Goal: Task Accomplishment & Management: Manage account settings

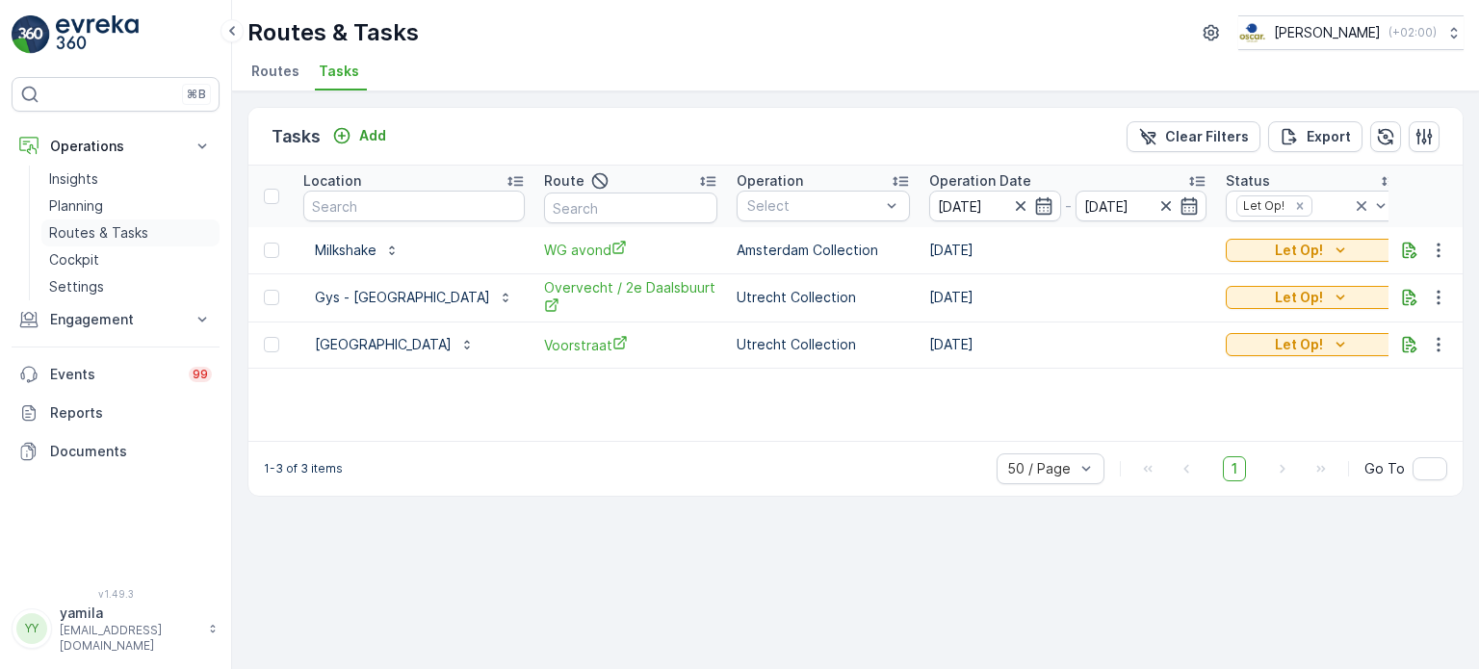
click at [146, 220] on link "Routes & Tasks" at bounding box center [130, 233] width 178 height 27
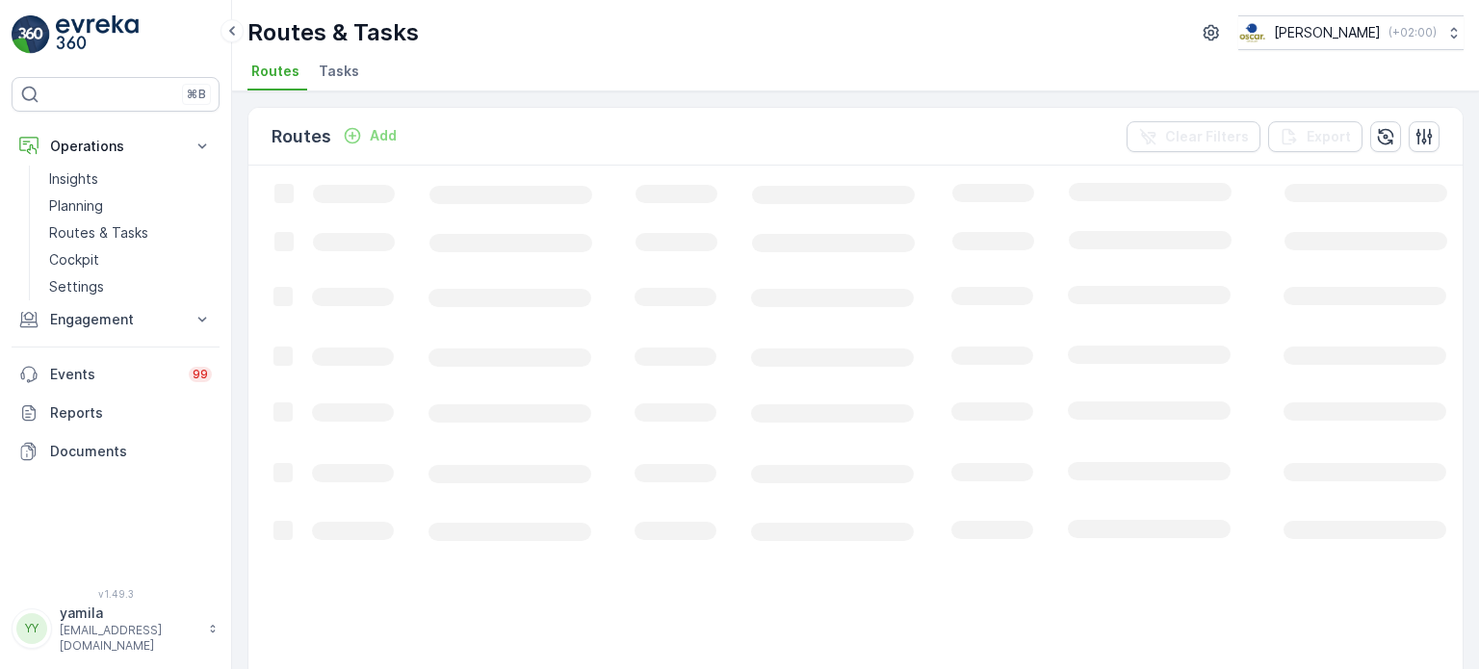
click at [343, 76] on span "Tasks" at bounding box center [339, 71] width 40 height 19
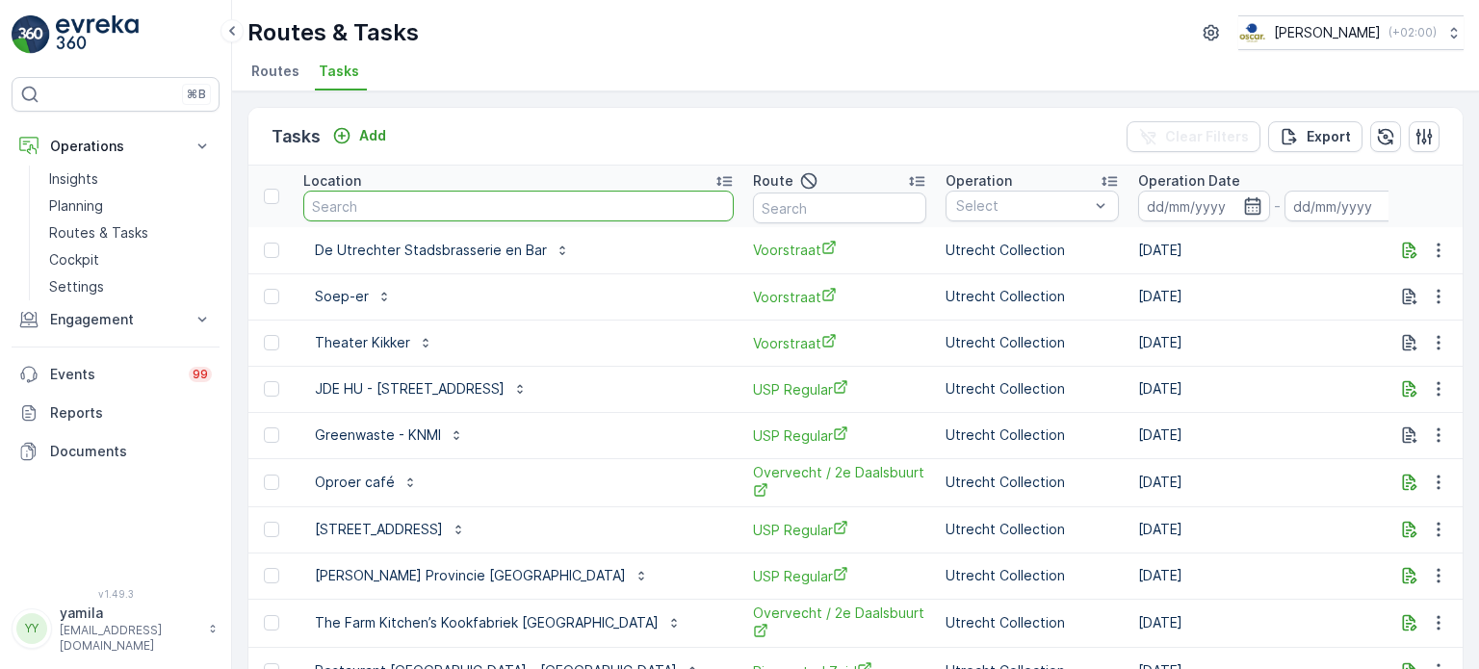
click at [377, 201] on input "text" at bounding box center [518, 206] width 430 height 31
type input "georgett"
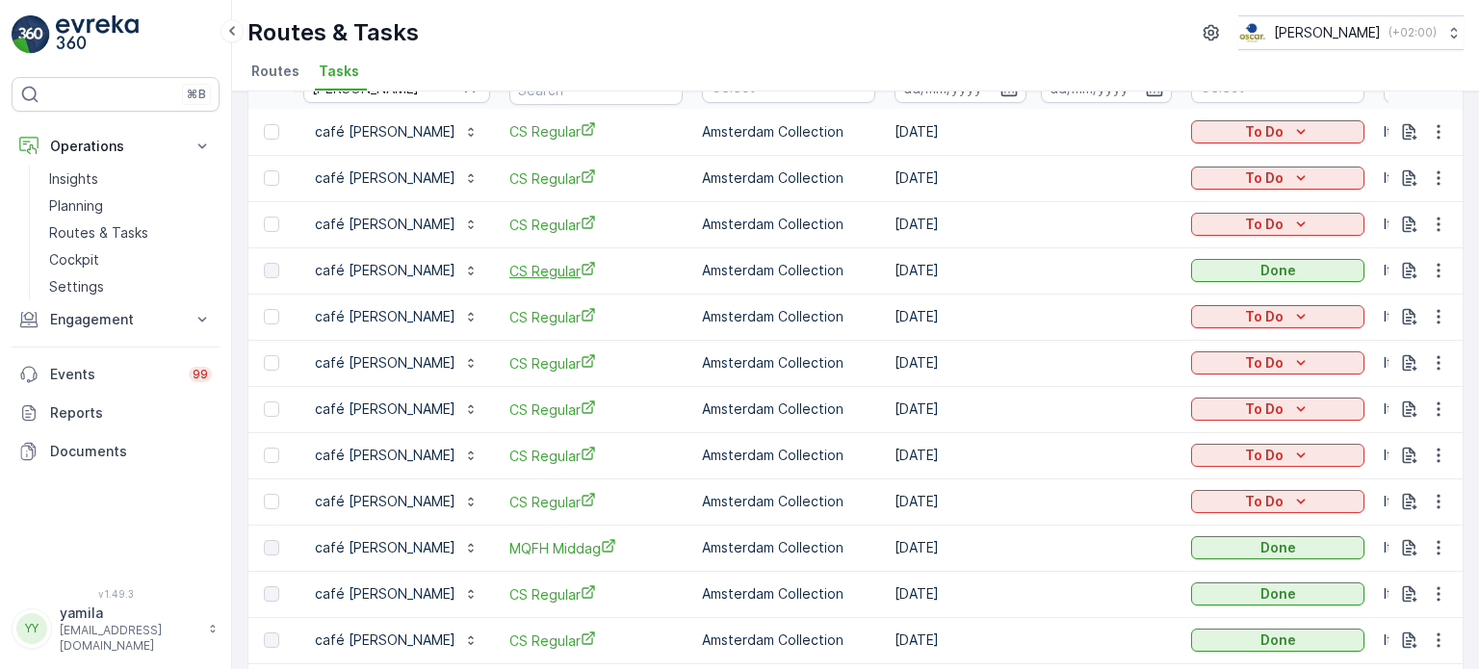
scroll to position [119, 0]
click at [1444, 555] on button "button" at bounding box center [1438, 546] width 35 height 23
click at [1423, 565] on span "See More Details" at bounding box center [1415, 574] width 112 height 19
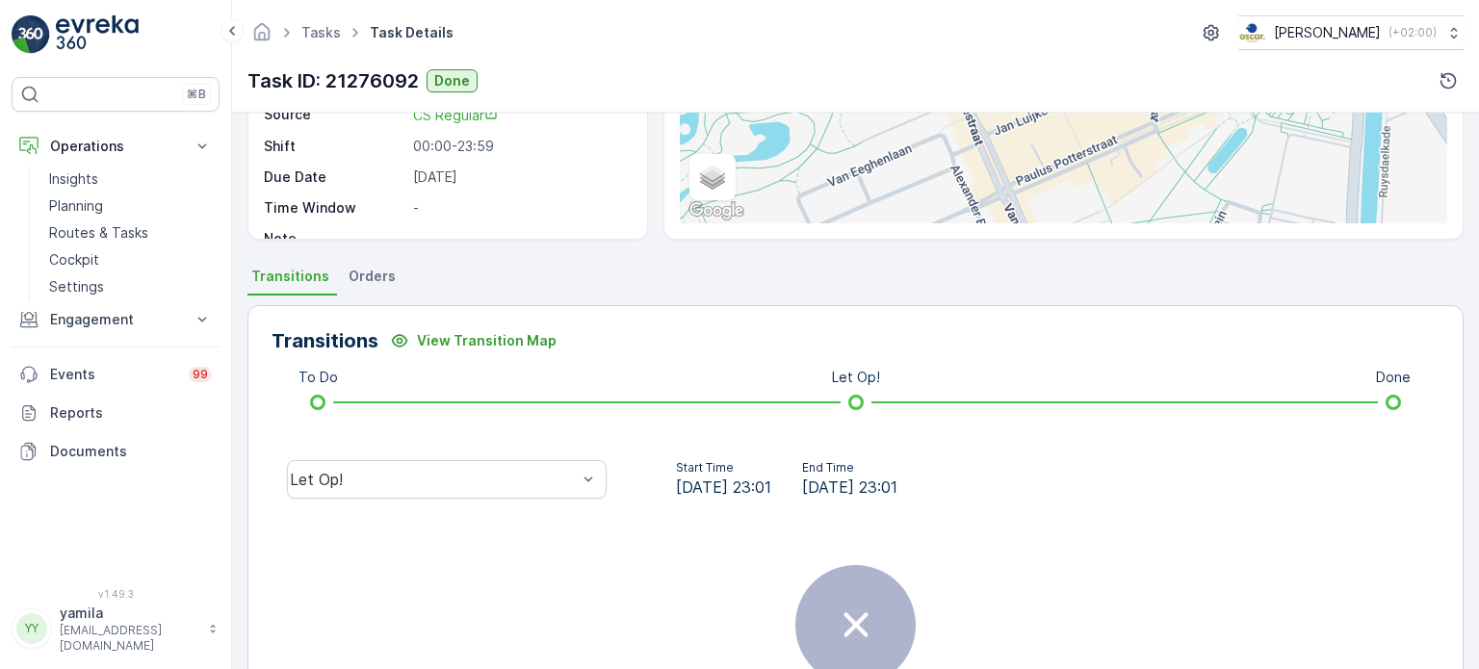
scroll to position [330, 0]
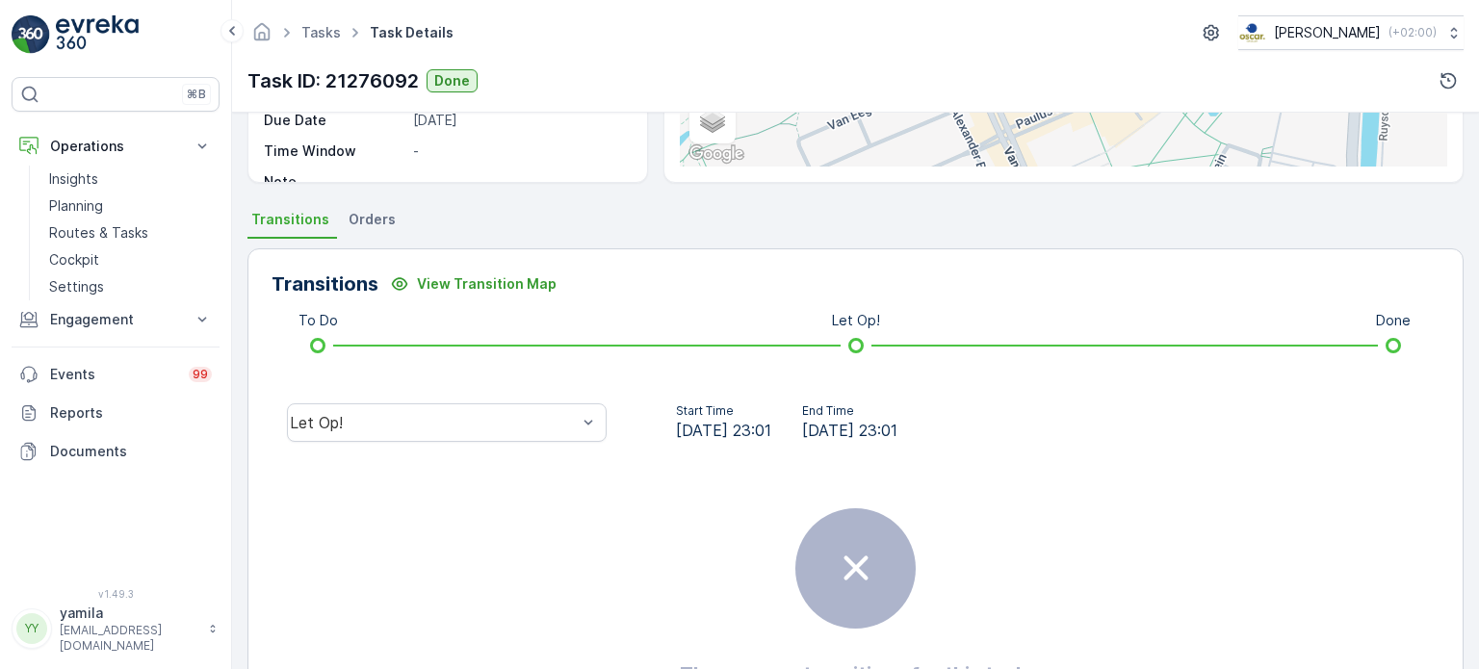
click at [531, 398] on div "Let Op!" at bounding box center [446, 423] width 350 height 62
drag, startPoint x: 454, startPoint y: 446, endPoint x: 469, endPoint y: 416, distance: 33.2
click at [469, 416] on div "Let Op!" at bounding box center [446, 423] width 350 height 62
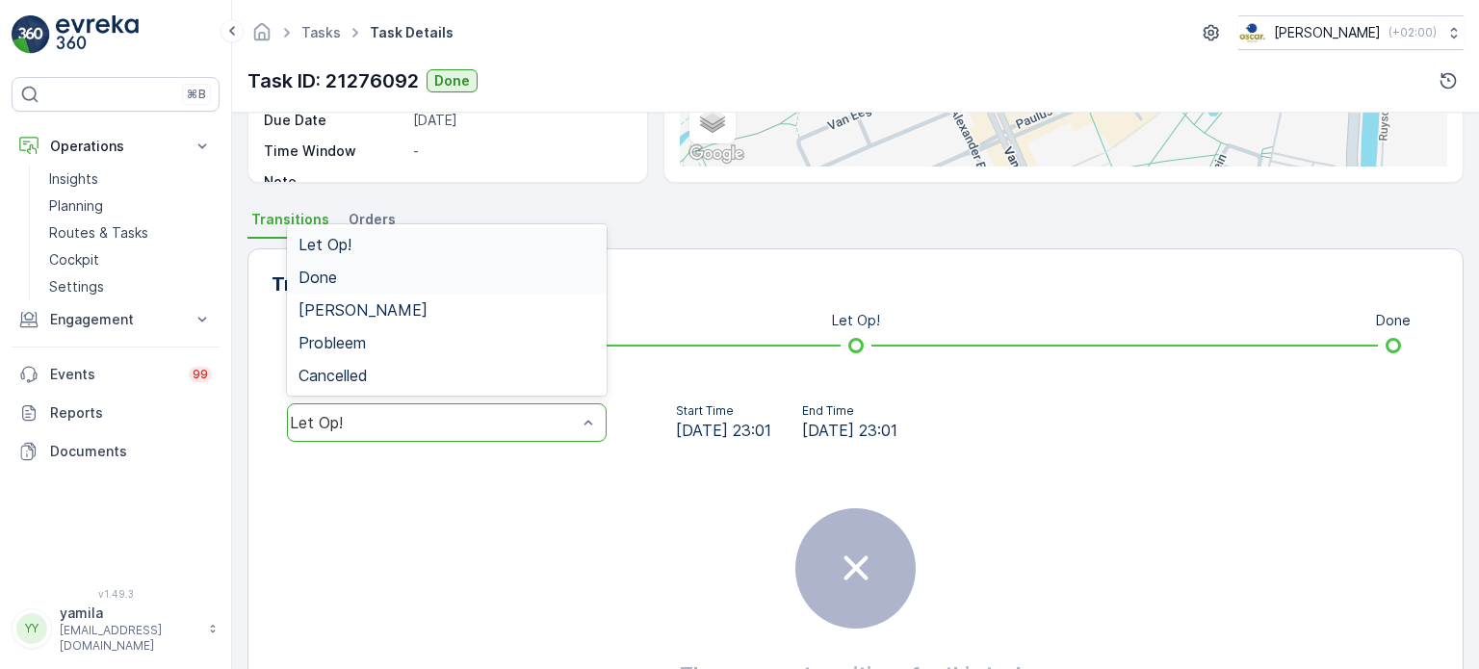
click at [519, 276] on div "Done" at bounding box center [446, 277] width 297 height 17
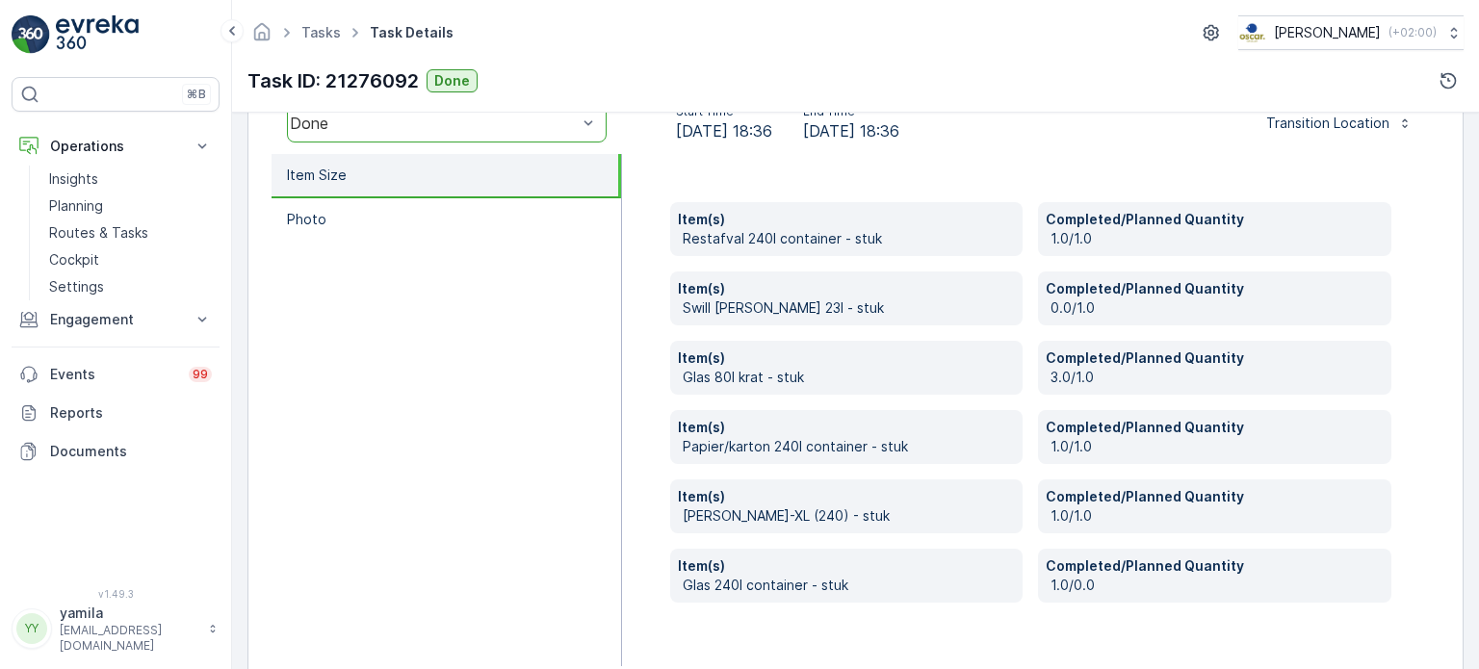
scroll to position [632, 0]
click at [111, 234] on p "Routes & Tasks" at bounding box center [98, 232] width 99 height 19
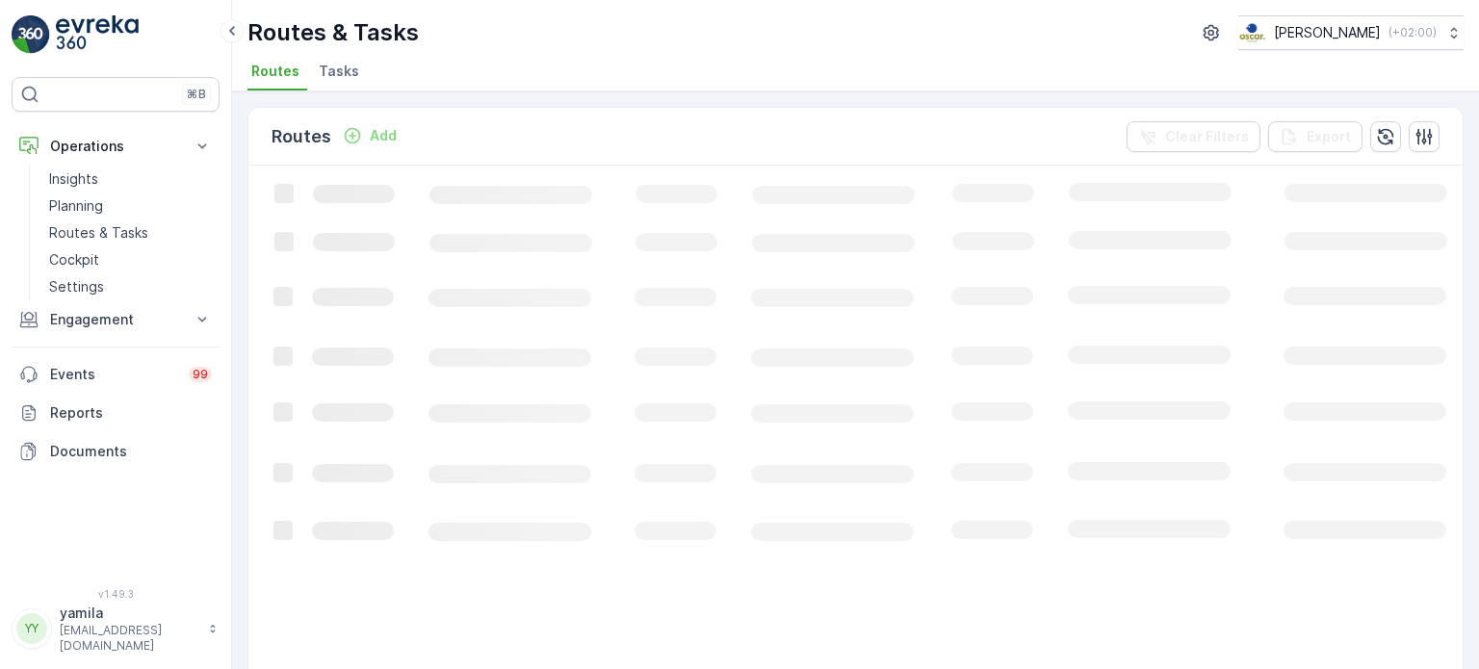
click at [342, 72] on span "Tasks" at bounding box center [339, 71] width 40 height 19
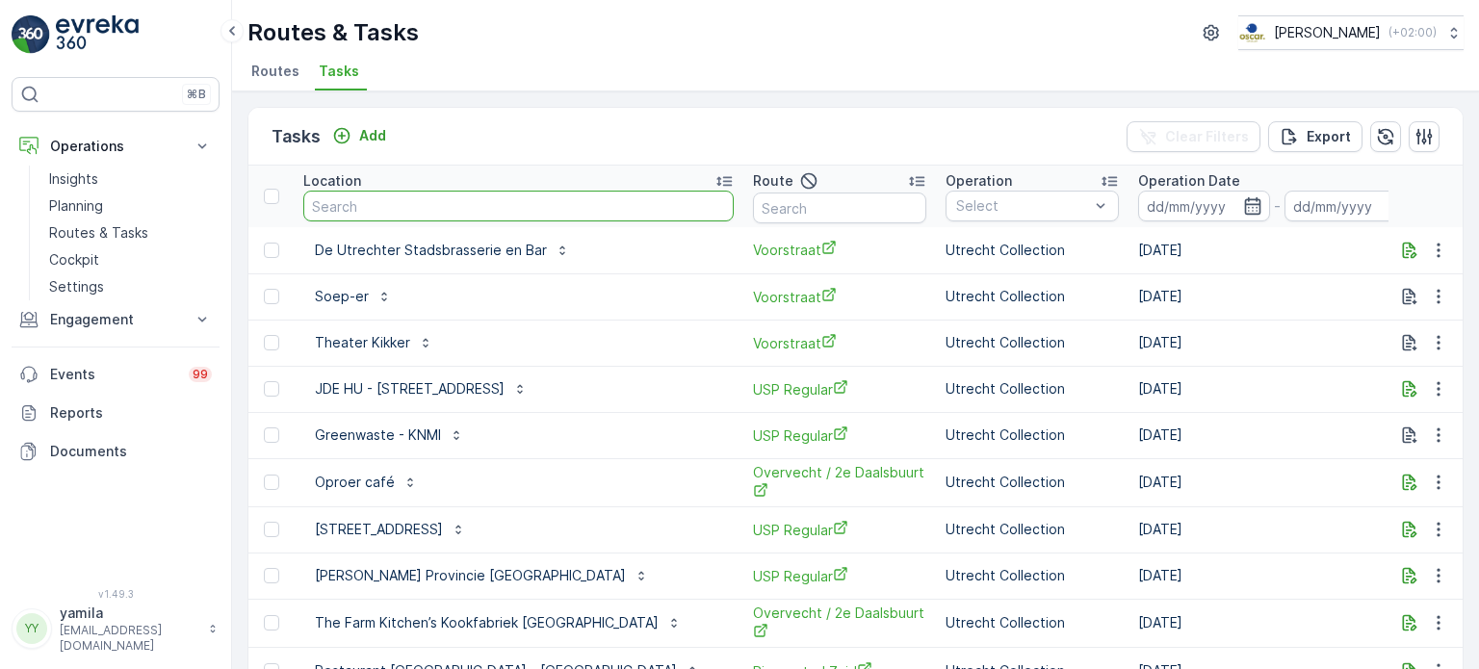
click at [385, 211] on input "text" at bounding box center [518, 206] width 430 height 31
type input "cradam"
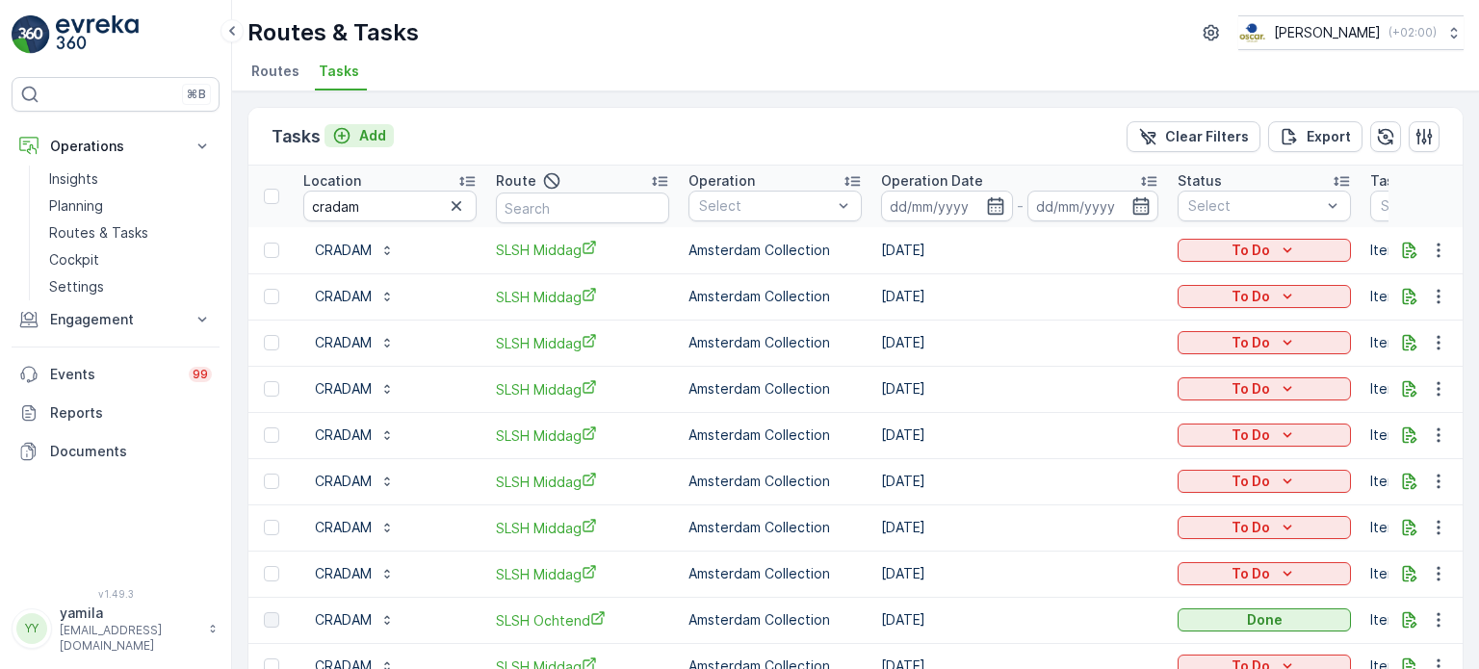
click at [365, 135] on p "Add" at bounding box center [372, 135] width 27 height 19
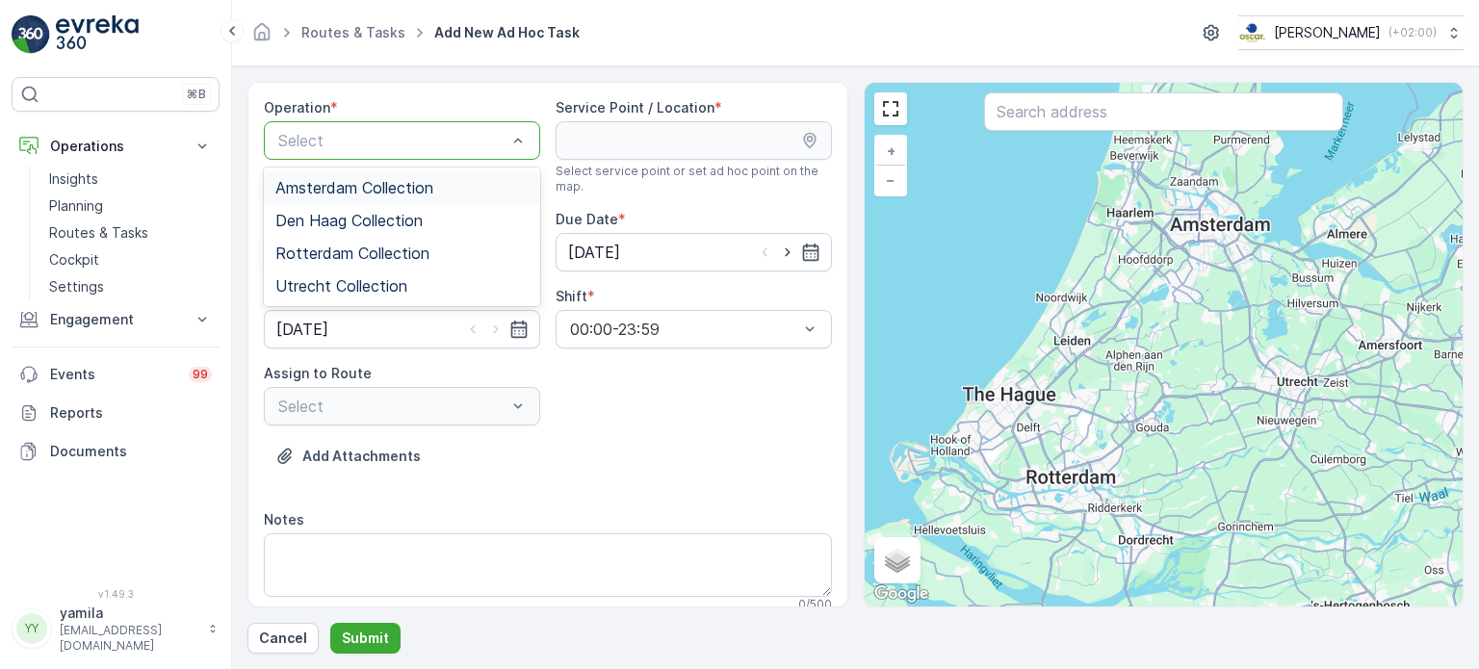
click at [333, 186] on span "Amsterdam Collection" at bounding box center [354, 187] width 158 height 17
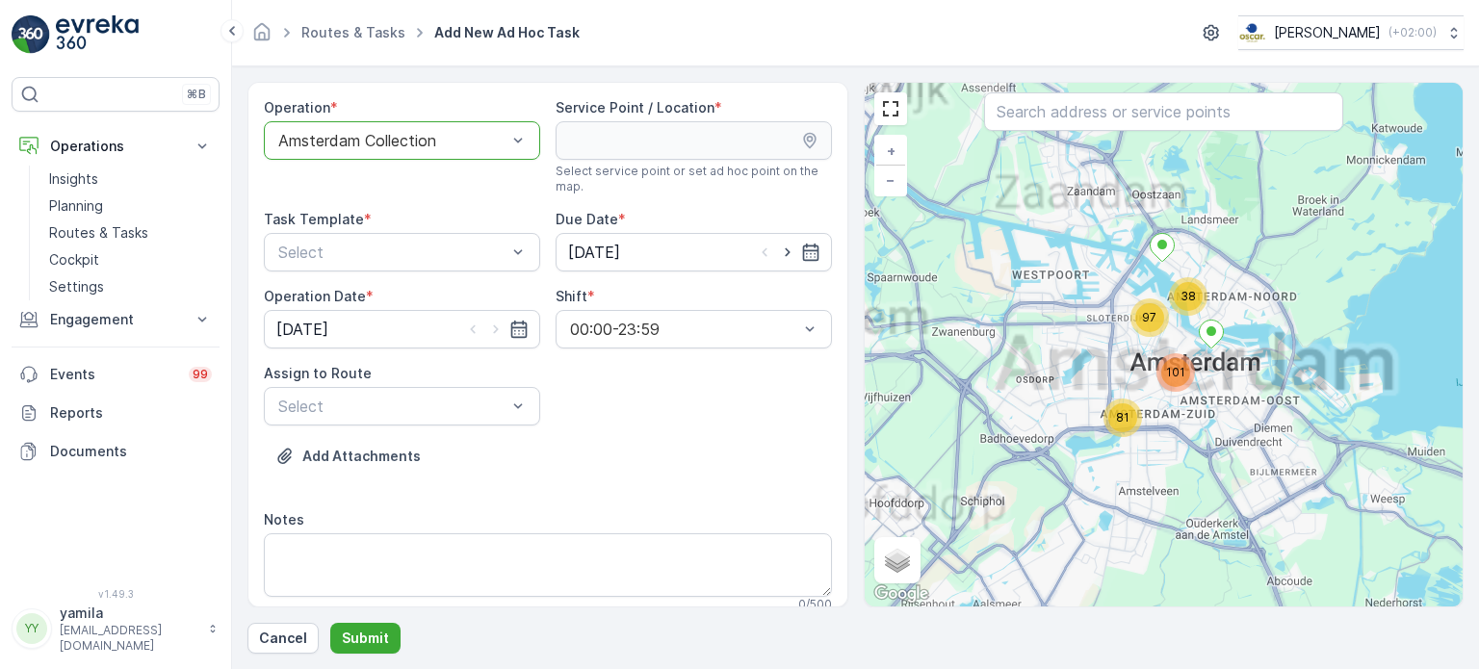
drag, startPoint x: 1032, startPoint y: 130, endPoint x: 1025, endPoint y: 122, distance: 10.2
click at [1025, 122] on div at bounding box center [1163, 113] width 359 height 42
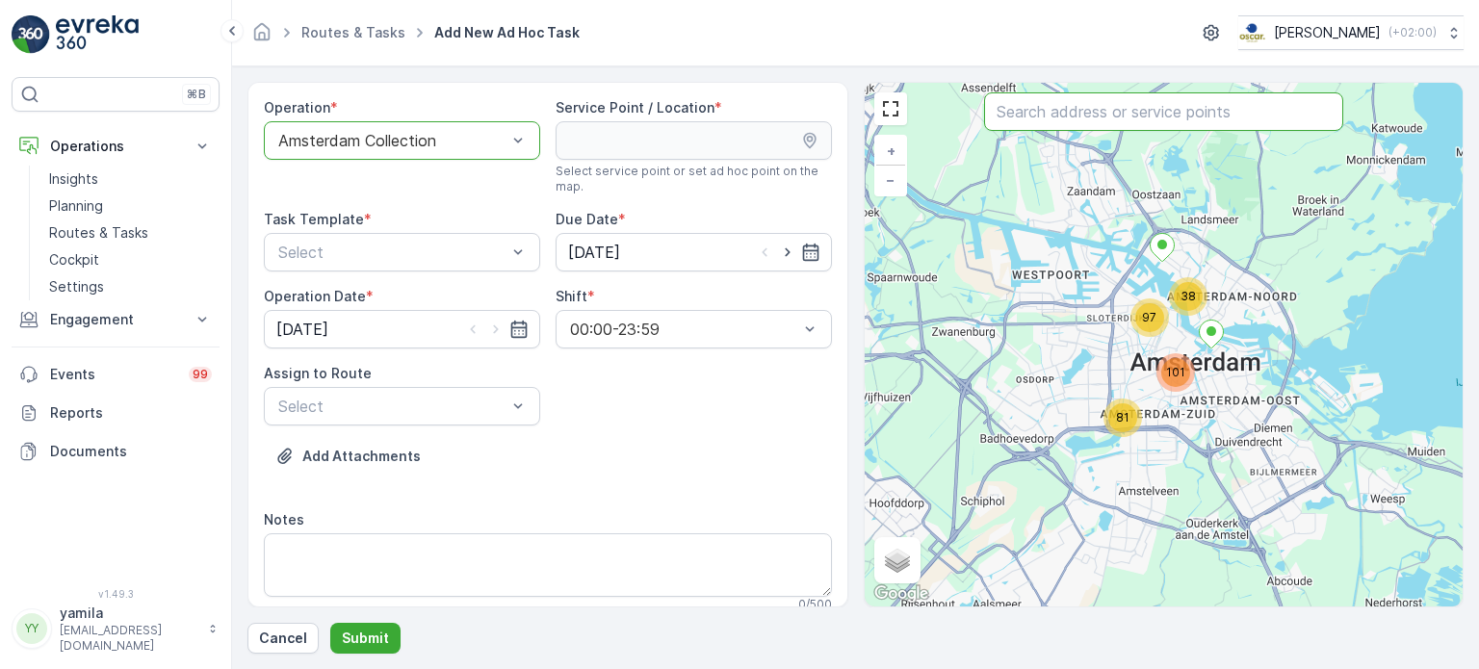
click at [1025, 122] on input "text" at bounding box center [1163, 111] width 359 height 39
type input "cradam"
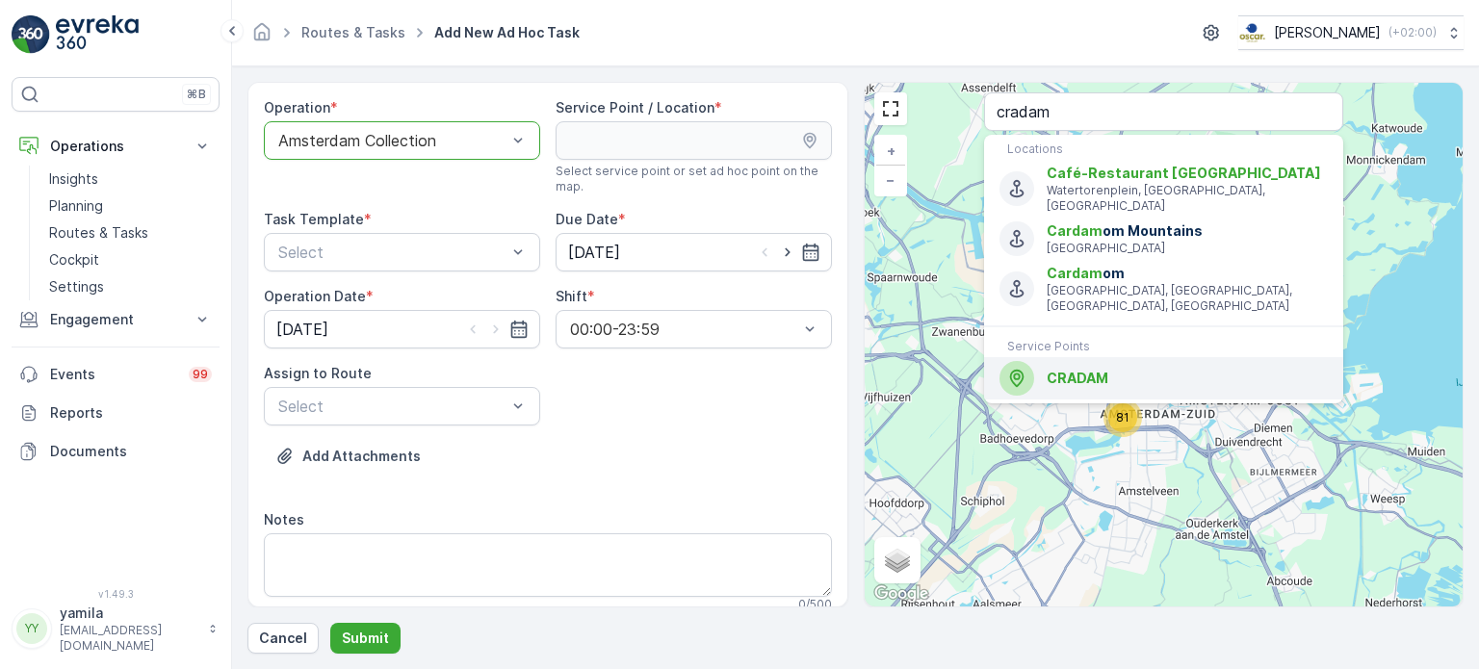
click at [1051, 370] on span "CRADAM" at bounding box center [1077, 378] width 62 height 16
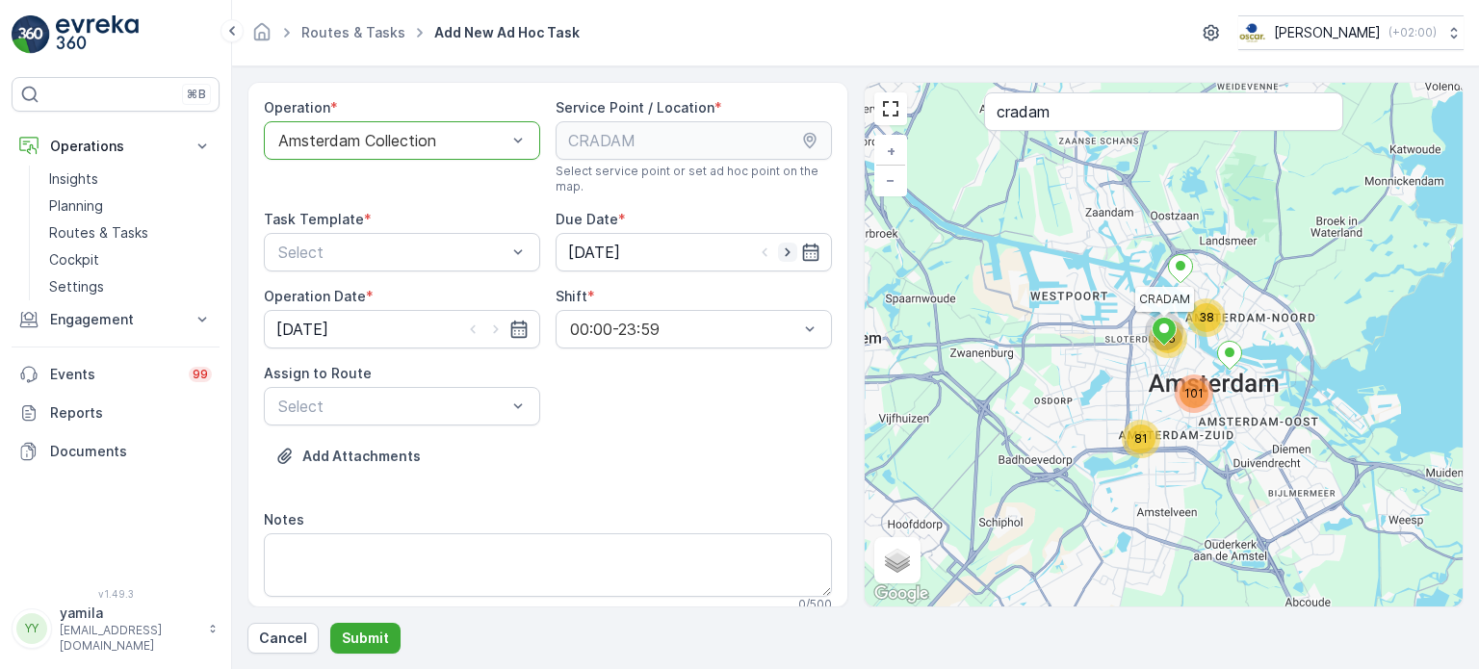
click at [779, 257] on icon "button" at bounding box center [787, 252] width 19 height 19
click at [759, 248] on icon "button" at bounding box center [764, 252] width 19 height 19
type input "[DATE]"
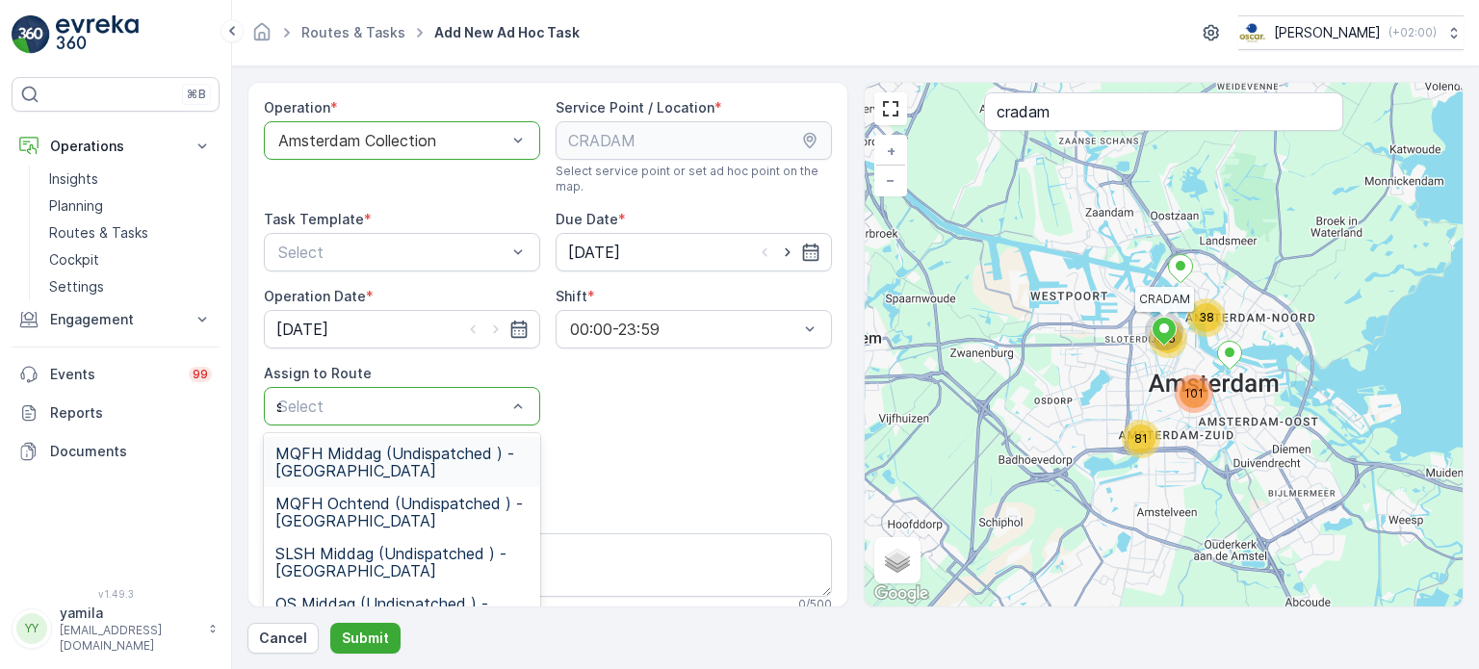
type input "sl"
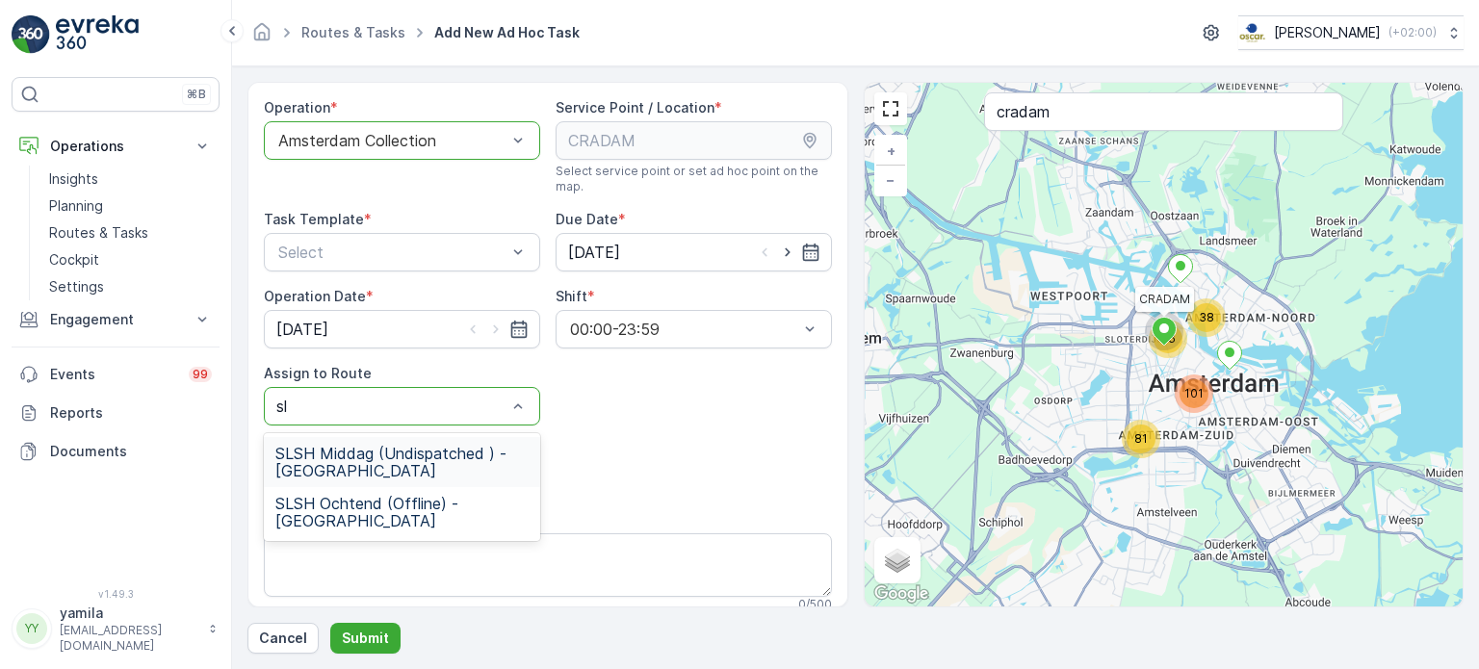
click at [406, 460] on span "SLSH Middag (Undispatched ) - Amsterdam" at bounding box center [401, 462] width 253 height 35
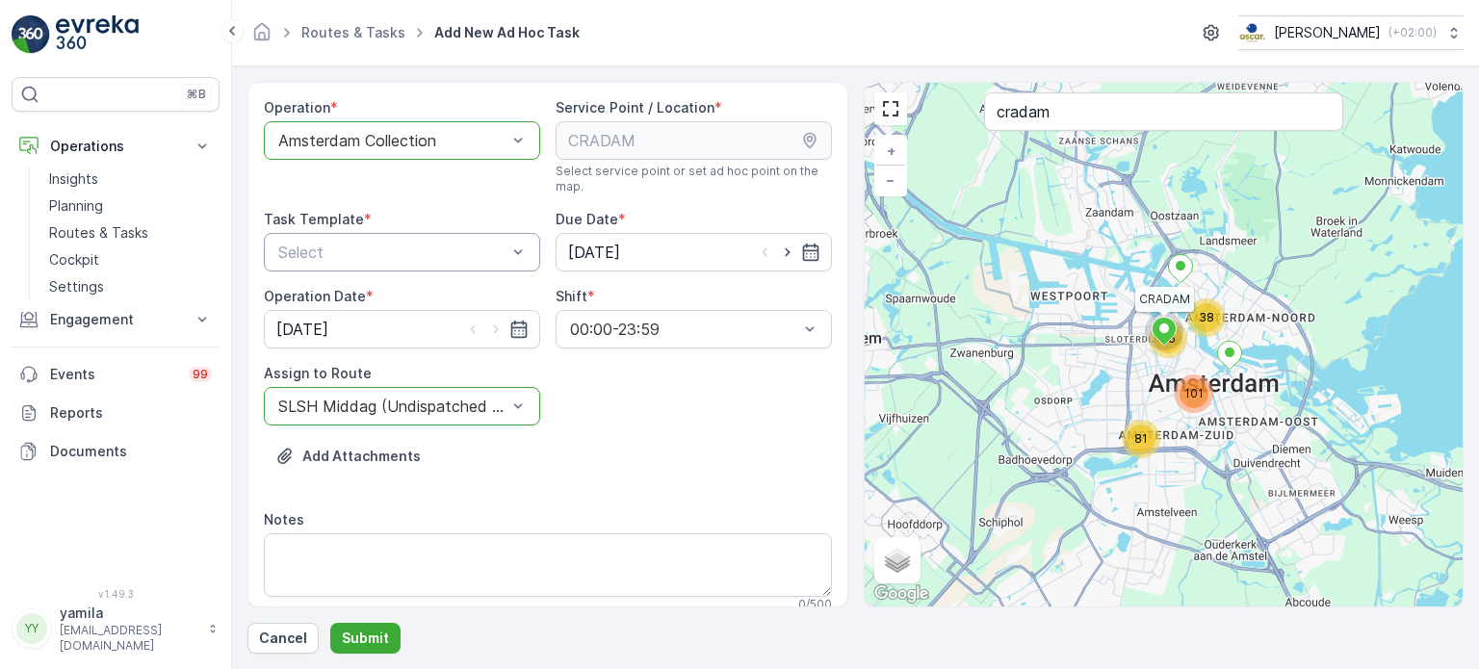
drag, startPoint x: 449, startPoint y: 275, endPoint x: 462, endPoint y: 260, distance: 20.5
click at [462, 260] on div "Operation * option Amsterdam Collection, selected. Amsterdam Collection Service…" at bounding box center [548, 362] width 568 height 529
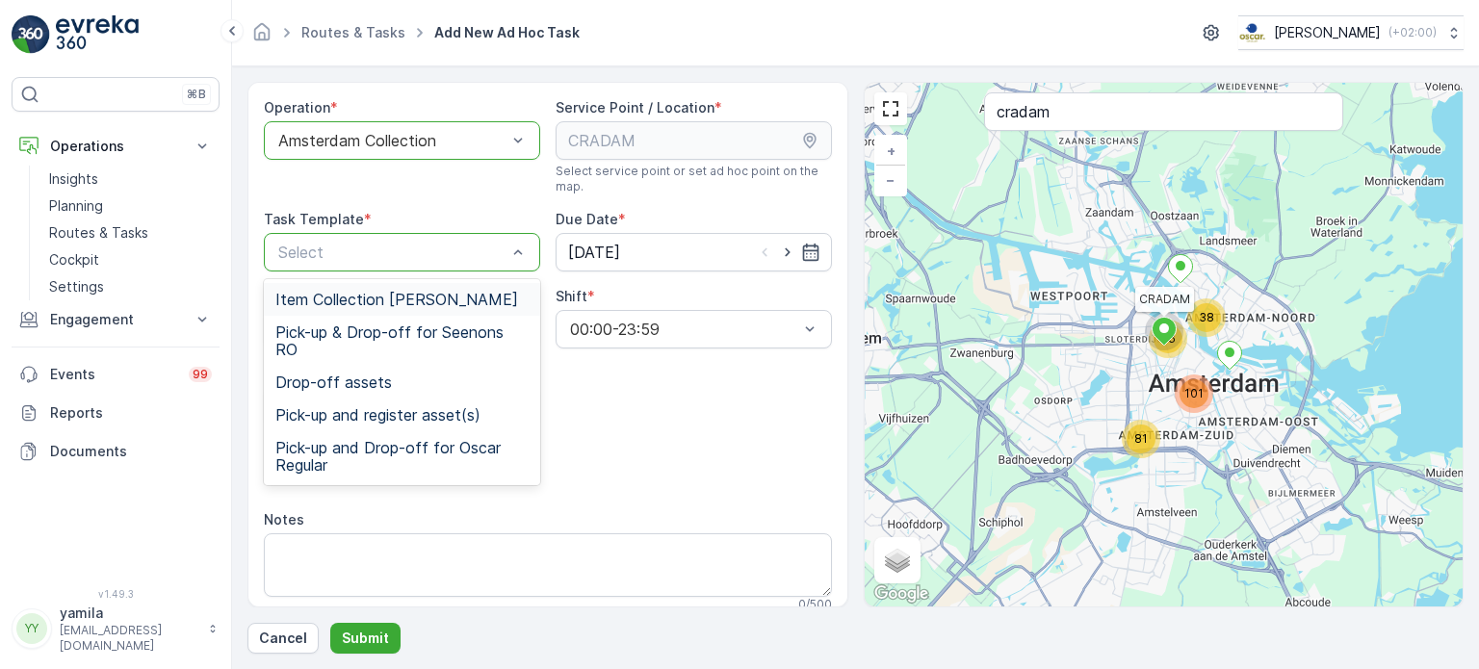
click at [447, 296] on span "Item Collection [PERSON_NAME]" at bounding box center [396, 299] width 243 height 17
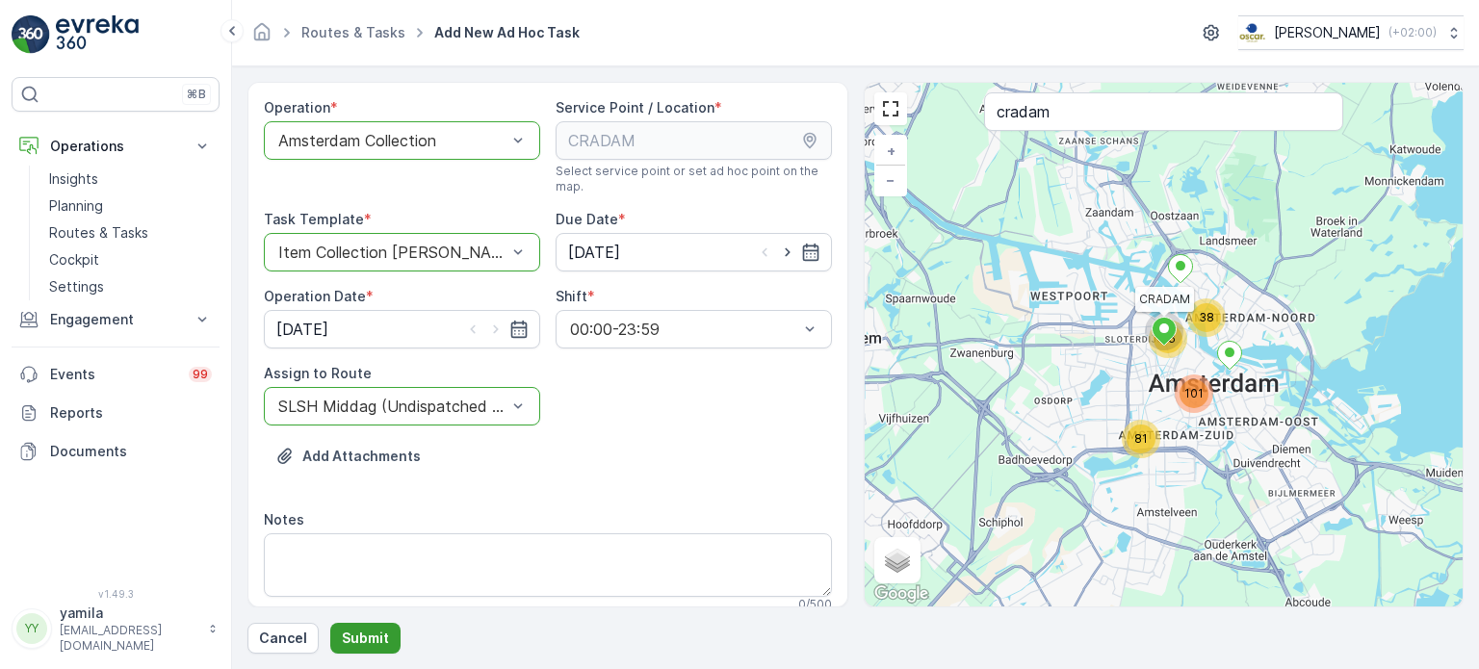
click at [360, 644] on p "Submit" at bounding box center [365, 638] width 47 height 19
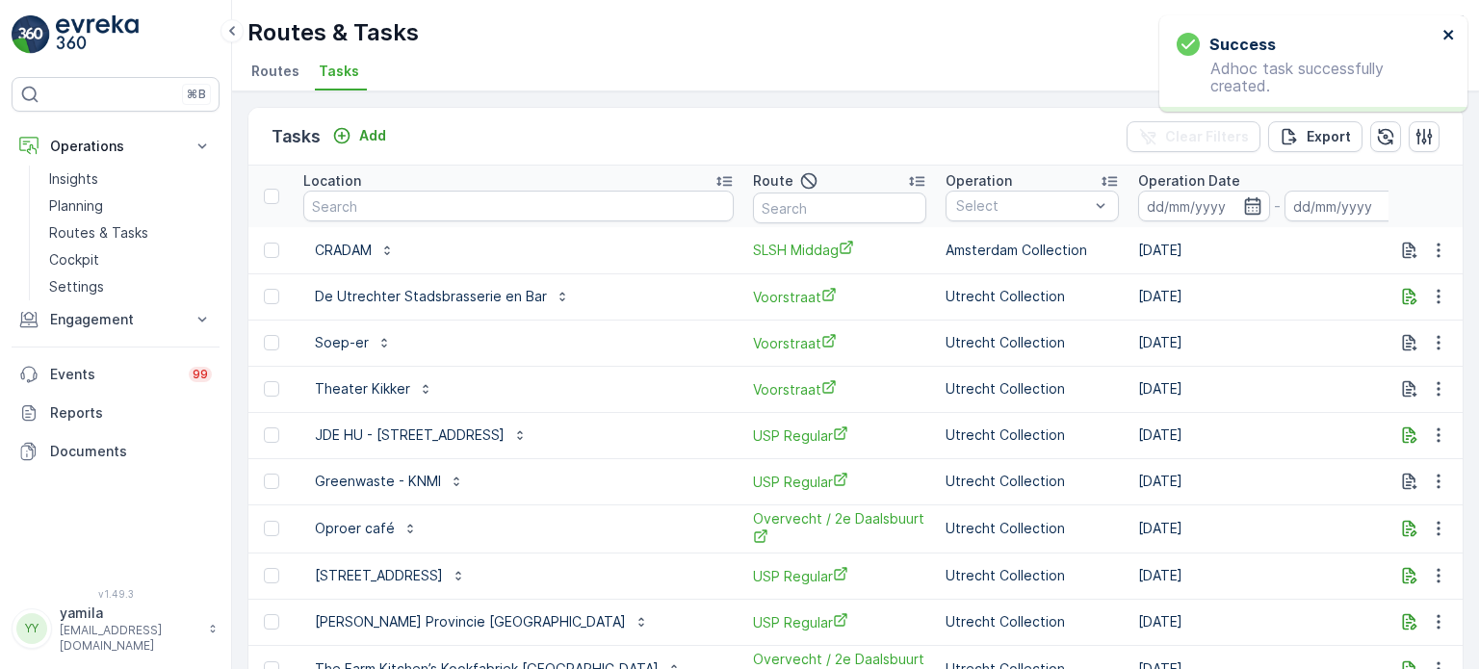
click at [1453, 37] on icon "close" at bounding box center [1448, 34] width 13 height 15
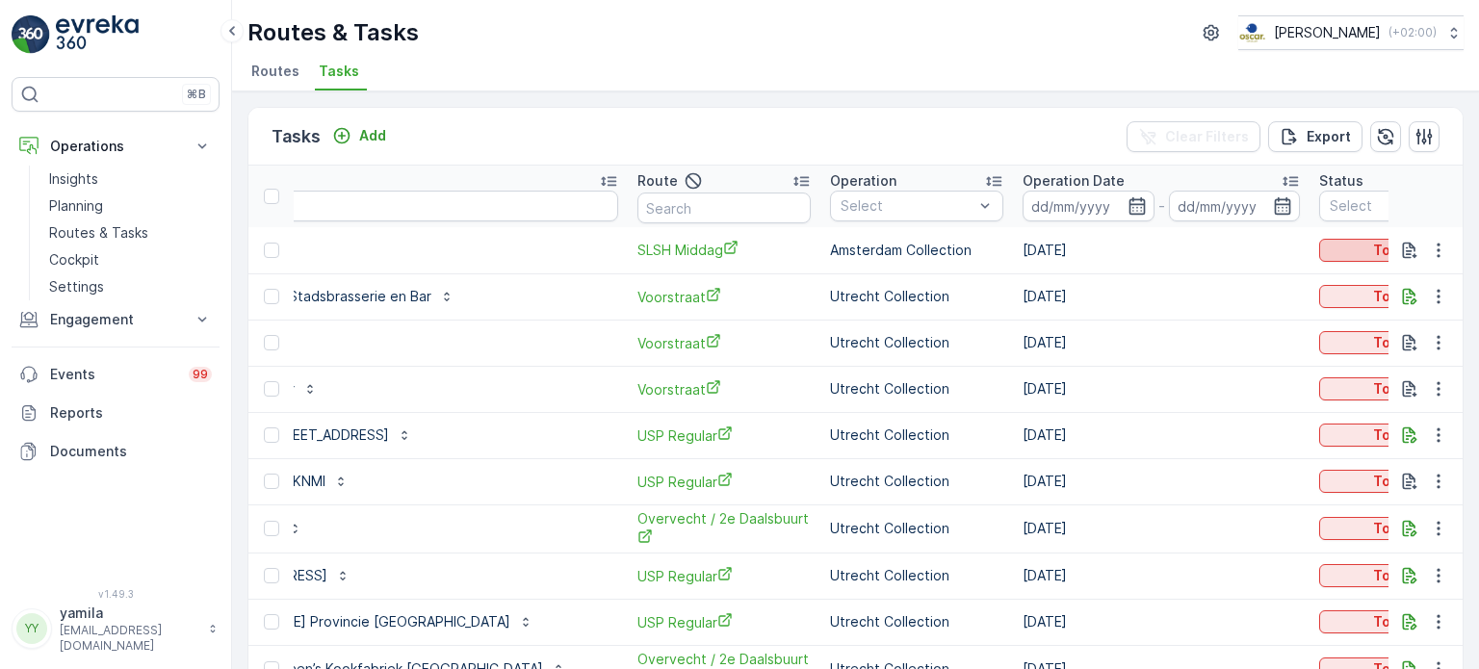
scroll to position [0, 119]
click at [1369, 241] on p "To Do" at bounding box center [1388, 250] width 39 height 19
click at [1318, 267] on div "Let Op!" at bounding box center [1330, 277] width 122 height 27
click at [142, 220] on link "Routes & Tasks" at bounding box center [130, 233] width 178 height 27
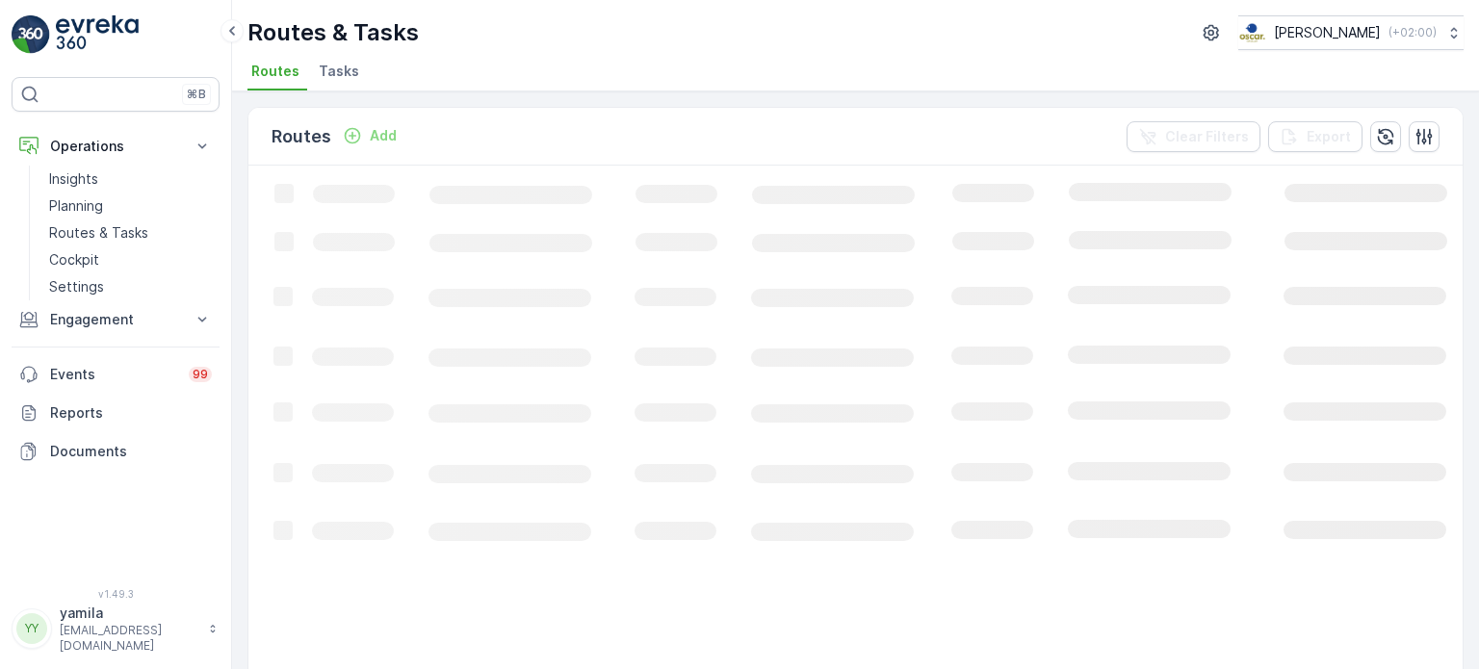
click at [351, 81] on li "Tasks" at bounding box center [341, 74] width 52 height 33
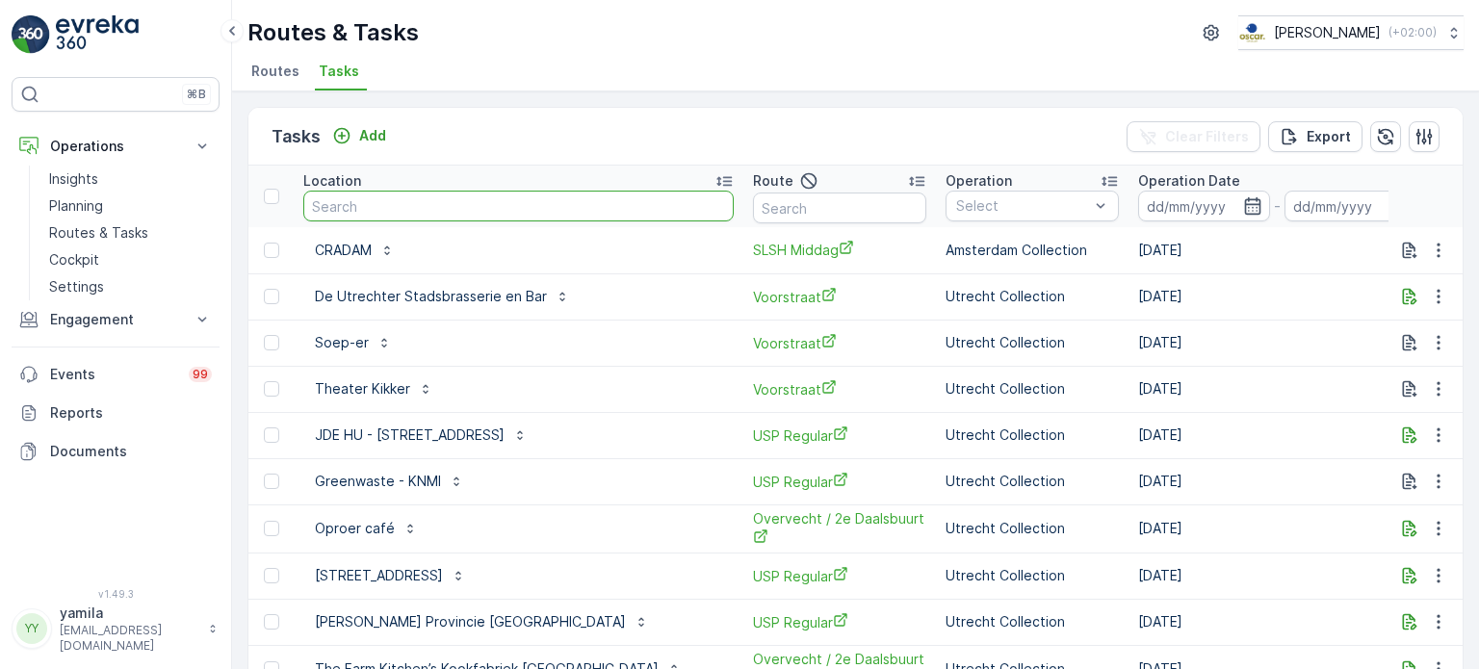
click at [351, 203] on input "text" at bounding box center [518, 206] width 430 height 31
type input "milks"
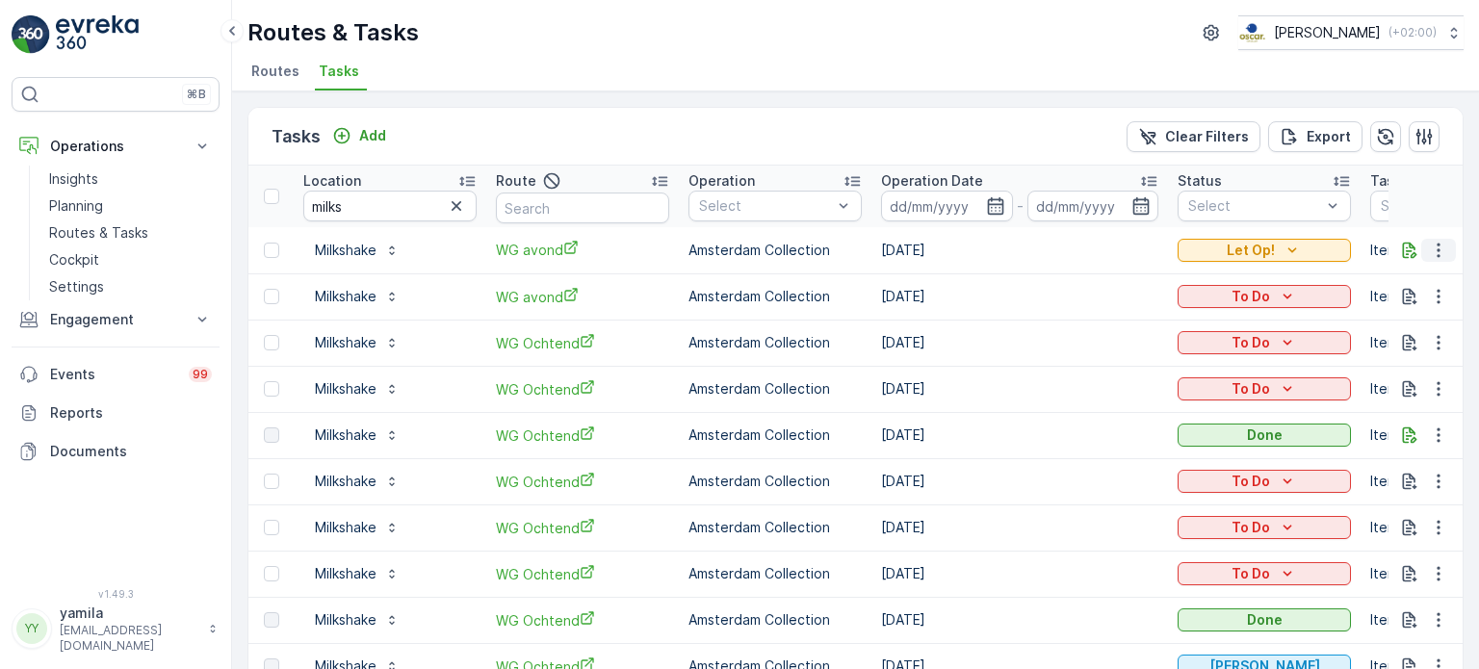
click at [1436, 254] on icon "button" at bounding box center [1437, 250] width 3 height 14
click at [1387, 334] on span "Change Route" at bounding box center [1388, 331] width 93 height 19
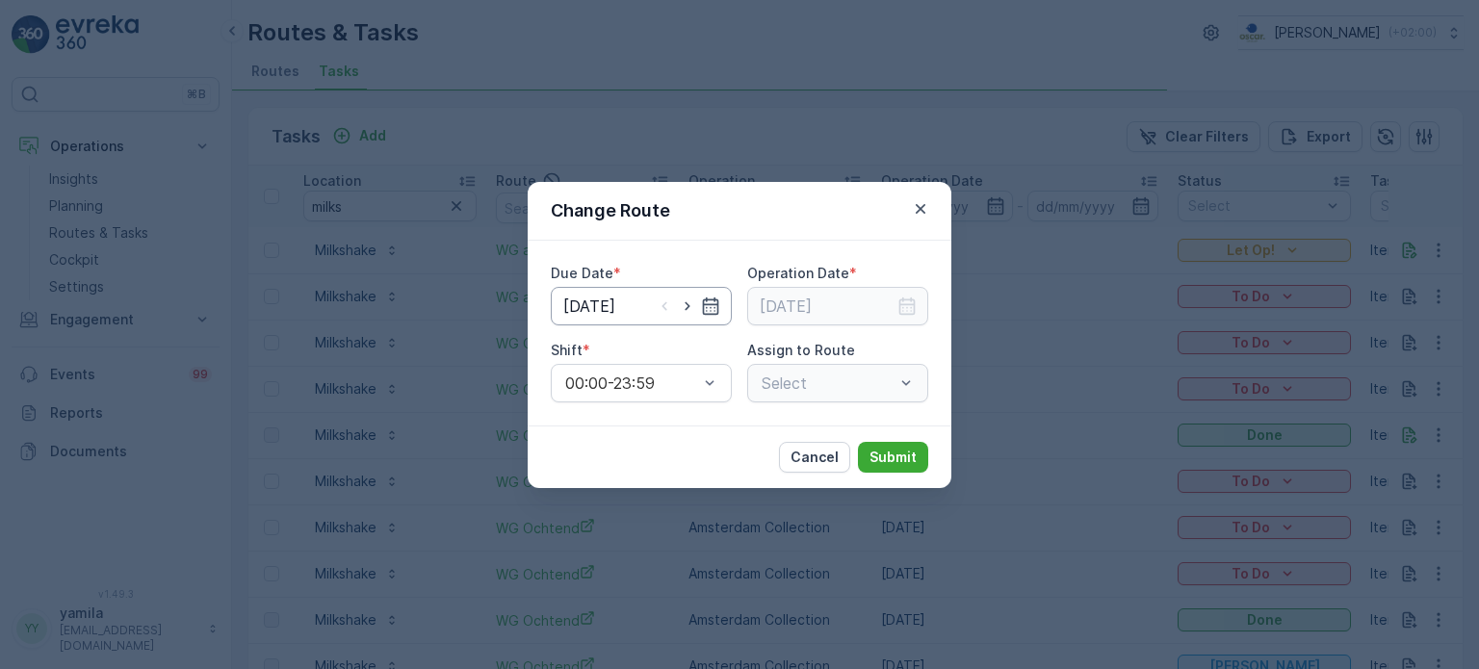
type input "[DATE]"
click at [692, 312] on icon "button" at bounding box center [687, 306] width 19 height 19
type input "[DATE]"
click at [890, 296] on input at bounding box center [837, 306] width 181 height 39
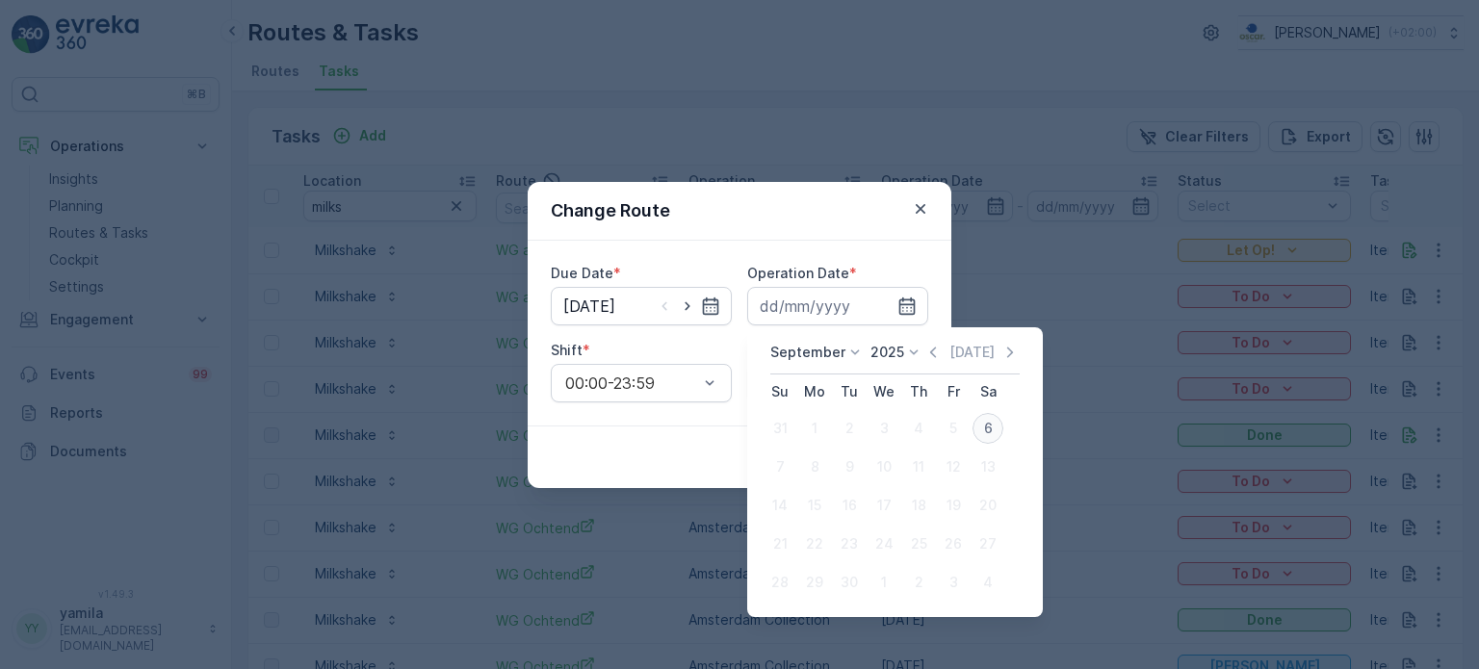
click at [981, 419] on div "6" at bounding box center [987, 428] width 31 height 31
type input "[DATE]"
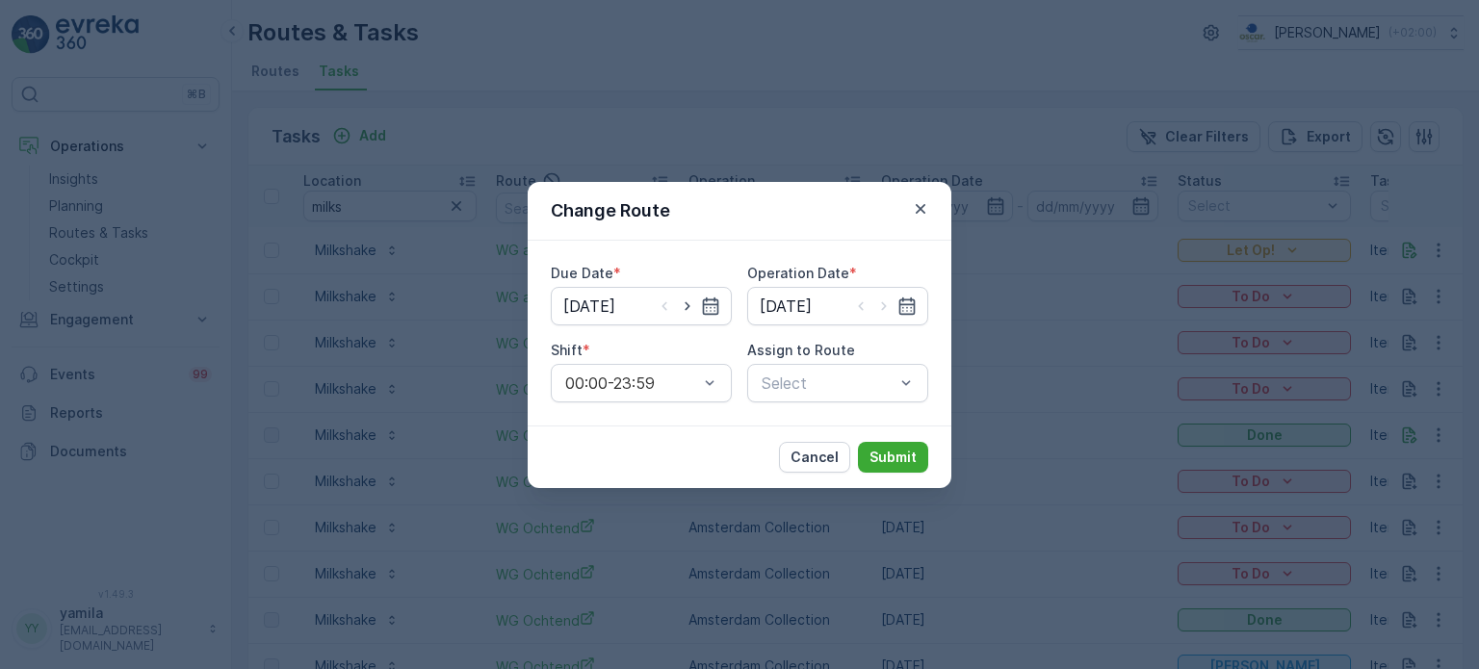
click at [863, 392] on div "Select" at bounding box center [837, 383] width 181 height 39
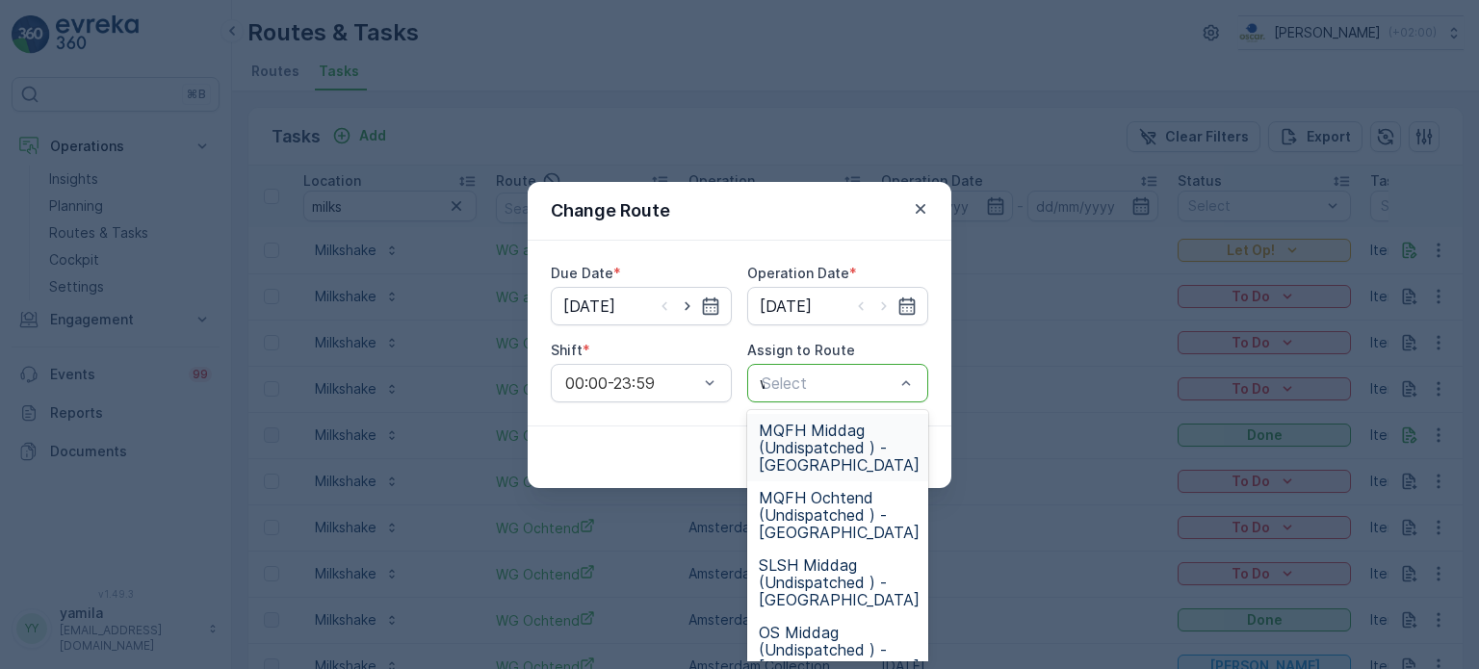
type input "wg"
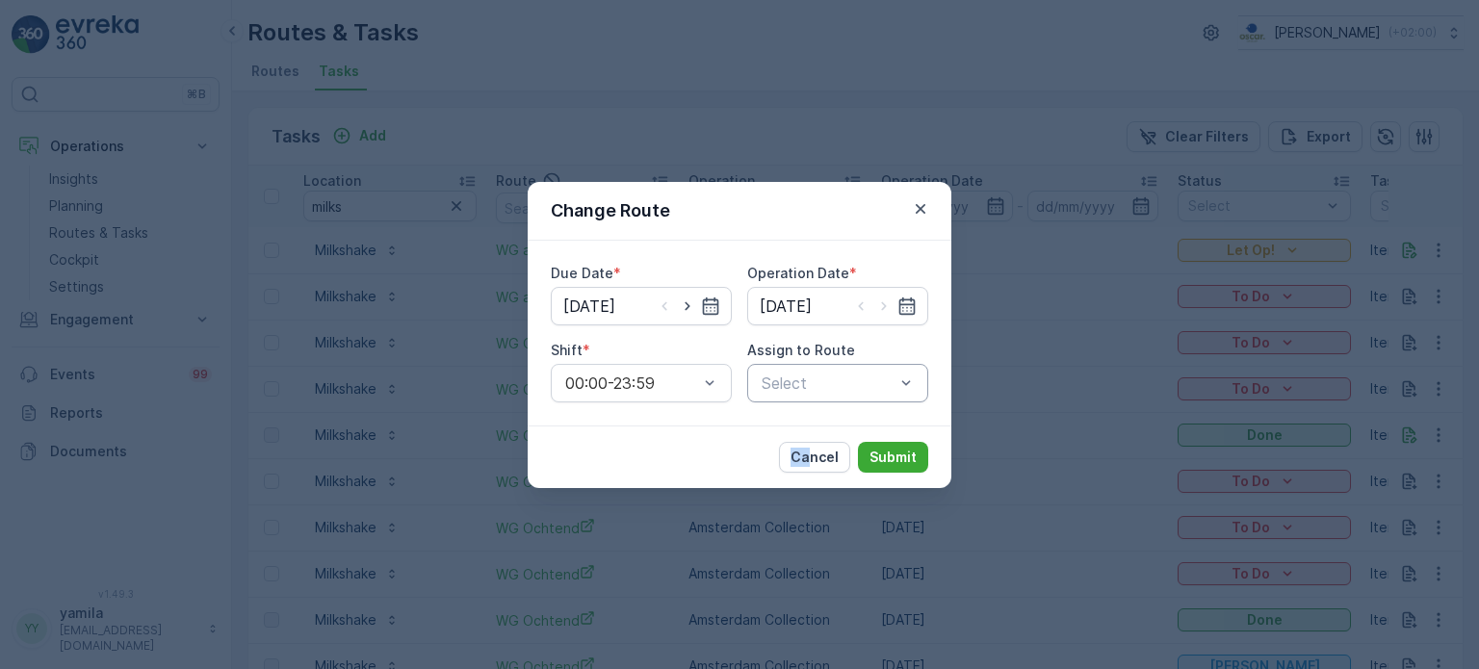
drag, startPoint x: 815, startPoint y: 564, endPoint x: 882, endPoint y: 380, distance: 195.5
click at [882, 380] on div "Change Route Due Date * 06.09.2025 Operation Date * 06.09.2025 Shift * 00:00-23…" at bounding box center [739, 334] width 1479 height 669
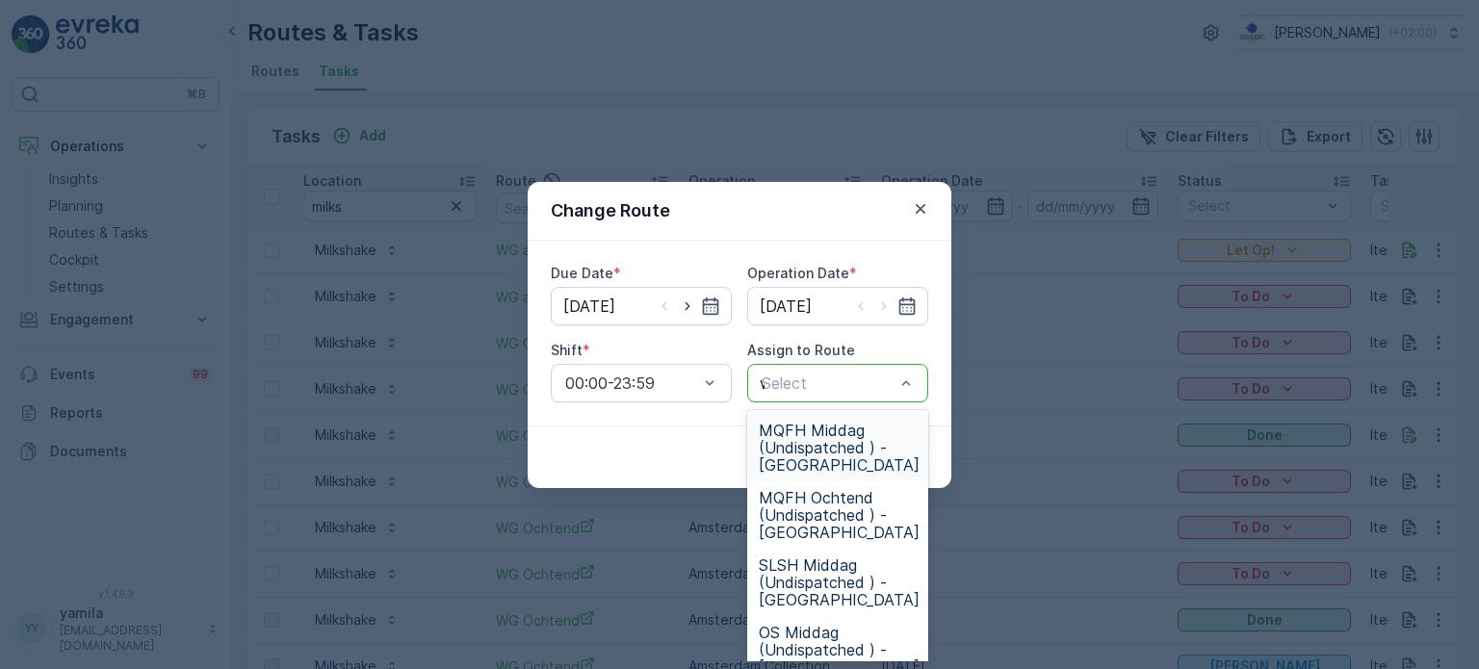
type input "wg"
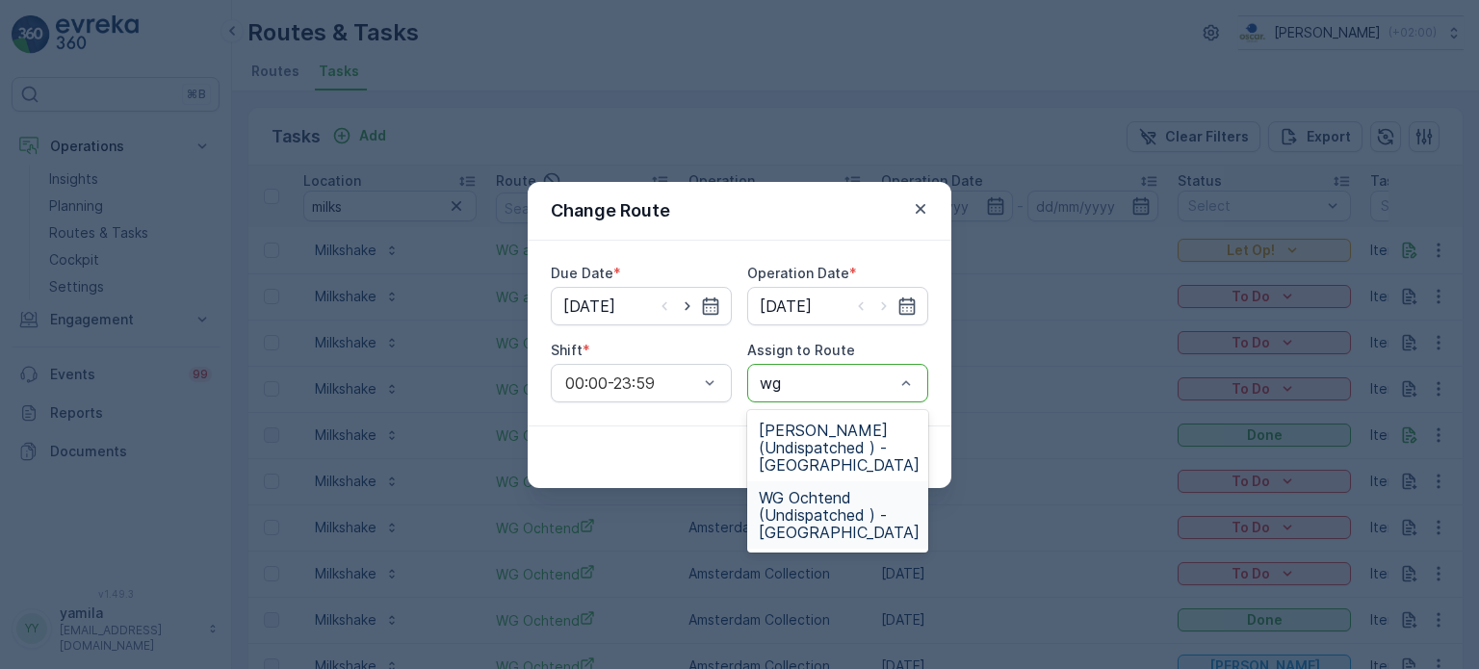
click at [847, 533] on span "WG Ochtend (Undispatched ) - Amsterdam" at bounding box center [839, 515] width 161 height 52
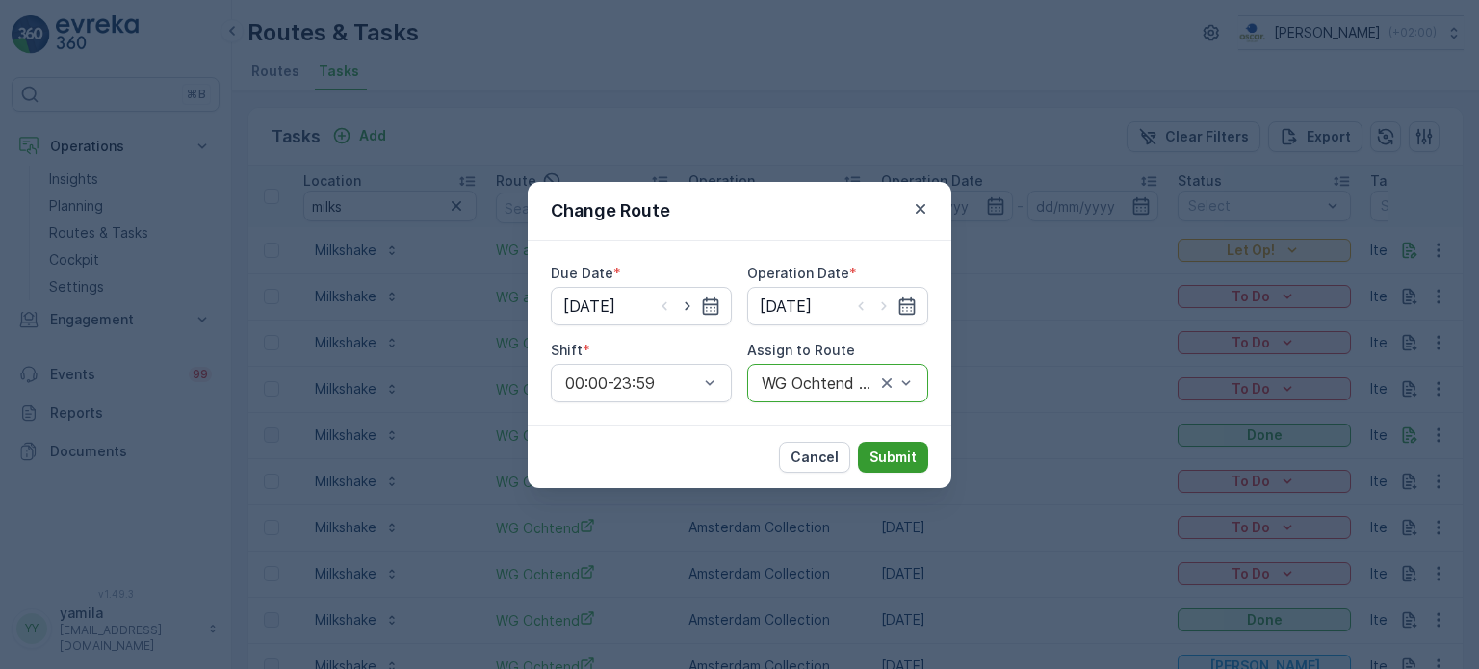
click at [899, 460] on p "Submit" at bounding box center [892, 457] width 47 height 19
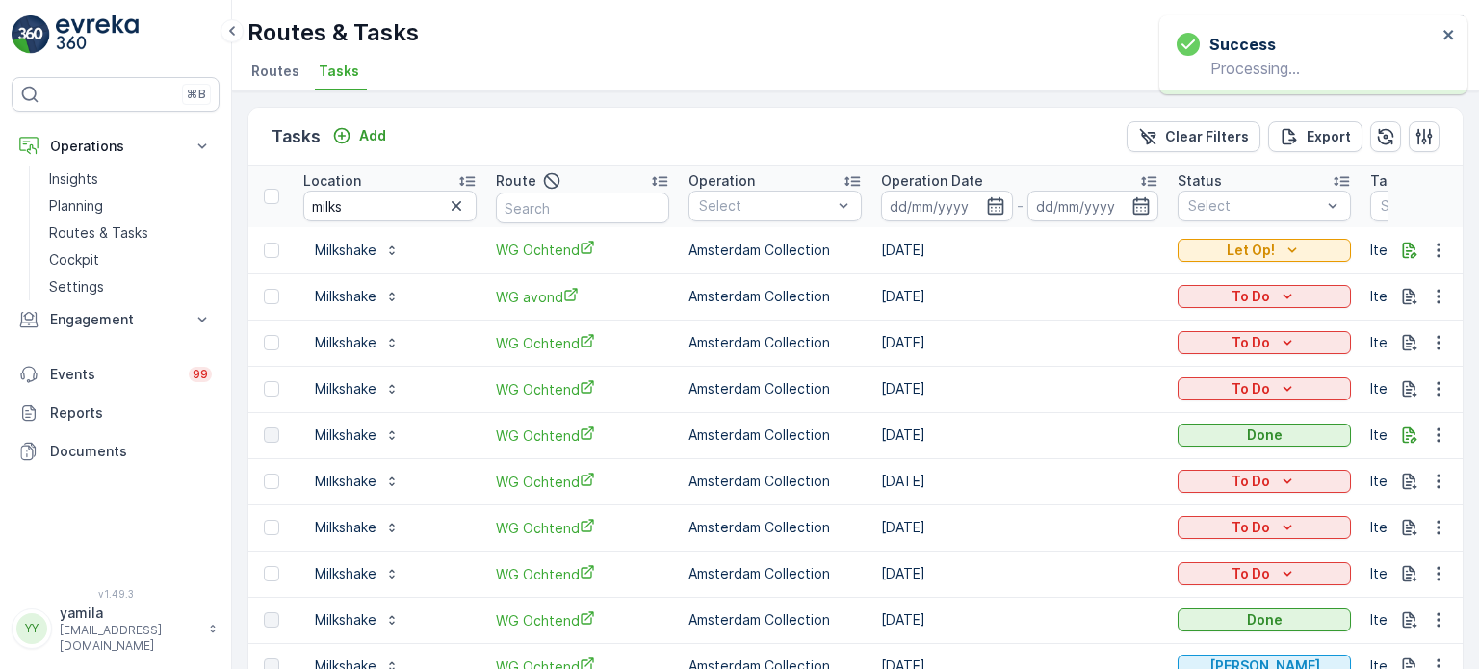
click at [374, 153] on div "Tasks Add Clear Filters Export" at bounding box center [855, 137] width 1214 height 58
click at [373, 133] on p "Add" at bounding box center [372, 135] width 27 height 19
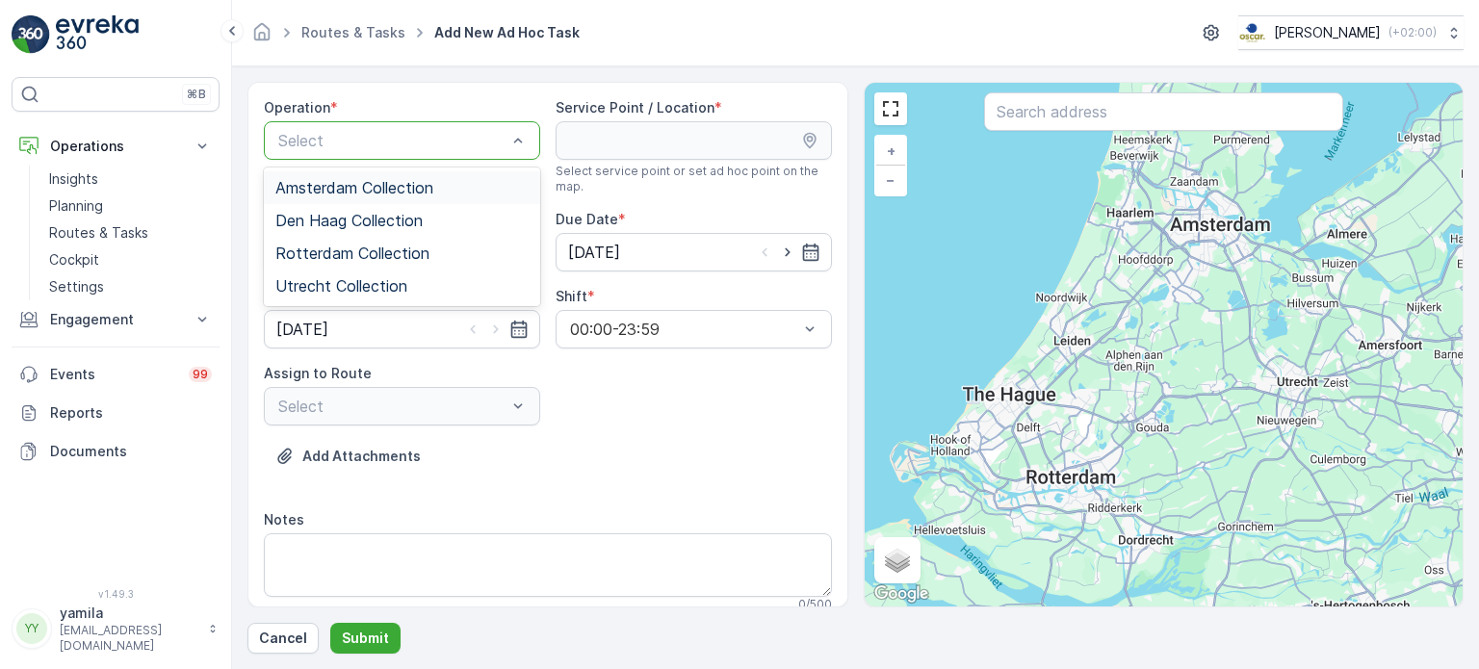
click at [350, 179] on span "Amsterdam Collection" at bounding box center [354, 187] width 158 height 17
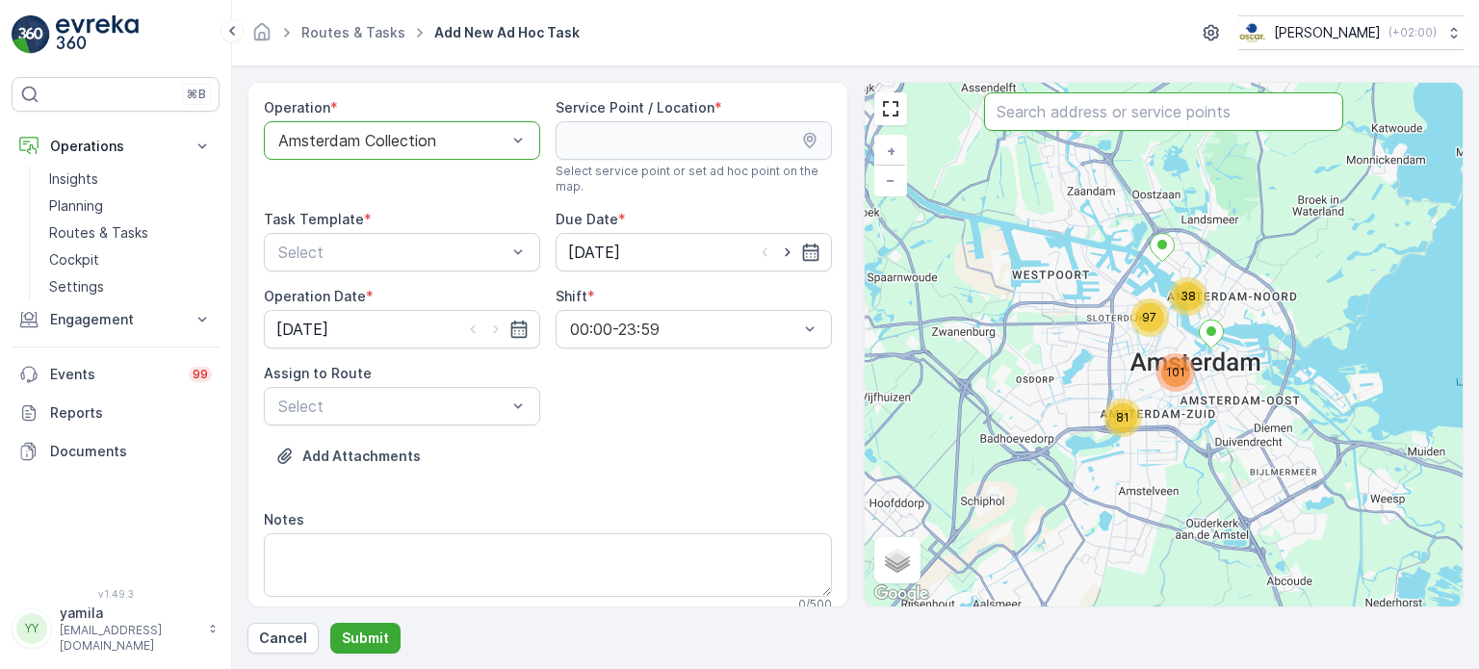
click at [1028, 97] on input "text" at bounding box center [1163, 111] width 359 height 39
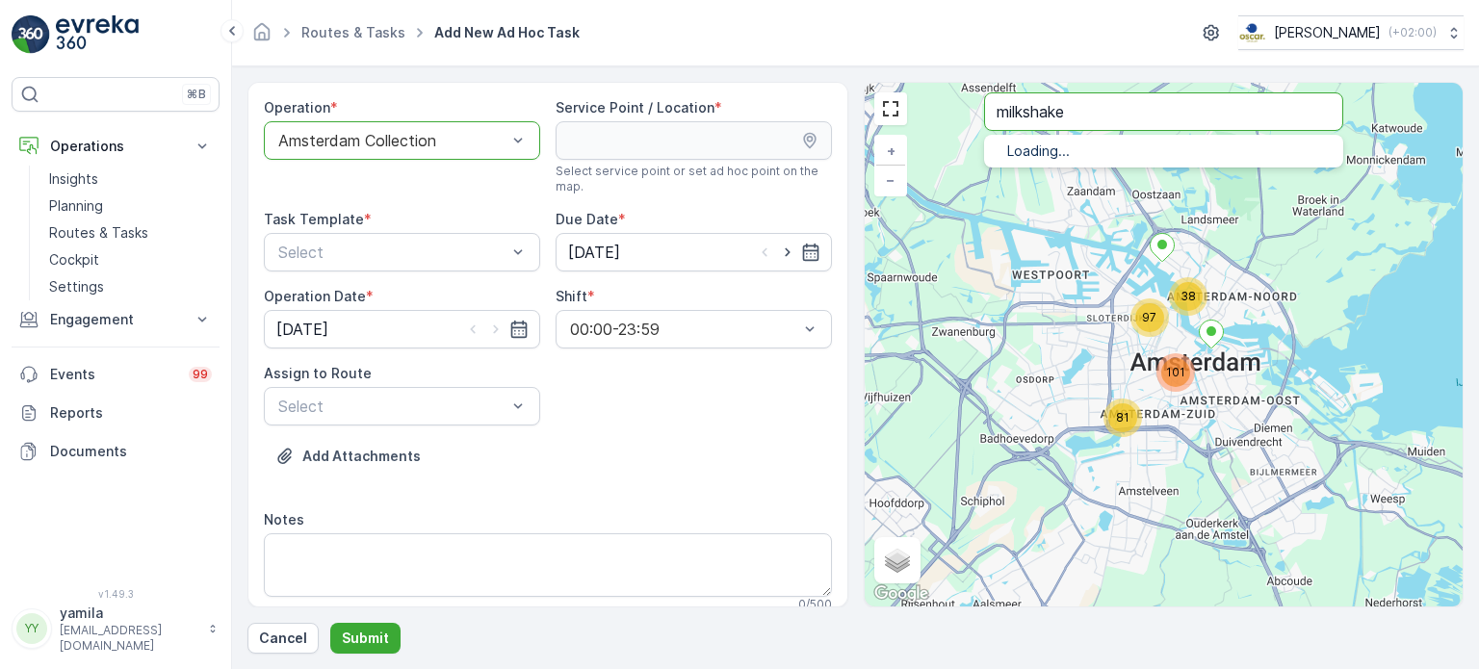
type input "milkshake"
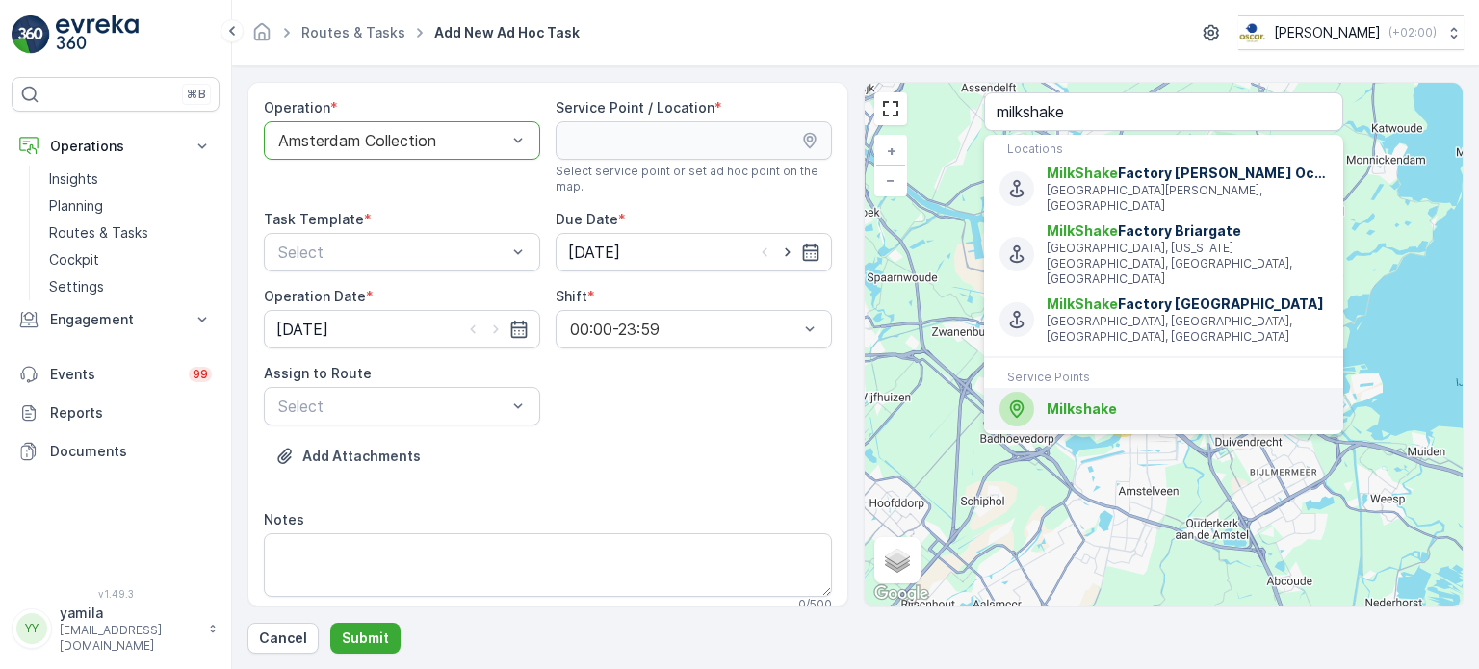
click at [1053, 400] on span "Milkshake" at bounding box center [1081, 408] width 70 height 16
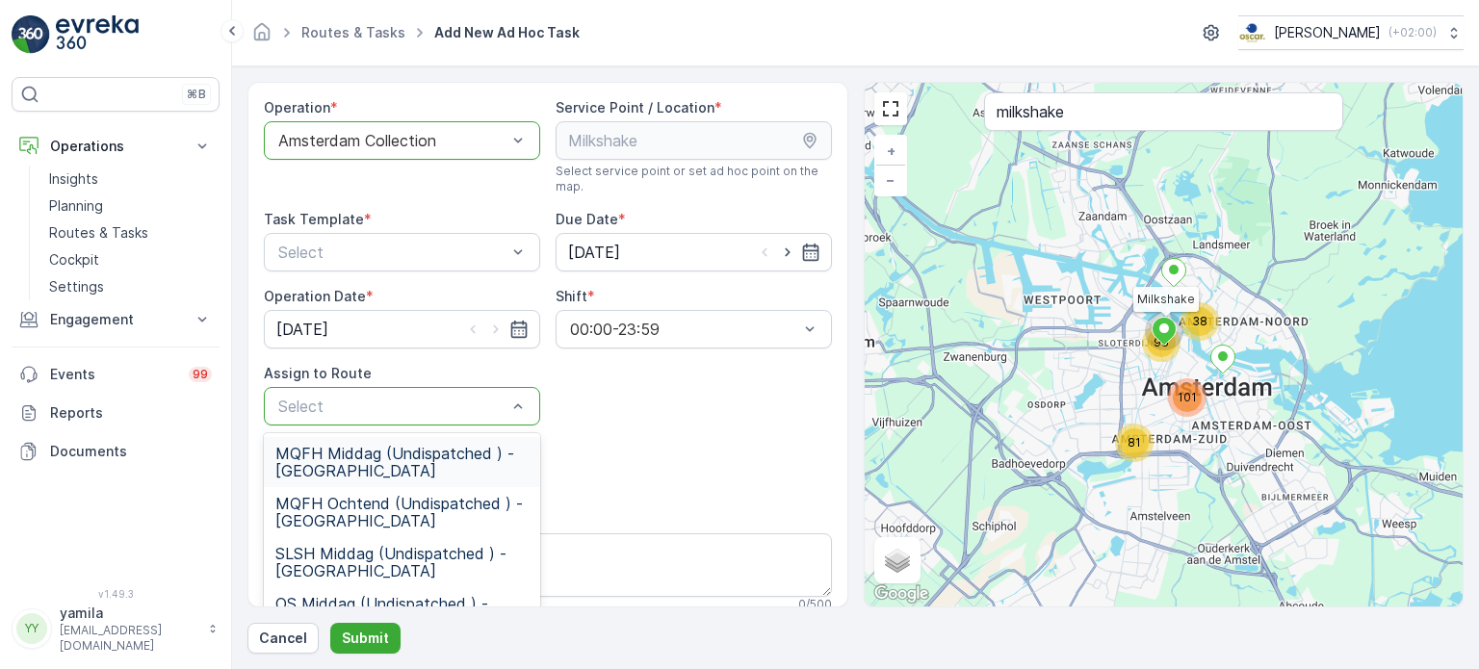
click at [462, 422] on div "Select" at bounding box center [402, 406] width 276 height 39
type input "wg"
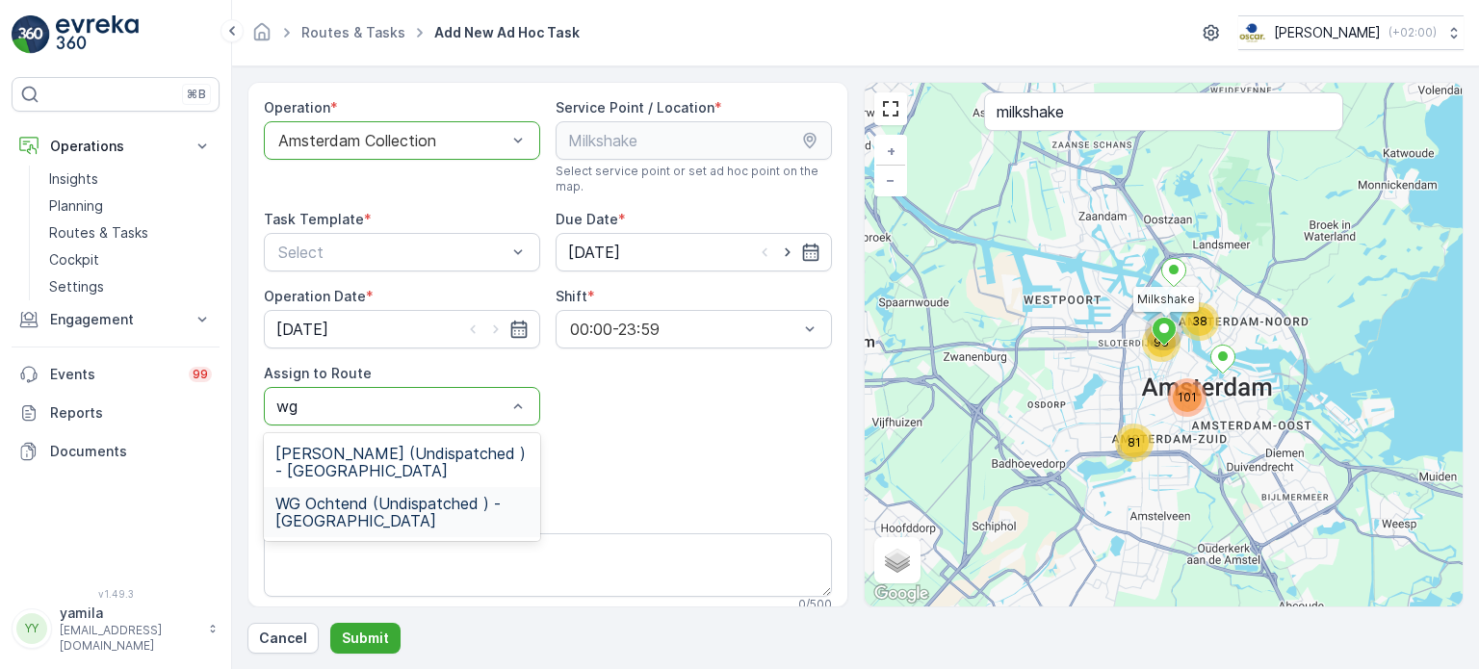
click at [435, 524] on span "WG Ochtend (Undispatched ) - Amsterdam" at bounding box center [401, 512] width 253 height 35
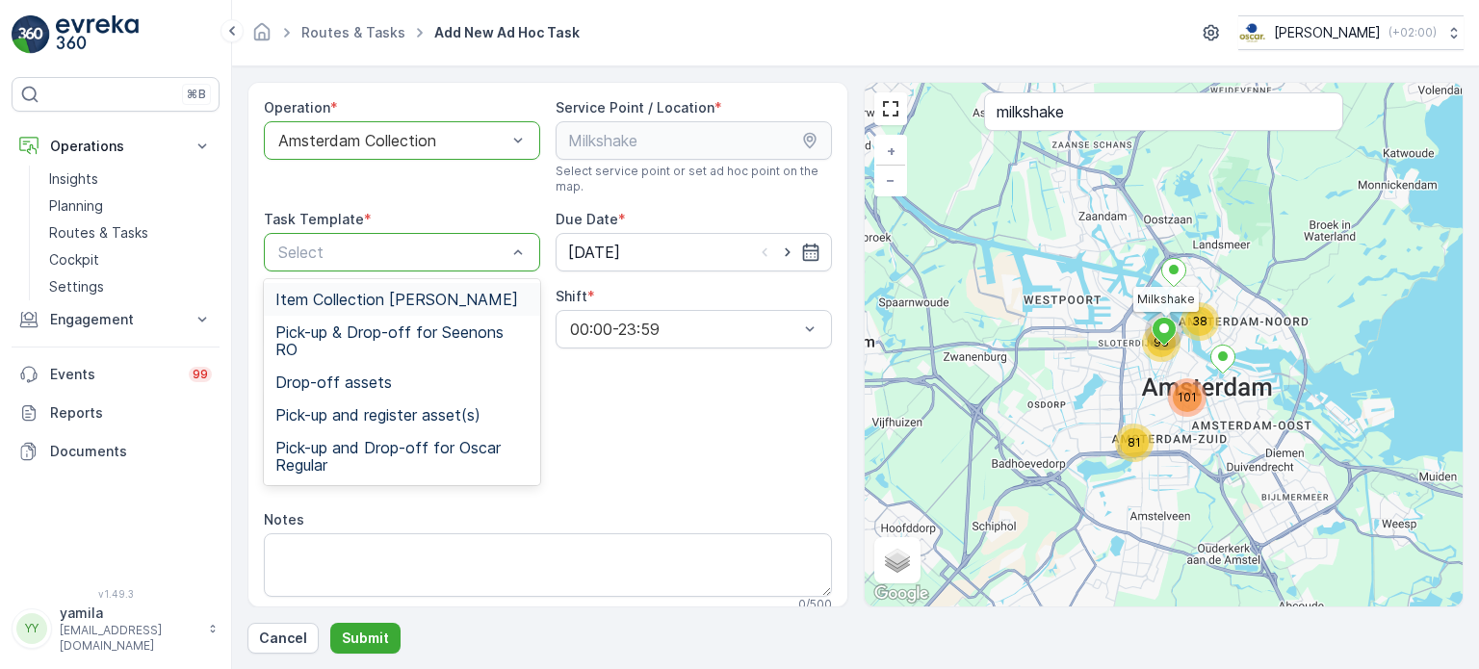
drag, startPoint x: 482, startPoint y: 257, endPoint x: 470, endPoint y: 294, distance: 38.7
click at [470, 294] on span "Item Collection [PERSON_NAME]" at bounding box center [396, 299] width 243 height 17
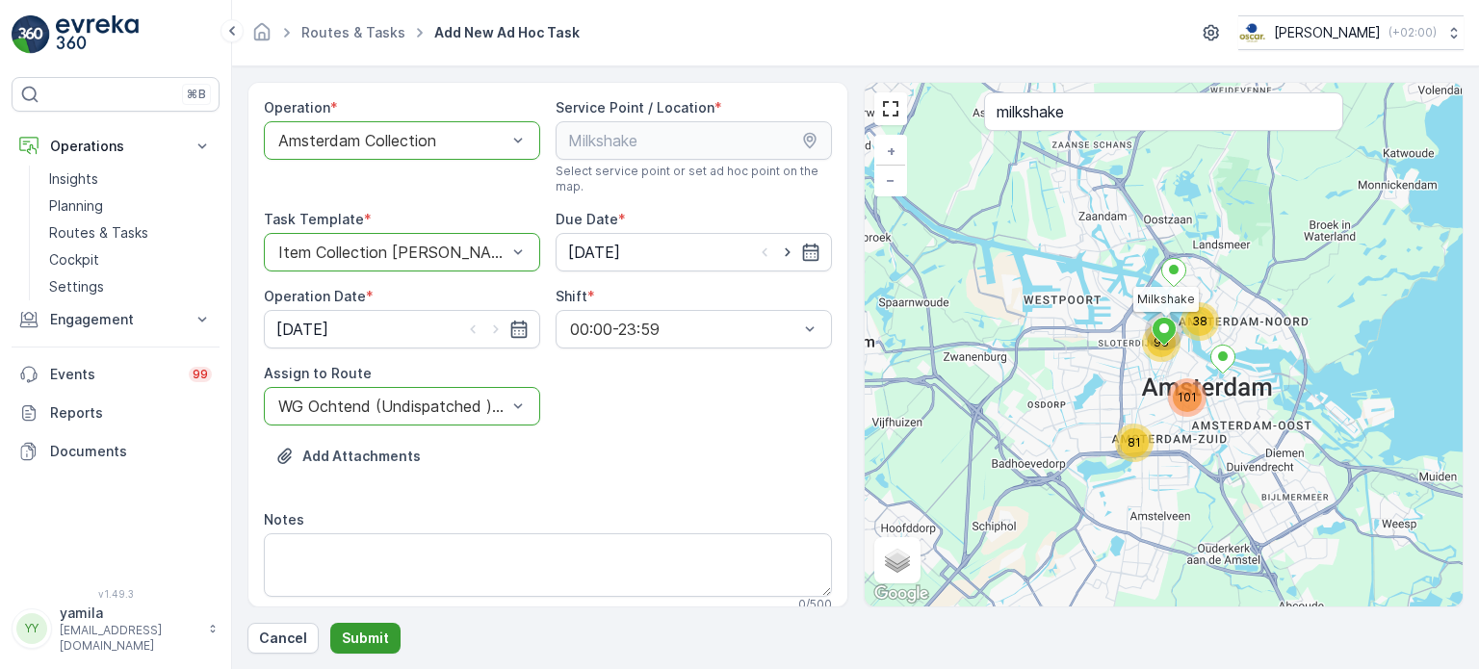
click at [369, 634] on p "Submit" at bounding box center [365, 638] width 47 height 19
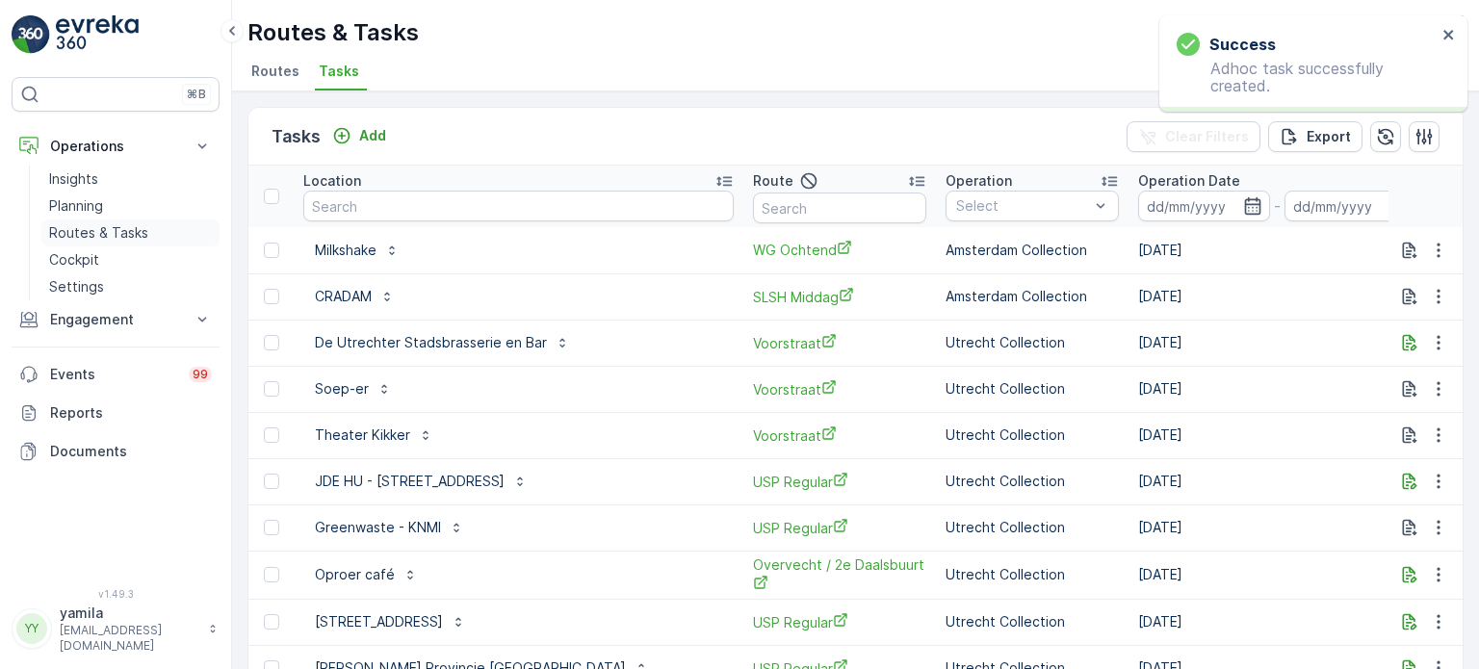
click at [145, 225] on p "Routes & Tasks" at bounding box center [98, 232] width 99 height 19
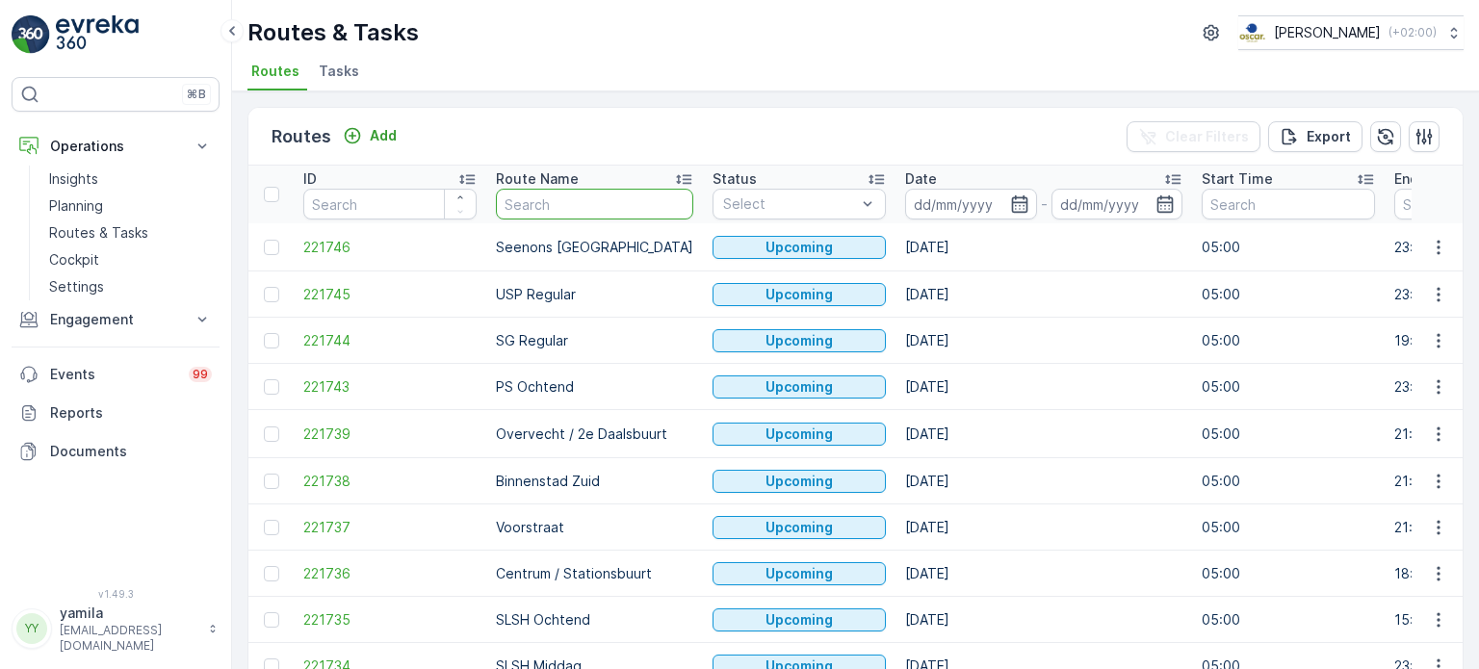
click at [528, 203] on input "text" at bounding box center [594, 204] width 197 height 31
type input "slsh"
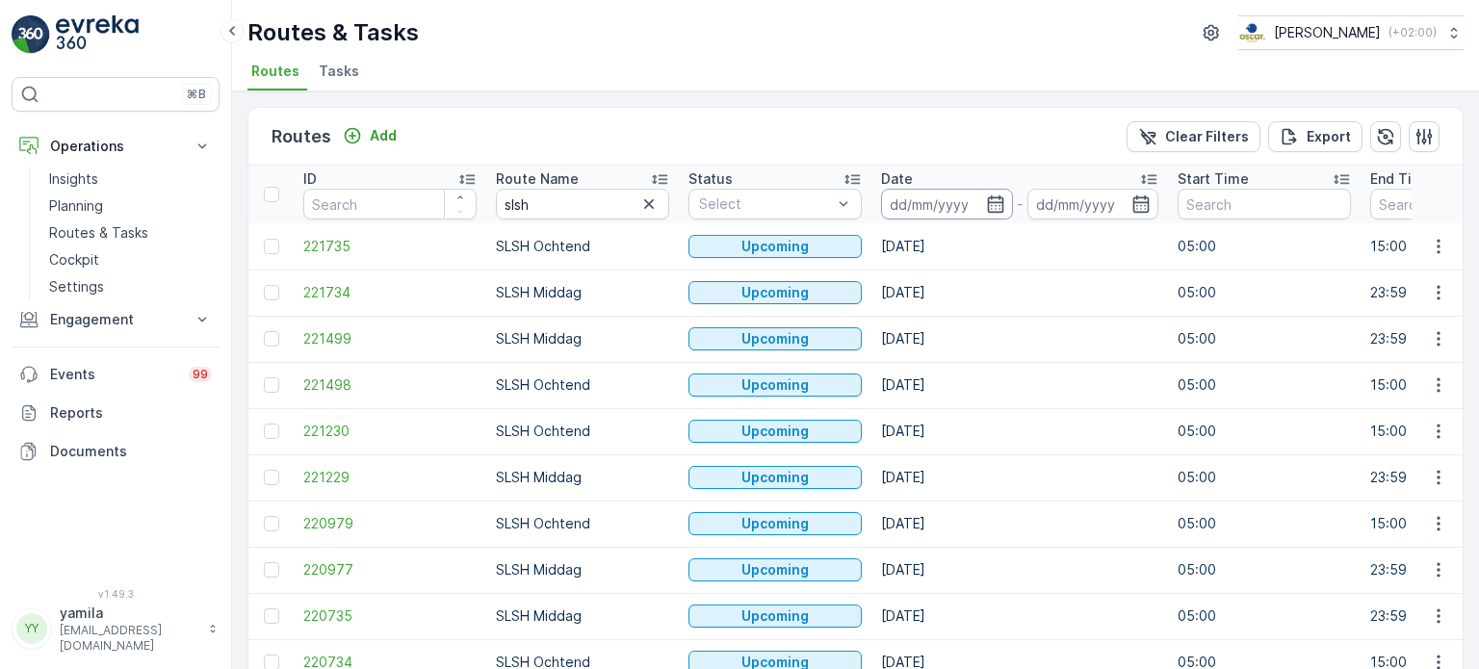
click at [932, 207] on input at bounding box center [947, 204] width 132 height 31
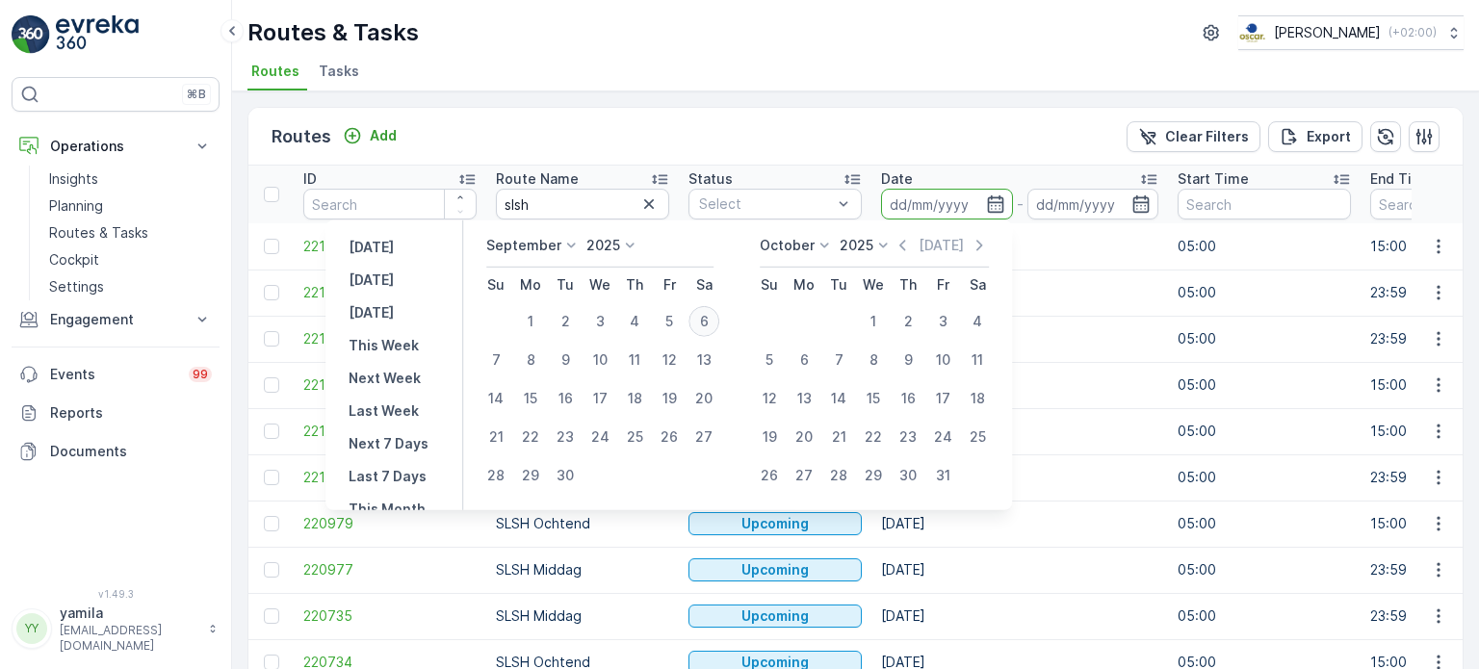
click at [709, 326] on div "6" at bounding box center [703, 321] width 31 height 31
type input "[DATE]"
click at [709, 326] on div "6" at bounding box center [703, 321] width 31 height 31
type input "[DATE]"
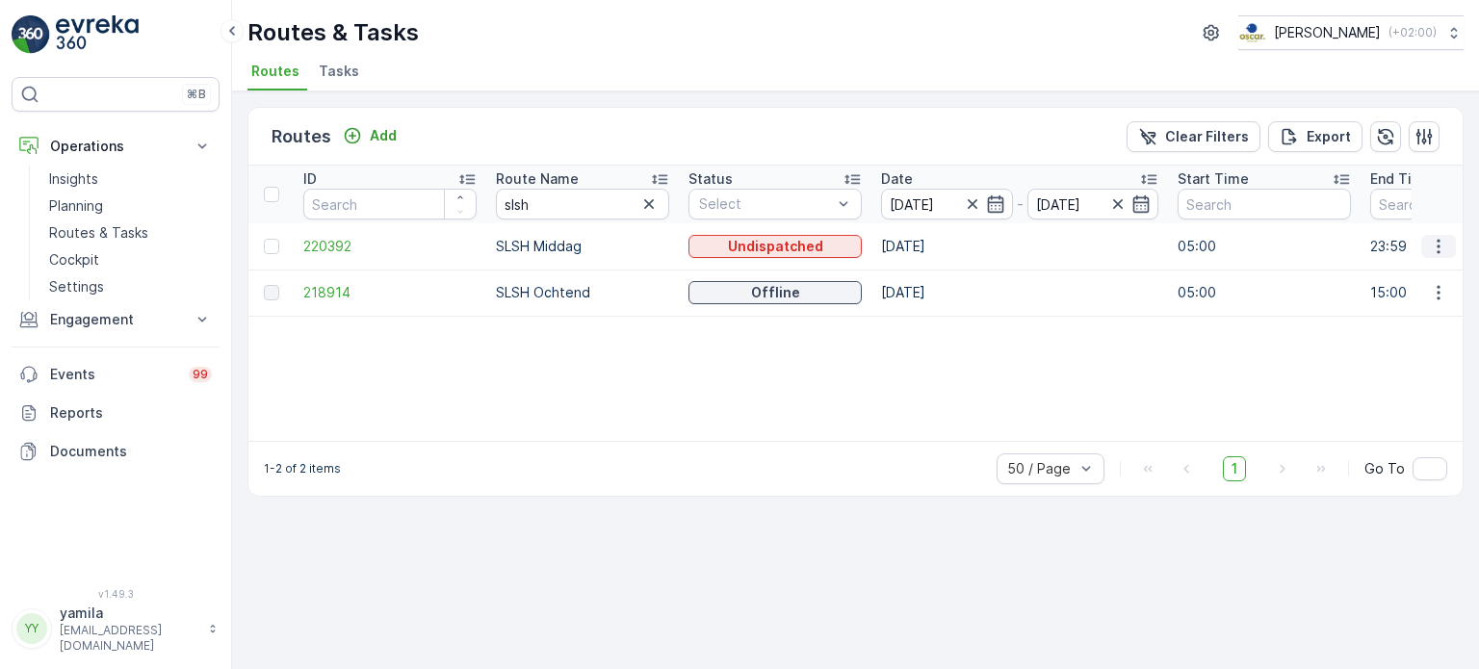
click at [1440, 255] on button "button" at bounding box center [1438, 246] width 35 height 23
click at [1420, 284] on div "See More Details" at bounding box center [1404, 273] width 148 height 27
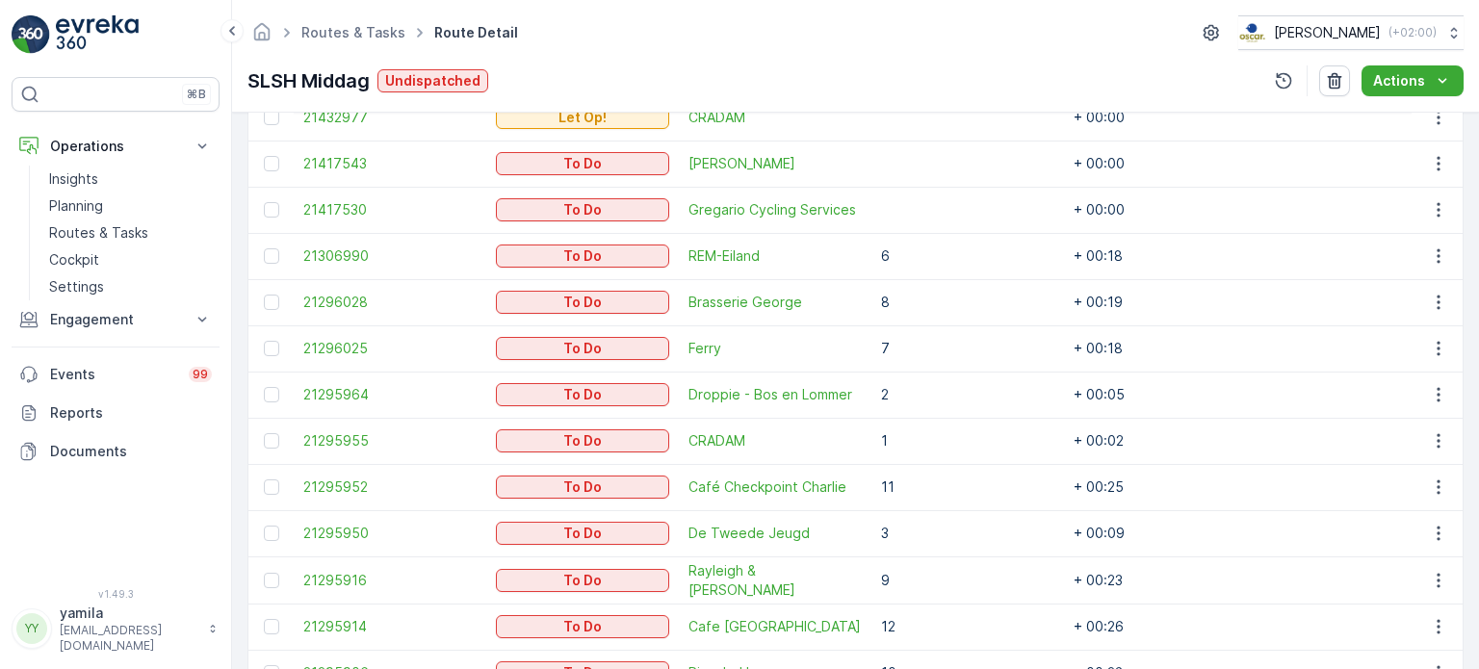
scroll to position [189, 0]
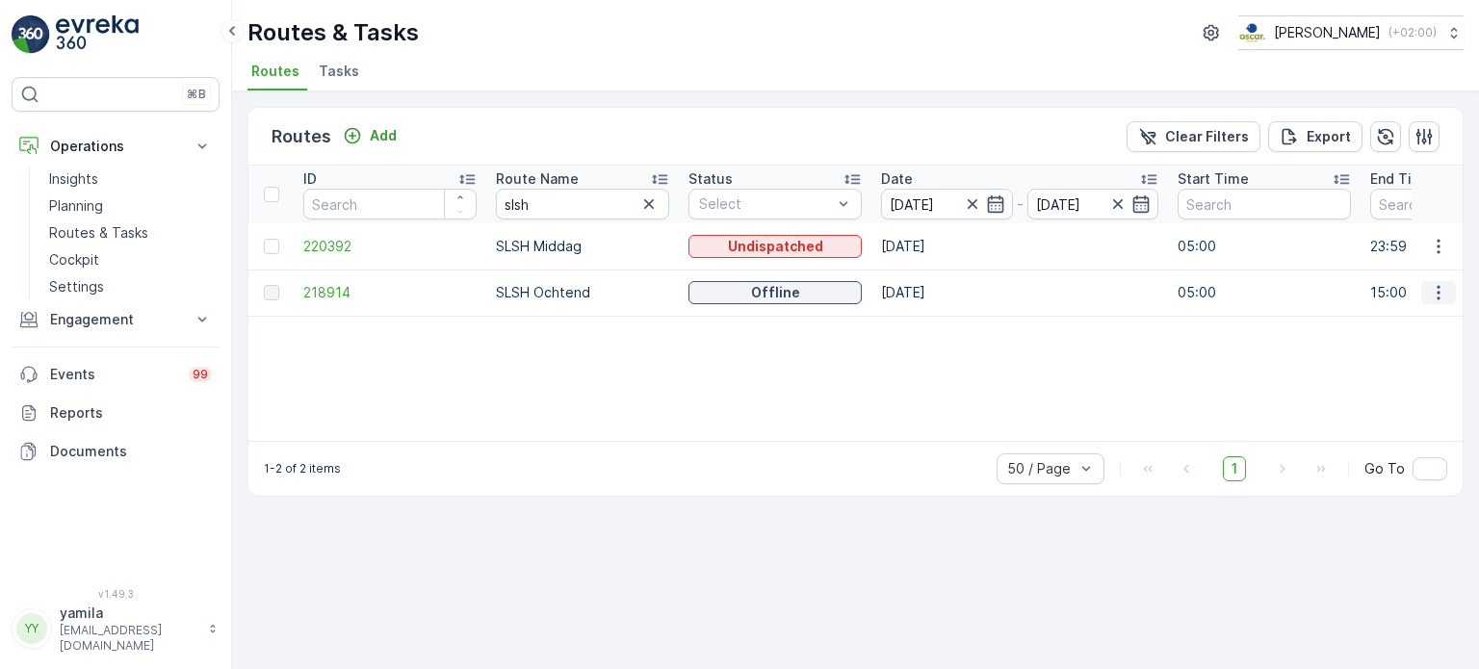
drag, startPoint x: 1455, startPoint y: 286, endPoint x: 1442, endPoint y: 300, distance: 19.1
click at [1442, 300] on button "button" at bounding box center [1438, 292] width 35 height 23
click at [1442, 300] on icon "button" at bounding box center [1438, 292] width 19 height 19
click at [1435, 315] on span "See More Details" at bounding box center [1393, 320] width 112 height 19
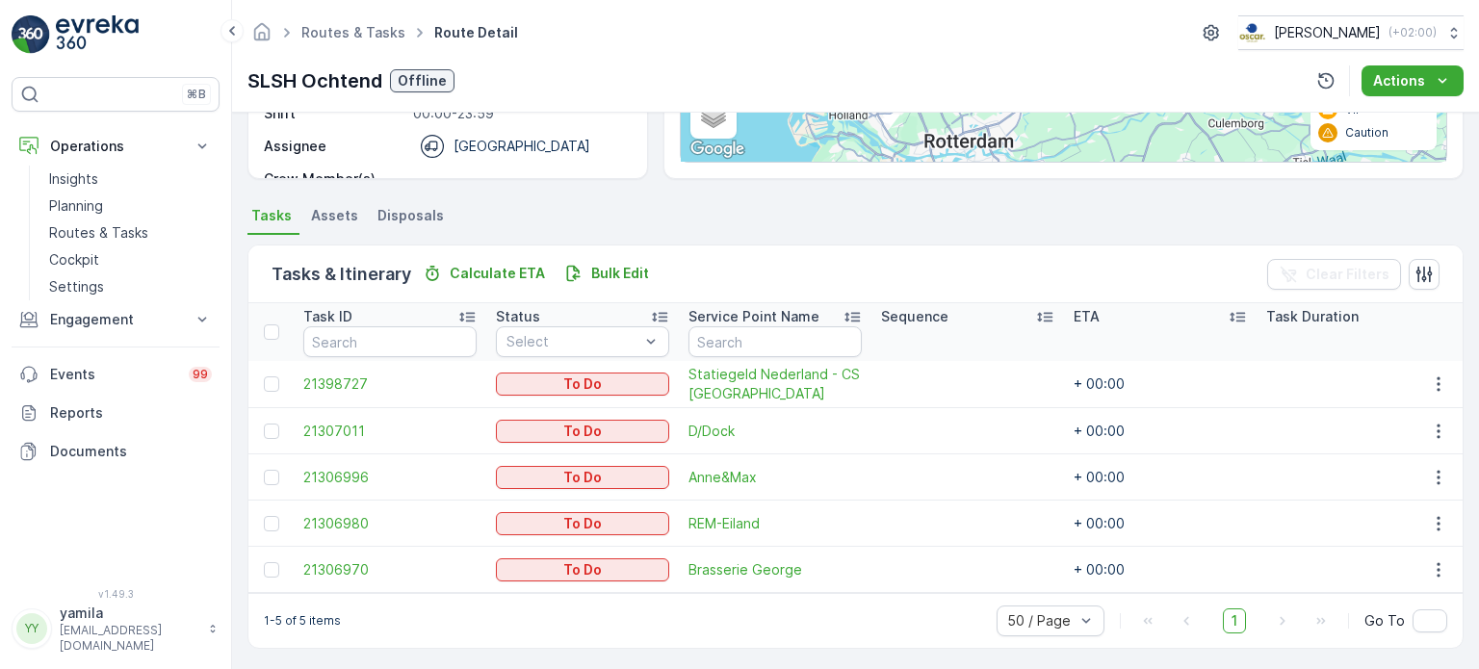
scroll to position [346, 0]
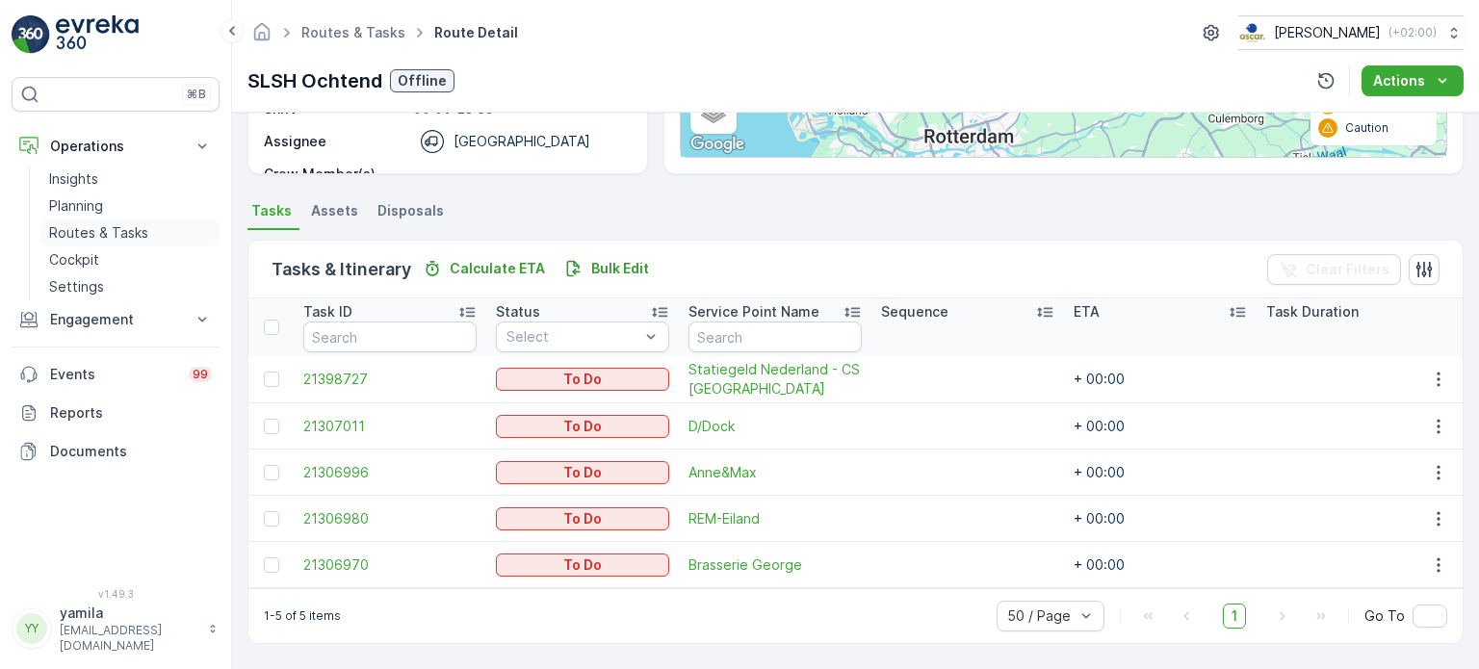
click at [123, 236] on p "Routes & Tasks" at bounding box center [98, 232] width 99 height 19
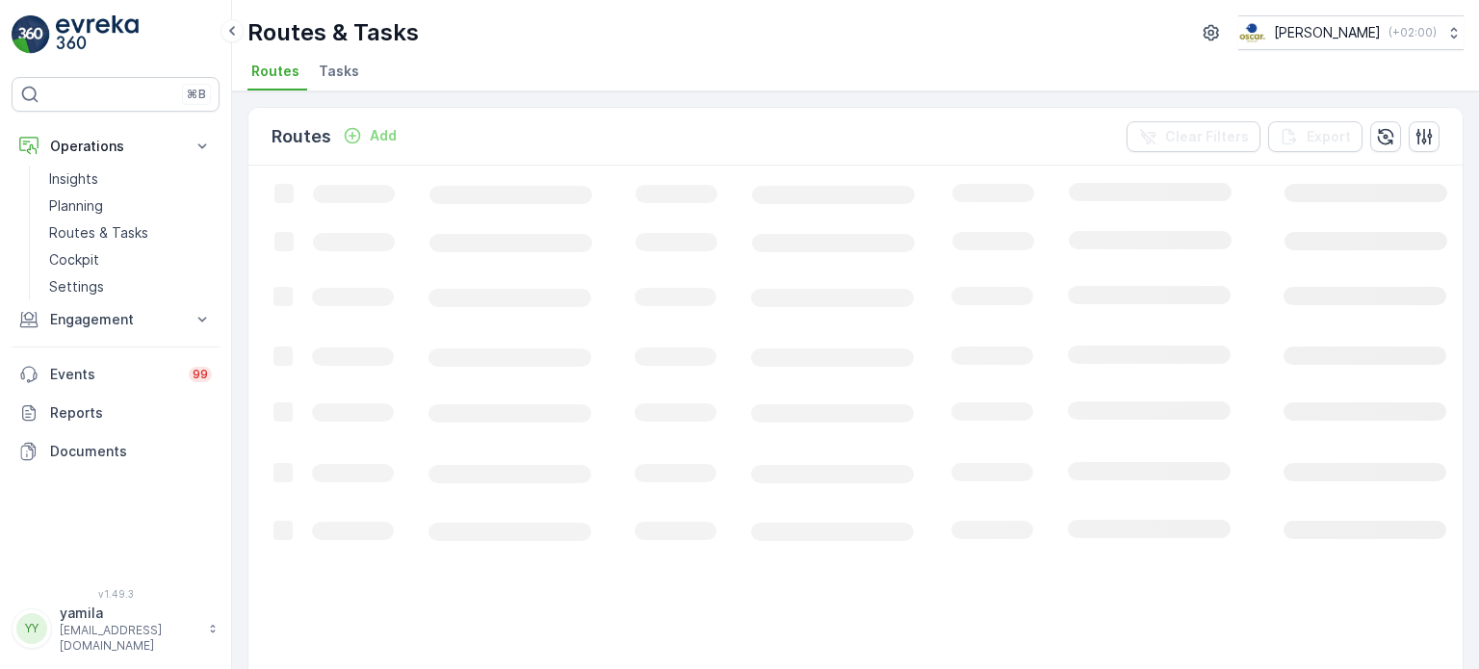
click at [339, 68] on span "Tasks" at bounding box center [339, 71] width 40 height 19
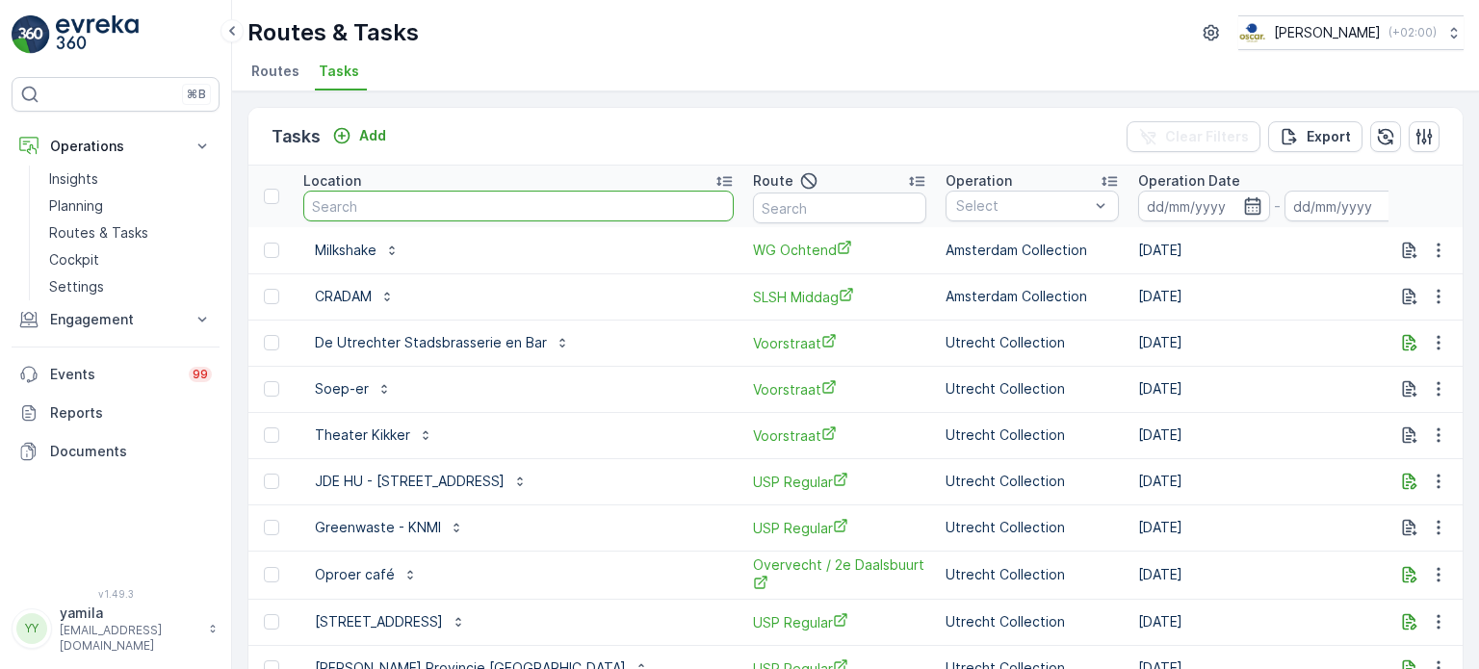
click at [409, 199] on input "text" at bounding box center [518, 206] width 430 height 31
type input "cradam"
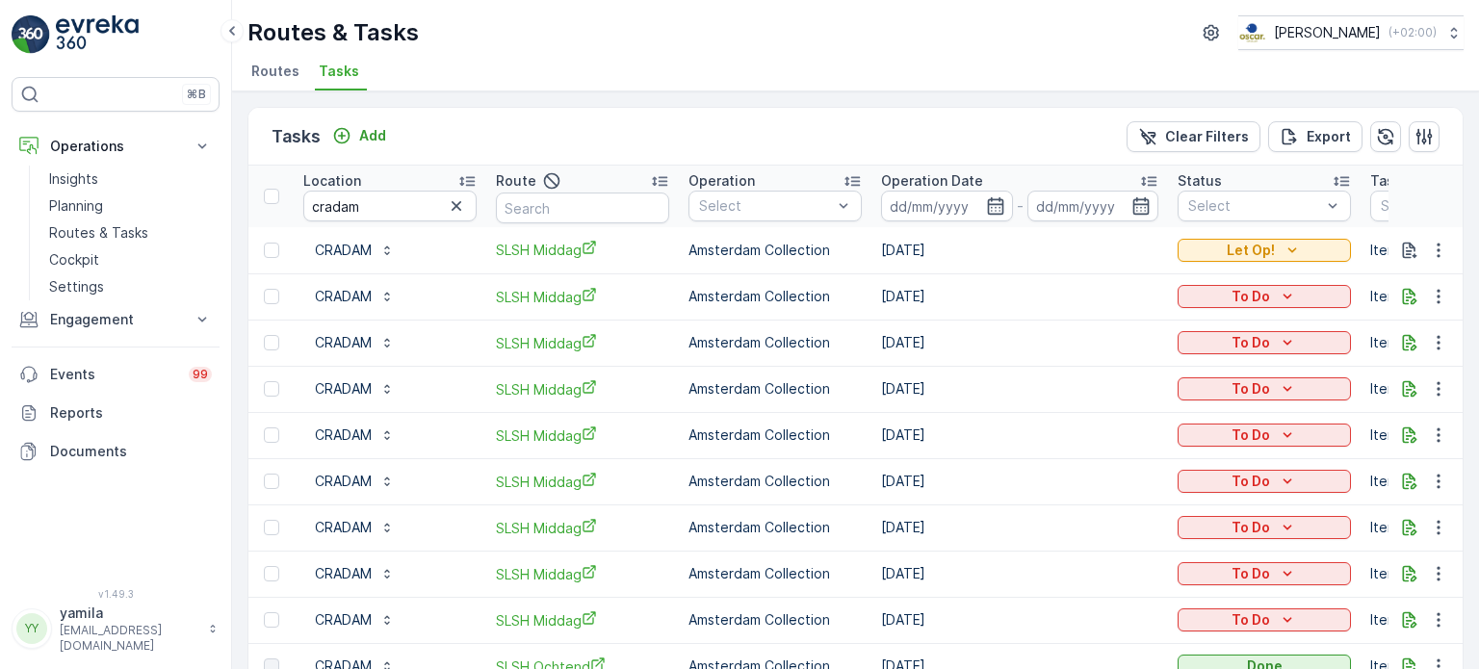
click at [297, 72] on span "Routes" at bounding box center [275, 71] width 48 height 19
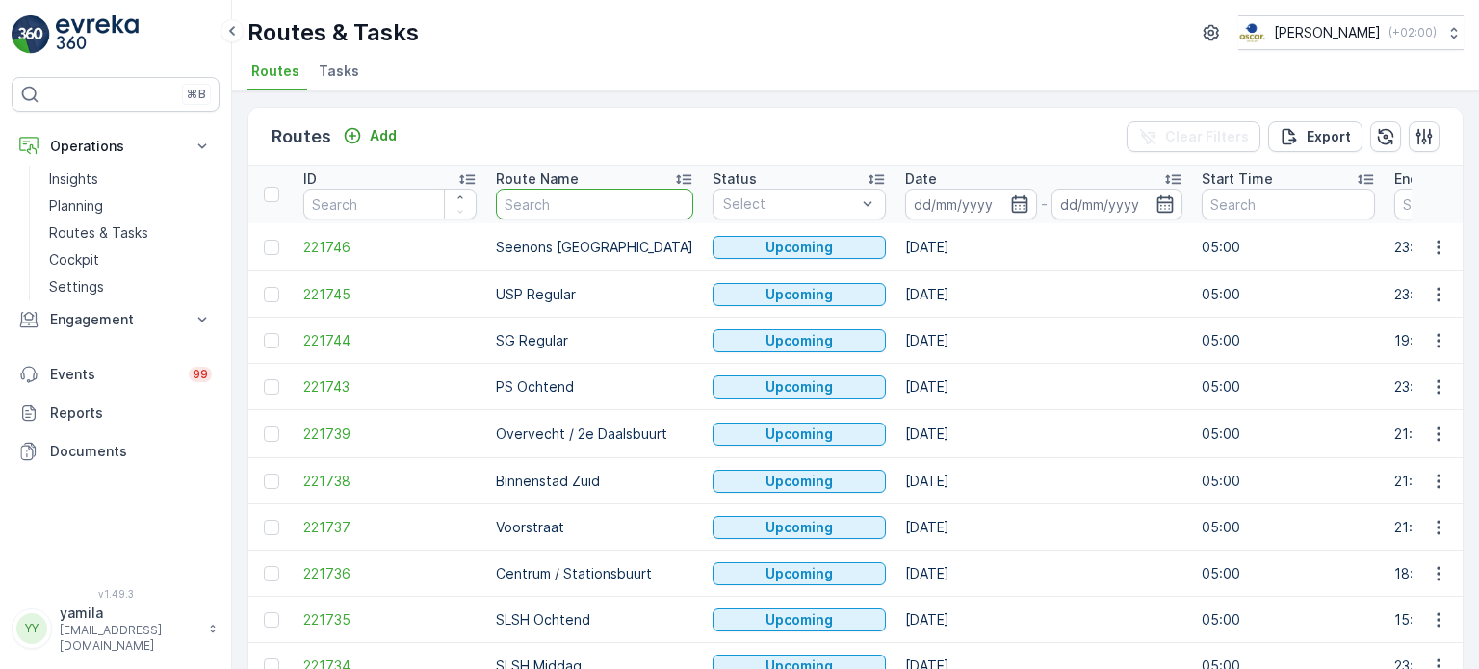
click at [516, 216] on input "text" at bounding box center [594, 204] width 197 height 31
type input "slsh"
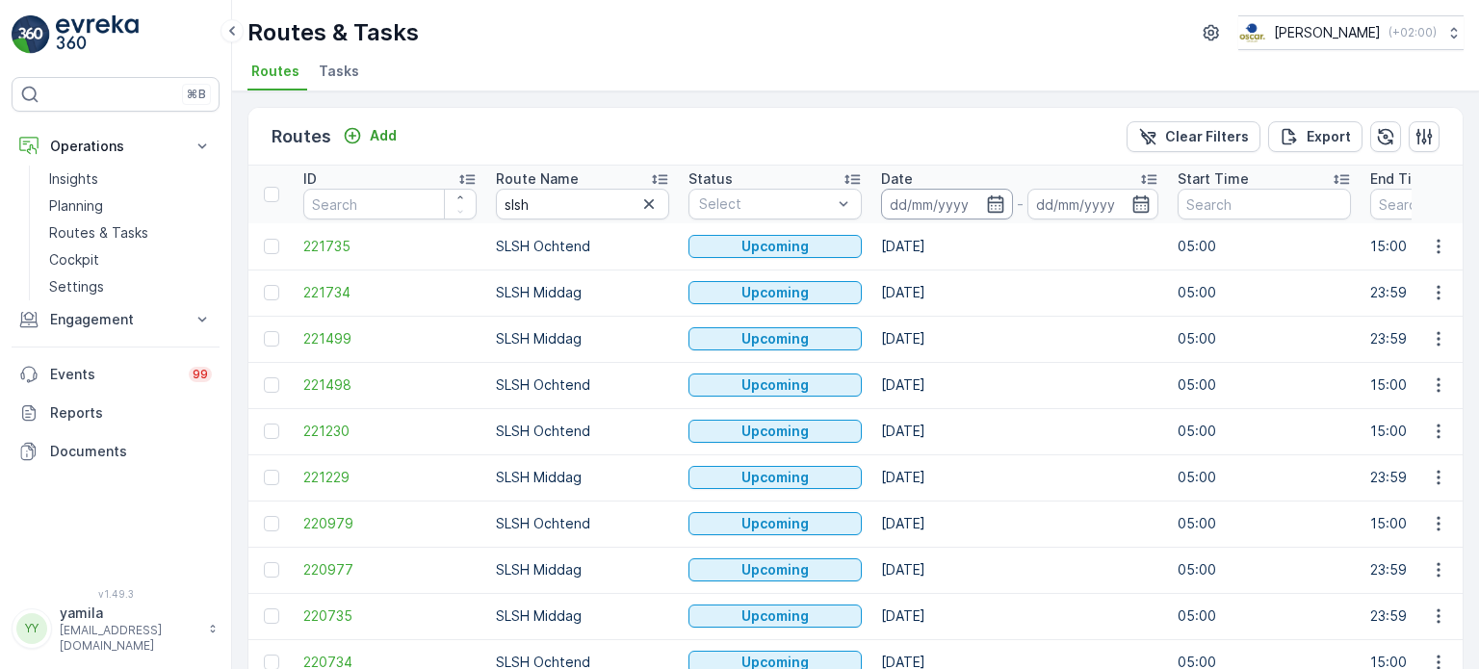
click at [949, 195] on input at bounding box center [947, 204] width 132 height 31
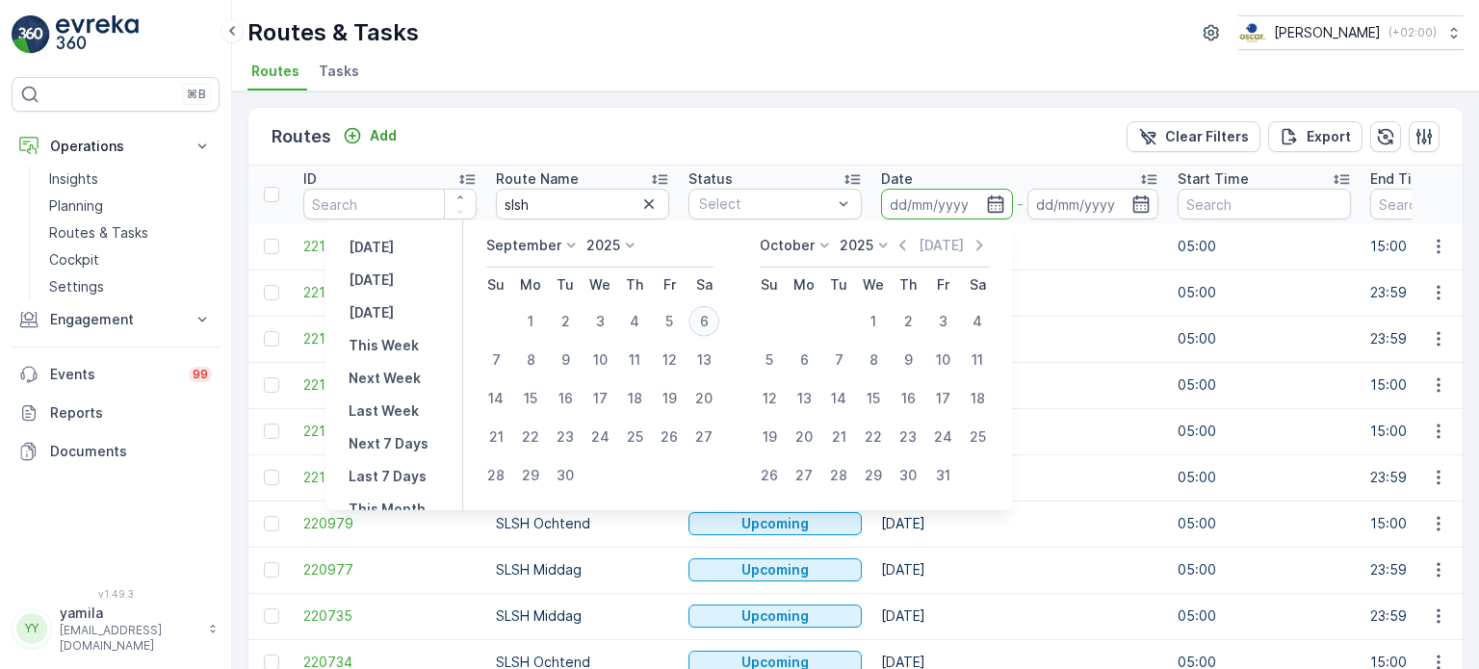
click at [706, 317] on div "6" at bounding box center [703, 321] width 31 height 31
type input "[DATE]"
click at [706, 317] on div "6" at bounding box center [703, 321] width 31 height 31
type input "[DATE]"
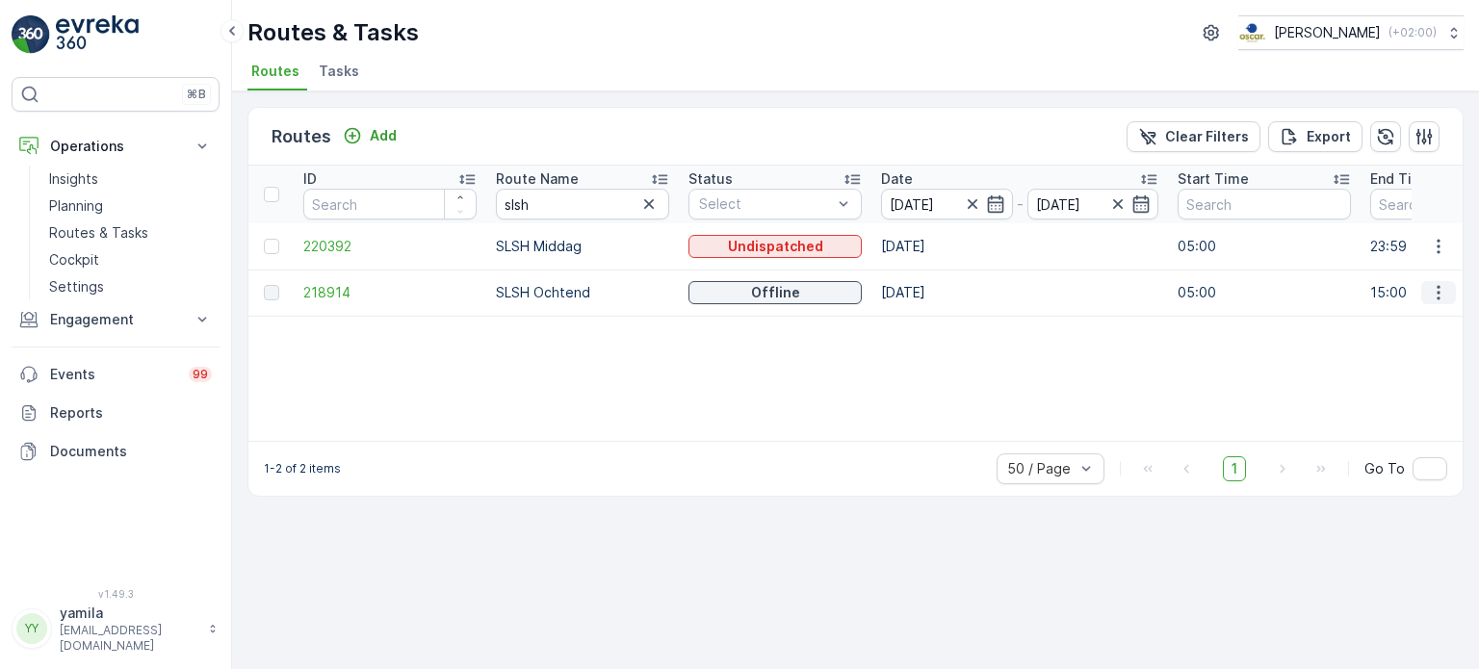
click at [1431, 287] on icon "button" at bounding box center [1438, 292] width 19 height 19
click at [1423, 318] on span "See More Details" at bounding box center [1393, 320] width 112 height 19
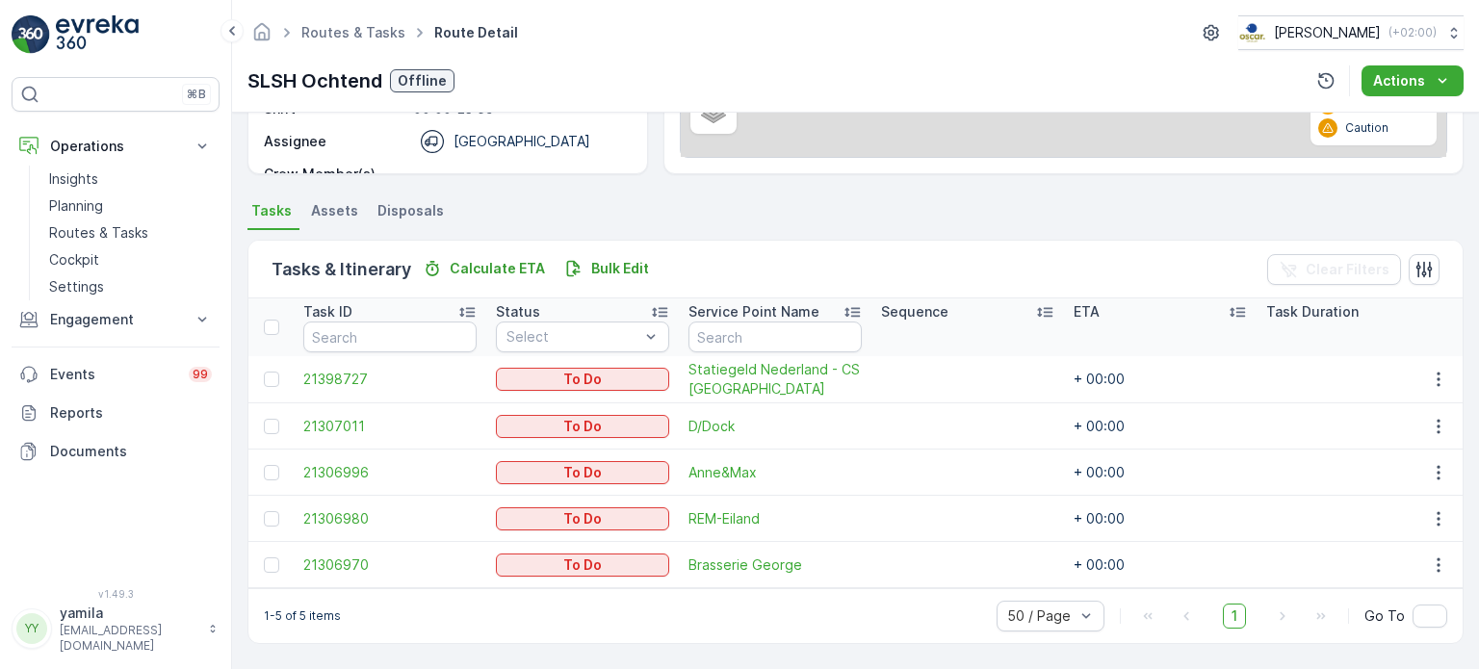
scroll to position [346, 0]
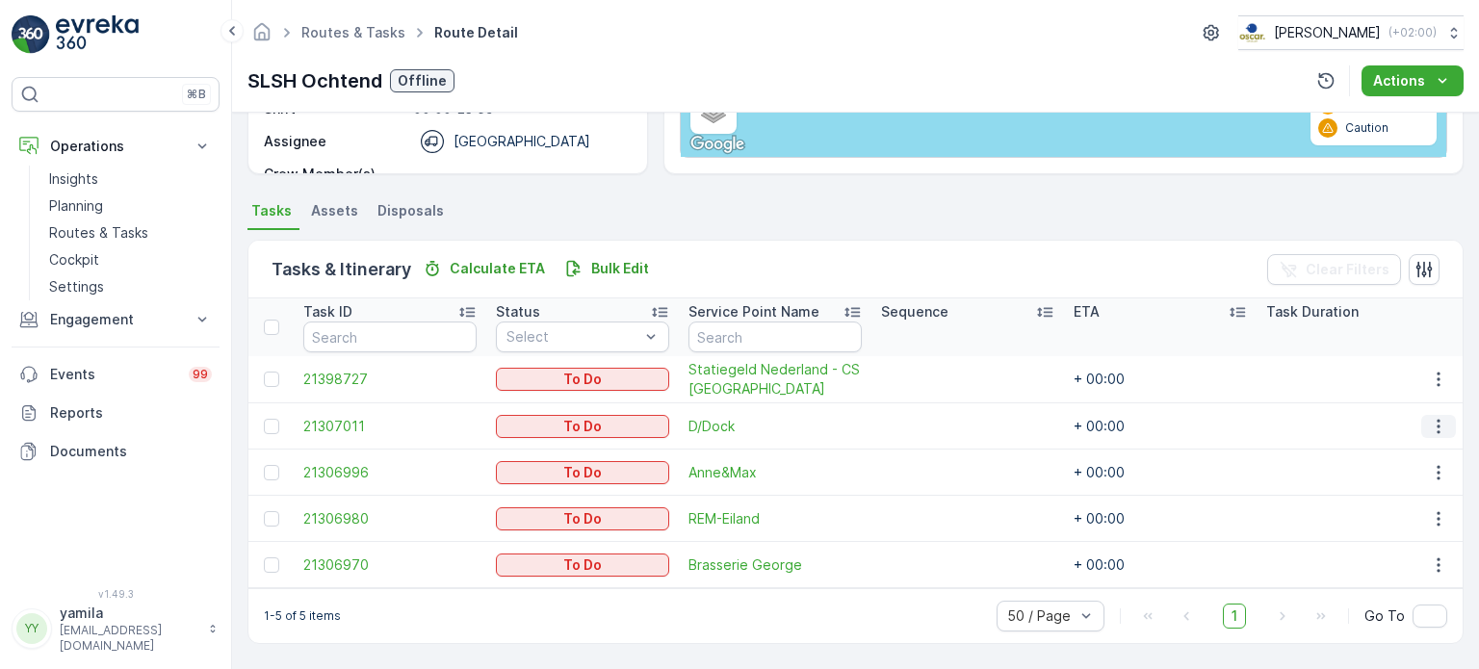
click at [1436, 419] on icon "button" at bounding box center [1437, 426] width 3 height 14
click at [1415, 435] on div "See More Details" at bounding box center [1406, 446] width 145 height 27
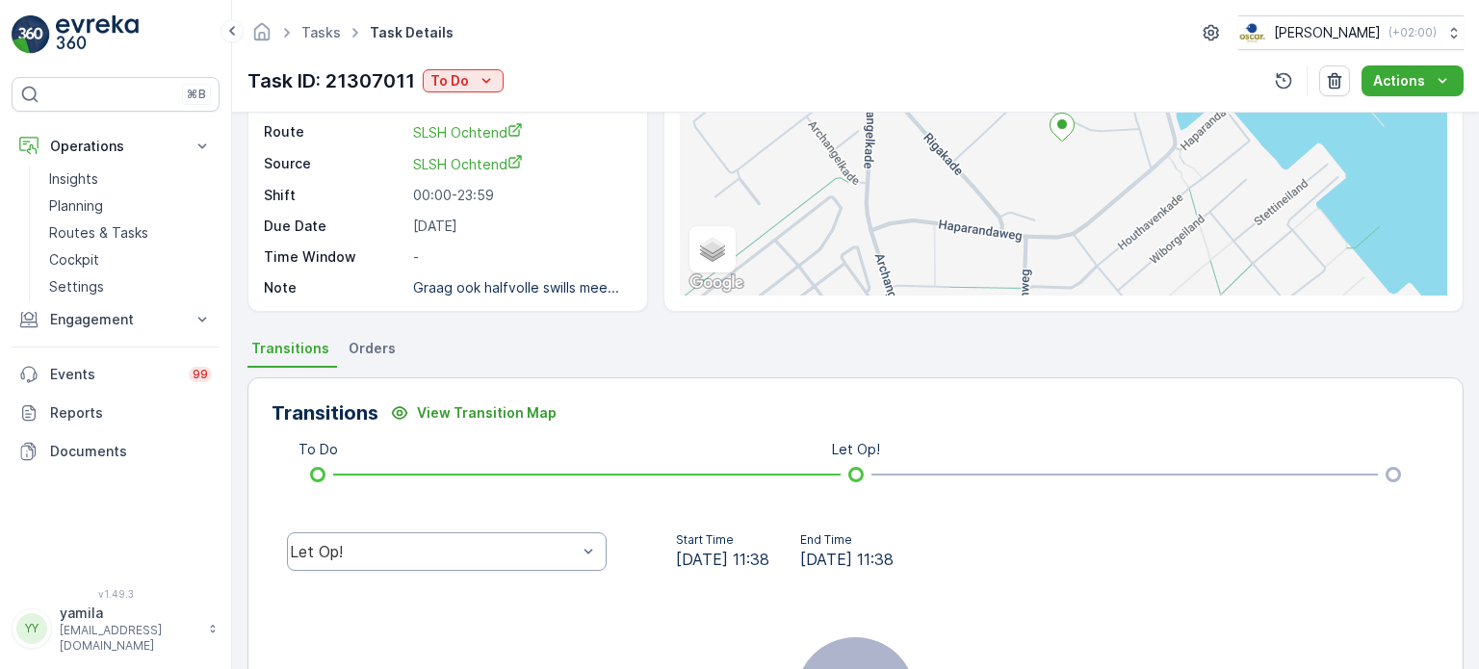
scroll to position [200, 0]
click at [452, 574] on div "Let Op!" at bounding box center [446, 553] width 350 height 62
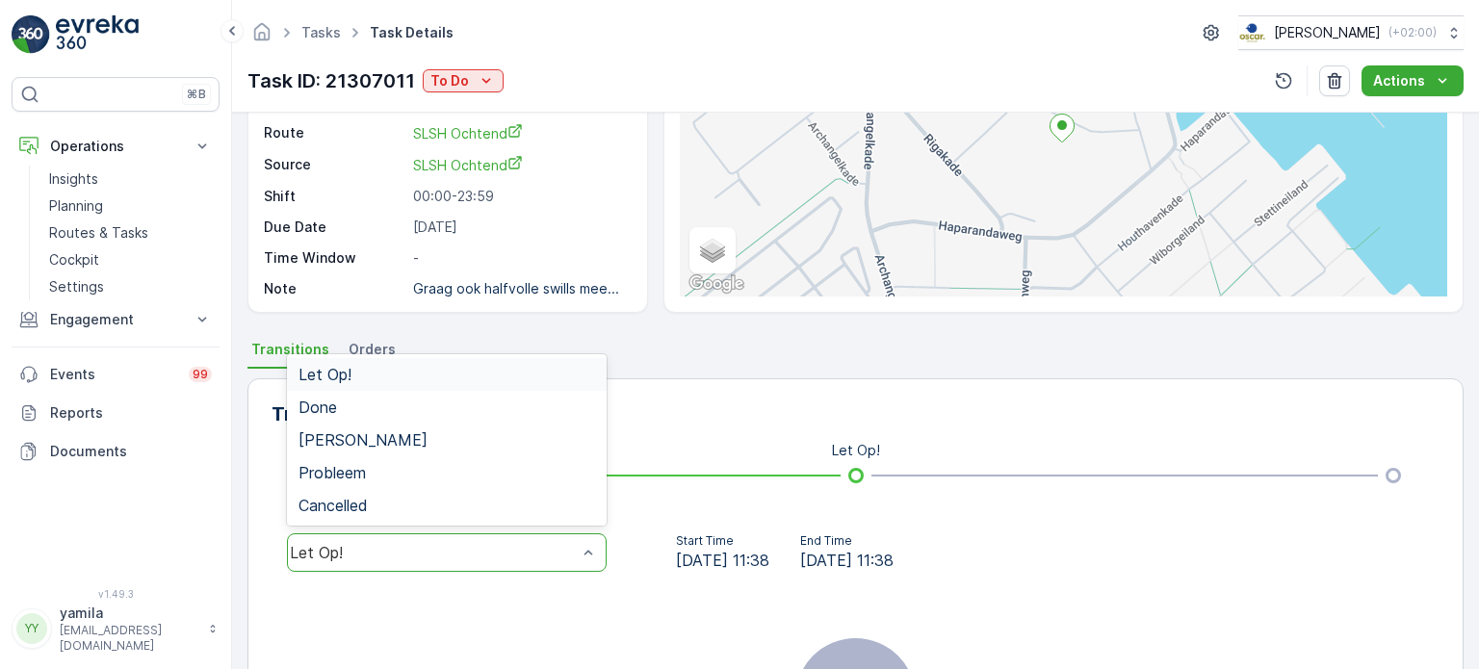
click at [462, 561] on div "Let Op!" at bounding box center [447, 552] width 320 height 39
click at [566, 391] on div "Done" at bounding box center [447, 407] width 320 height 33
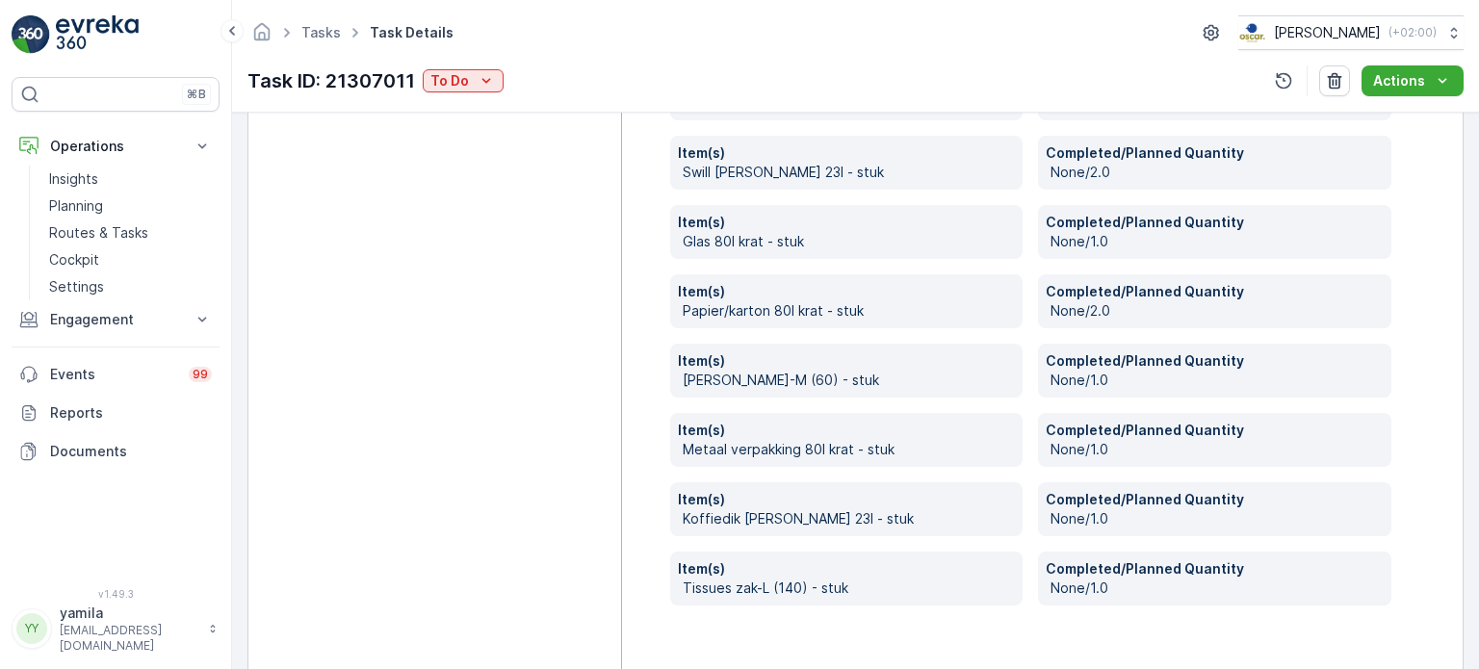
scroll to position [763, 0]
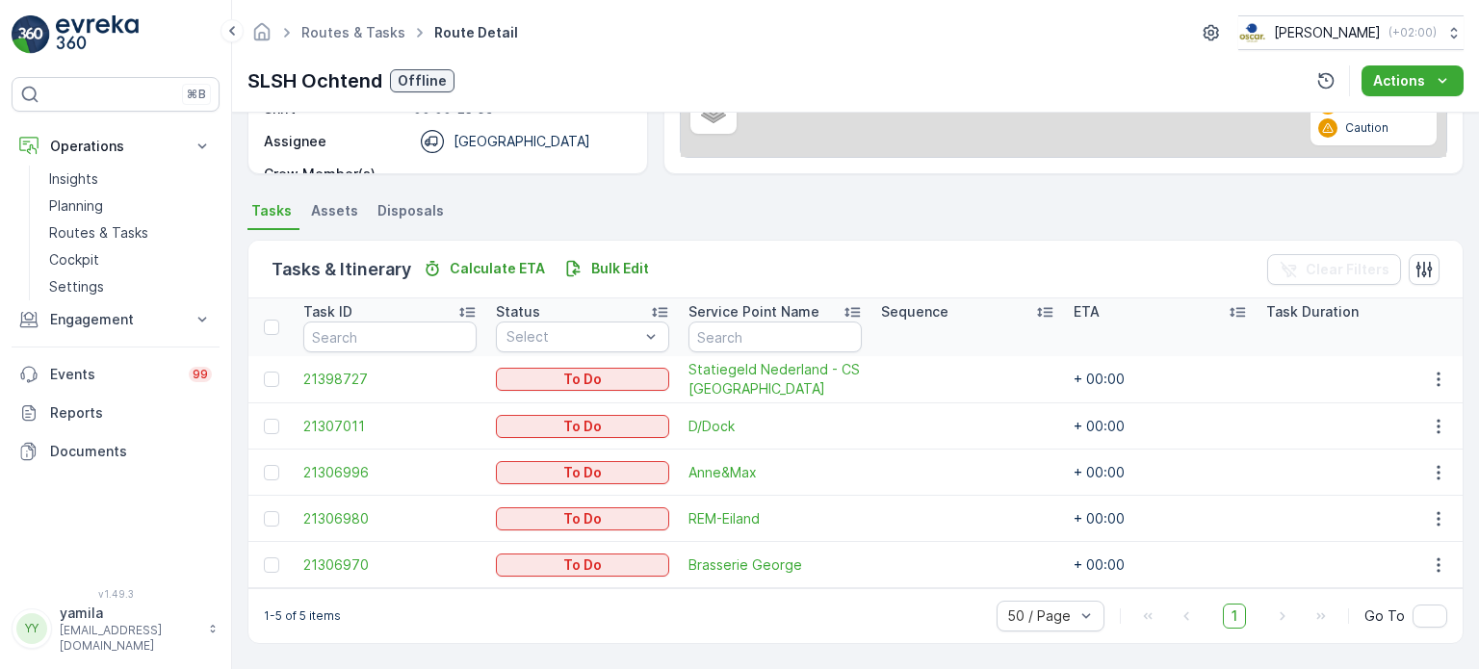
scroll to position [346, 0]
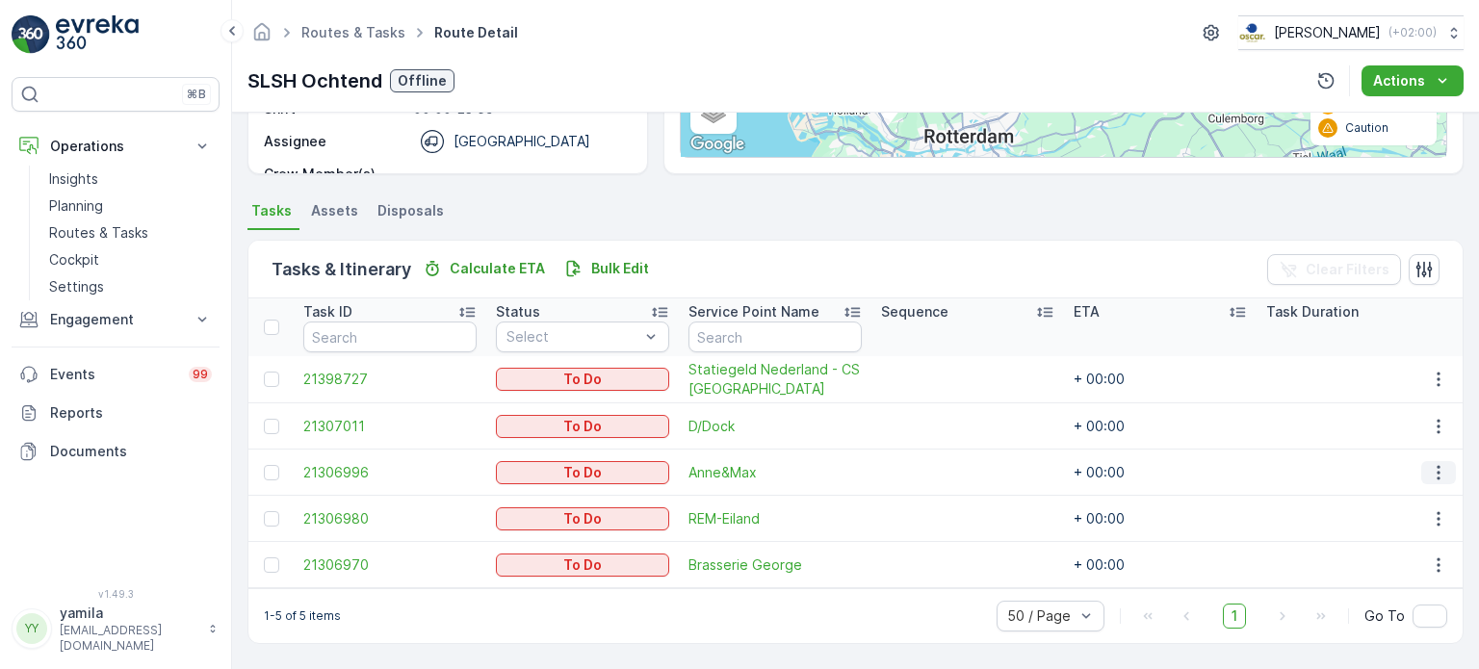
click at [1429, 465] on icon "button" at bounding box center [1438, 472] width 19 height 19
click at [1415, 492] on span "See More Details" at bounding box center [1398, 492] width 112 height 19
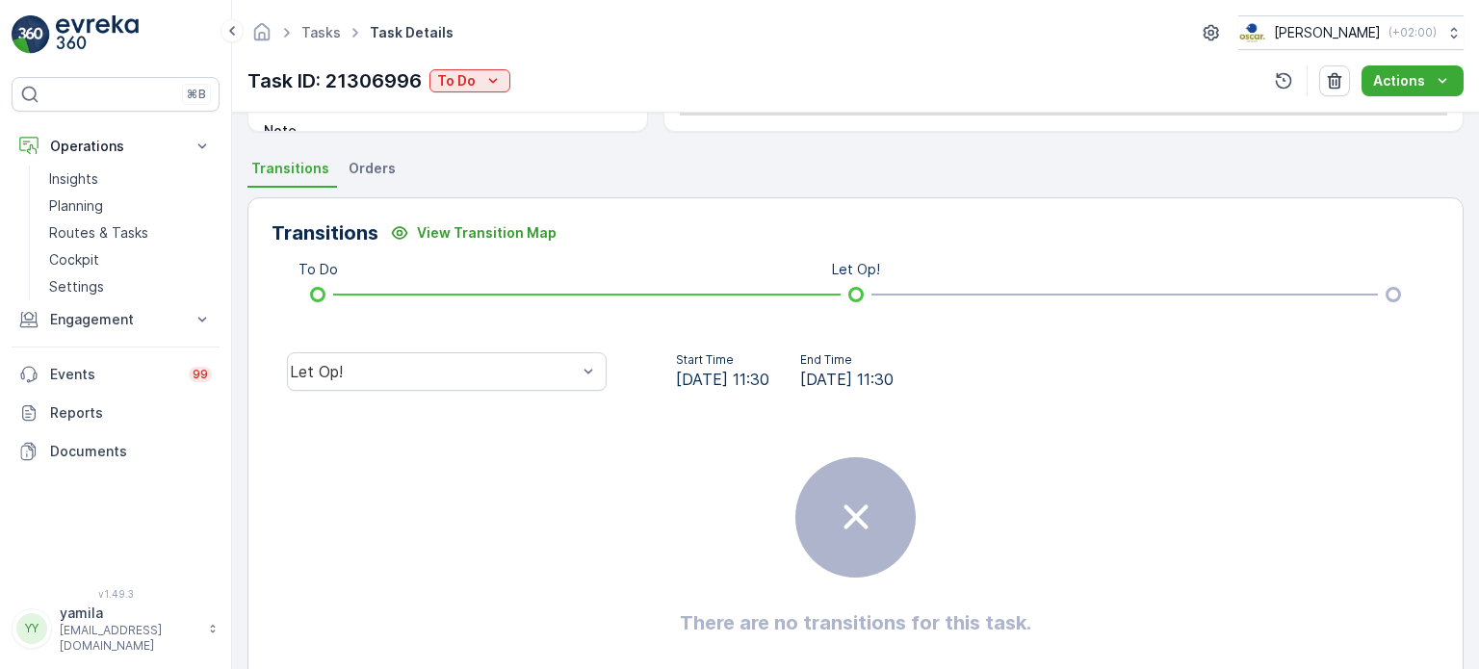
scroll to position [447, 0]
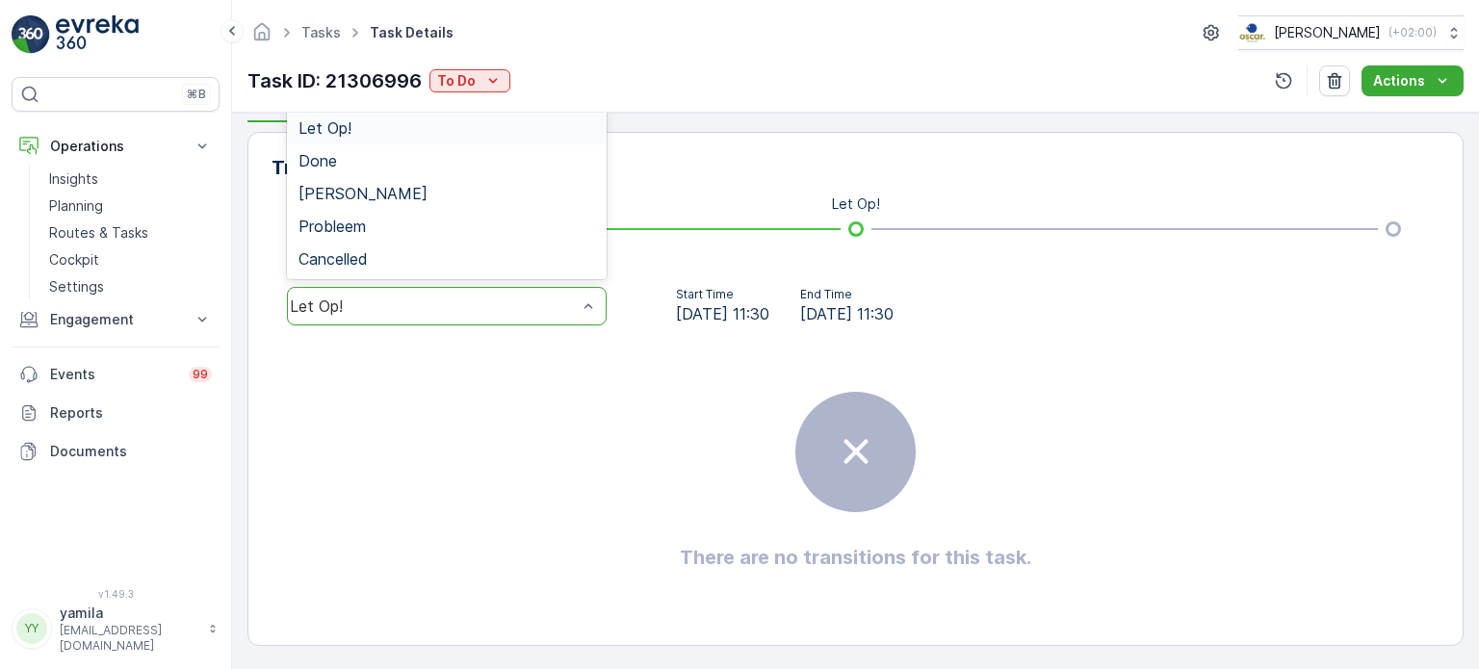
click at [494, 292] on div "Let Op!" at bounding box center [447, 306] width 320 height 39
click at [441, 153] on div "Done" at bounding box center [446, 160] width 297 height 17
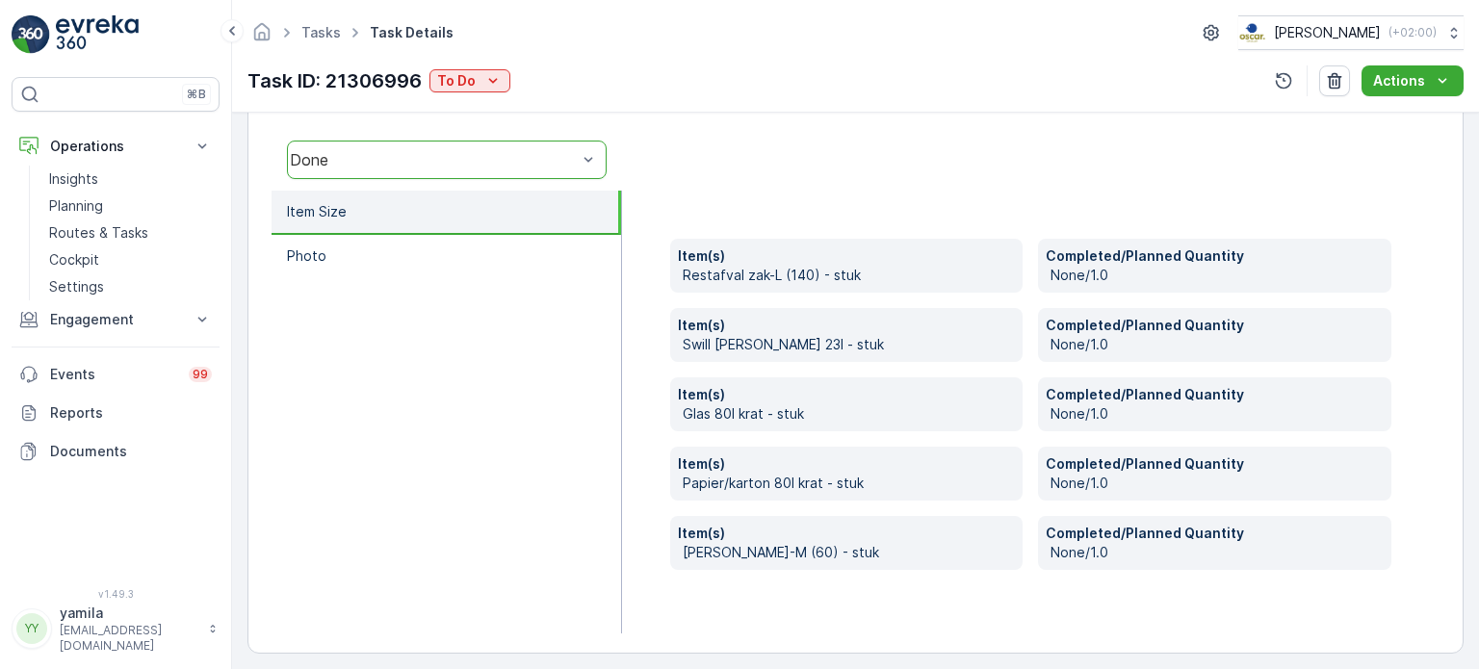
scroll to position [601, 0]
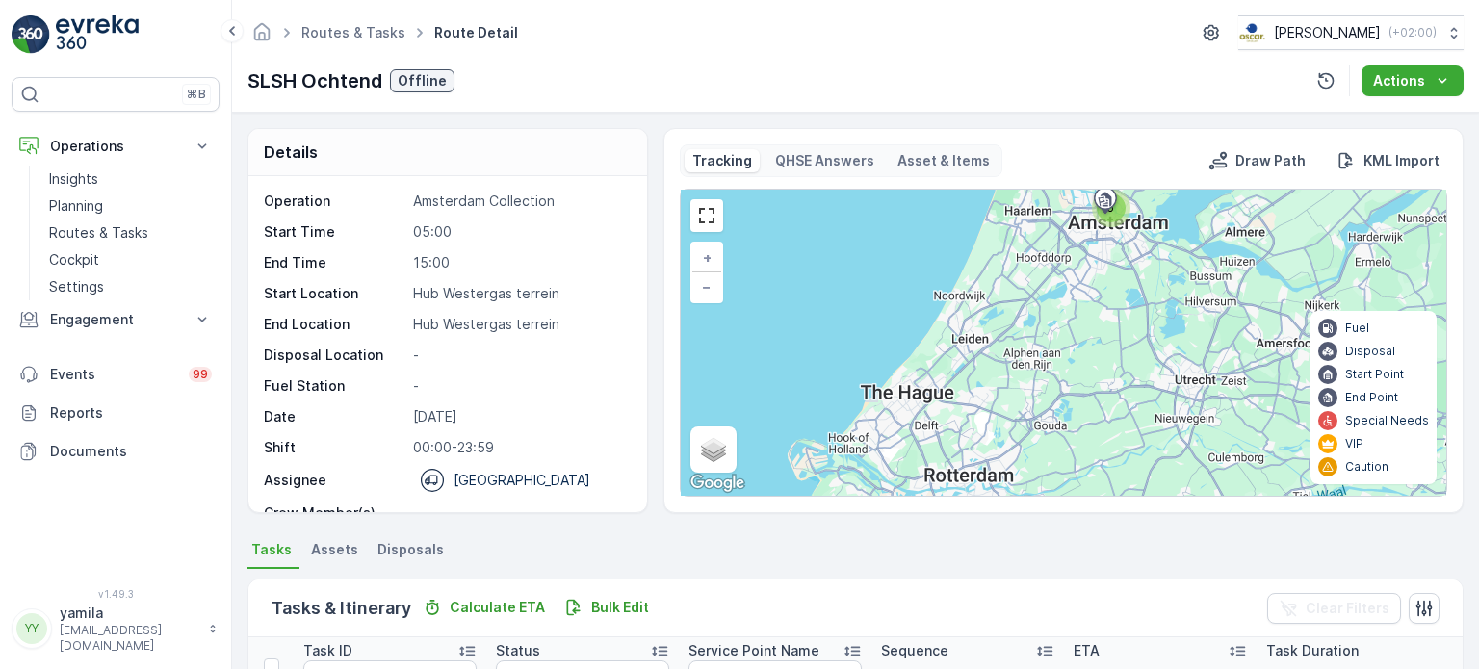
scroll to position [346, 0]
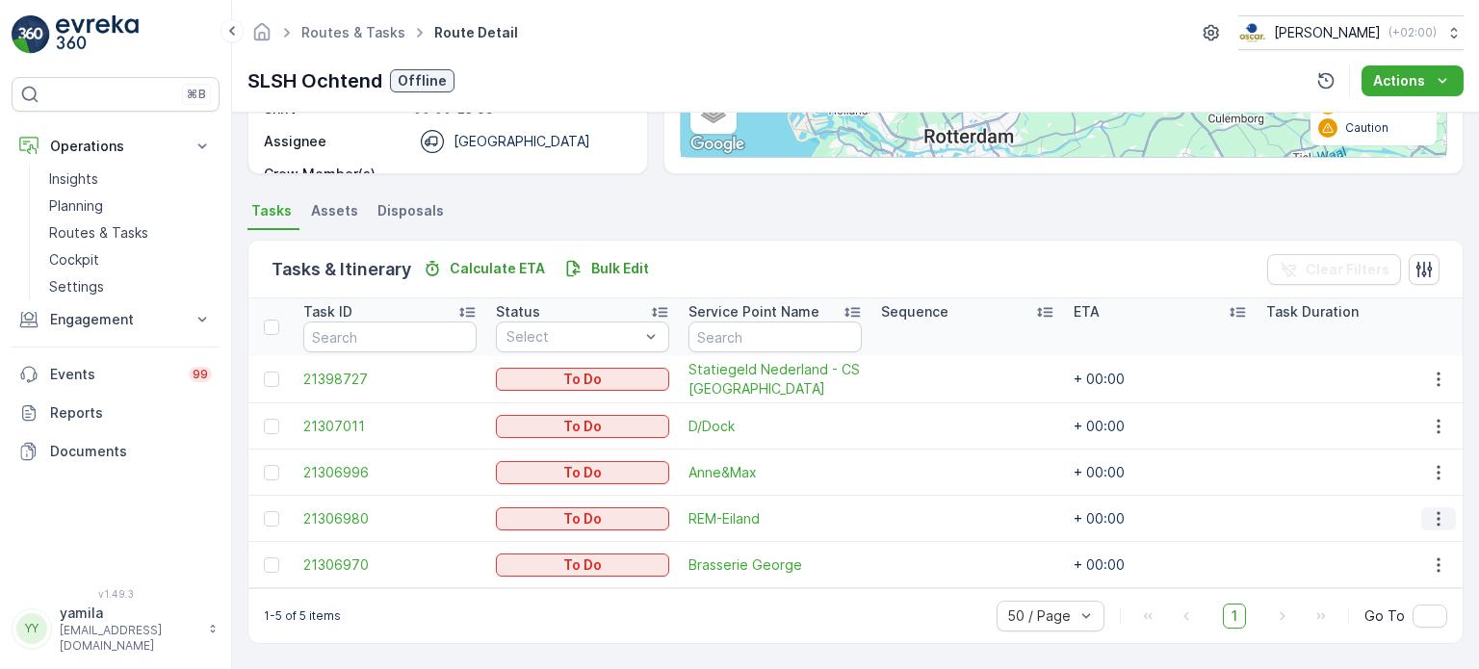
click at [1436, 509] on icon "button" at bounding box center [1438, 518] width 19 height 19
click at [1434, 366] on span "See More Details" at bounding box center [1398, 364] width 112 height 19
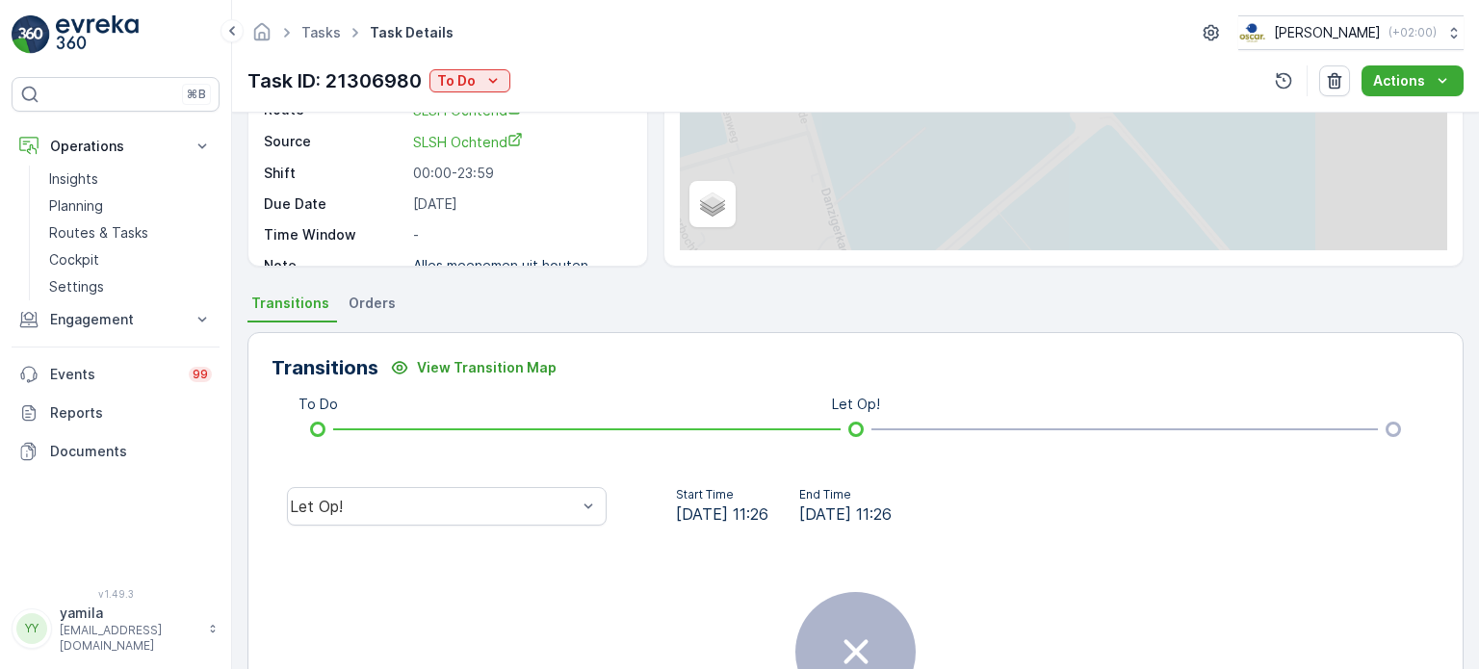
scroll to position [300, 0]
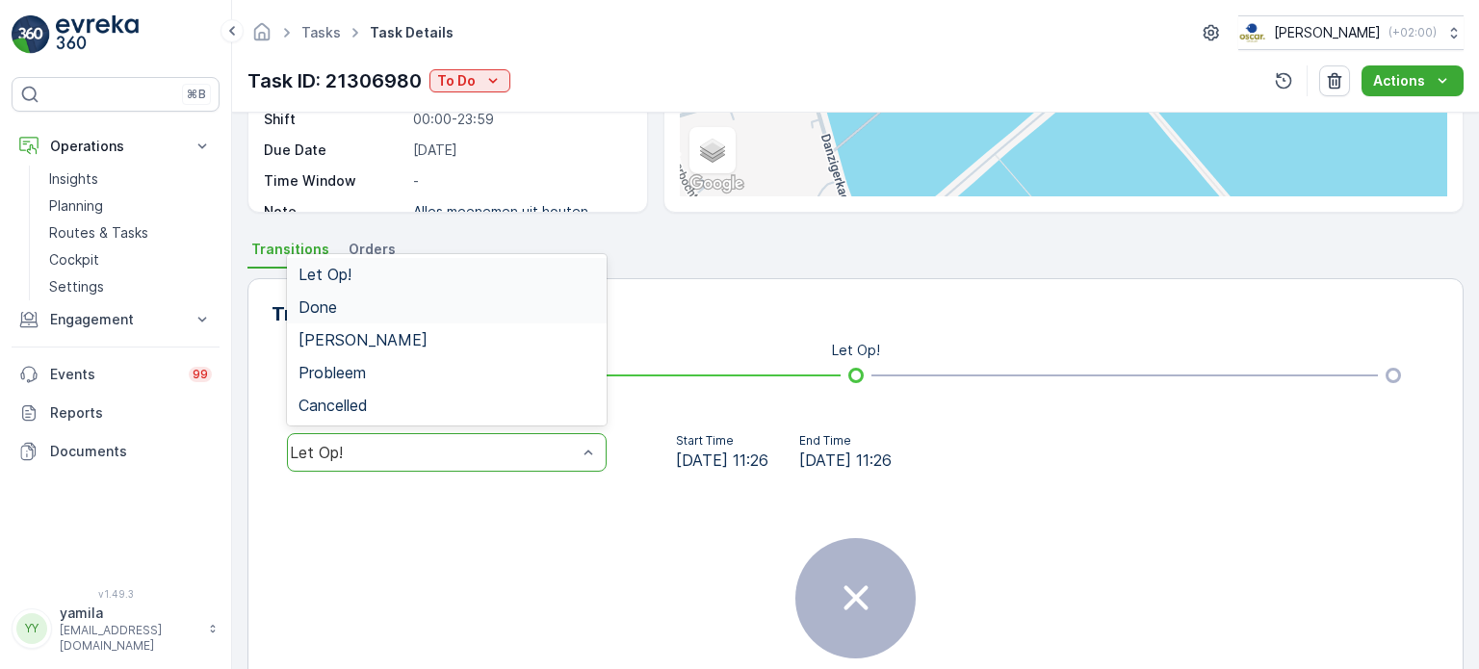
click at [530, 301] on div "Done" at bounding box center [446, 306] width 297 height 17
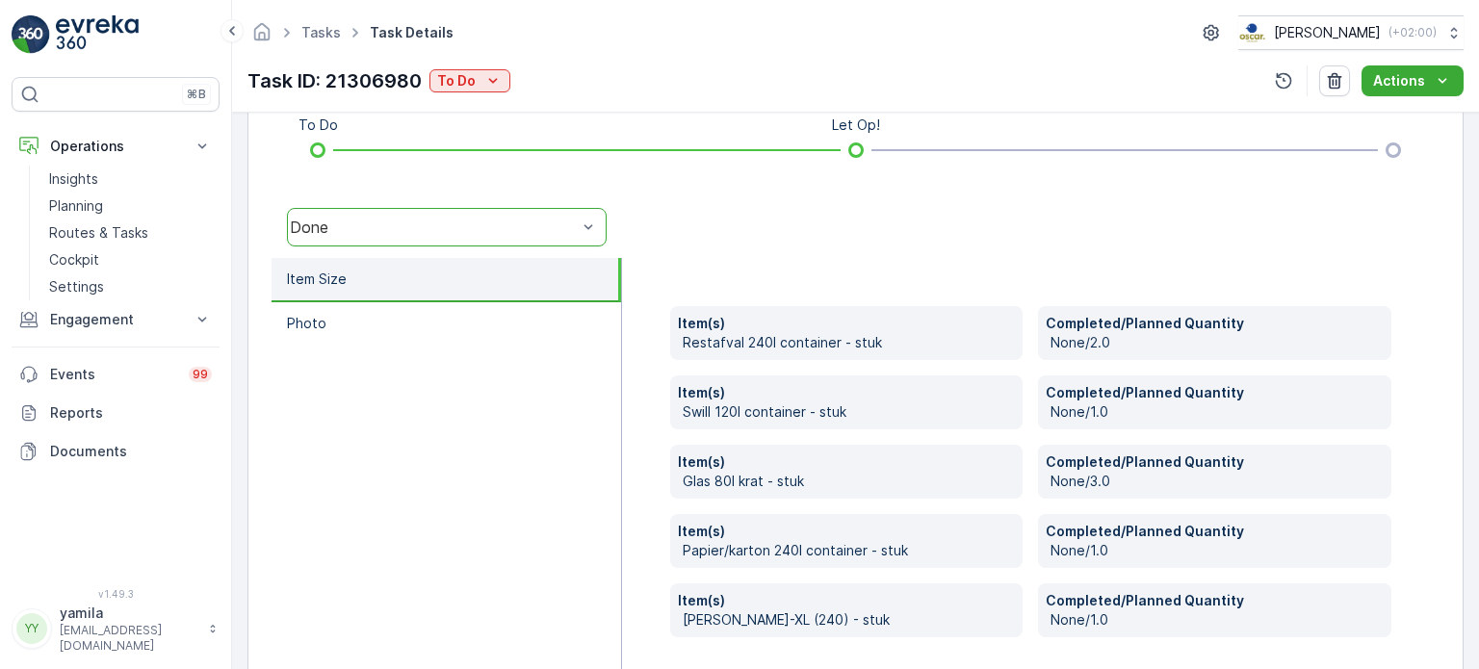
scroll to position [601, 0]
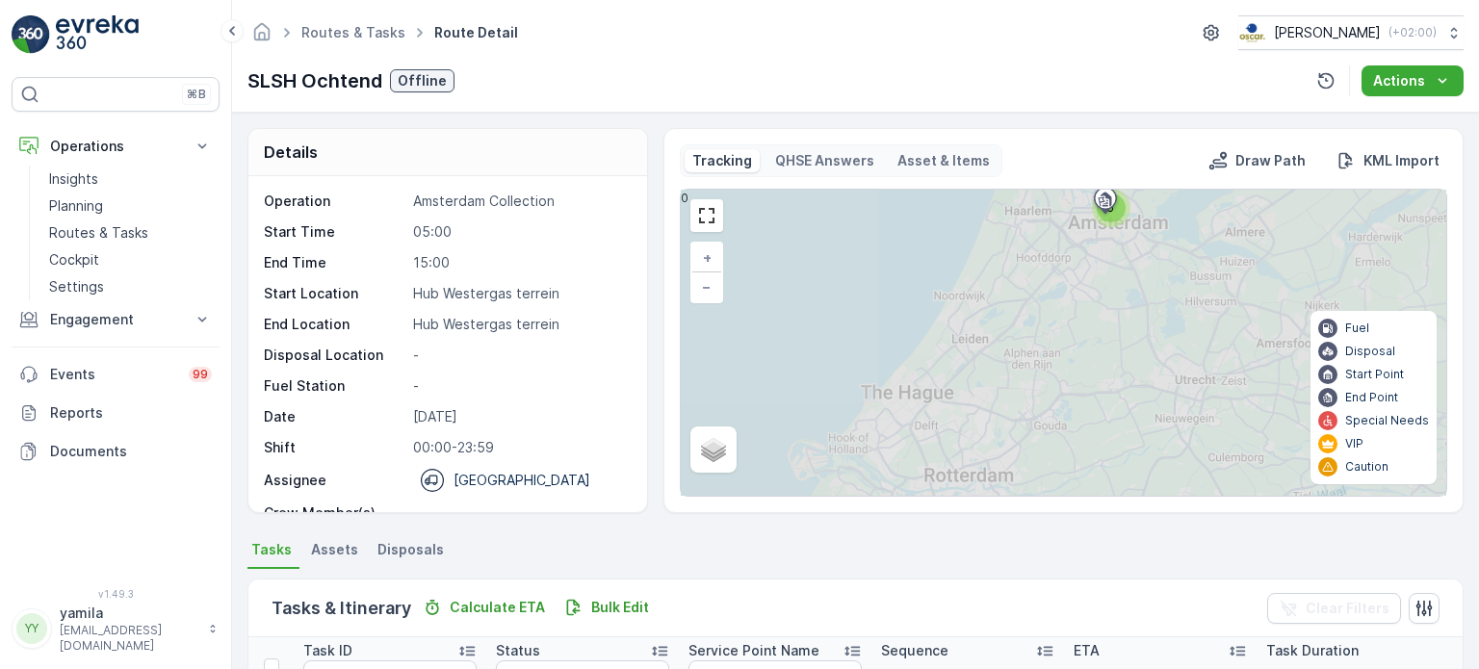
scroll to position [346, 0]
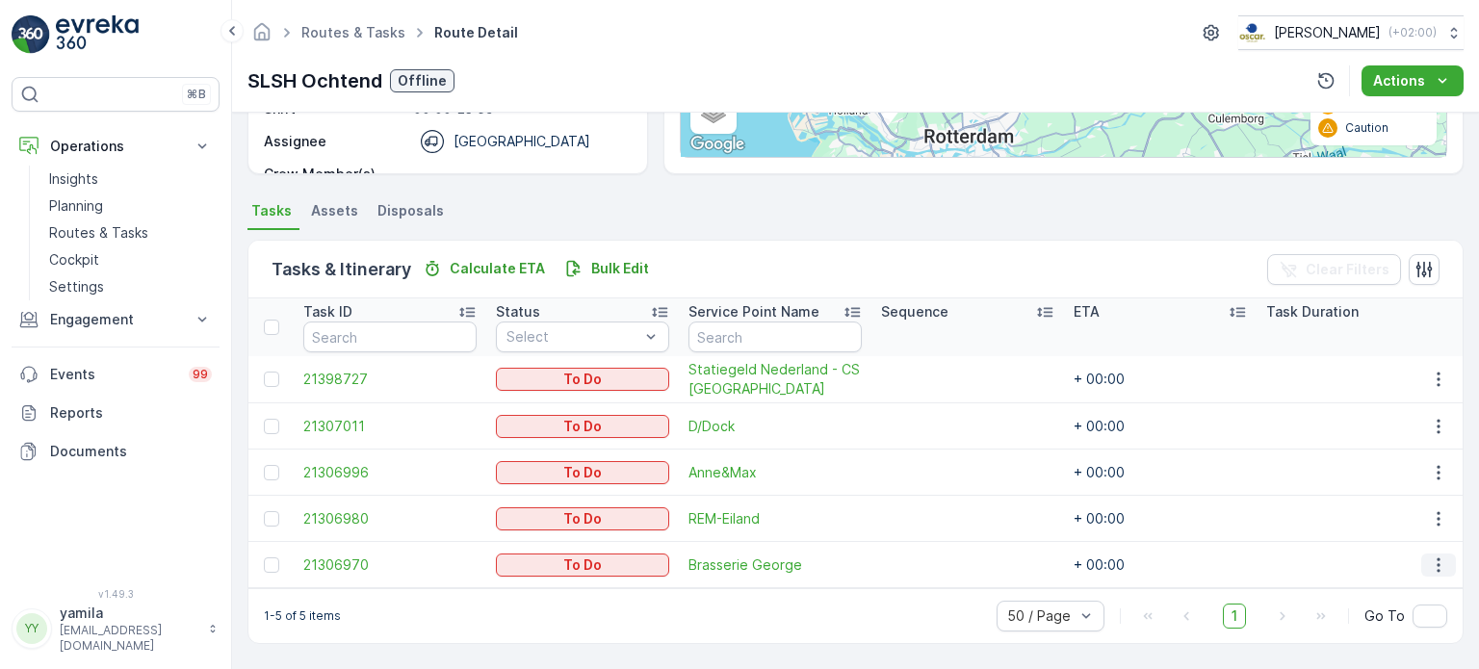
drag, startPoint x: 1425, startPoint y: 538, endPoint x: 1429, endPoint y: 549, distance: 11.3
click at [1429, 549] on td at bounding box center [1437, 565] width 52 height 46
click at [1429, 555] on icon "button" at bounding box center [1438, 564] width 19 height 19
click at [1386, 413] on span "See More Details" at bounding box center [1398, 410] width 112 height 19
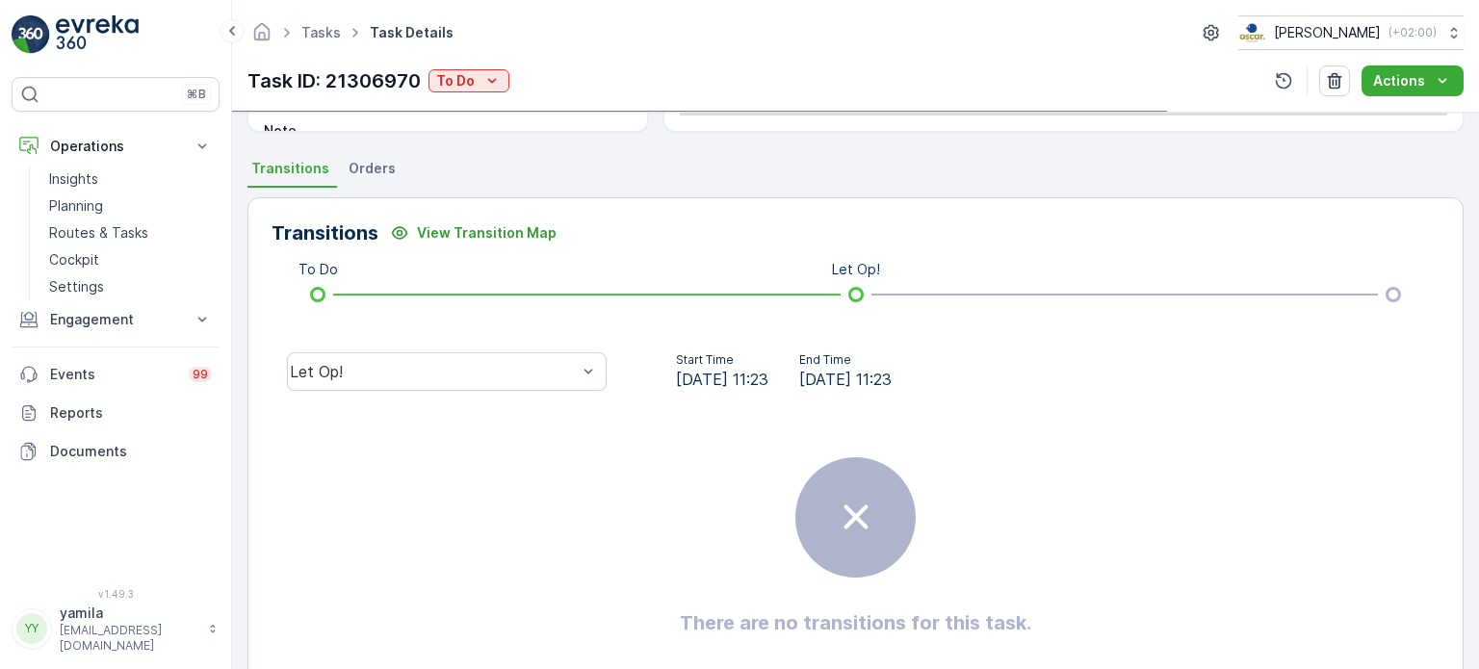
scroll to position [393, 0]
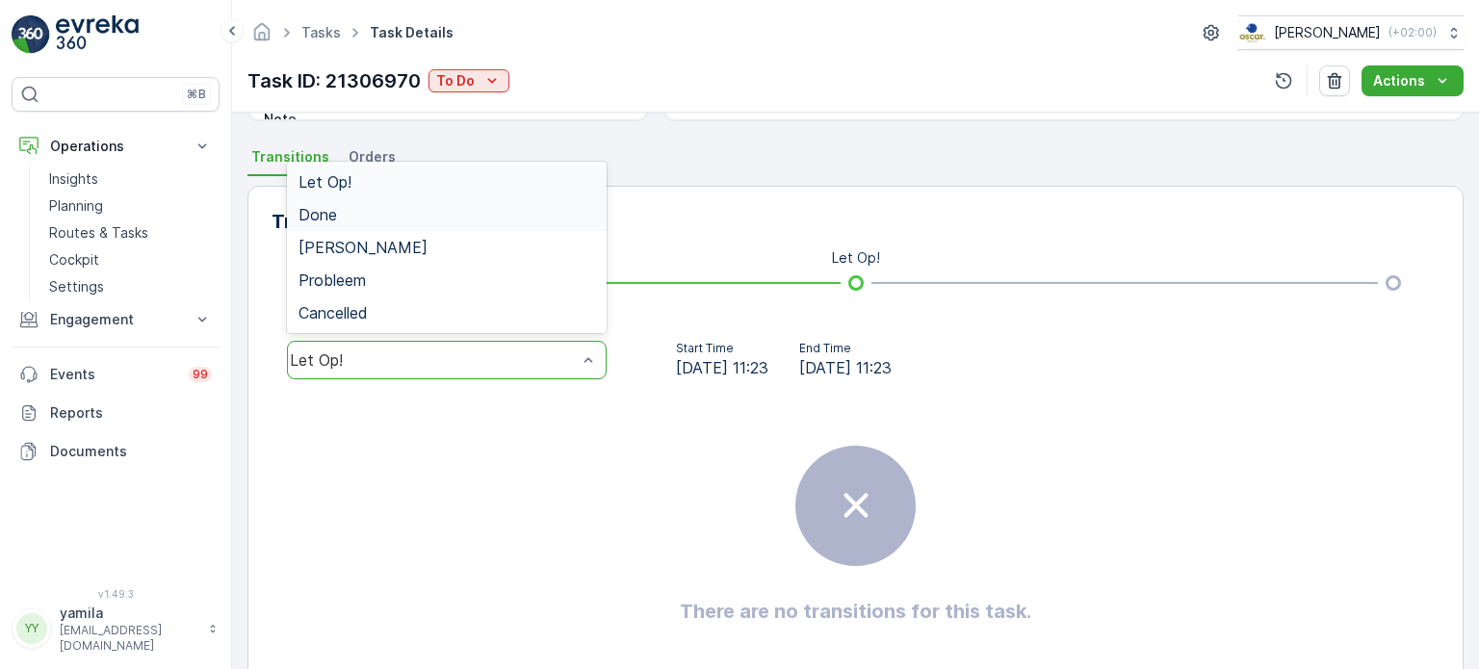
click at [535, 207] on div "Done" at bounding box center [446, 214] width 297 height 17
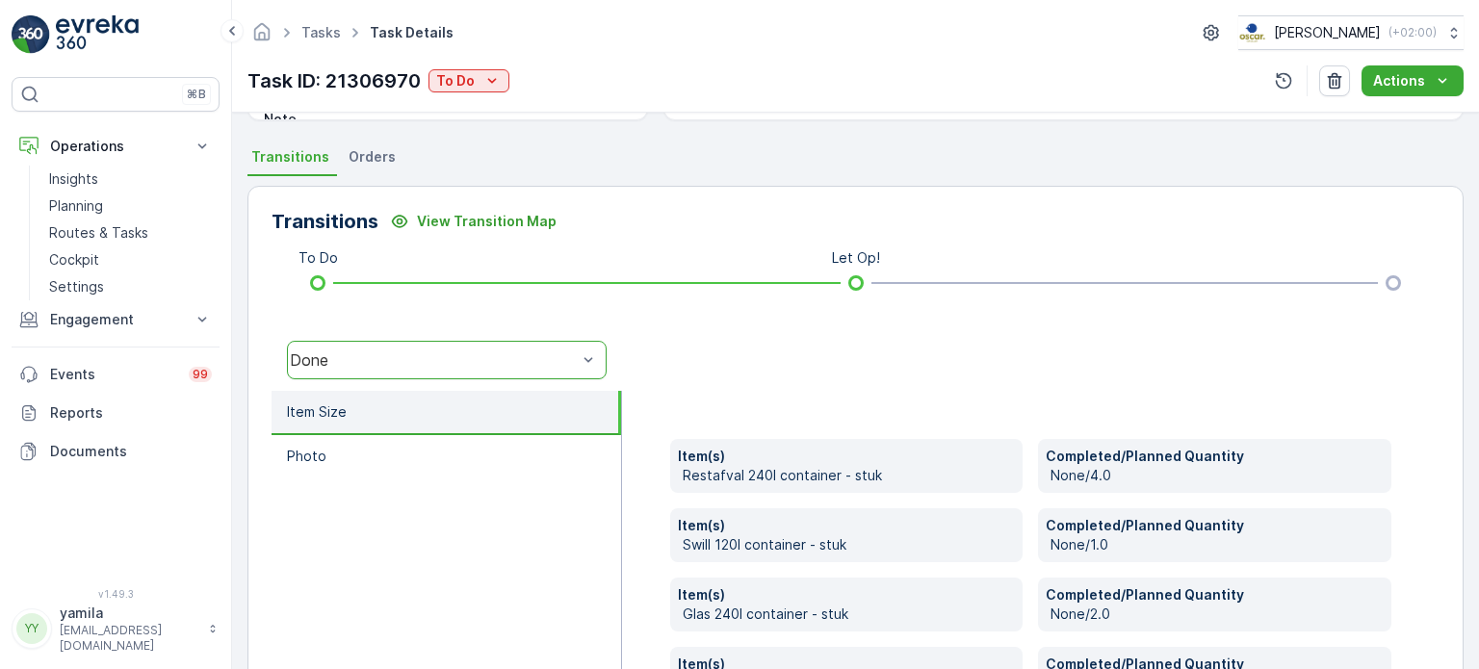
scroll to position [601, 0]
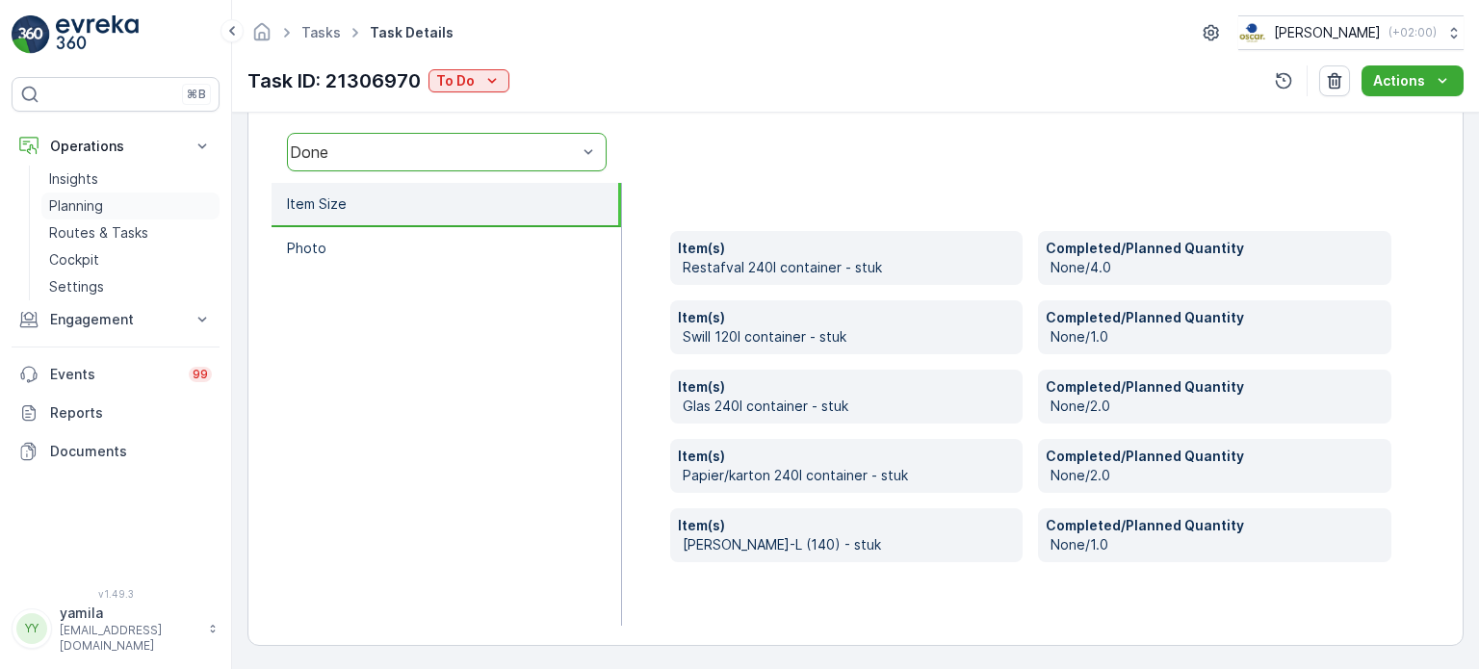
click at [121, 217] on link "Planning" at bounding box center [130, 206] width 178 height 27
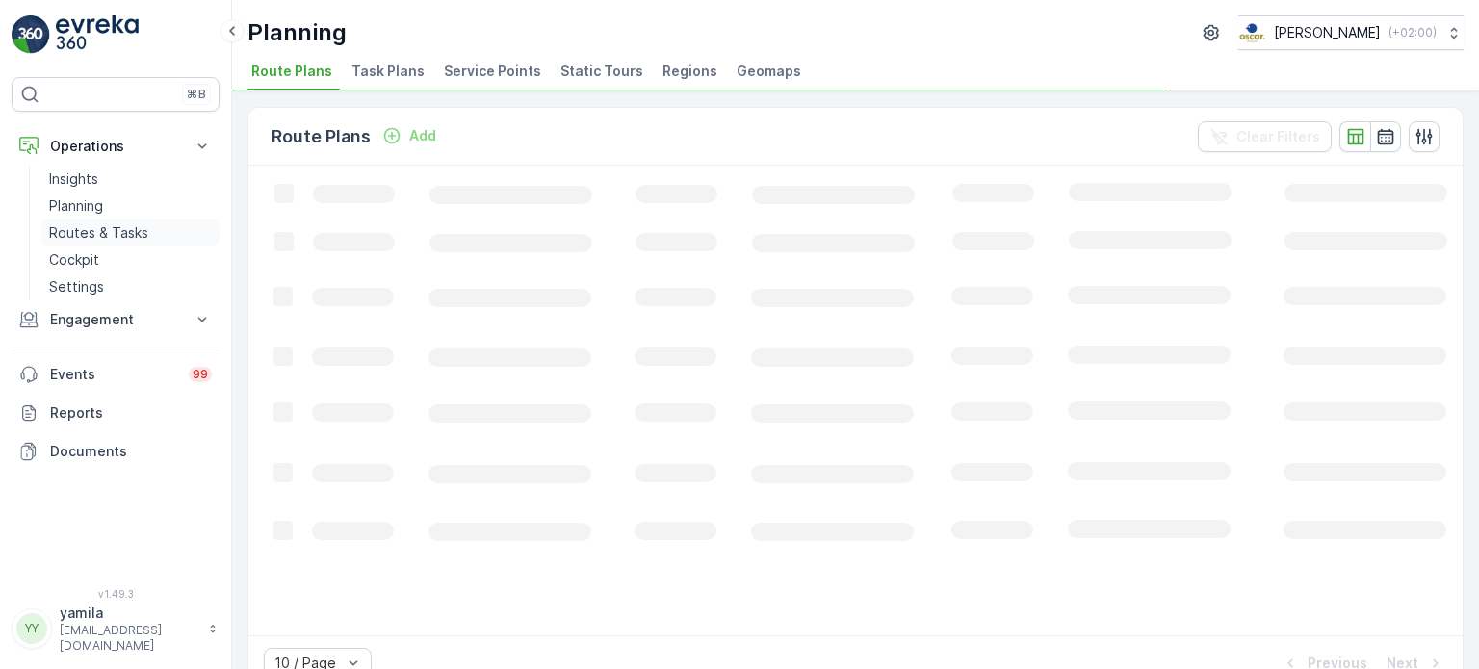
click at [120, 223] on p "Routes & Tasks" at bounding box center [98, 232] width 99 height 19
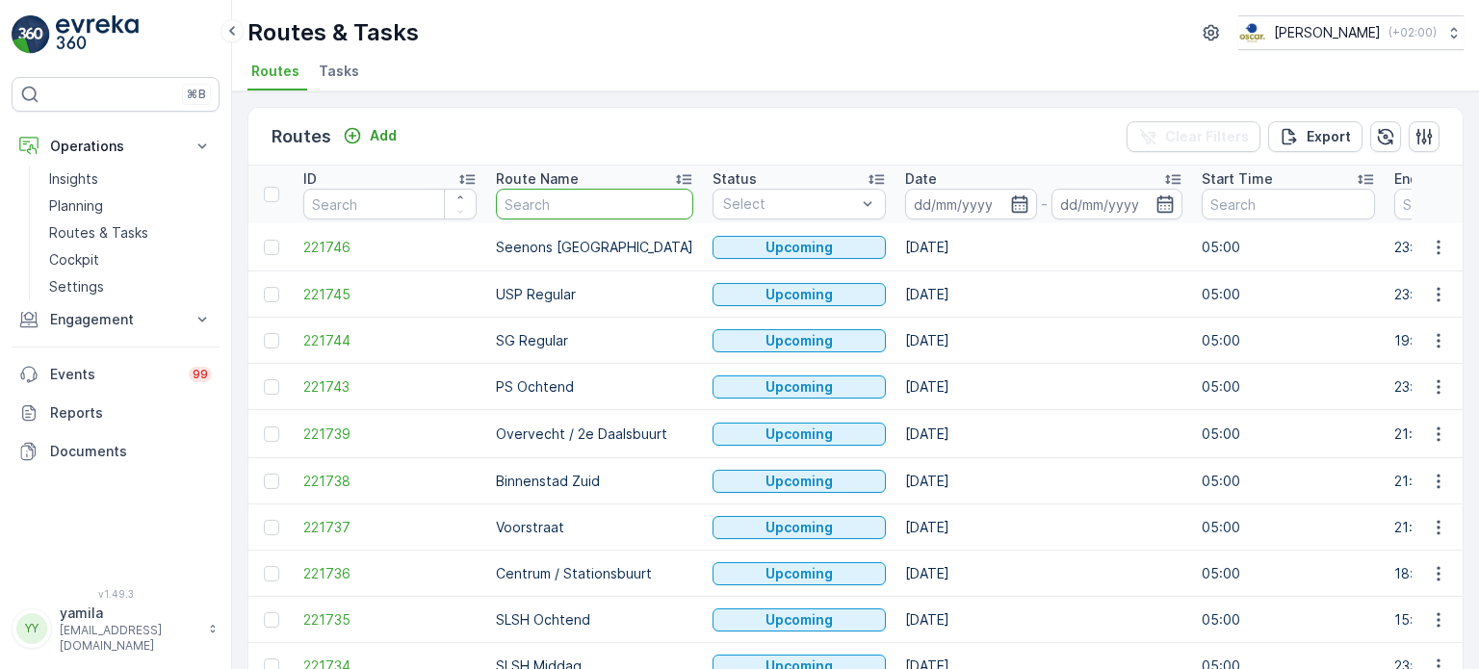
click at [534, 215] on input "text" at bounding box center [594, 204] width 197 height 31
type input "os"
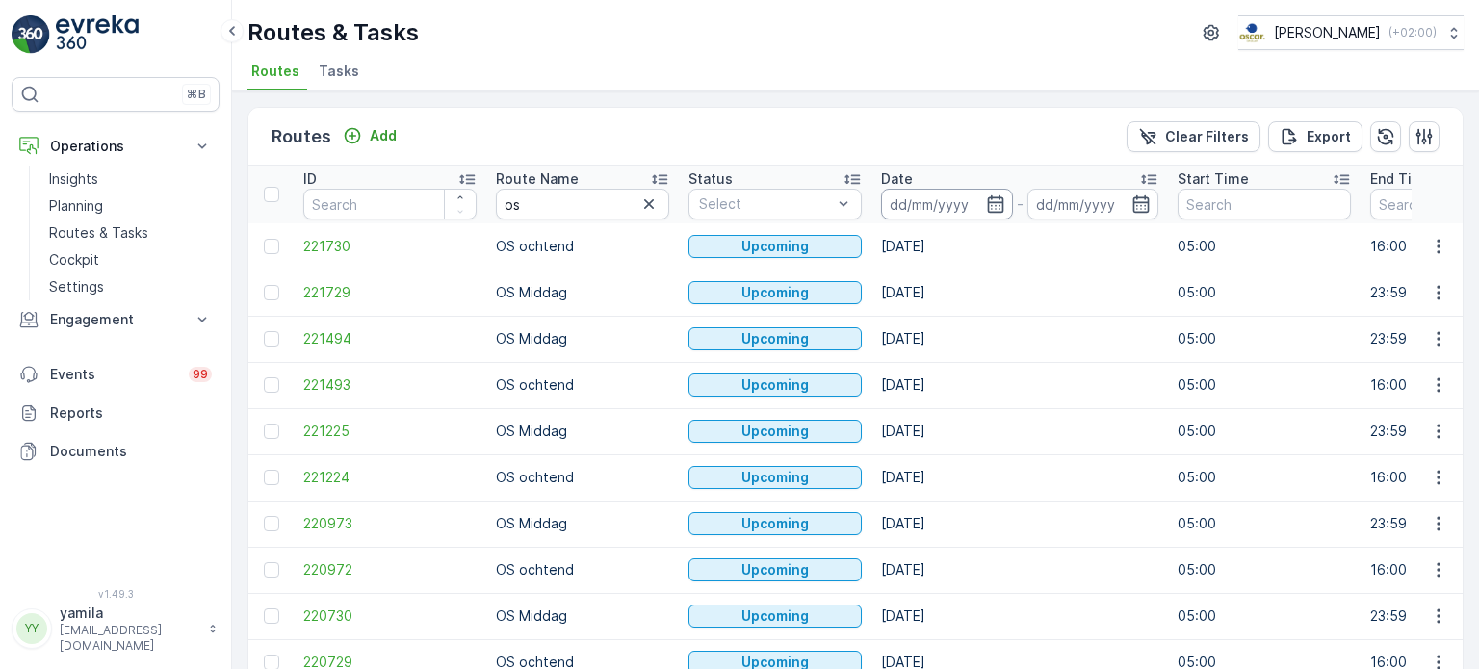
click at [940, 205] on input at bounding box center [947, 204] width 132 height 31
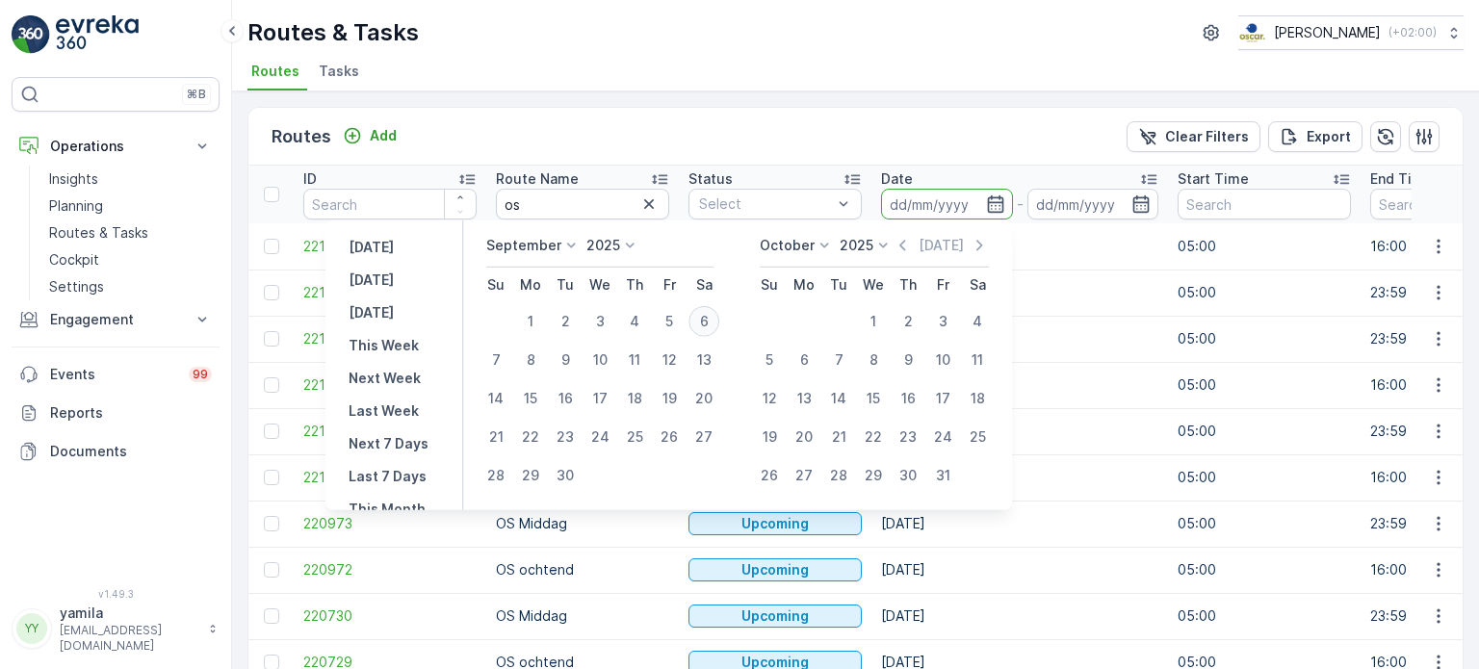
click at [704, 321] on div "6" at bounding box center [703, 321] width 31 height 31
type input "[DATE]"
click at [704, 321] on div "6" at bounding box center [703, 321] width 31 height 31
type input "[DATE]"
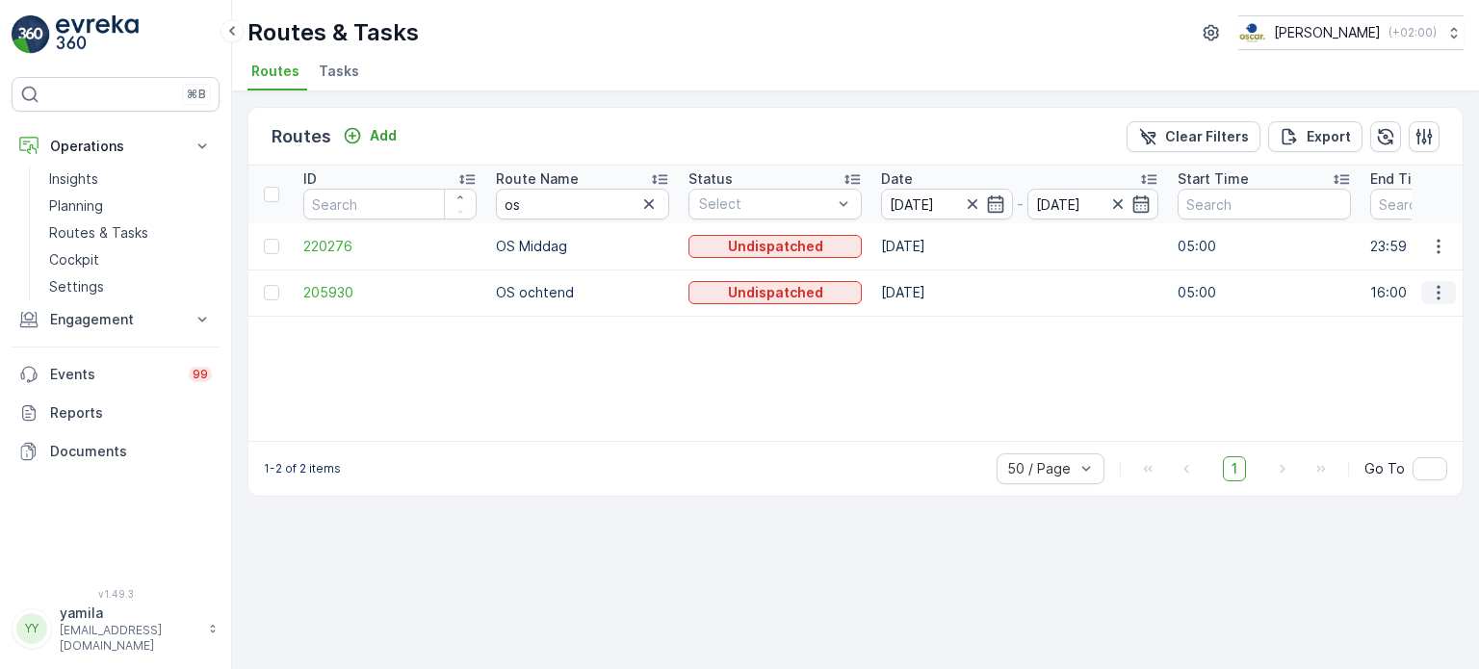
click at [1442, 288] on icon "button" at bounding box center [1438, 292] width 19 height 19
click at [1417, 314] on span "See More Details" at bounding box center [1393, 320] width 112 height 19
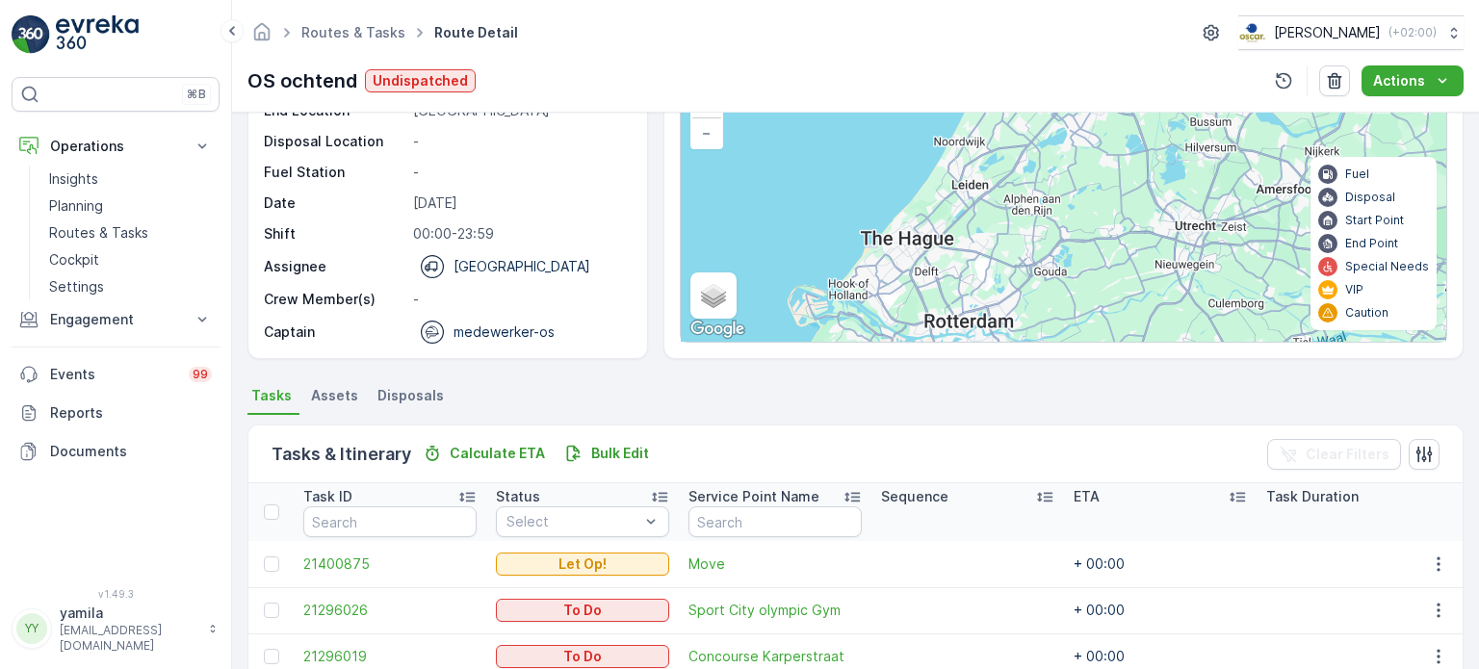
scroll to position [48, 0]
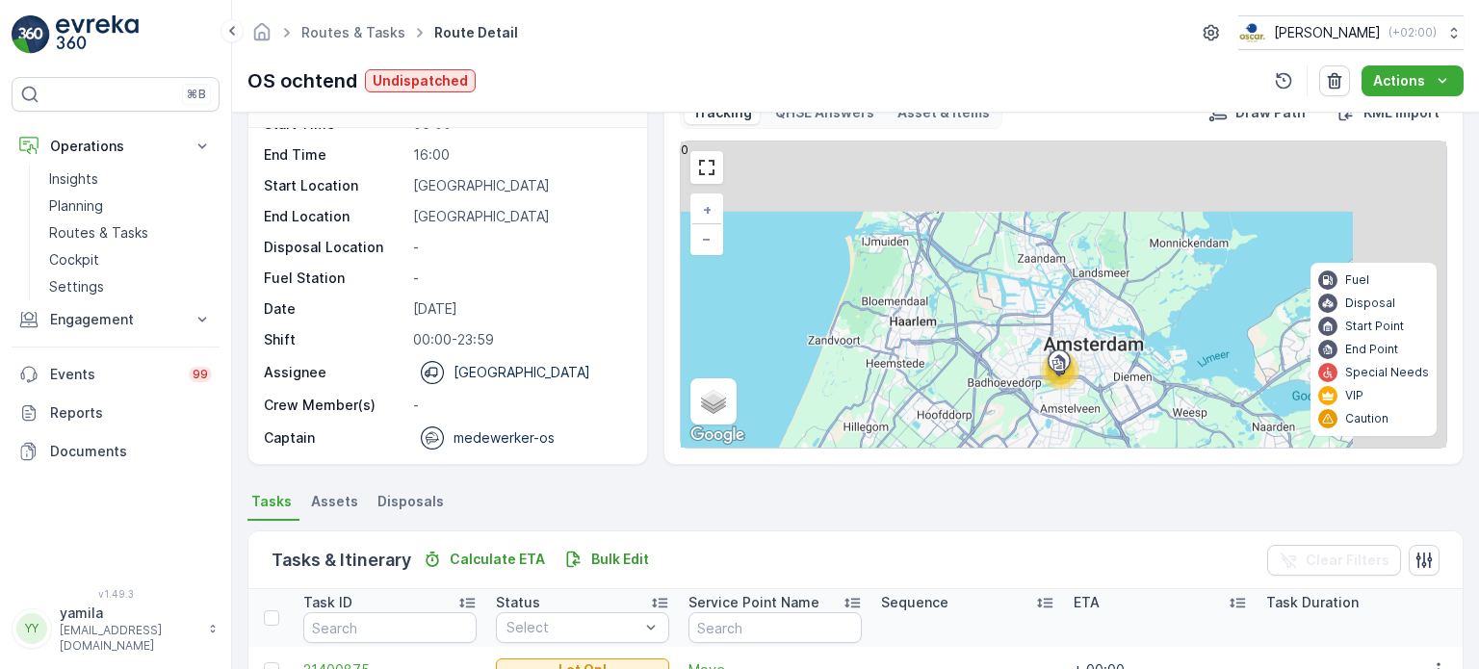
drag, startPoint x: 1172, startPoint y: 207, endPoint x: 1037, endPoint y: 450, distance: 277.5
click at [1037, 450] on div "Tracking QHSE Answers Asset & Items Draw Path KML Import 15 + − Satellite Roadm…" at bounding box center [1063, 272] width 800 height 385
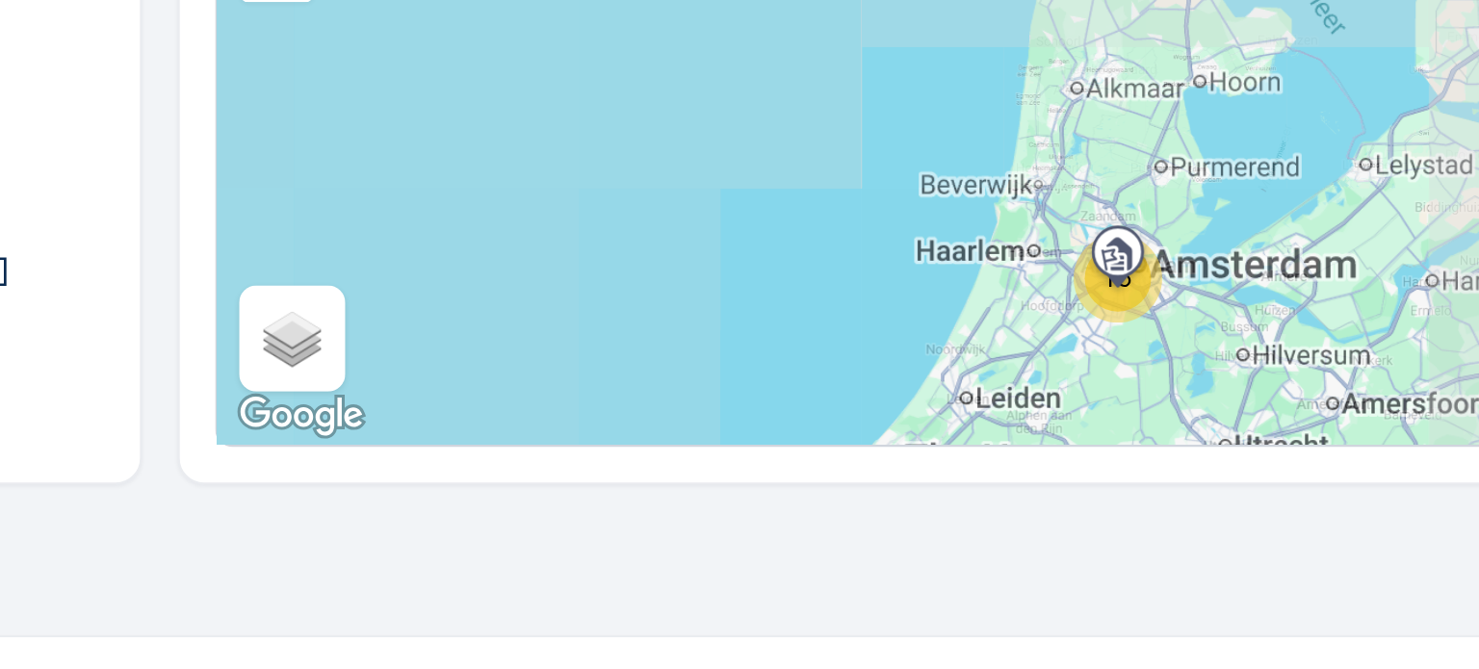
click at [1022, 509] on ul "Tasks Assets Disposals" at bounding box center [855, 504] width 1216 height 33
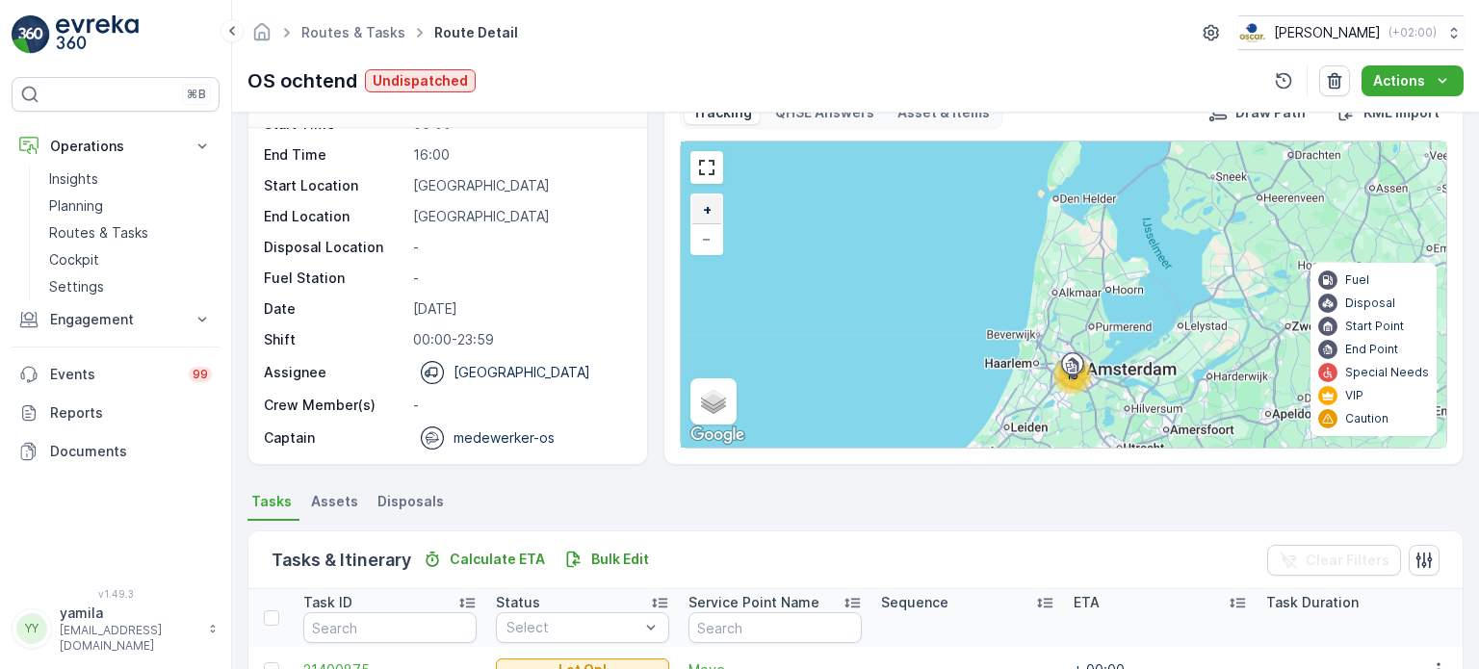
click at [716, 208] on link "+" at bounding box center [706, 209] width 29 height 29
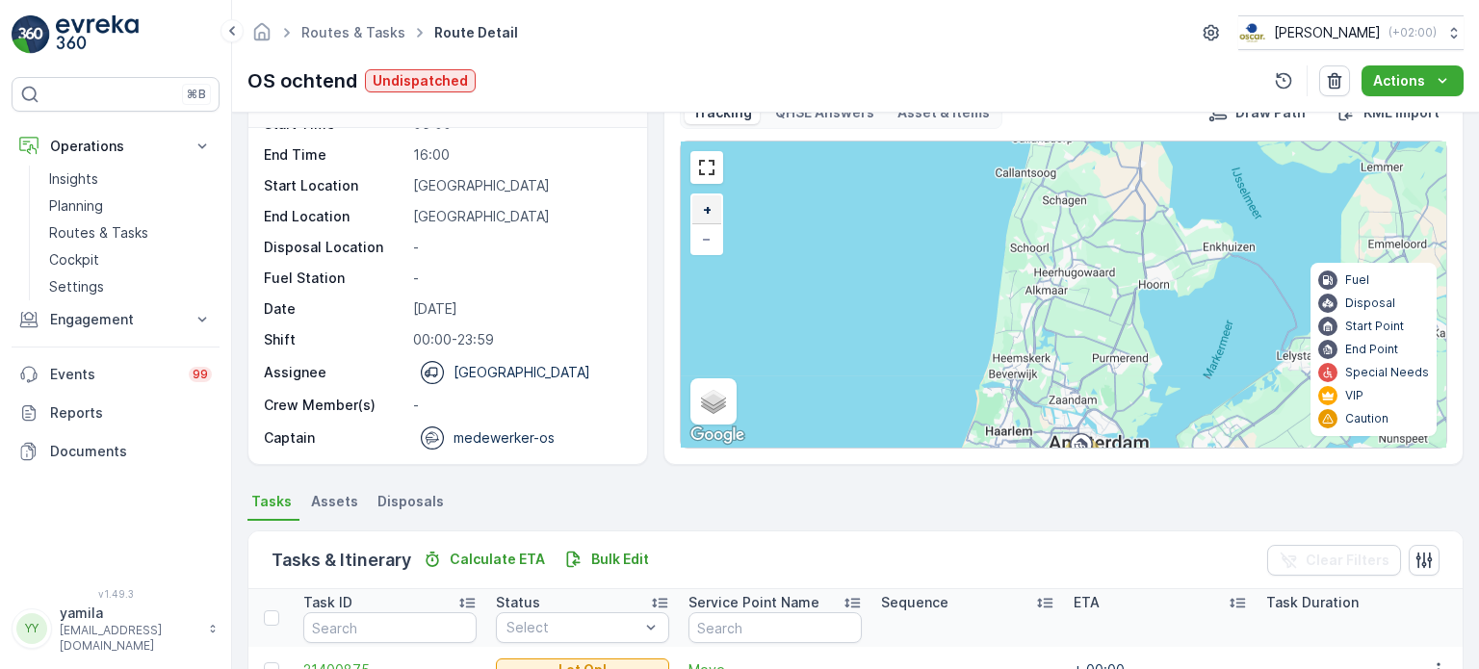
click at [716, 208] on link "+" at bounding box center [706, 209] width 29 height 29
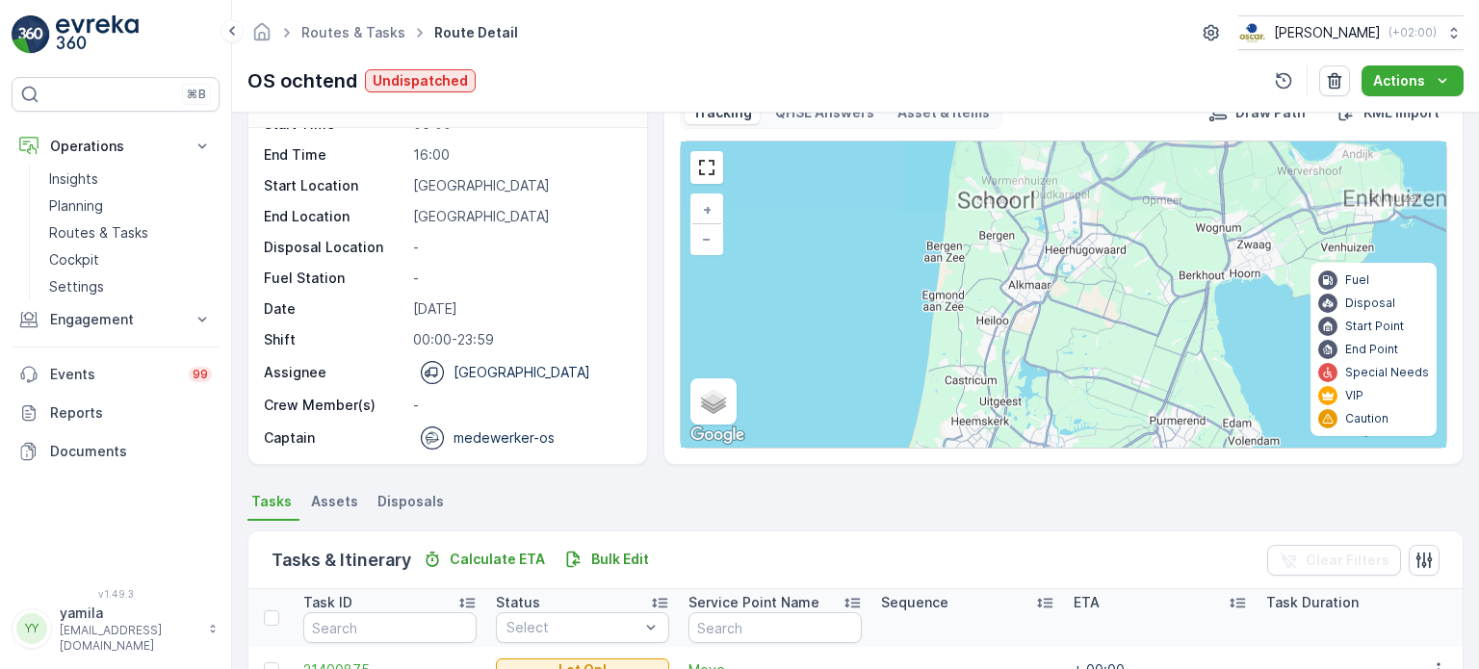
drag, startPoint x: 990, startPoint y: 330, endPoint x: 970, endPoint y: 199, distance: 132.3
click at [970, 199] on div "15 + − Satellite Roadmap Terrain Hybrid Leaflet Keyboard shortcuts Map Data Map…" at bounding box center [1063, 295] width 765 height 306
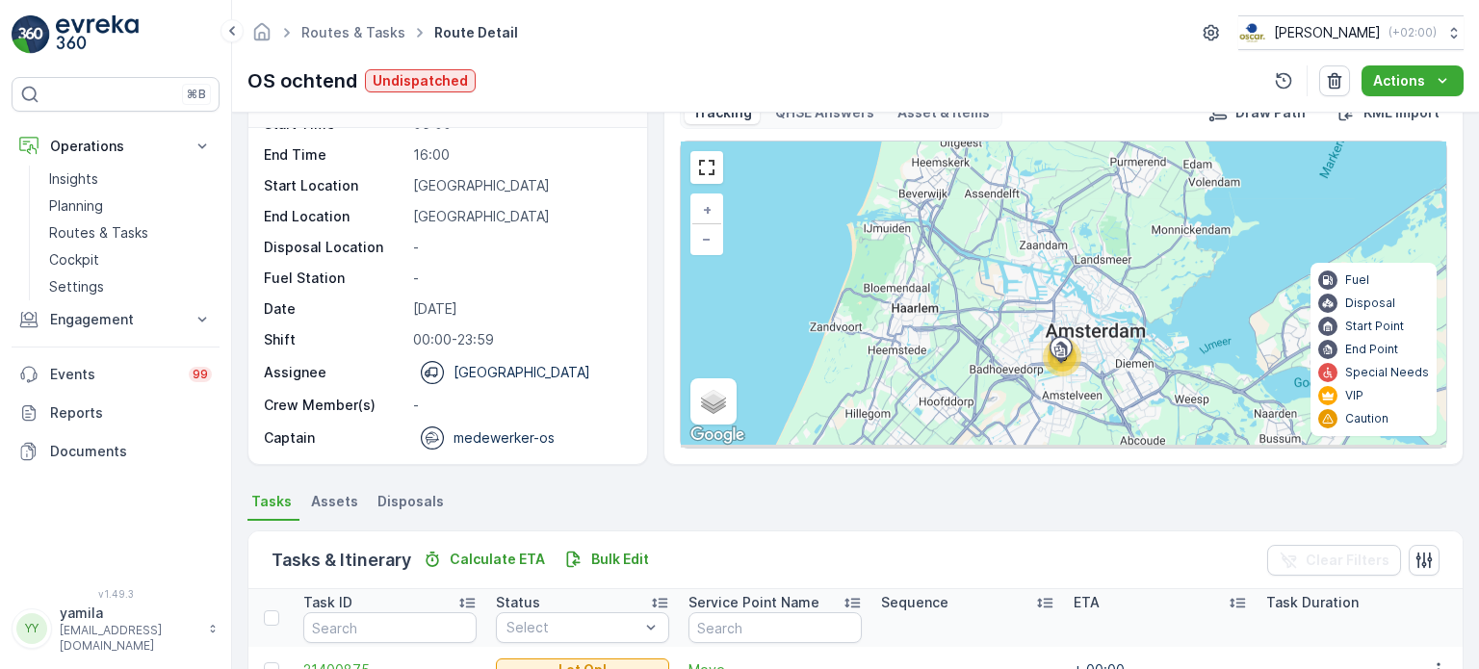
drag, startPoint x: 996, startPoint y: 284, endPoint x: 983, endPoint y: 142, distance: 143.1
click at [983, 142] on div "15 + − Satellite Roadmap Terrain Hybrid Leaflet Keyboard shortcuts Map Data Map…" at bounding box center [1063, 295] width 765 height 306
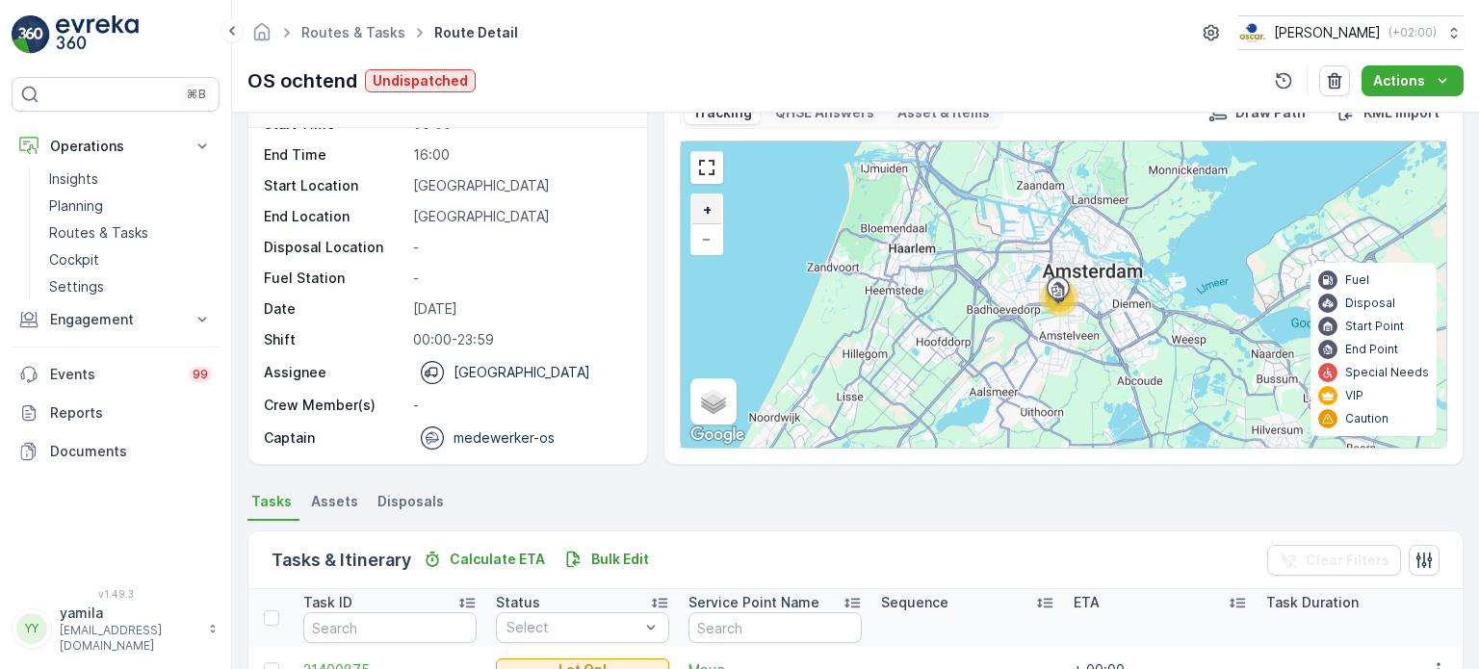
click at [711, 209] on link "+" at bounding box center [706, 209] width 29 height 29
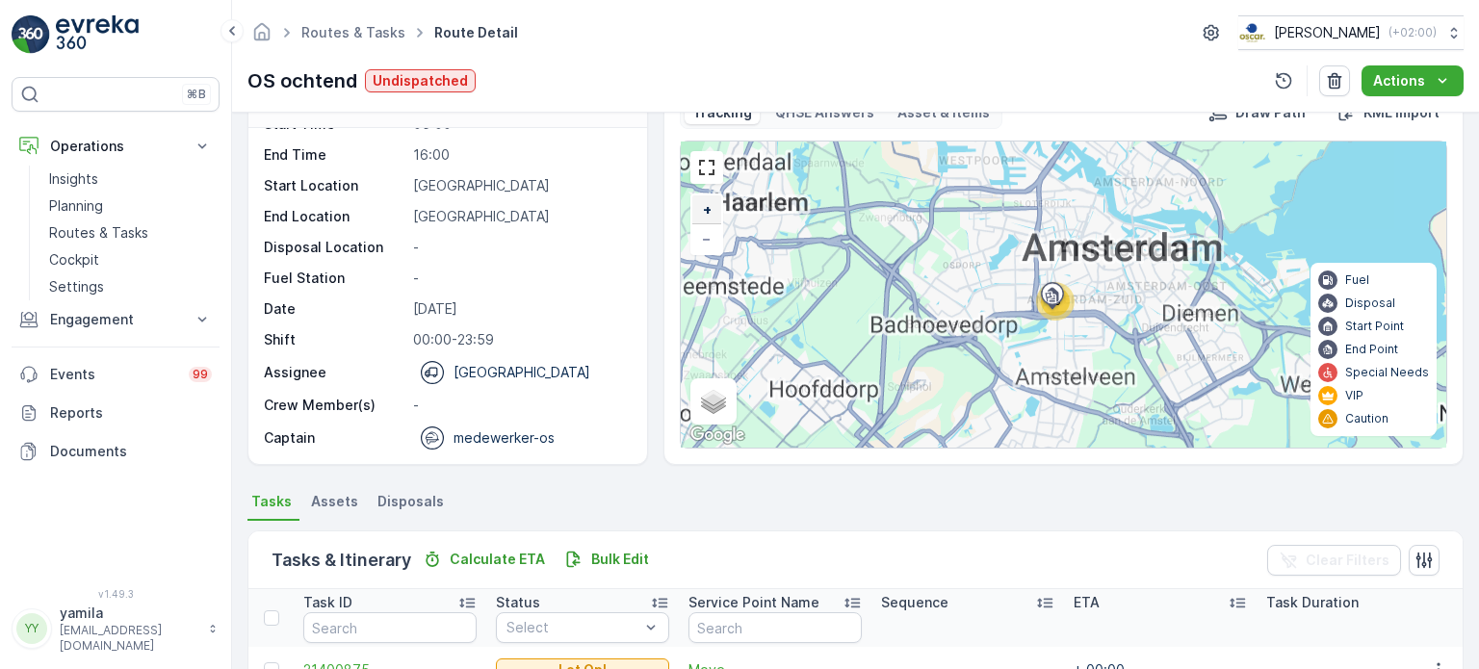
click at [711, 209] on link "+" at bounding box center [706, 209] width 29 height 29
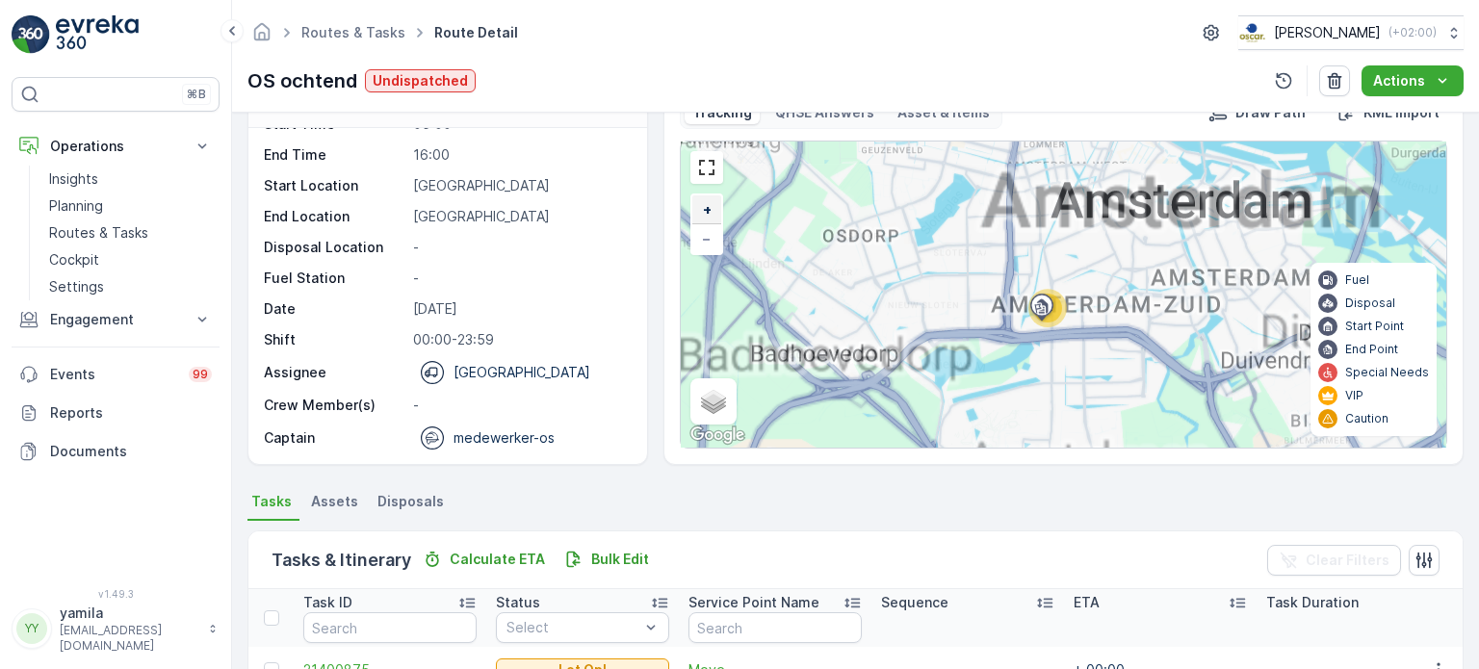
click at [711, 209] on link "+" at bounding box center [706, 209] width 29 height 29
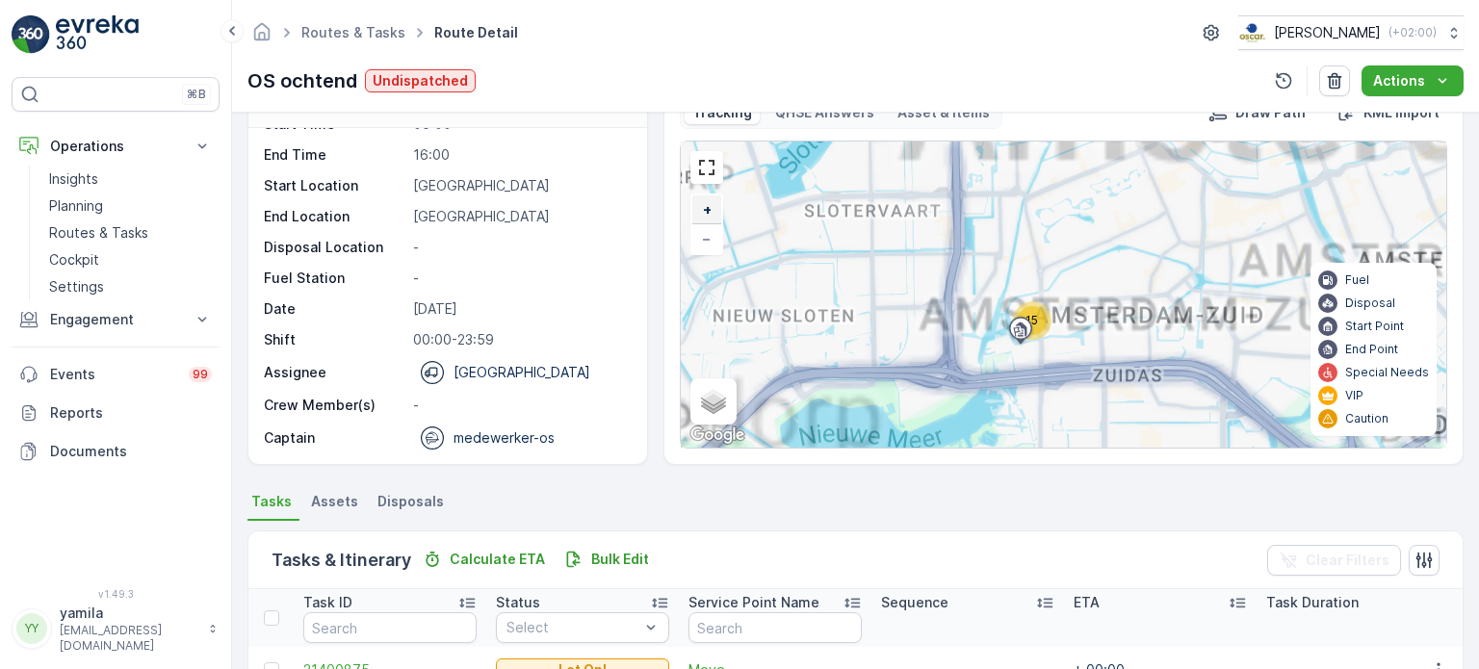
click at [711, 209] on link "+" at bounding box center [706, 209] width 29 height 29
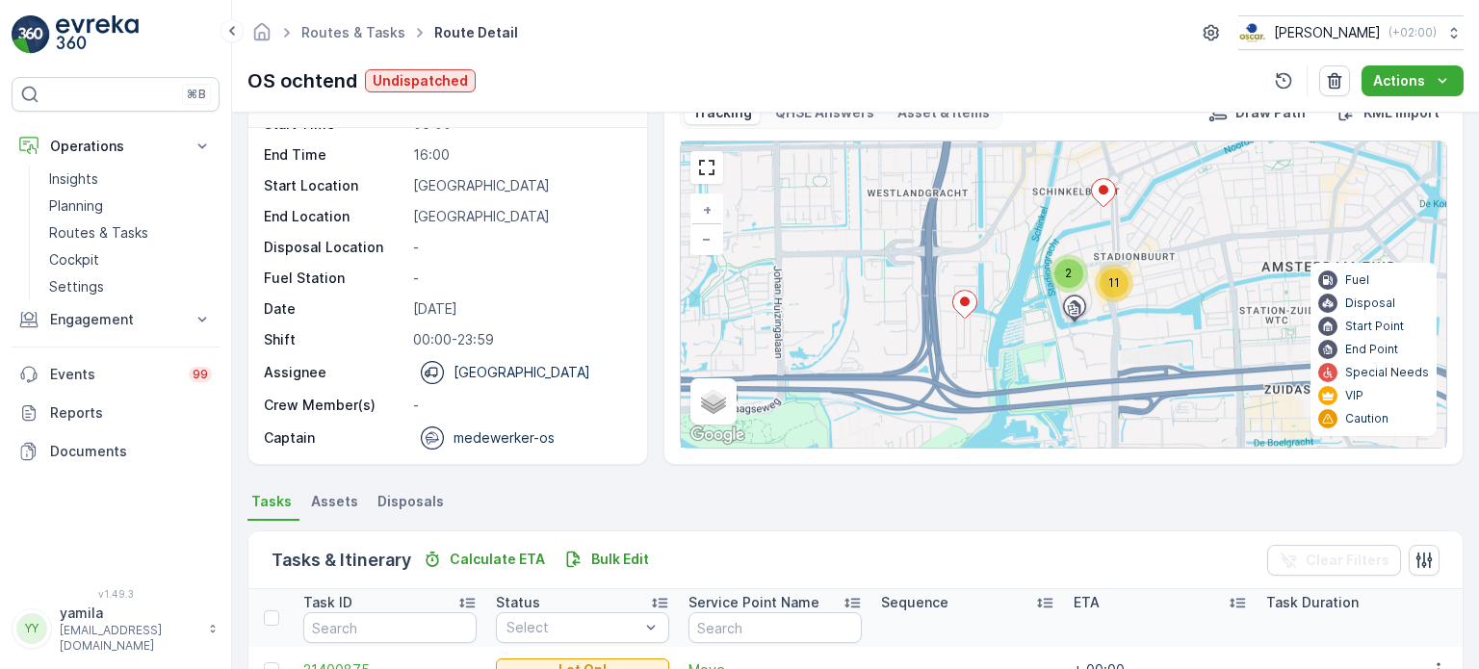
drag, startPoint x: 943, startPoint y: 398, endPoint x: 1039, endPoint y: 331, distance: 117.0
click at [1039, 331] on div "2 11 + − Satellite Roadmap Terrain Hybrid Leaflet Keyboard shortcuts Map Data M…" at bounding box center [1063, 295] width 765 height 306
click at [718, 215] on link "+" at bounding box center [706, 209] width 29 height 29
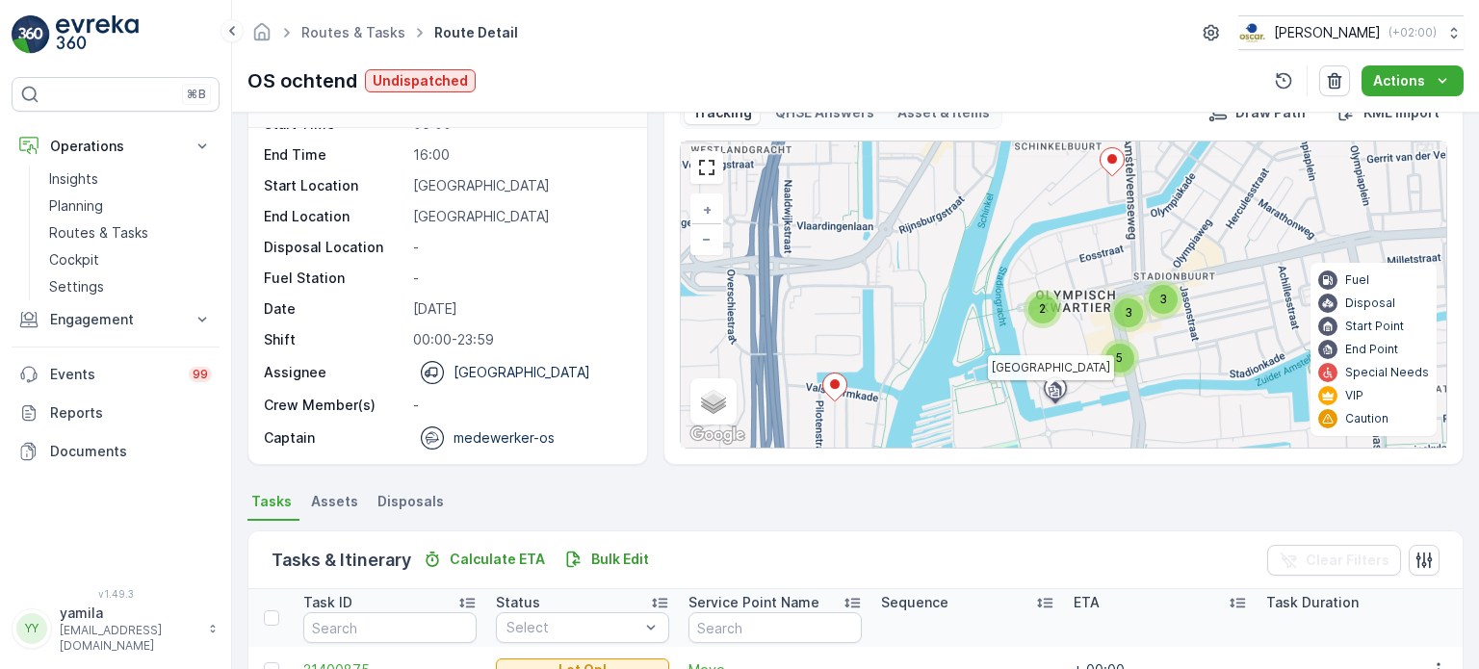
drag, startPoint x: 994, startPoint y: 284, endPoint x: 960, endPoint y: 340, distance: 65.2
click at [960, 340] on div "2 3 3 5 Hub Olympisch Stadion + − Satellite Roadmap Terrain Hybrid Leaflet Keyb…" at bounding box center [1063, 295] width 765 height 306
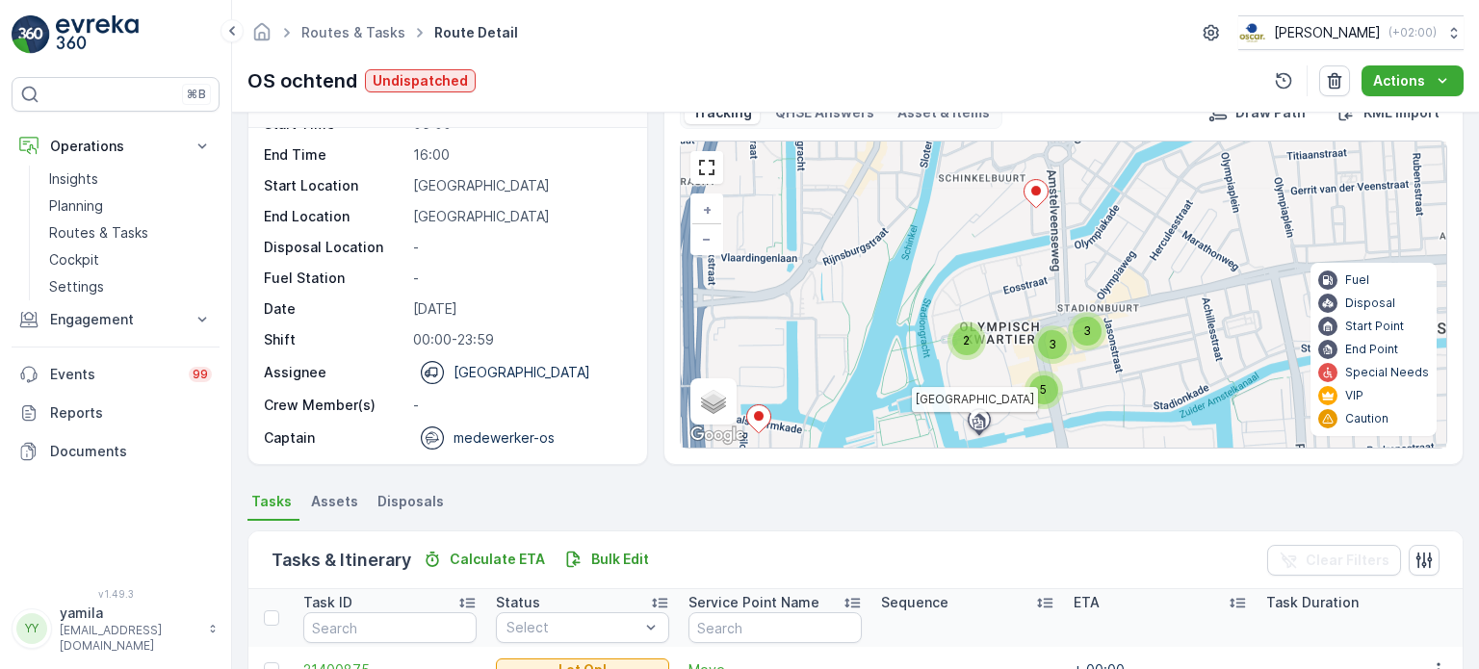
drag, startPoint x: 1201, startPoint y: 264, endPoint x: 1125, endPoint y: 296, distance: 82.4
click at [1125, 296] on div "2 3 3 5 Hub Olympisch Stadion + − Satellite Roadmap Terrain Hybrid Leaflet Keyb…" at bounding box center [1063, 295] width 765 height 306
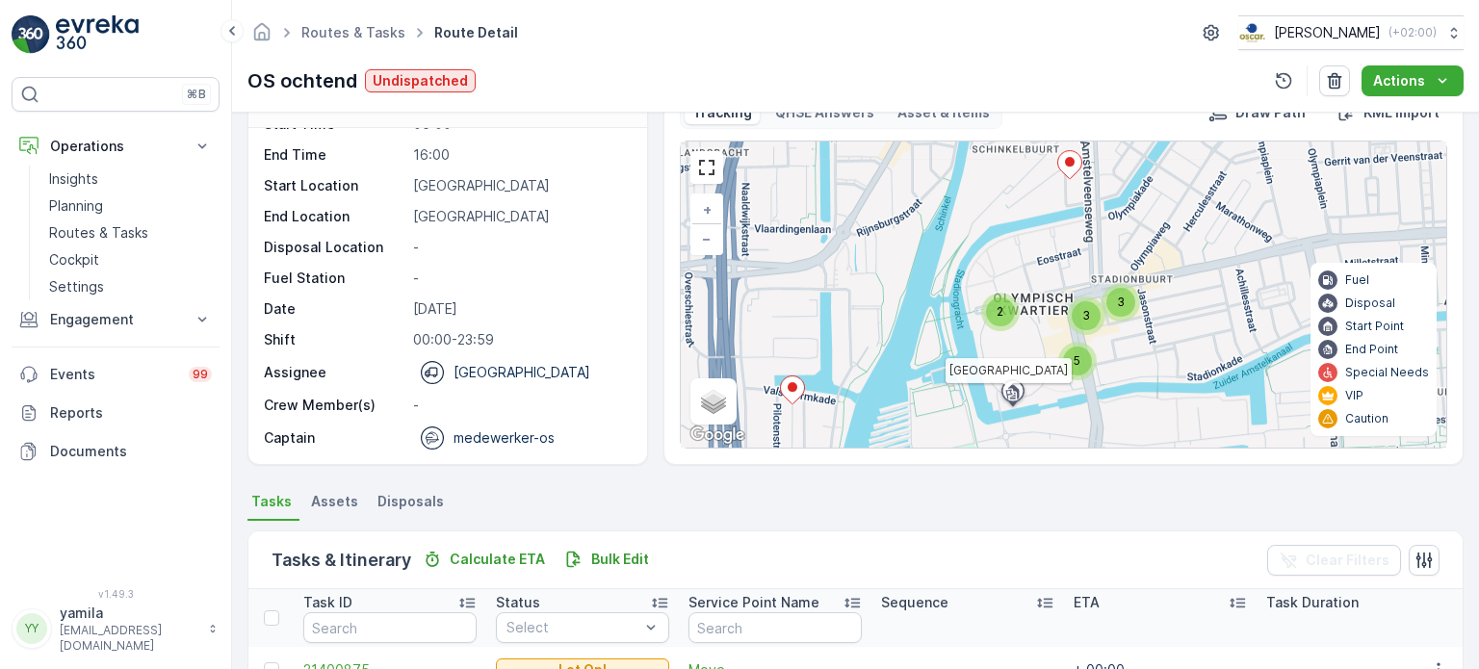
drag, startPoint x: 1125, startPoint y: 294, endPoint x: 1159, endPoint y: 265, distance: 44.4
click at [1159, 265] on div "2 3 3 5 Hub Olympisch Stadion + − Satellite Roadmap Terrain Hybrid Leaflet Keyb…" at bounding box center [1063, 295] width 765 height 306
click at [705, 207] on span "+" at bounding box center [707, 209] width 9 height 16
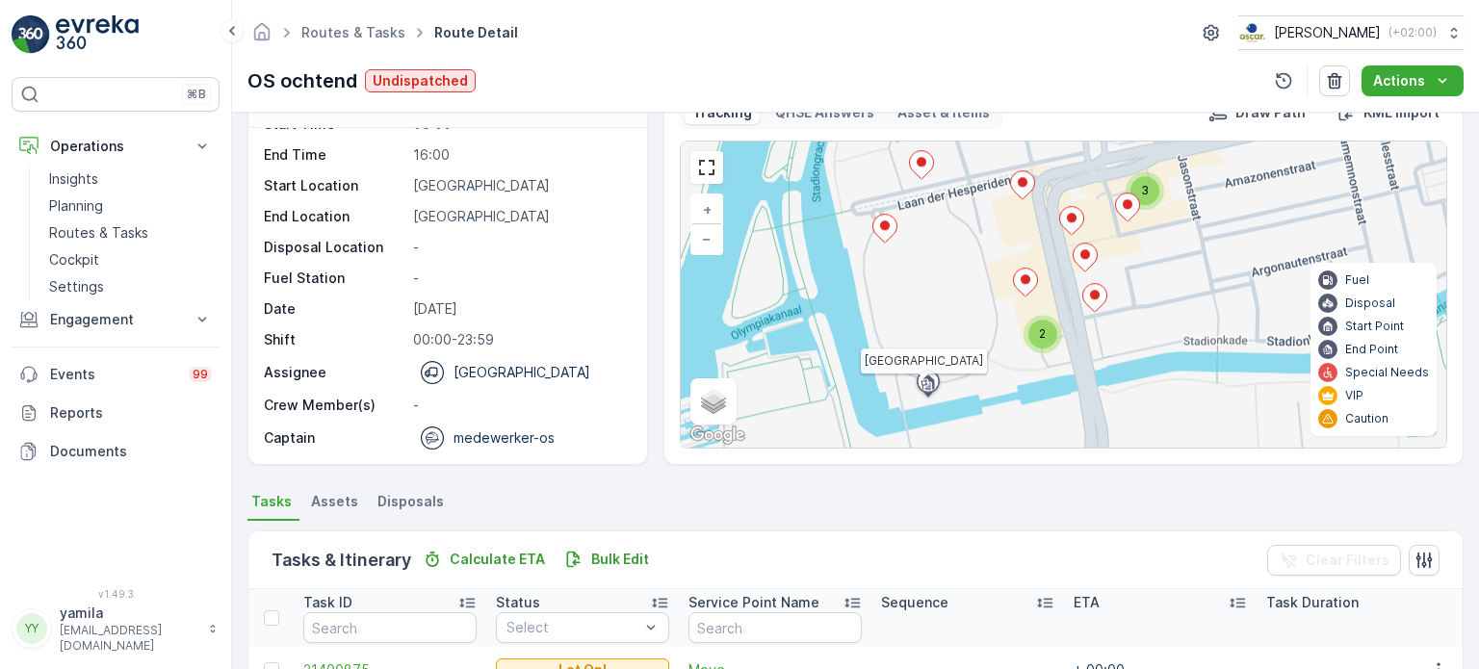
drag, startPoint x: 1031, startPoint y: 352, endPoint x: 996, endPoint y: 234, distance: 123.4
click at [996, 234] on div "3 2 Hub Olympisch Stadion + − Satellite Roadmap Terrain Hybrid Leaflet Keyboard…" at bounding box center [1063, 295] width 765 height 306
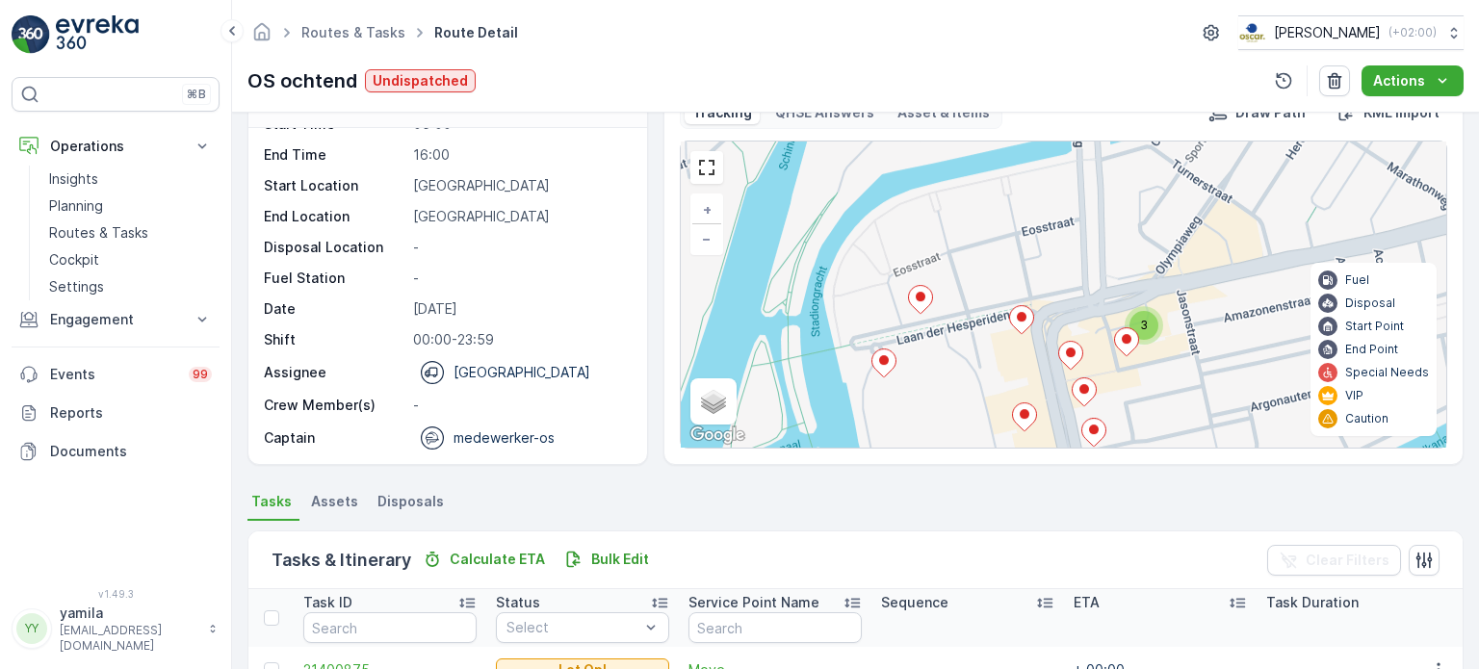
drag, startPoint x: 1001, startPoint y: 244, endPoint x: 1000, endPoint y: 378, distance: 134.8
click at [1000, 378] on div "3 2 Hub Olympisch Stadion + − Satellite Roadmap Terrain Hybrid Leaflet Keyboard…" at bounding box center [1063, 295] width 765 height 306
click at [712, 240] on link "−" at bounding box center [706, 238] width 29 height 29
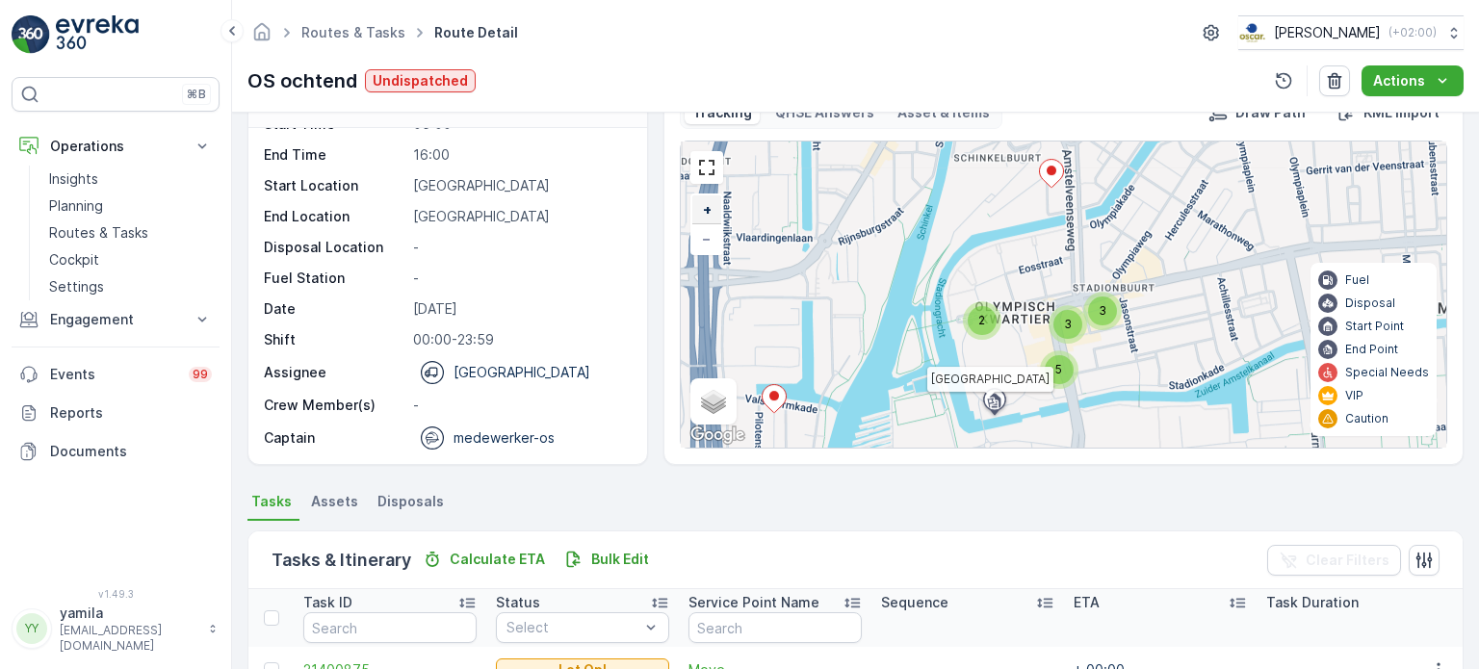
click at [706, 206] on span "+" at bounding box center [707, 209] width 9 height 16
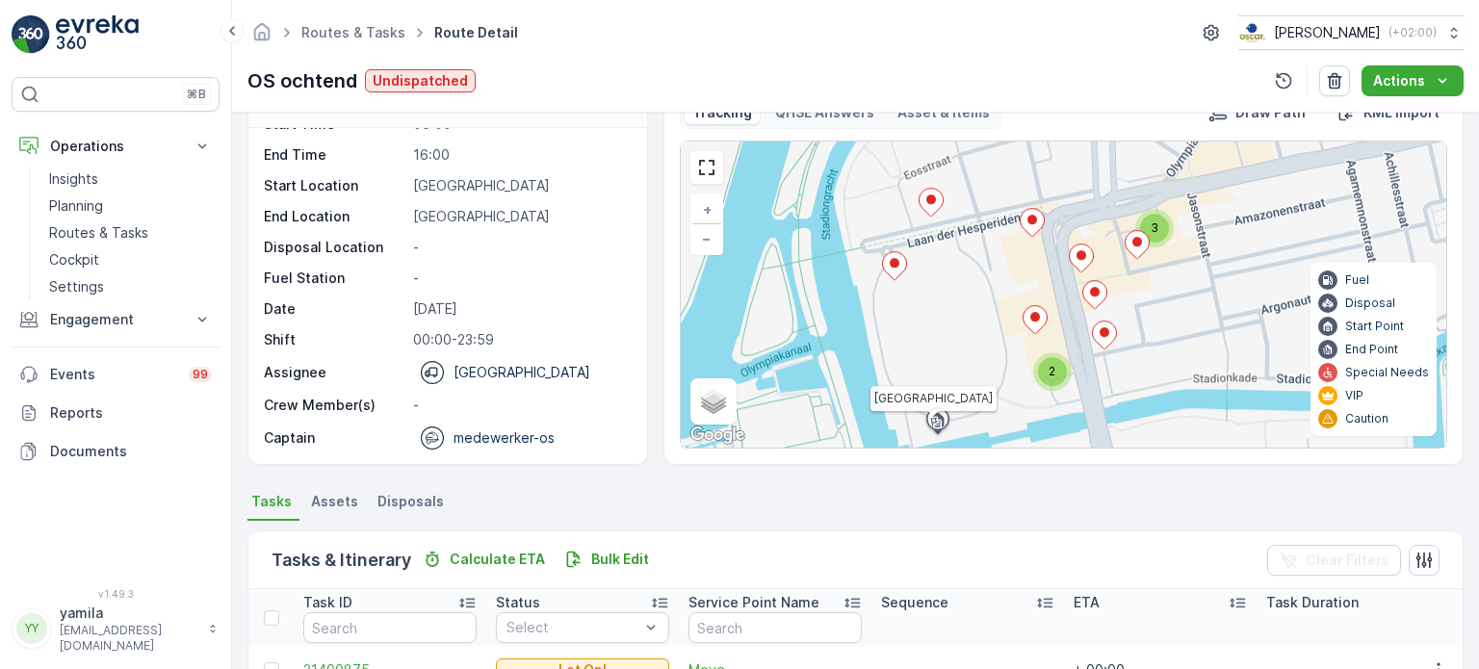
drag, startPoint x: 1167, startPoint y: 379, endPoint x: 1178, endPoint y: 281, distance: 98.9
click at [1178, 281] on div "3 2 Hub Olympisch Stadion + − Satellite Roadmap Terrain Hybrid Leaflet Keyboard…" at bounding box center [1063, 295] width 765 height 306
click at [705, 246] on link "−" at bounding box center [706, 238] width 29 height 29
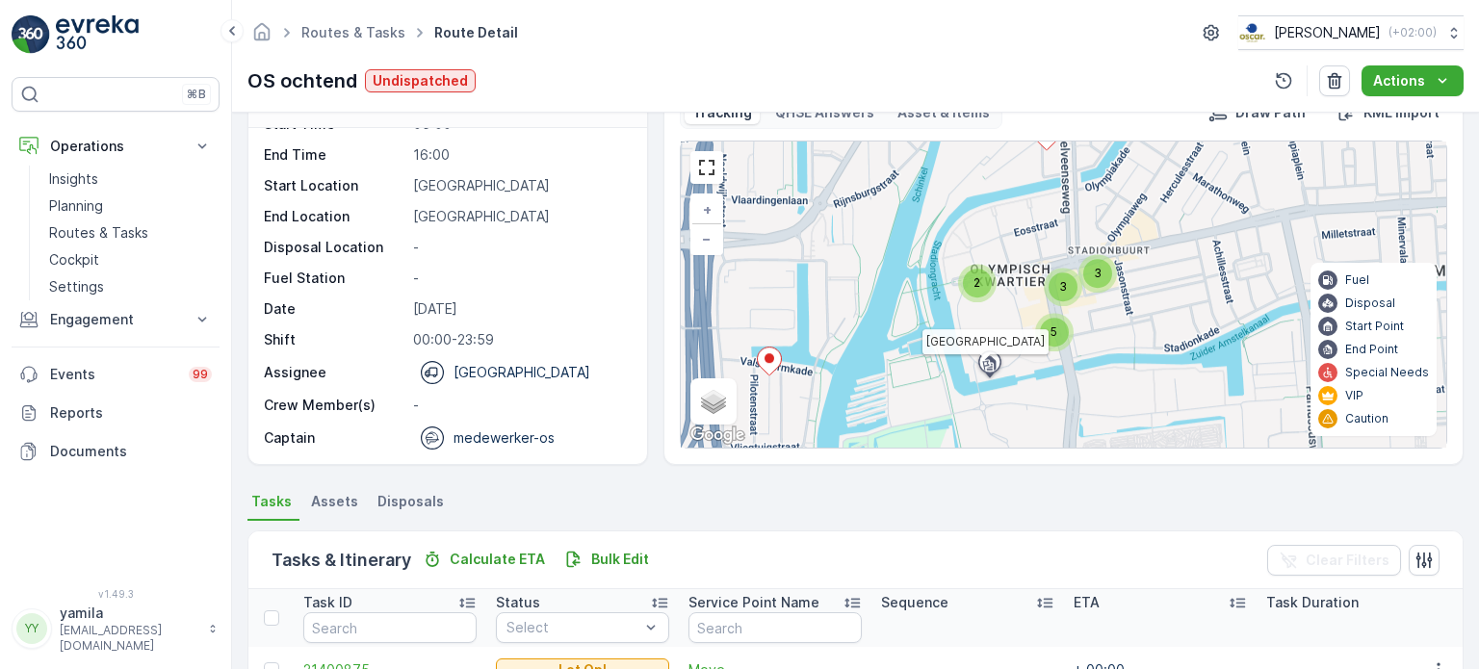
drag, startPoint x: 1017, startPoint y: 250, endPoint x: 1005, endPoint y: 259, distance: 14.4
click at [1005, 259] on div "2 3 3 5 Hub Olympisch Stadion + − Satellite Roadmap Terrain Hybrid Leaflet Keyb…" at bounding box center [1063, 295] width 765 height 306
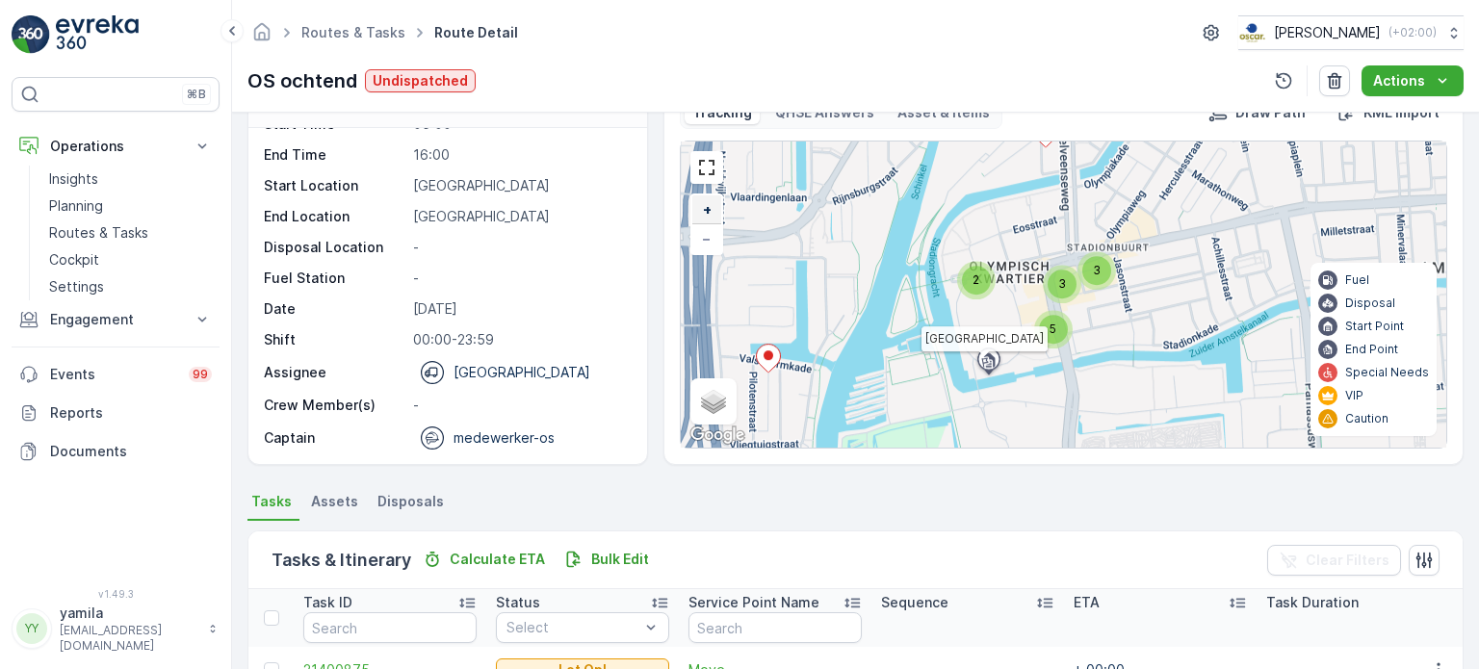
click at [714, 203] on link "+" at bounding box center [706, 209] width 29 height 29
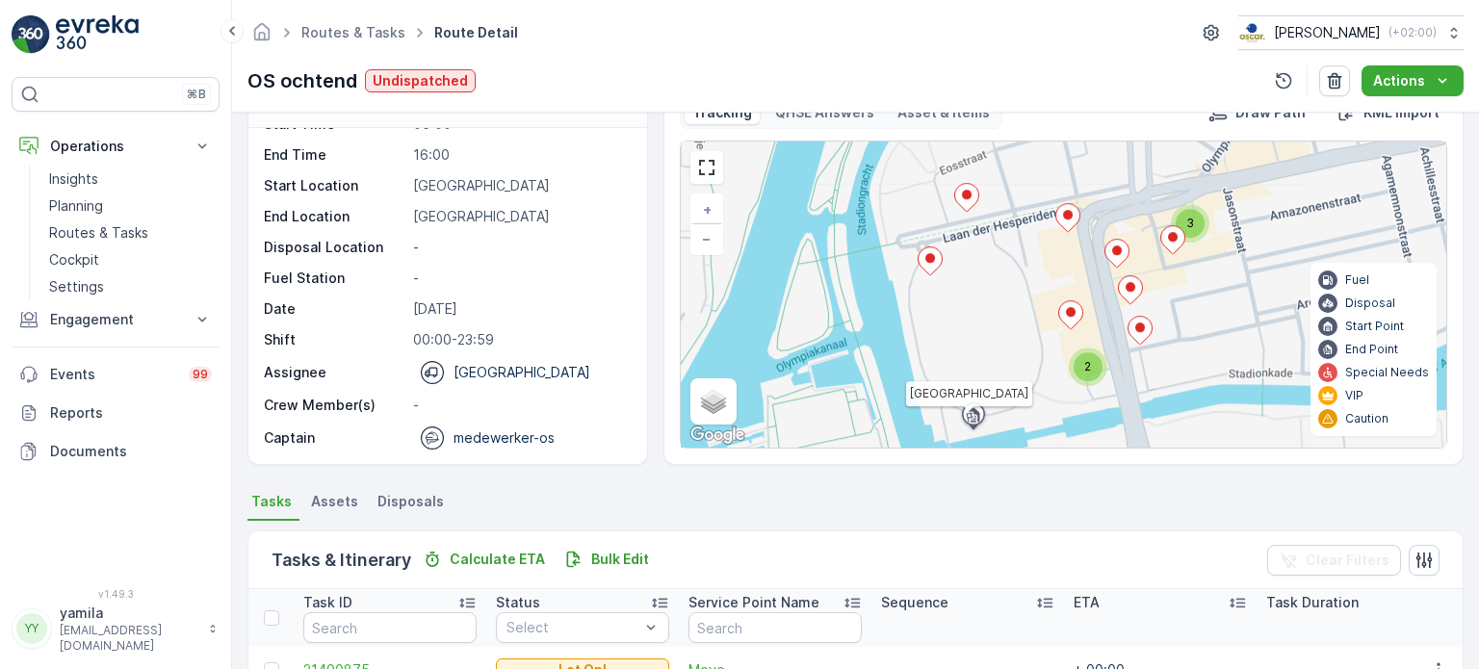
drag, startPoint x: 778, startPoint y: 341, endPoint x: 836, endPoint y: 321, distance: 61.2
click at [836, 321] on div "3 2 Hub Olympisch Stadion + − Satellite Roadmap Terrain Hybrid Leaflet Keyboard…" at bounding box center [1063, 295] width 765 height 306
click at [702, 253] on div "3 2 Hub Olympisch Stadion + − Satellite Roadmap Terrain Hybrid Leaflet Keyboard…" at bounding box center [1063, 295] width 765 height 306
click at [710, 245] on link "−" at bounding box center [706, 238] width 29 height 29
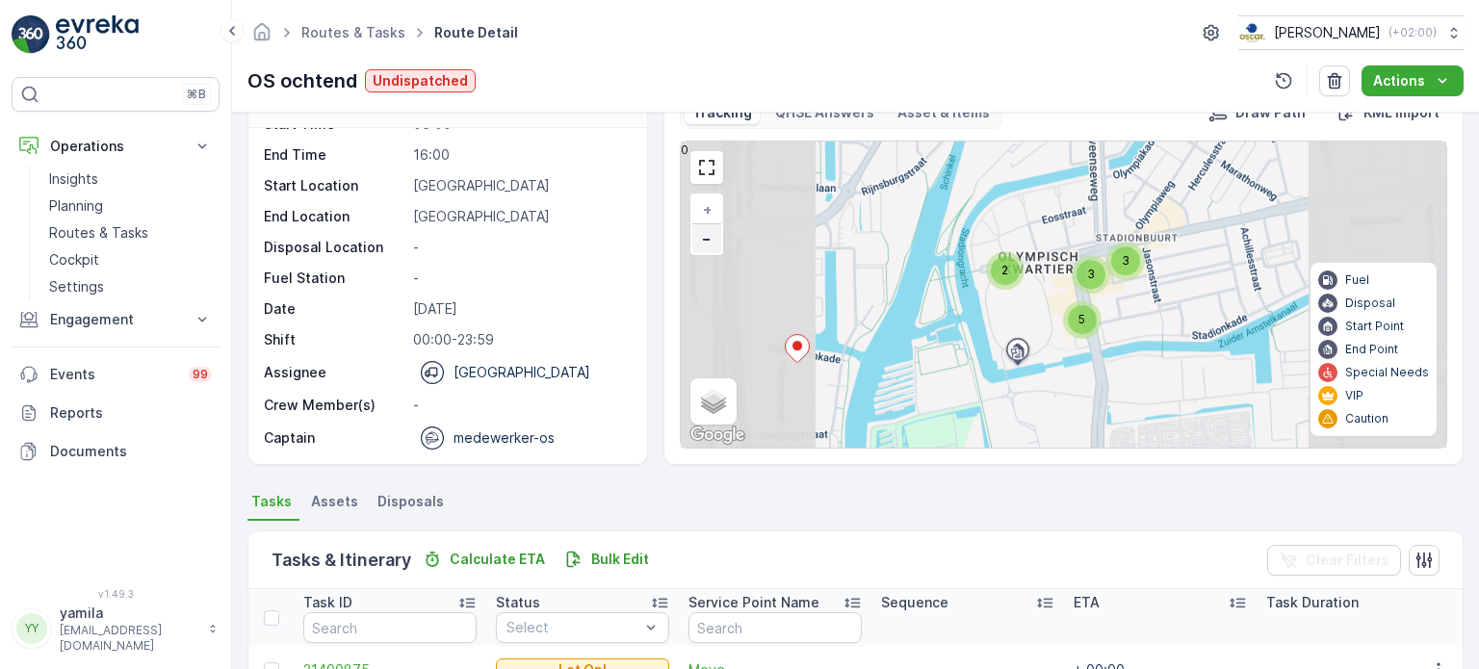
click at [710, 245] on link "−" at bounding box center [706, 238] width 29 height 29
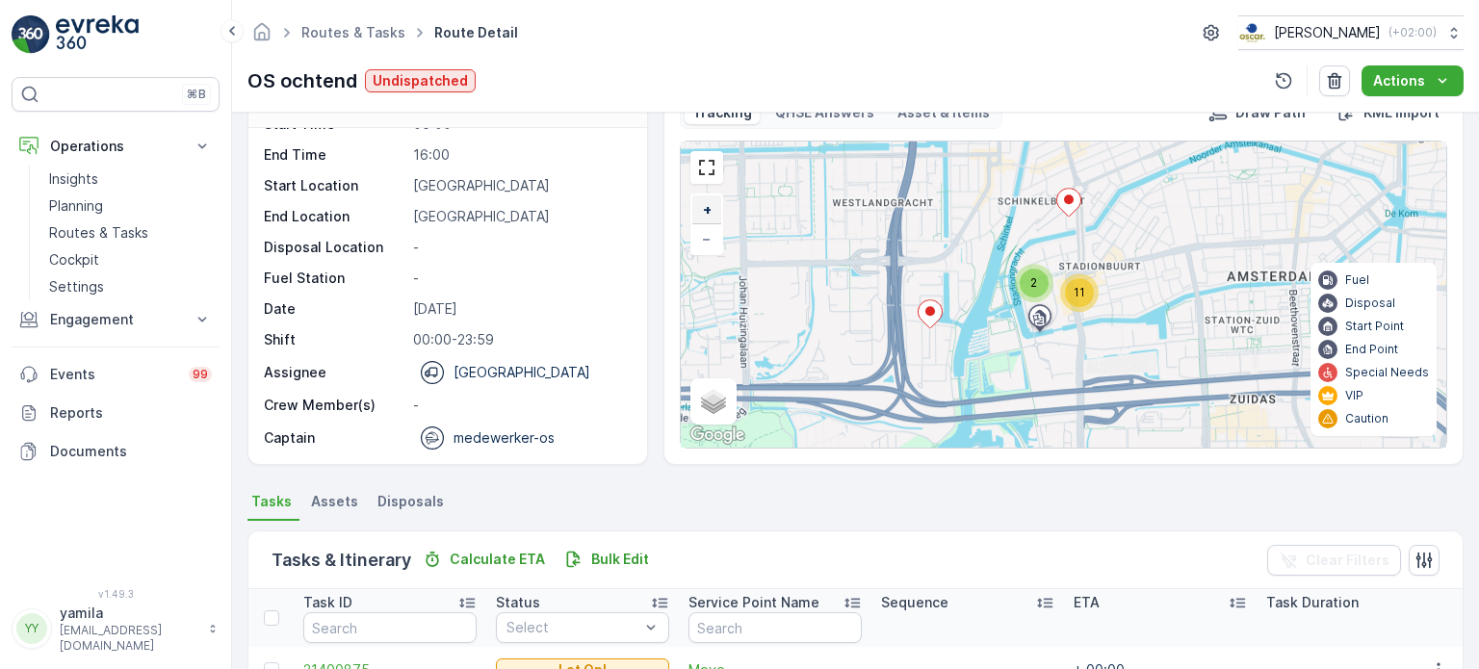
click at [703, 201] on span "+" at bounding box center [707, 209] width 9 height 16
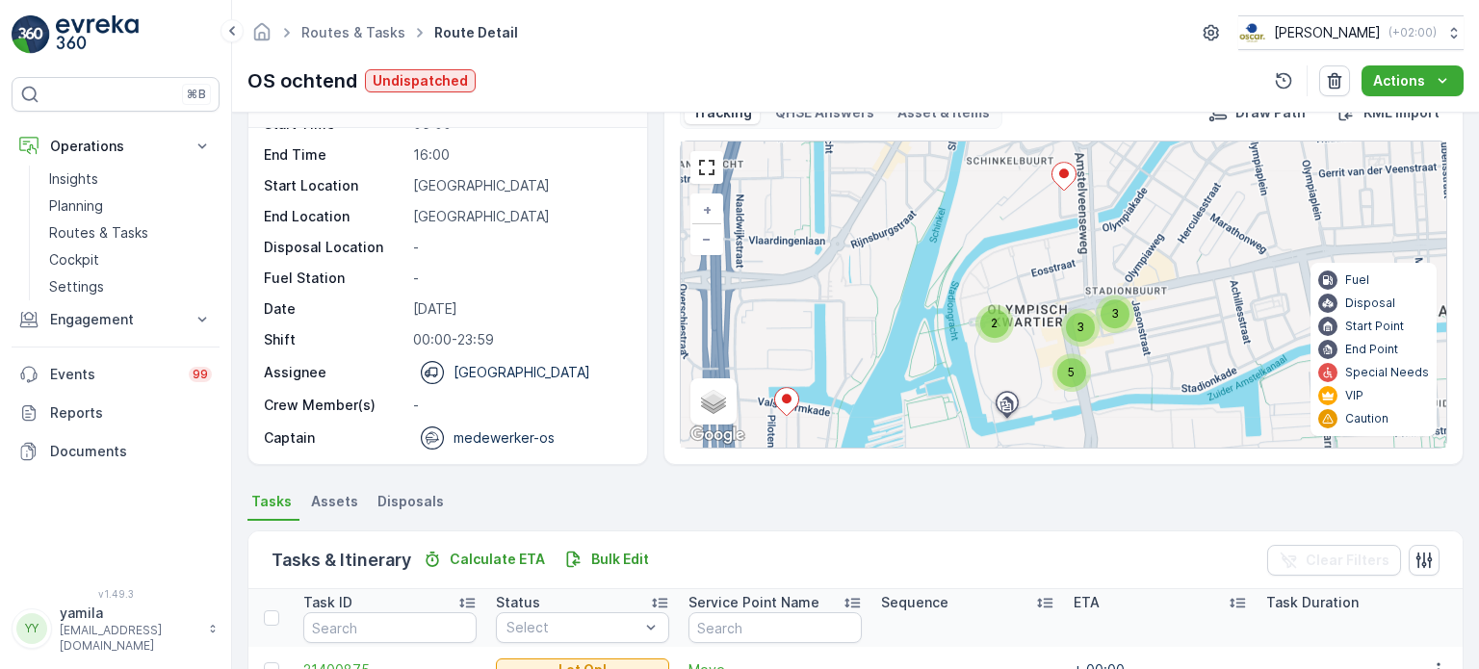
drag, startPoint x: 1052, startPoint y: 263, endPoint x: 1042, endPoint y: 315, distance: 53.1
click at [1042, 315] on div "2 3 3 5 + − Satellite Roadmap Terrain Hybrid Leaflet Keyboard shortcuts Map Dat…" at bounding box center [1063, 295] width 765 height 306
click at [1070, 180] on icon at bounding box center [1063, 176] width 24 height 28
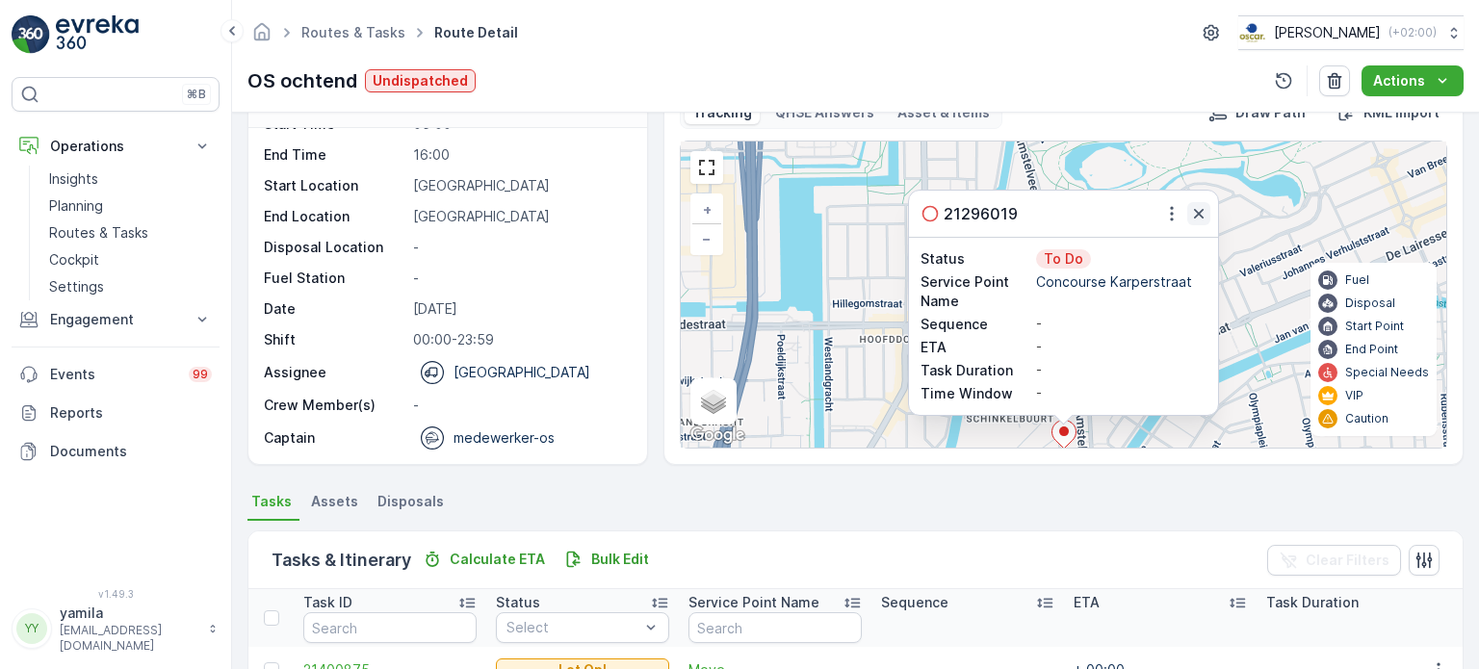
click at [1192, 219] on icon "button" at bounding box center [1198, 213] width 19 height 19
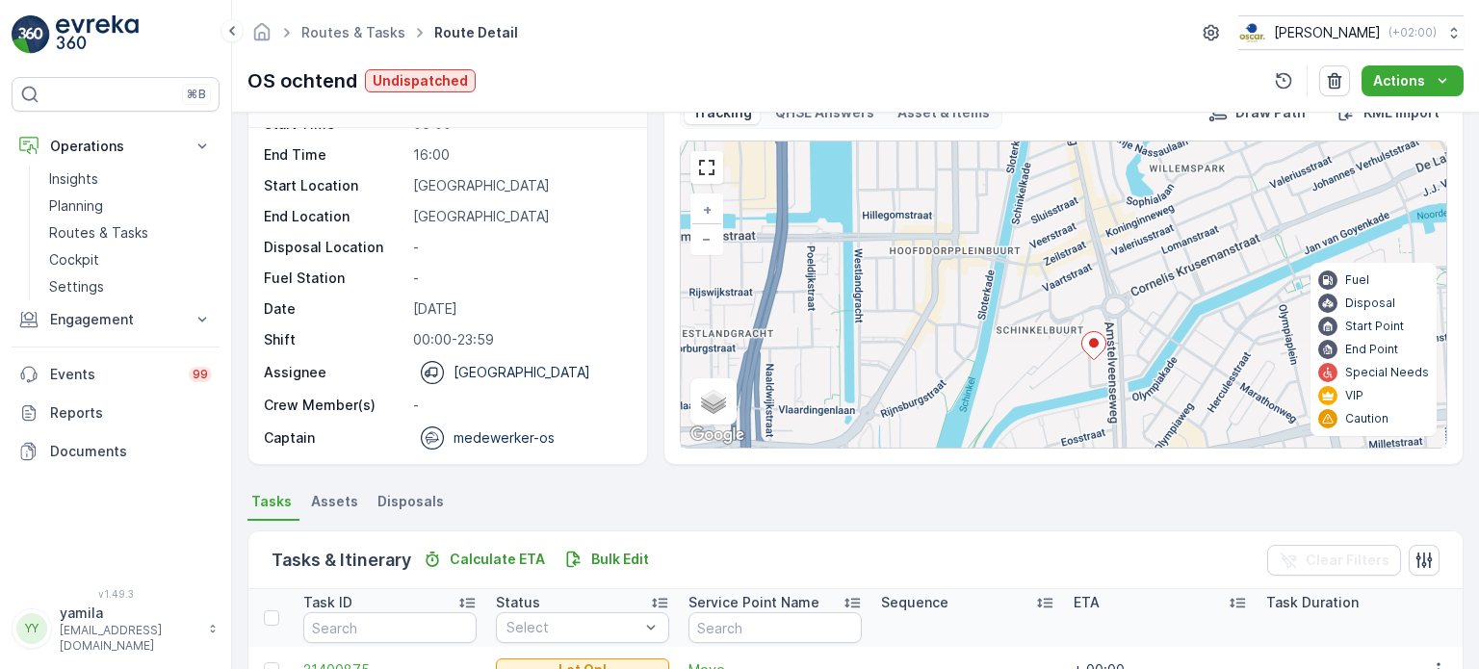
drag, startPoint x: 1047, startPoint y: 322, endPoint x: 1115, endPoint y: 101, distance: 230.5
click at [1115, 101] on div "Routes & Tasks Route Detail Oscar Circulair ( +02:00 ) OS ochtend Undispatched …" at bounding box center [855, 334] width 1247 height 669
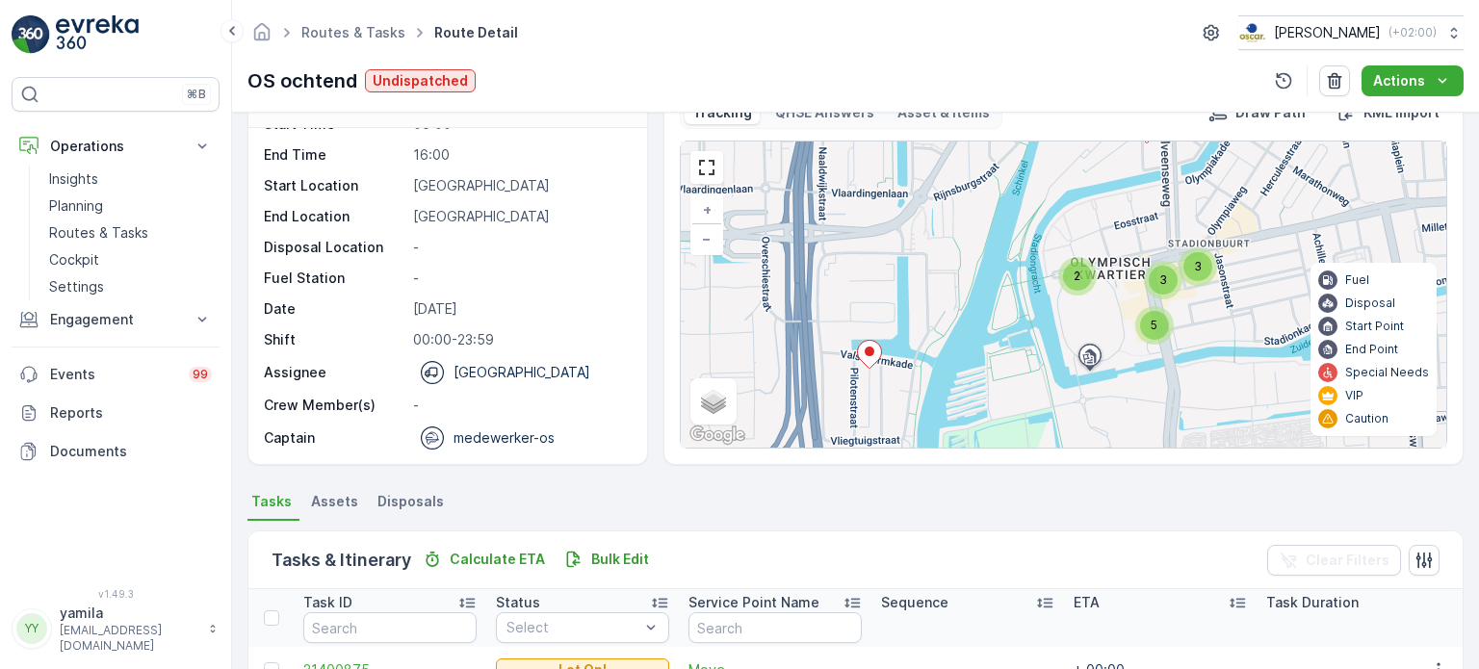
click at [863, 353] on icon at bounding box center [869, 355] width 24 height 28
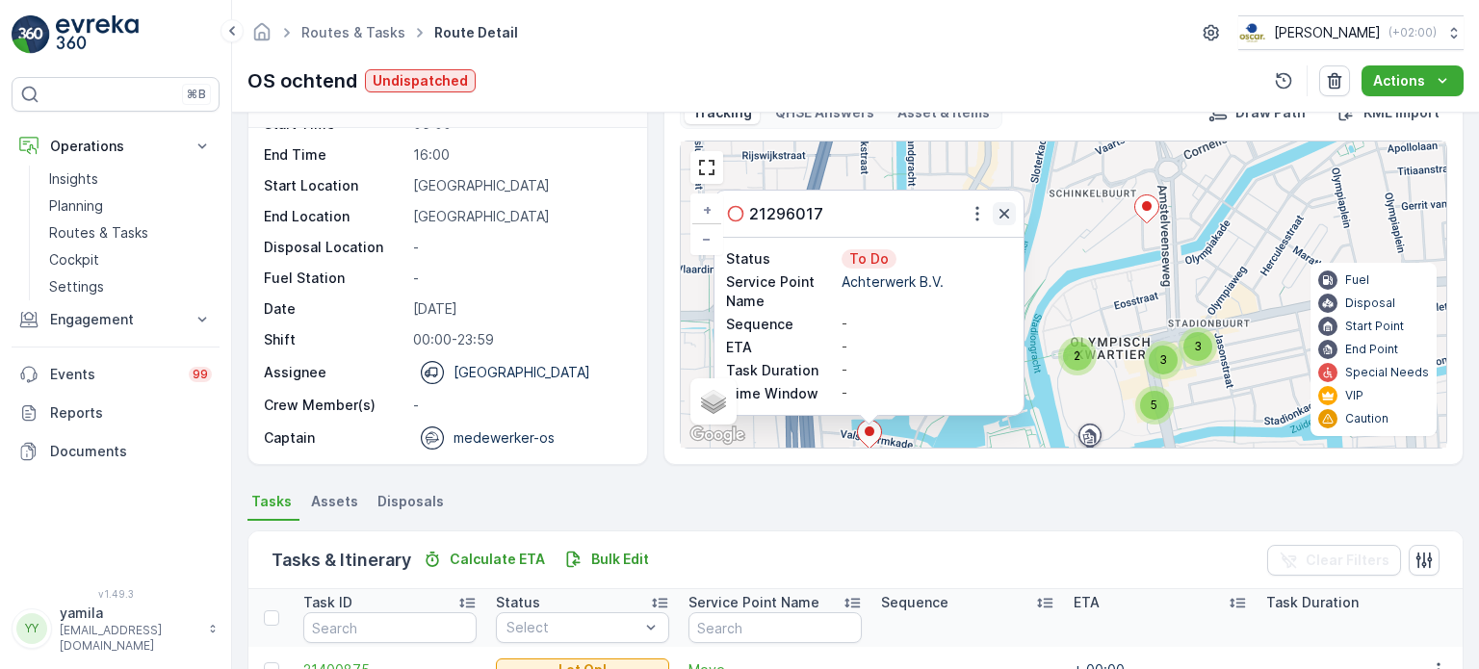
click at [995, 215] on icon "button" at bounding box center [1003, 213] width 19 height 19
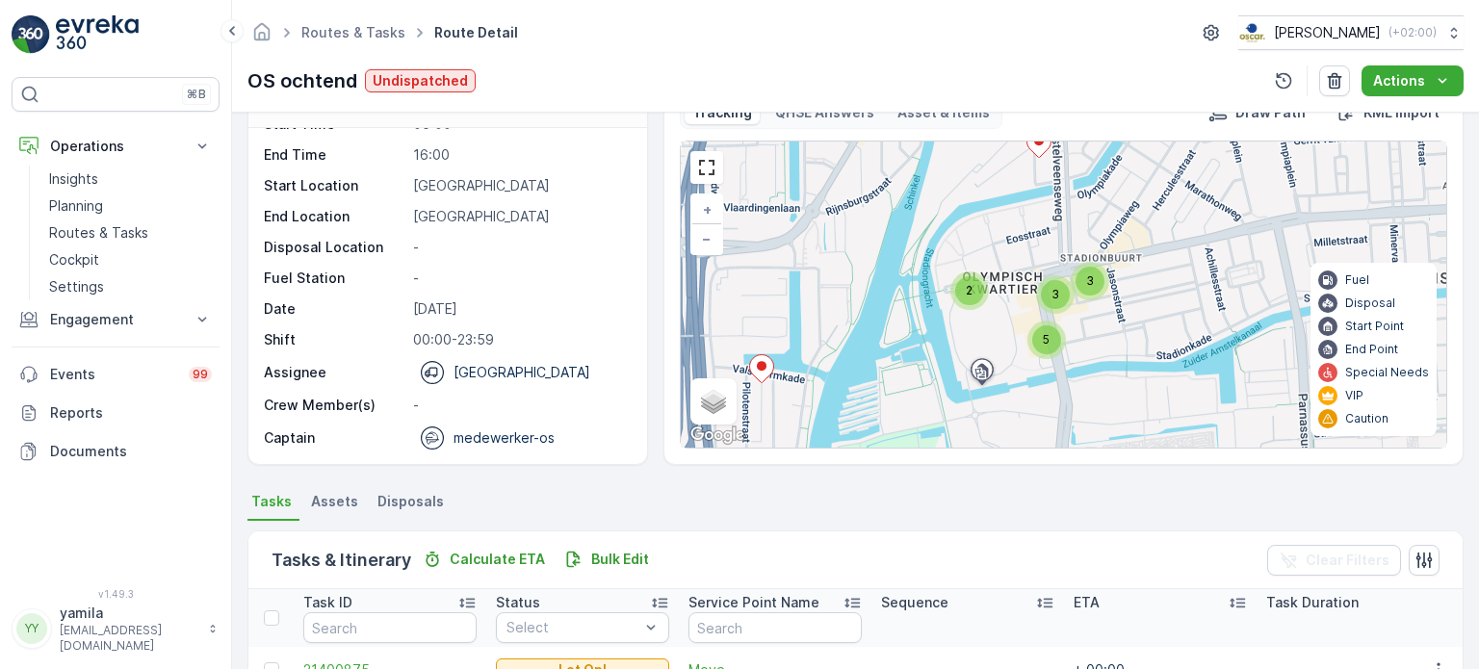
drag, startPoint x: 1096, startPoint y: 245, endPoint x: 990, endPoint y: 184, distance: 122.0
click at [990, 184] on div "2 3 3 5 + − Satellite Roadmap Terrain Hybrid Leaflet Keyboard shortcuts Map Dat…" at bounding box center [1063, 295] width 765 height 306
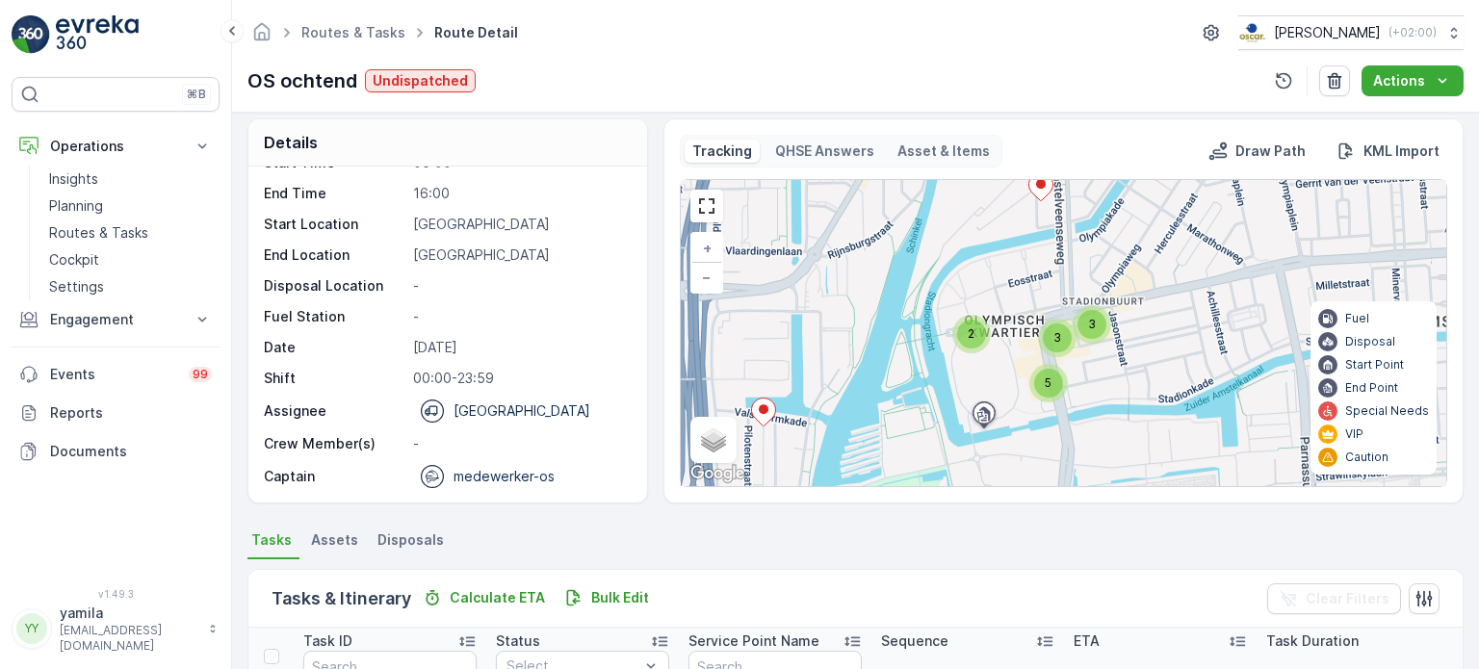
scroll to position [0, 0]
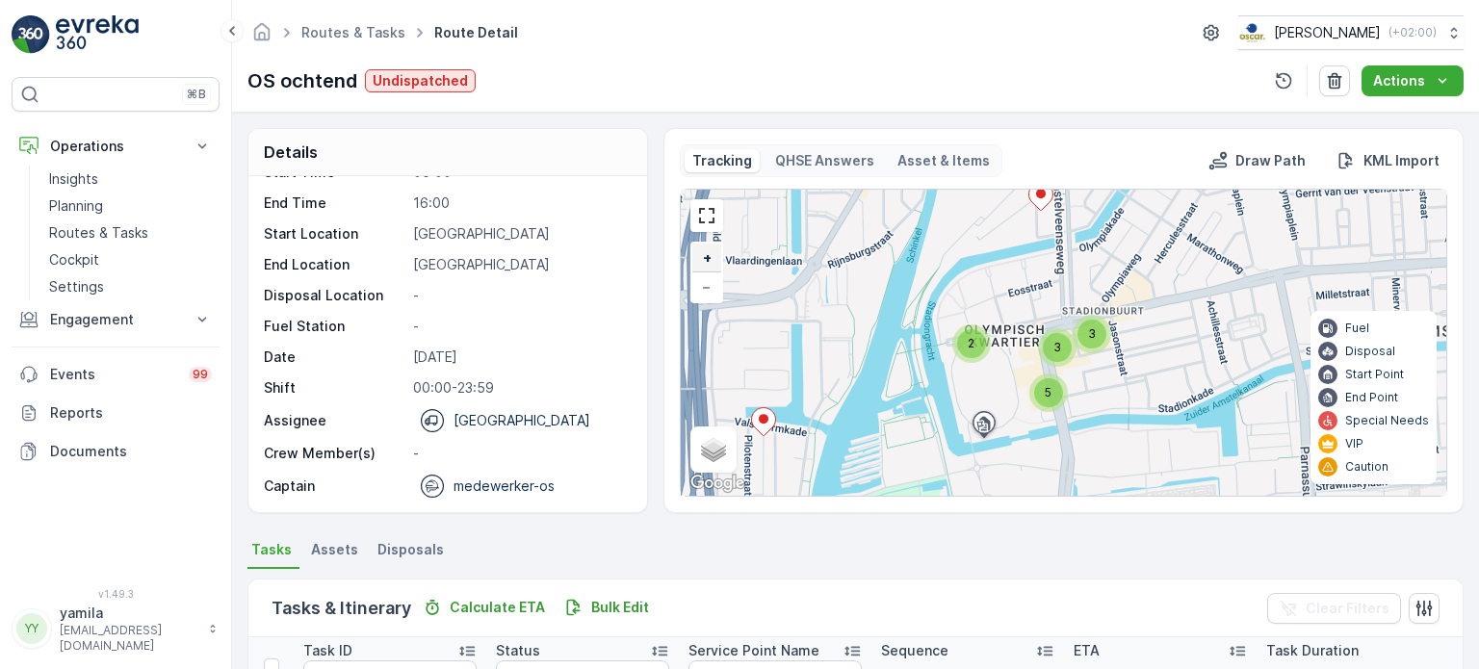
click at [709, 260] on span "+" at bounding box center [707, 257] width 9 height 16
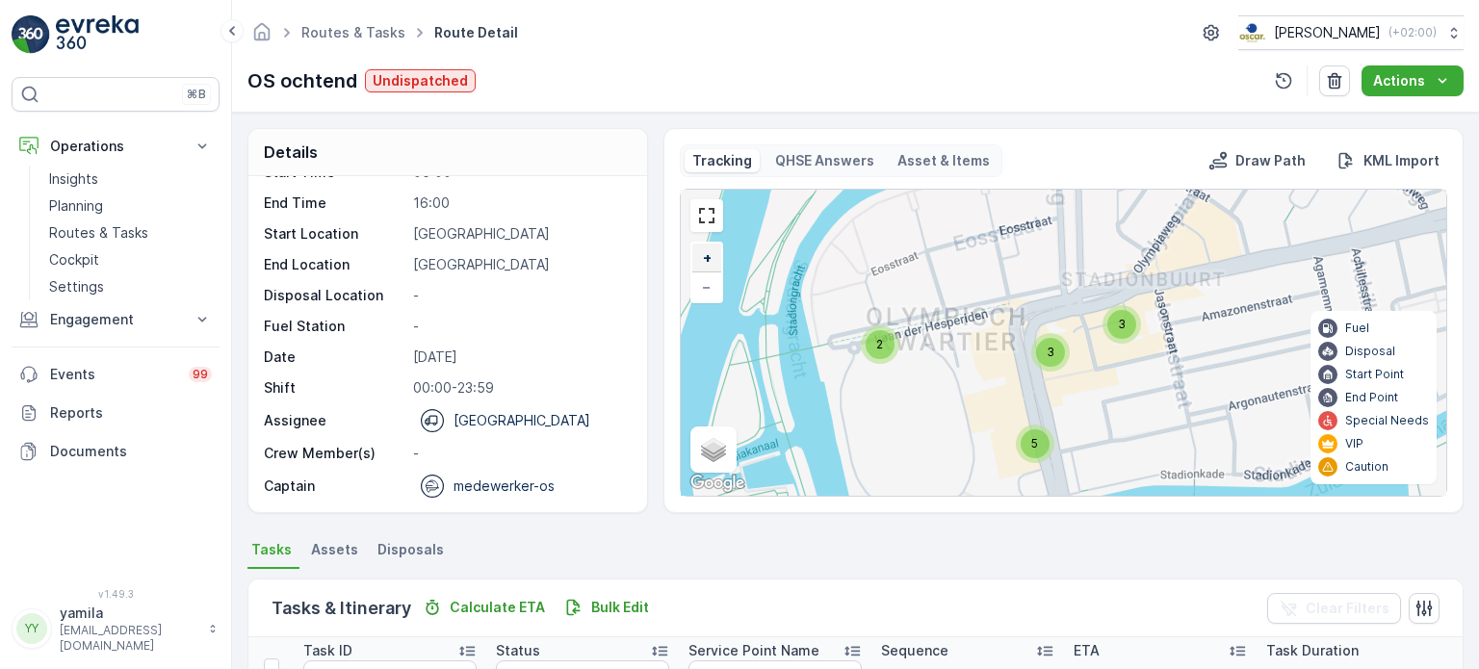
click at [709, 260] on span "+" at bounding box center [707, 257] width 9 height 16
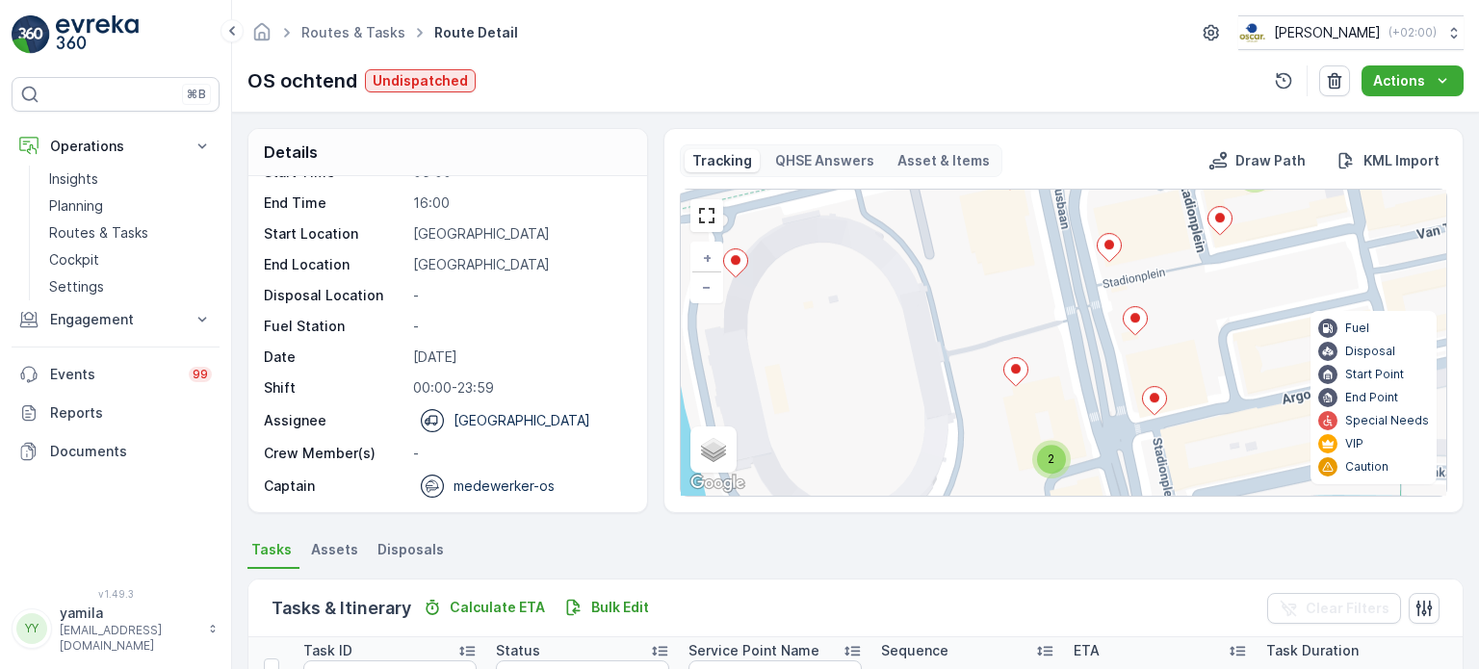
drag, startPoint x: 1041, startPoint y: 265, endPoint x: 1031, endPoint y: 230, distance: 36.0
click at [1035, 234] on div "3 2 + − Satellite Roadmap Terrain Hybrid Leaflet Keyboard shortcuts Map Data Ma…" at bounding box center [1063, 343] width 765 height 306
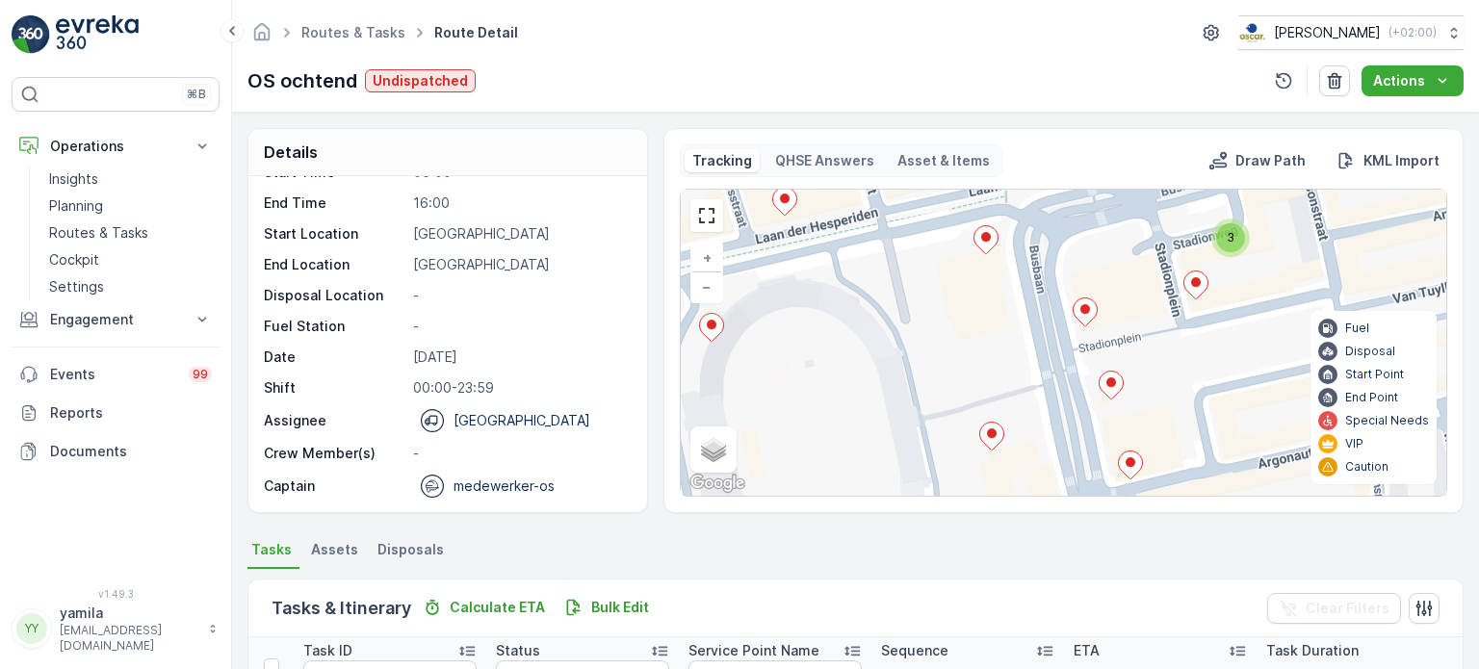
drag, startPoint x: 1065, startPoint y: 369, endPoint x: 1055, endPoint y: 446, distance: 77.6
click at [1055, 446] on div "3 2 + − Satellite Roadmap Terrain Hybrid Leaflet Keyboard shortcuts Map Data Ma…" at bounding box center [1063, 343] width 765 height 306
click at [981, 240] on ellipse at bounding box center [986, 240] width 10 height 10
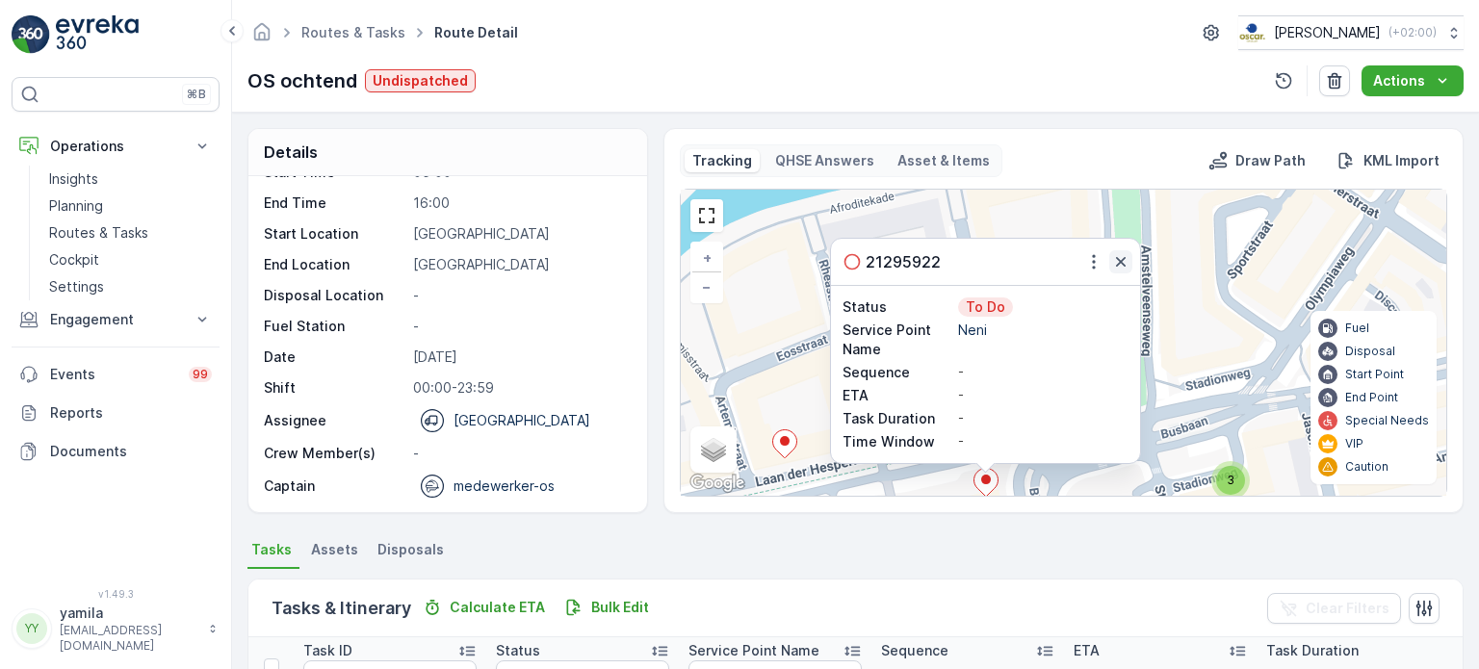
click at [1123, 256] on icon "button" at bounding box center [1120, 261] width 19 height 19
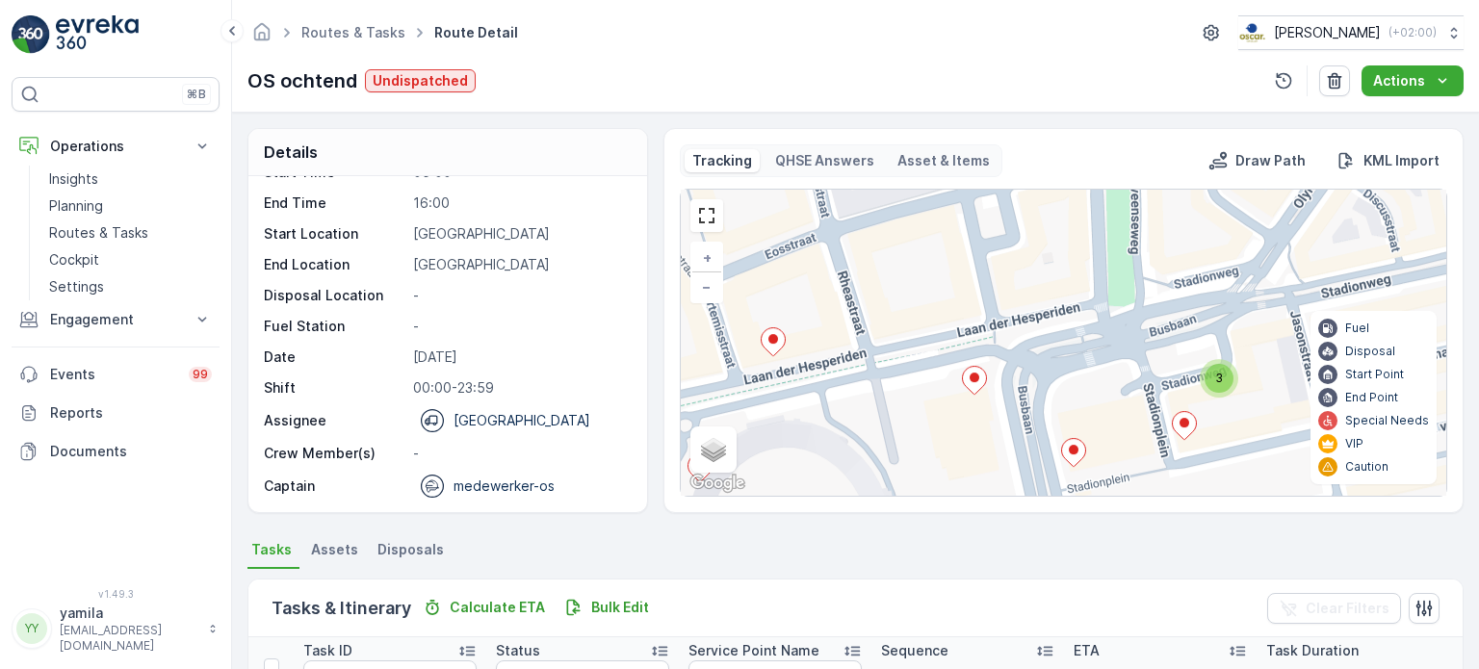
drag, startPoint x: 1086, startPoint y: 425, endPoint x: 1074, endPoint y: 319, distance: 106.5
click at [1074, 319] on div "3 2 + − Satellite Roadmap Terrain Hybrid Leaflet Keyboard shortcuts Map Data Ma…" at bounding box center [1063, 343] width 765 height 306
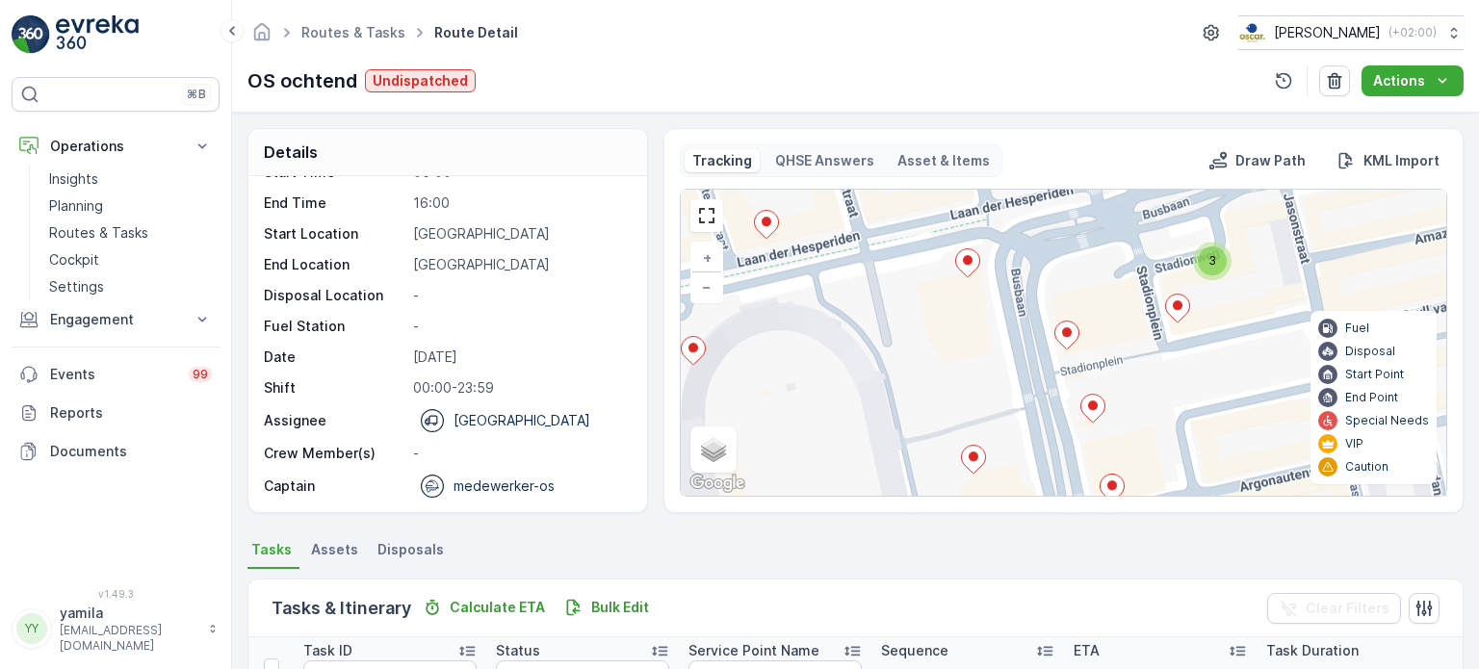
drag, startPoint x: 1071, startPoint y: 452, endPoint x: 1064, endPoint y: 338, distance: 114.8
click at [1064, 338] on icon at bounding box center [1066, 336] width 24 height 28
click at [1065, 334] on ellipse at bounding box center [1067, 331] width 10 height 10
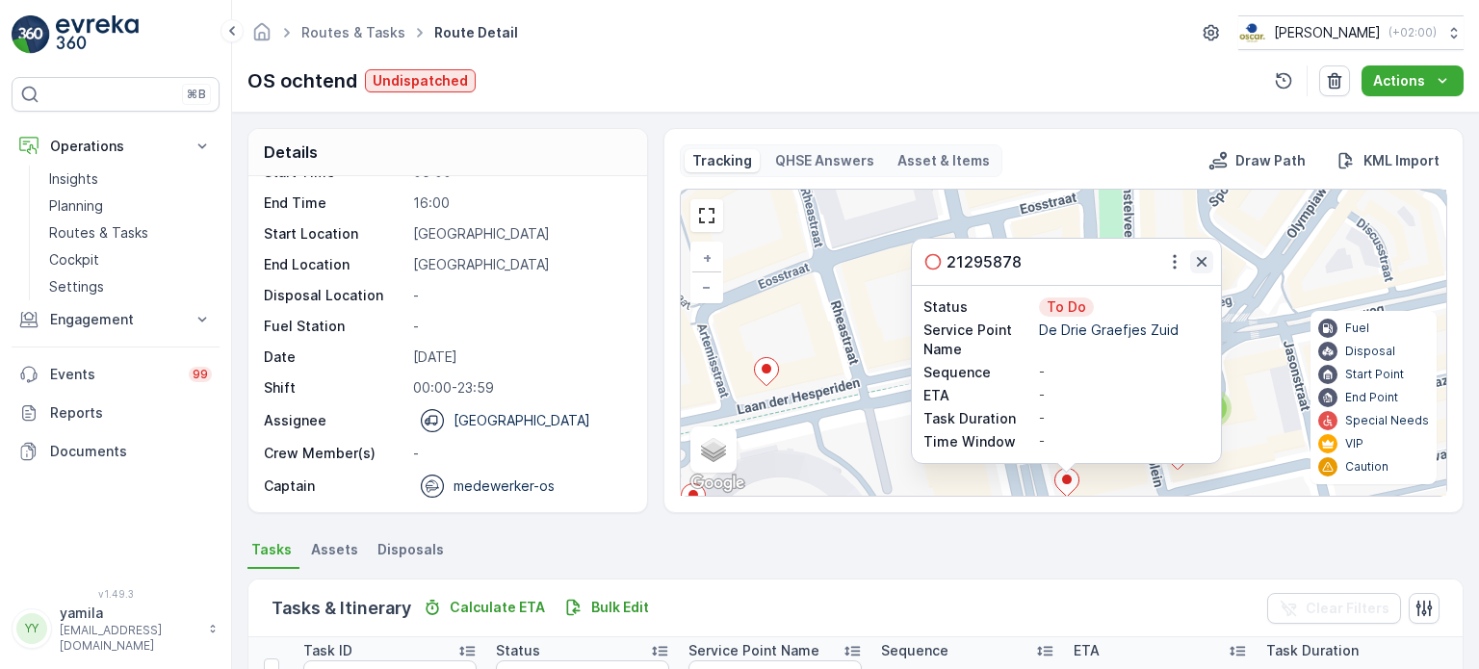
click at [1199, 263] on icon "button" at bounding box center [1201, 261] width 19 height 19
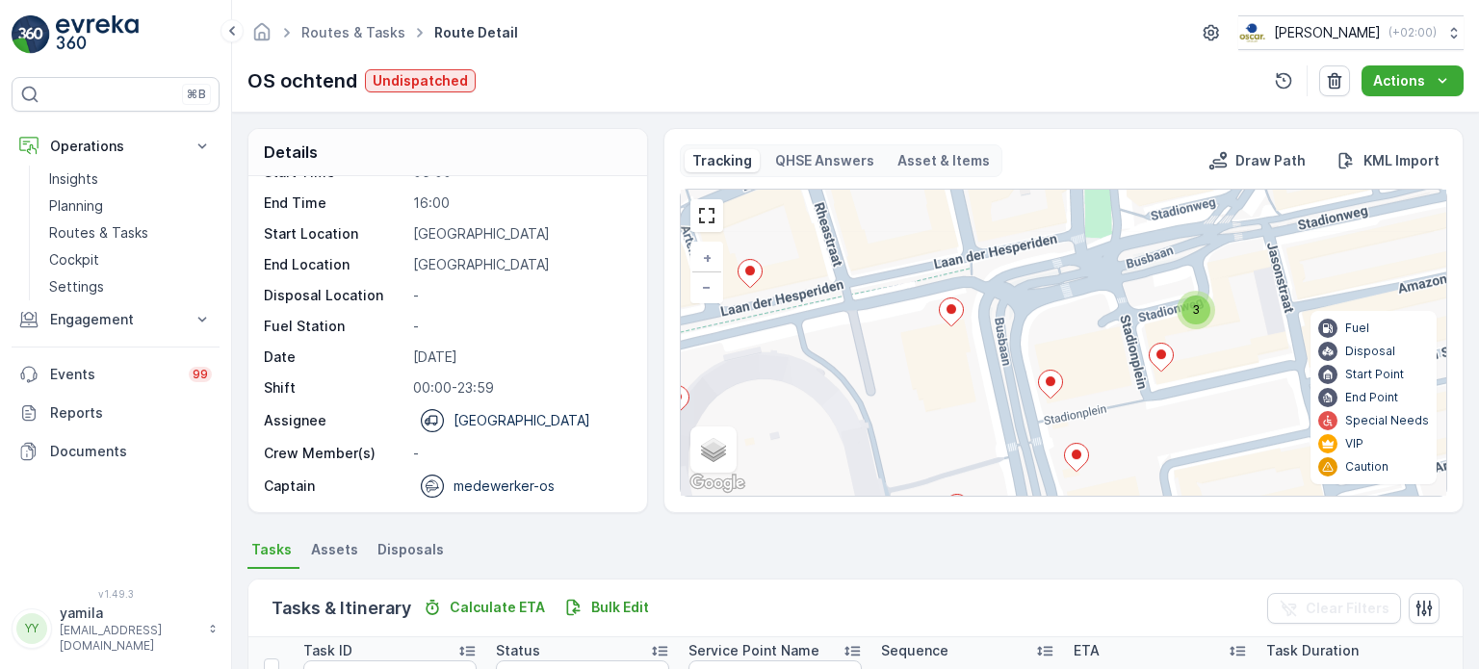
drag, startPoint x: 1086, startPoint y: 401, endPoint x: 1064, endPoint y: 174, distance: 228.3
click at [1064, 174] on div "Tracking QHSE Answers Asset & Items Draw Path KML Import 3 2 + − Satellite Road…" at bounding box center [1063, 320] width 767 height 352
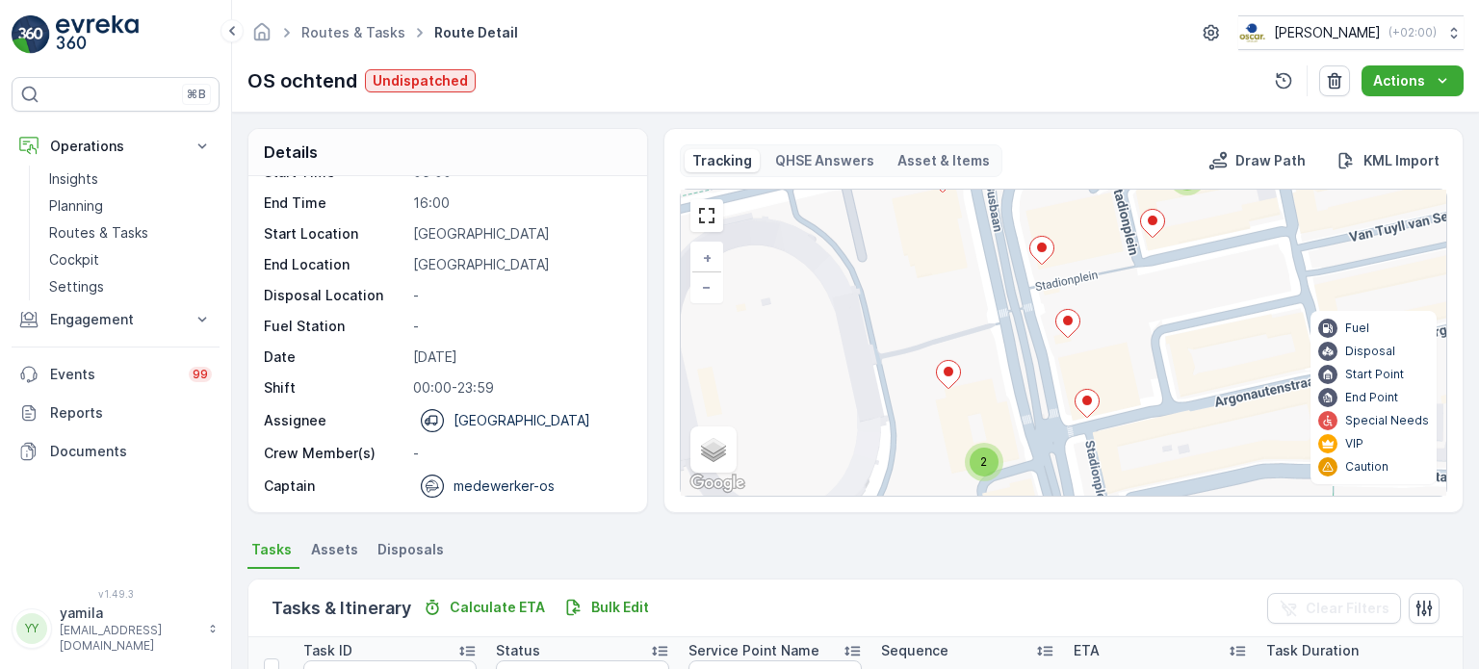
drag, startPoint x: 1037, startPoint y: 217, endPoint x: 1029, endPoint y: 346, distance: 129.2
click at [1029, 346] on div "3 2 + − Satellite Roadmap Terrain Hybrid Leaflet Keyboard shortcuts Map Data Ma…" at bounding box center [1063, 343] width 765 height 306
click at [1063, 323] on icon at bounding box center [1062, 324] width 24 height 28
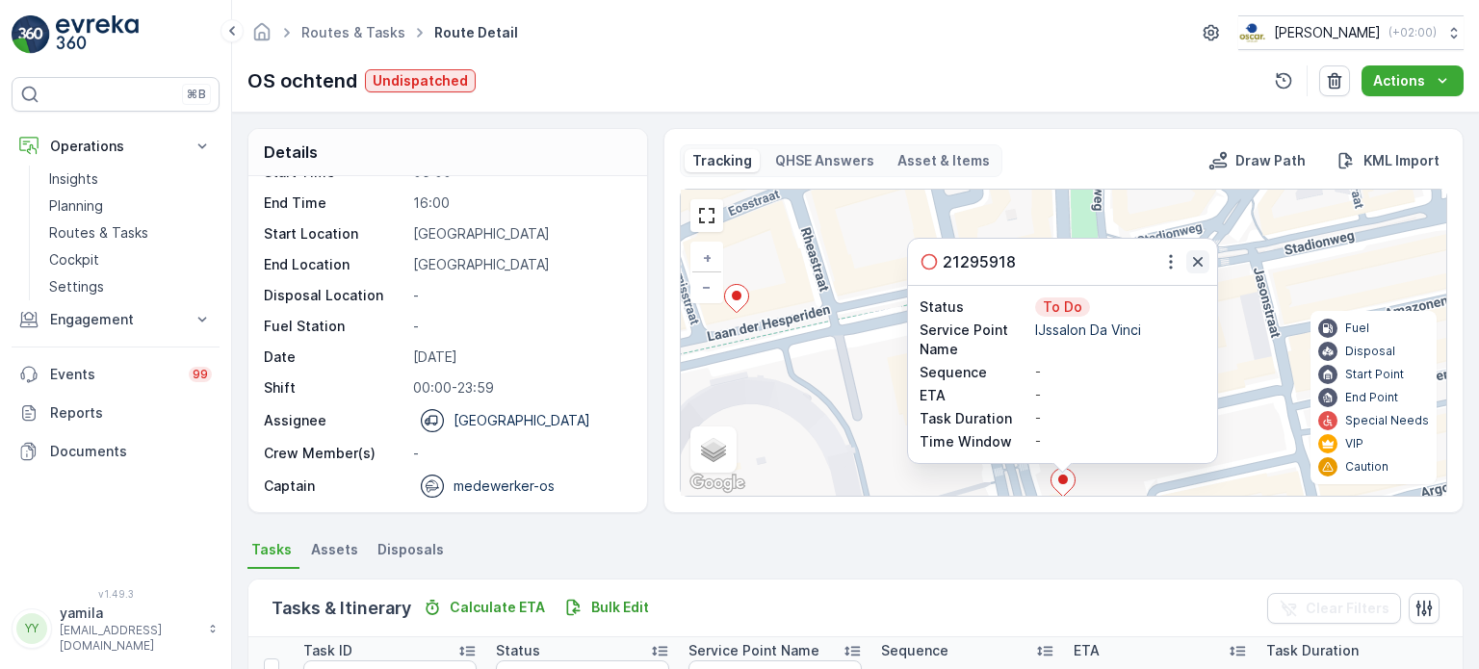
click at [1193, 259] on icon "button" at bounding box center [1198, 262] width 10 height 10
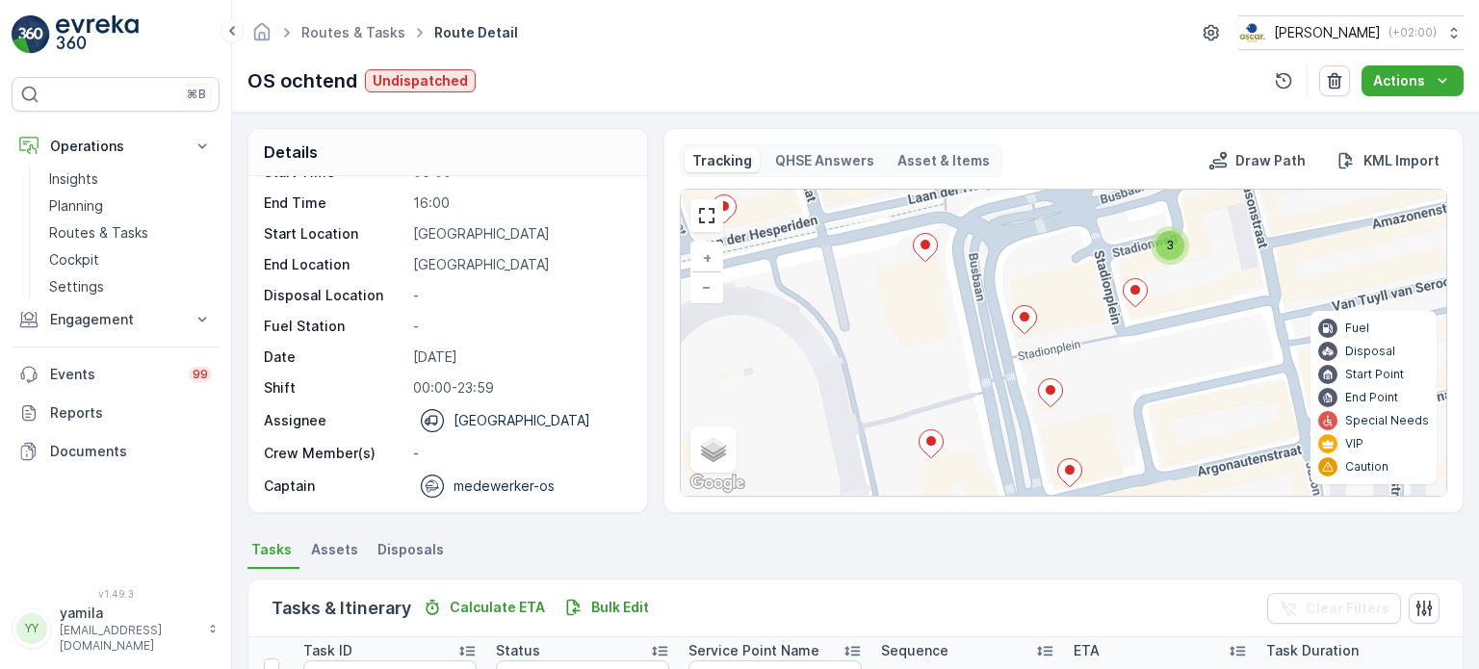
drag, startPoint x: 1106, startPoint y: 387, endPoint x: 1092, endPoint y: 277, distance: 110.7
click at [1092, 277] on div "3 2 + − Satellite Roadmap Terrain Hybrid Leaflet Keyboard shortcuts Map Data Ma…" at bounding box center [1063, 343] width 765 height 306
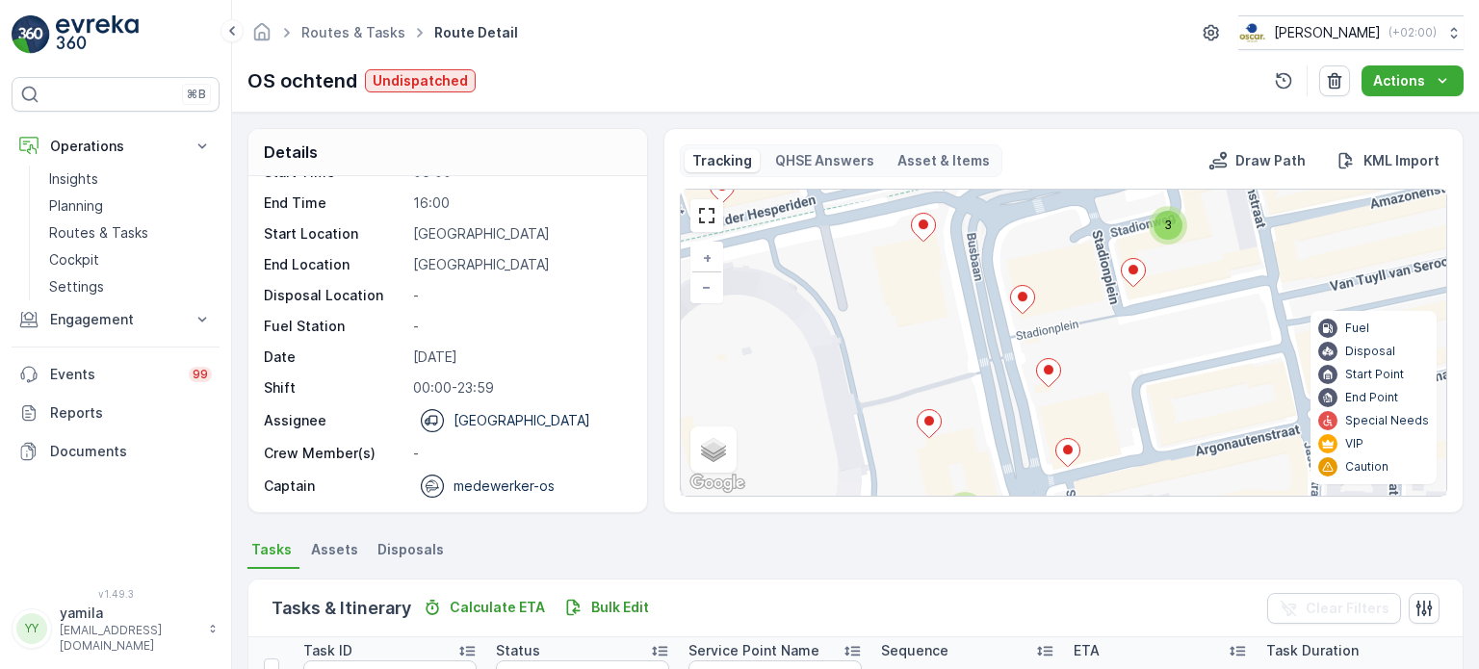
click at [1071, 451] on icon at bounding box center [1067, 453] width 24 height 28
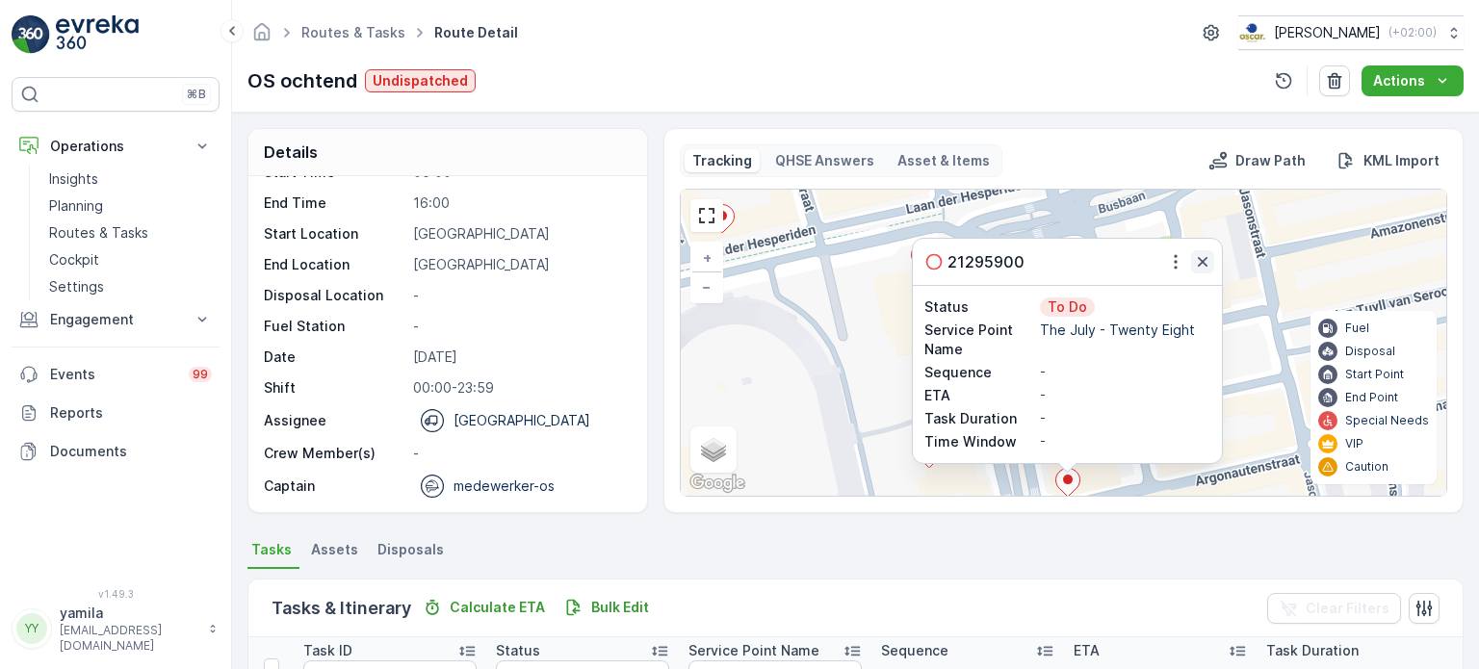
click at [1201, 262] on icon "button" at bounding box center [1203, 262] width 10 height 10
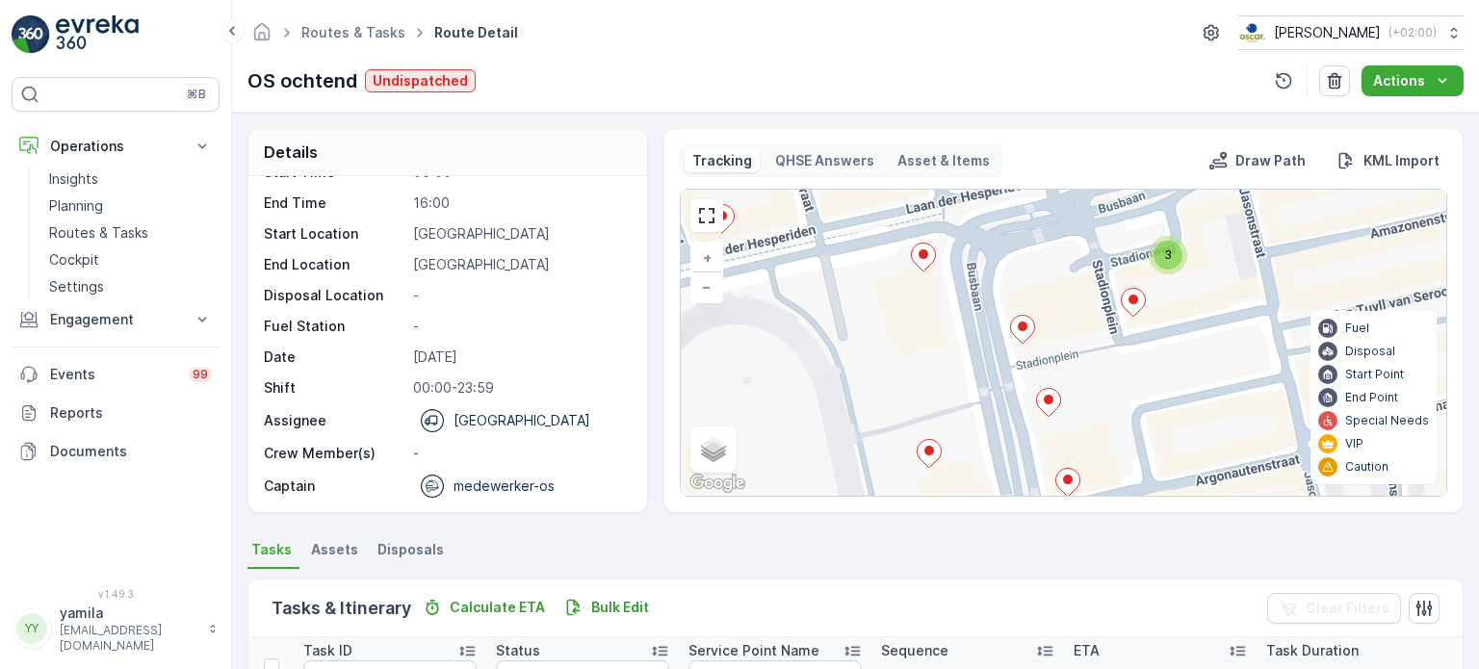
click at [926, 460] on icon at bounding box center [929, 454] width 24 height 28
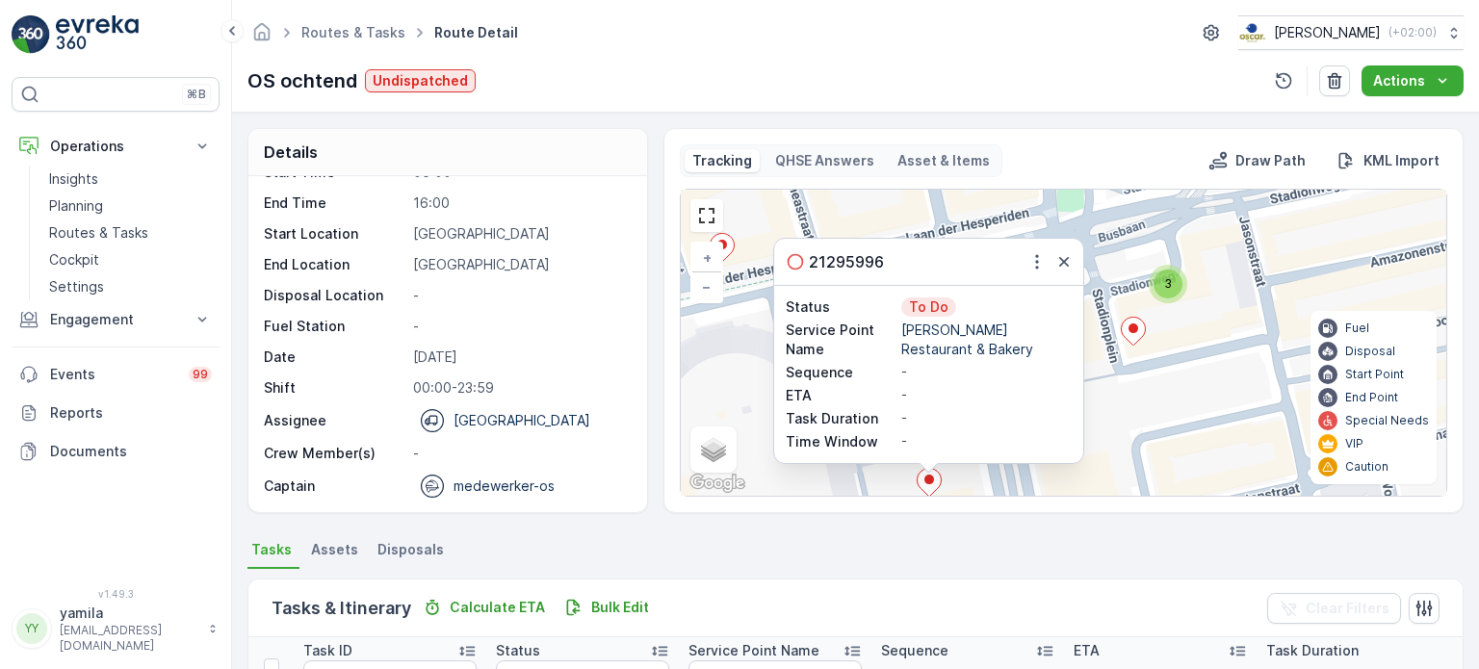
click at [1059, 277] on div "21295996" at bounding box center [928, 262] width 309 height 46
click at [1061, 256] on icon "button" at bounding box center [1063, 261] width 19 height 19
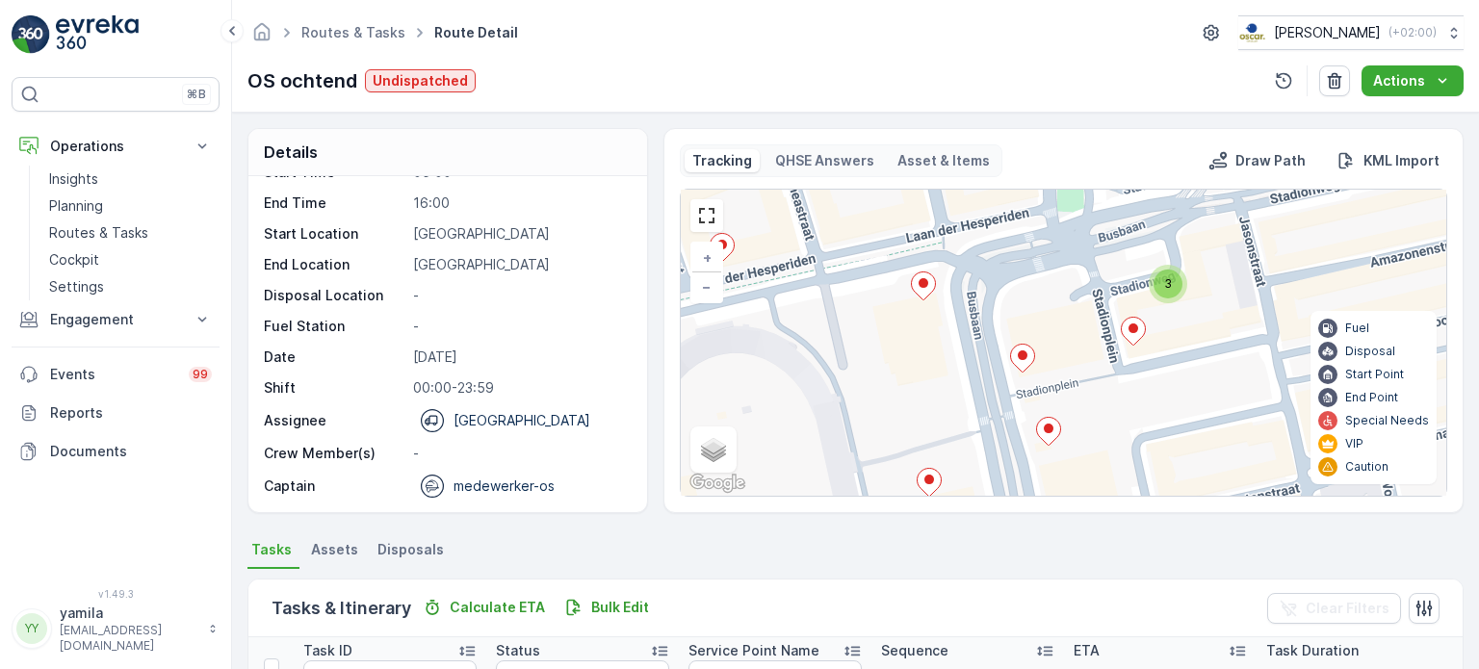
click at [1130, 329] on ellipse at bounding box center [1133, 328] width 10 height 10
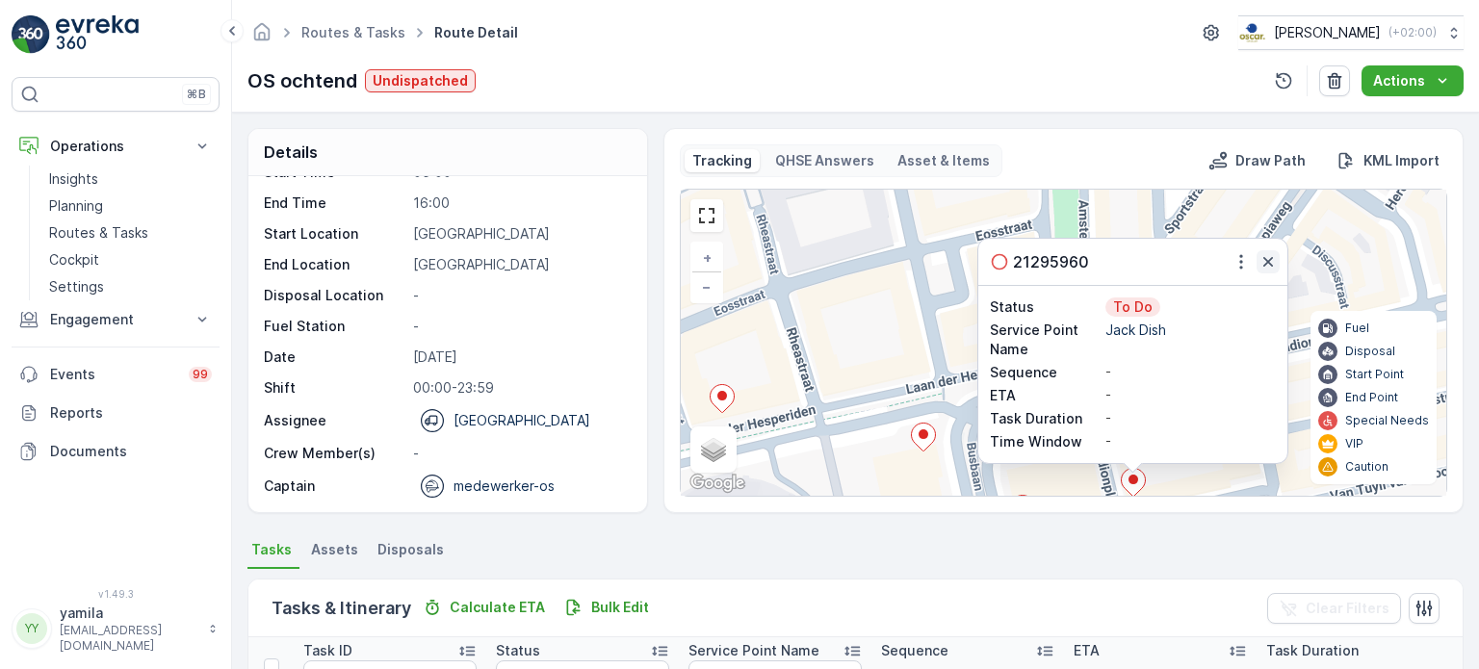
click at [1267, 263] on icon "button" at bounding box center [1268, 262] width 10 height 10
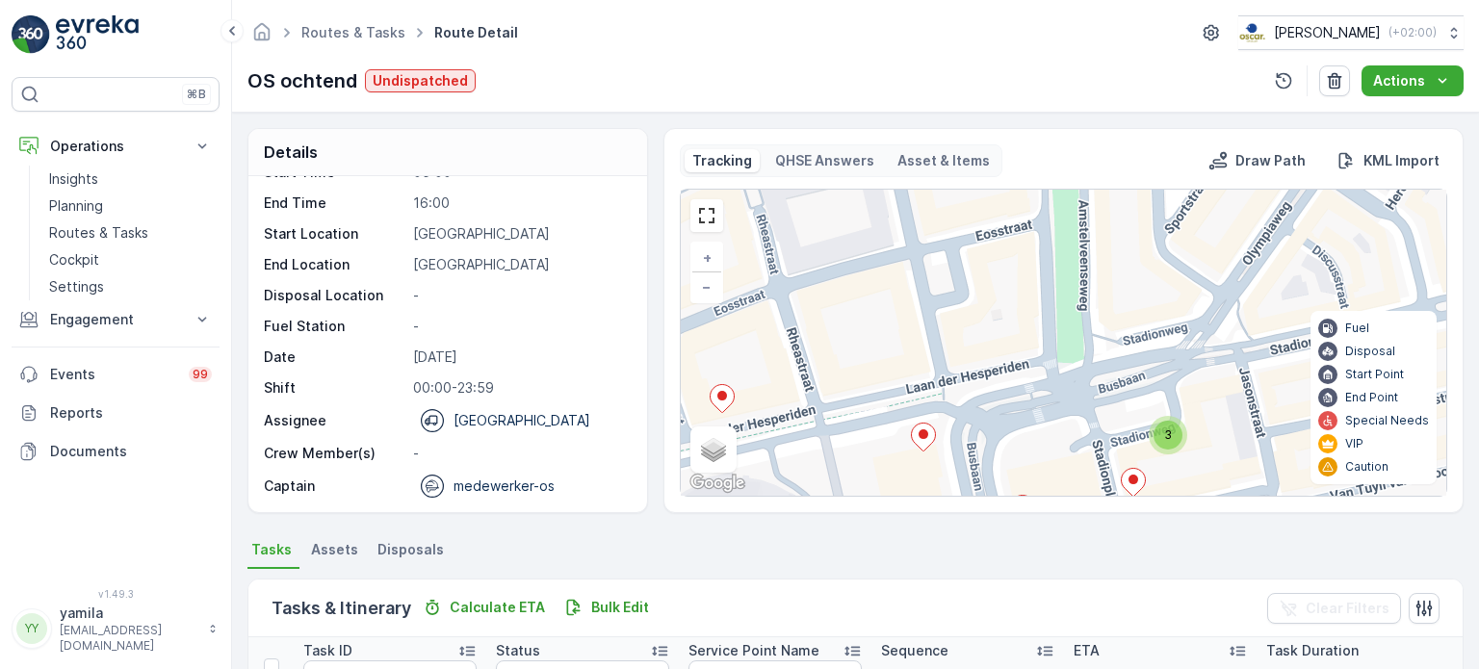
click at [724, 400] on icon at bounding box center [722, 399] width 24 height 28
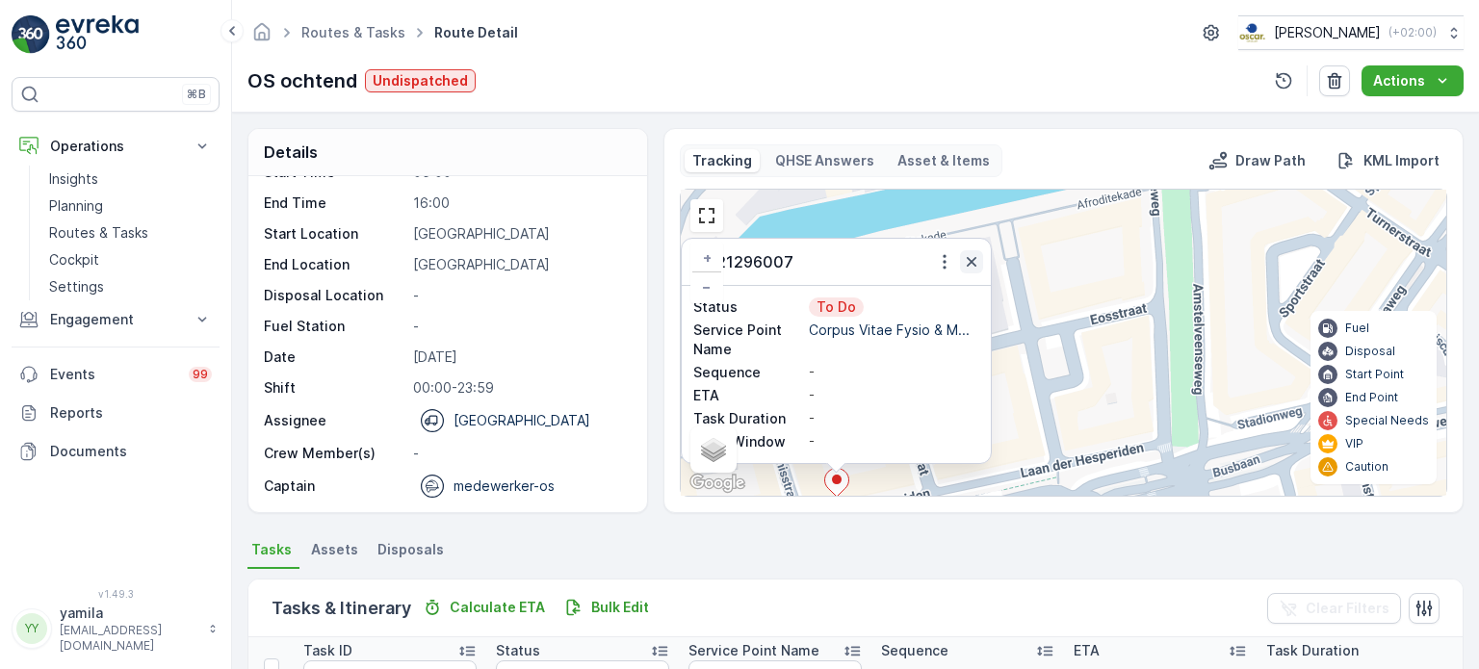
click at [969, 257] on icon "button" at bounding box center [971, 261] width 19 height 19
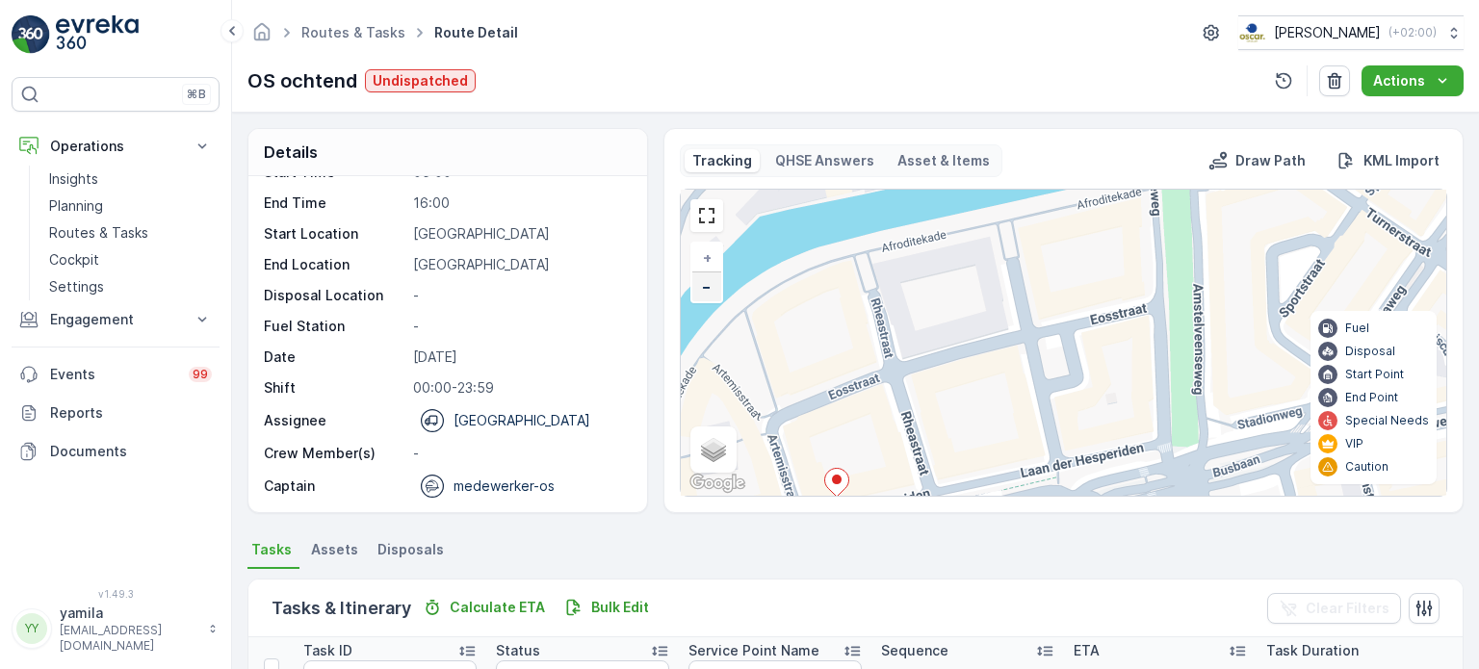
click at [711, 286] on link "−" at bounding box center [706, 286] width 29 height 29
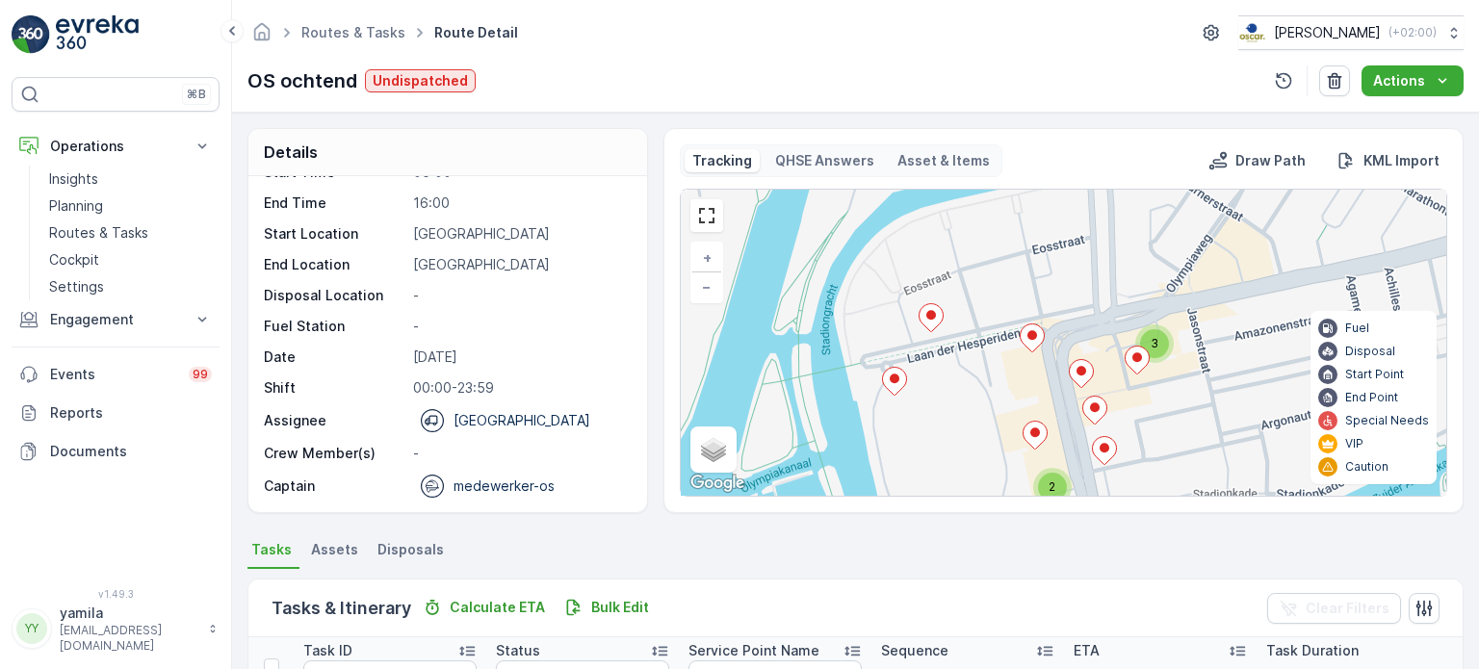
drag, startPoint x: 881, startPoint y: 391, endPoint x: 849, endPoint y: 278, distance: 117.0
click at [849, 278] on div "3 2 + − Satellite Roadmap Terrain Hybrid Leaflet Keyboard shortcuts Map Data Ma…" at bounding box center [1063, 343] width 765 height 306
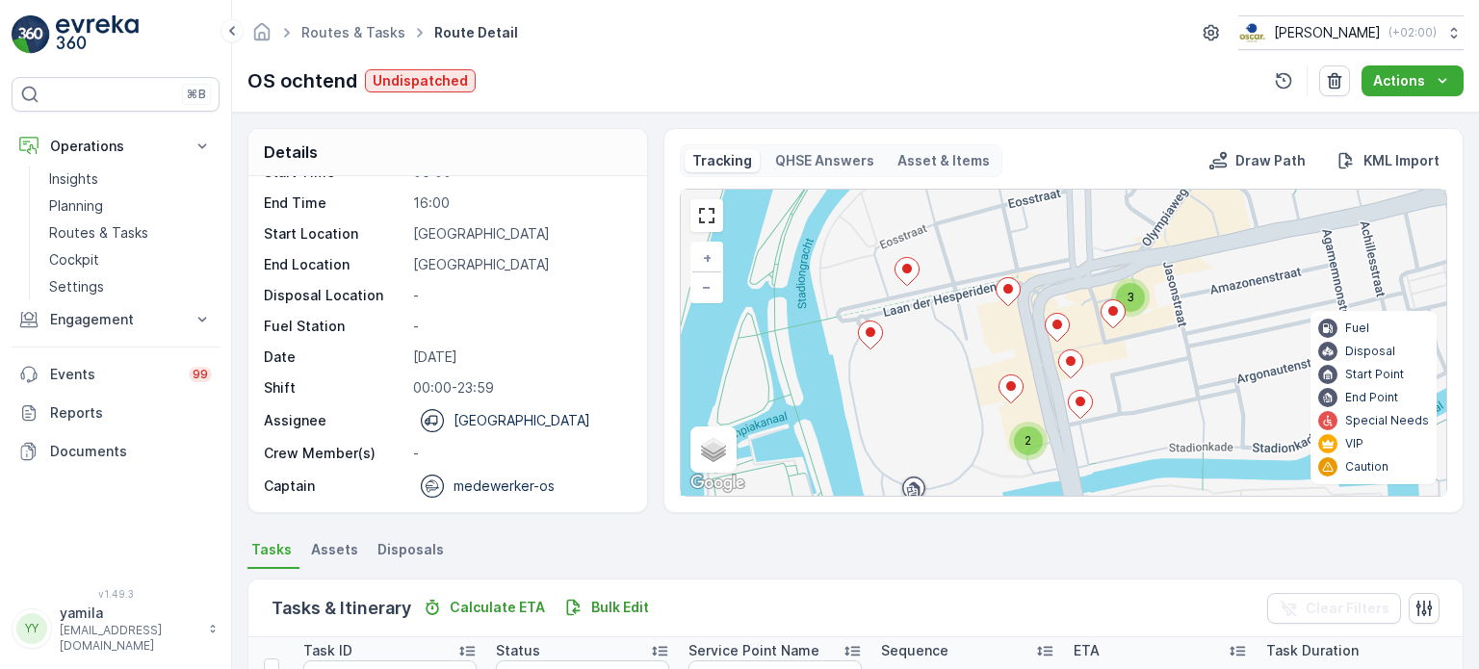
click at [875, 326] on icon at bounding box center [870, 336] width 24 height 28
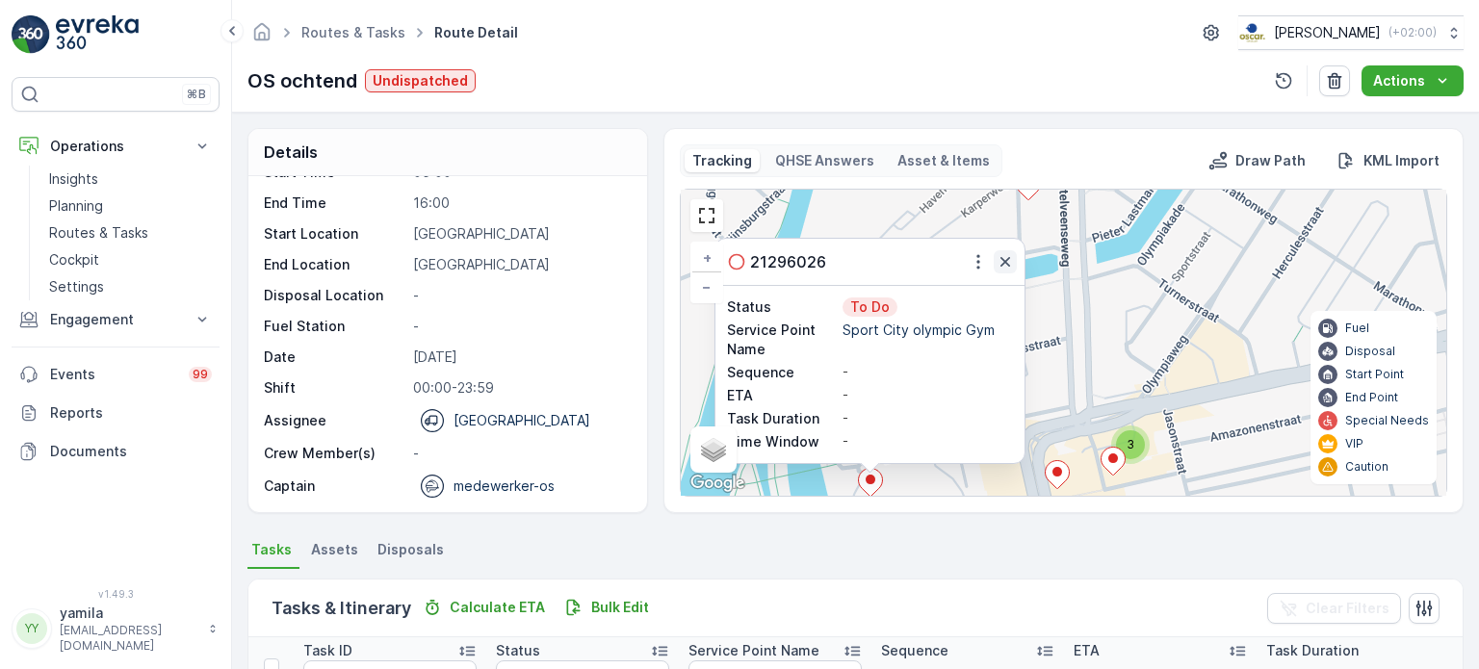
click at [1000, 263] on icon "button" at bounding box center [1005, 262] width 10 height 10
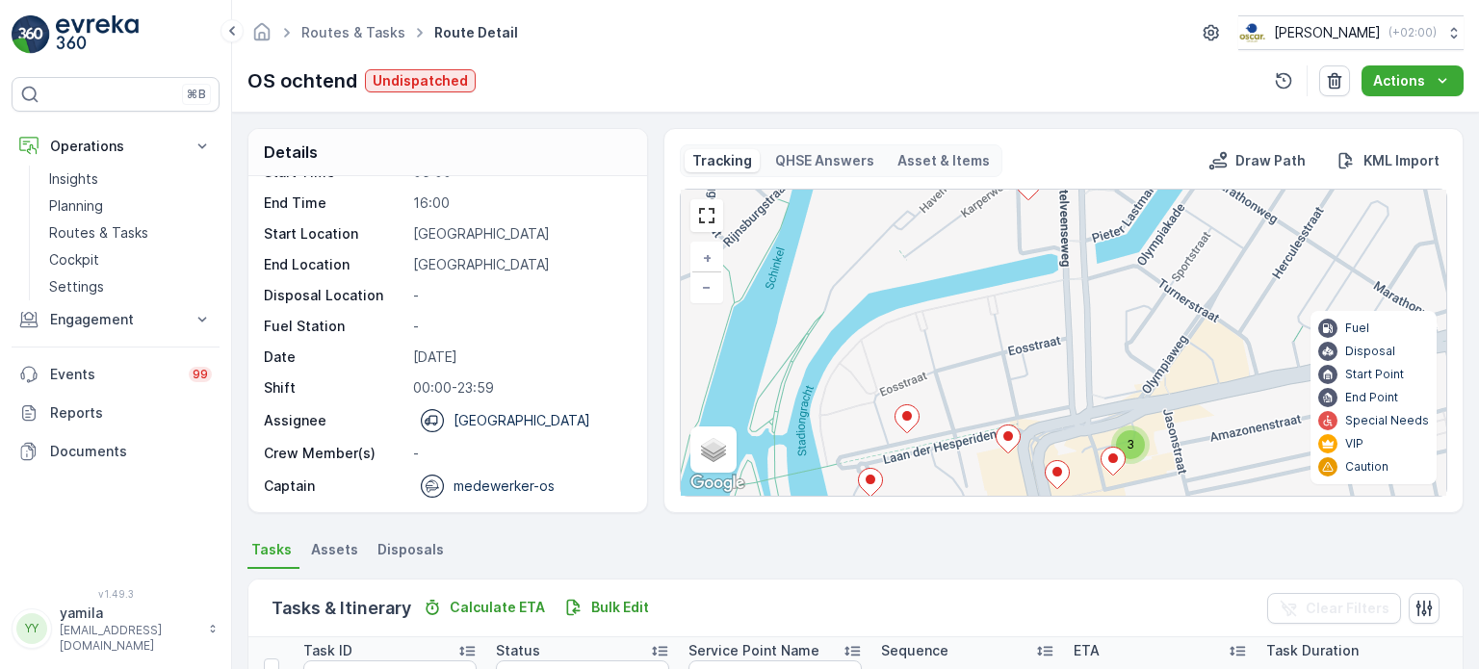
drag, startPoint x: 1052, startPoint y: 381, endPoint x: 1016, endPoint y: 269, distance: 118.4
click at [1016, 269] on div "3 2 + − Satellite Roadmap Terrain Hybrid Leaflet Keyboard shortcuts Map Data Ma…" at bounding box center [1063, 343] width 765 height 306
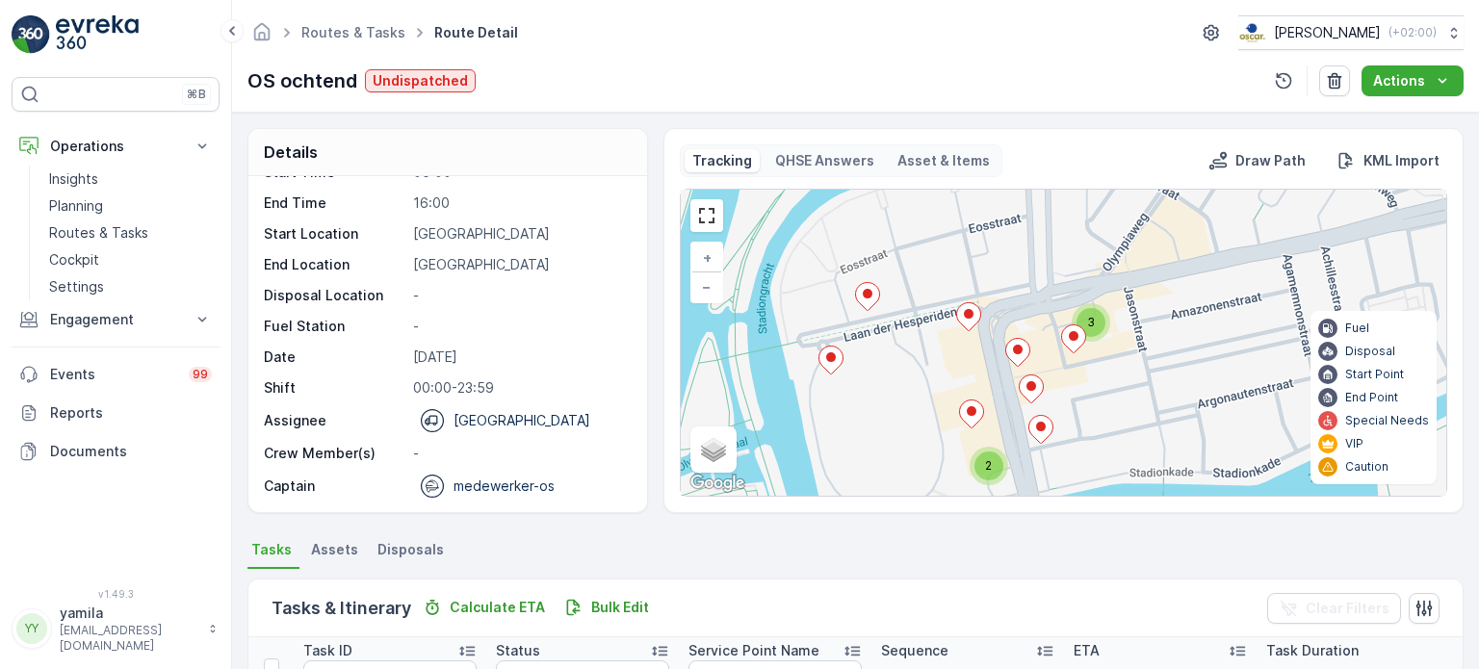
click at [974, 408] on icon at bounding box center [971, 414] width 24 height 28
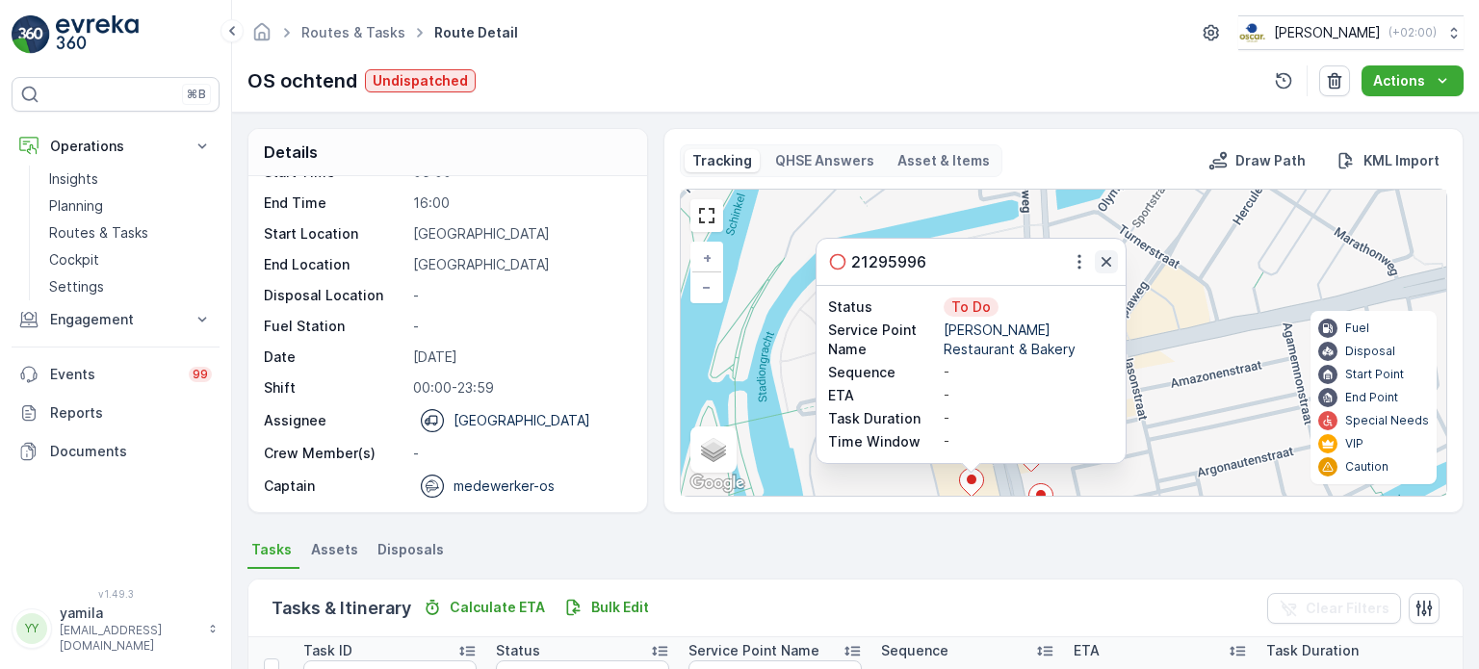
click at [1107, 252] on icon "button" at bounding box center [1106, 261] width 19 height 19
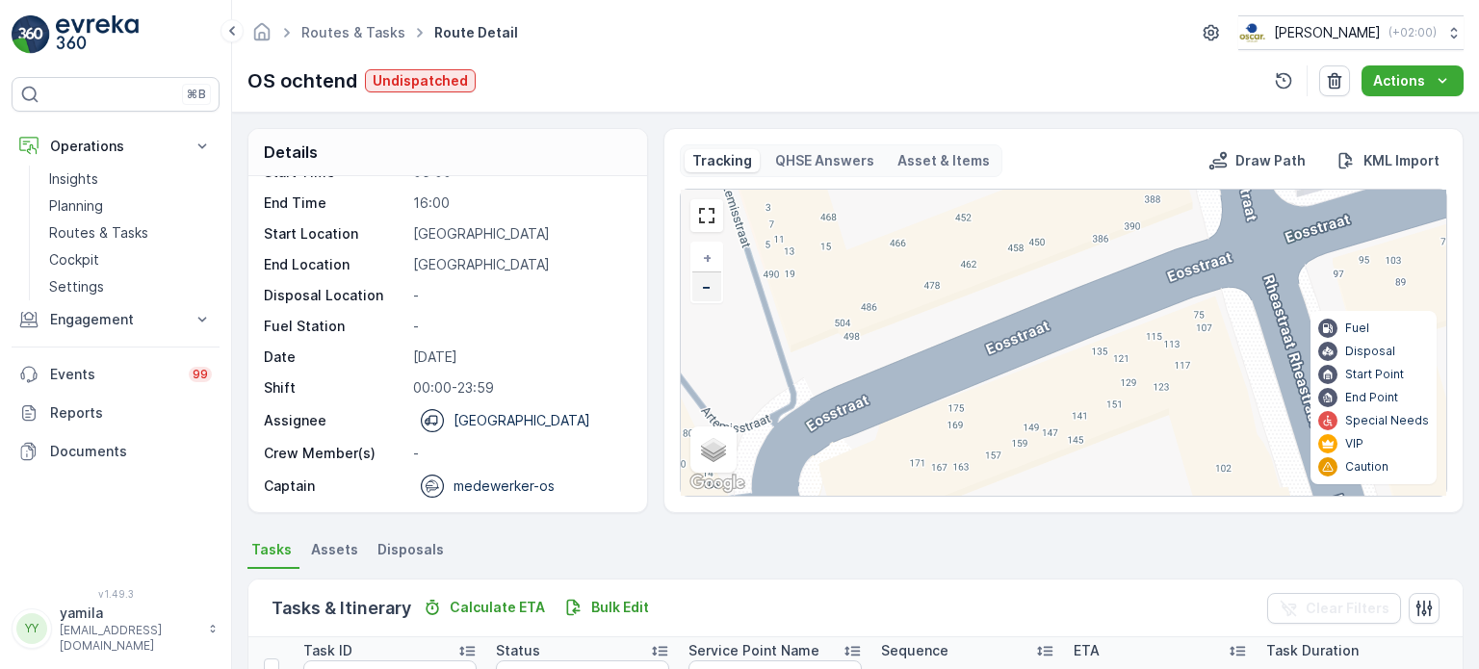
click at [716, 292] on link "−" at bounding box center [706, 286] width 29 height 29
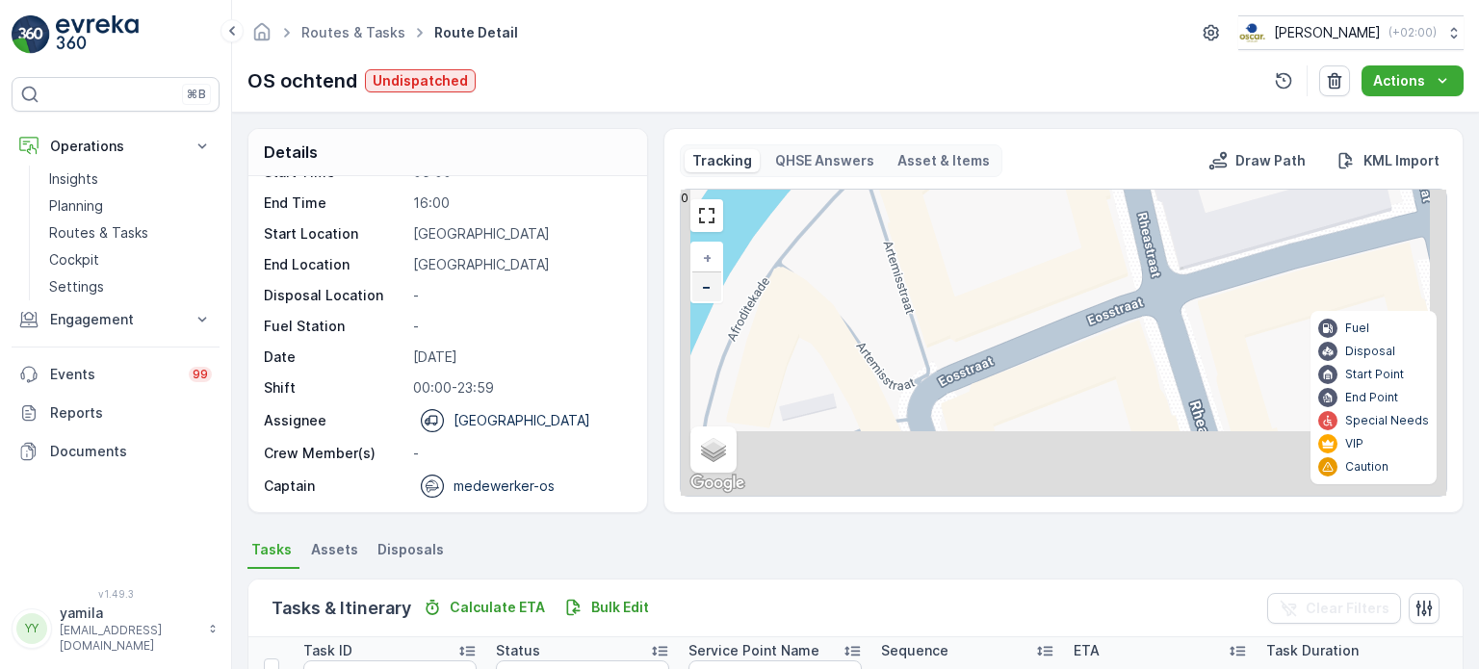
click at [716, 292] on link "−" at bounding box center [706, 286] width 29 height 29
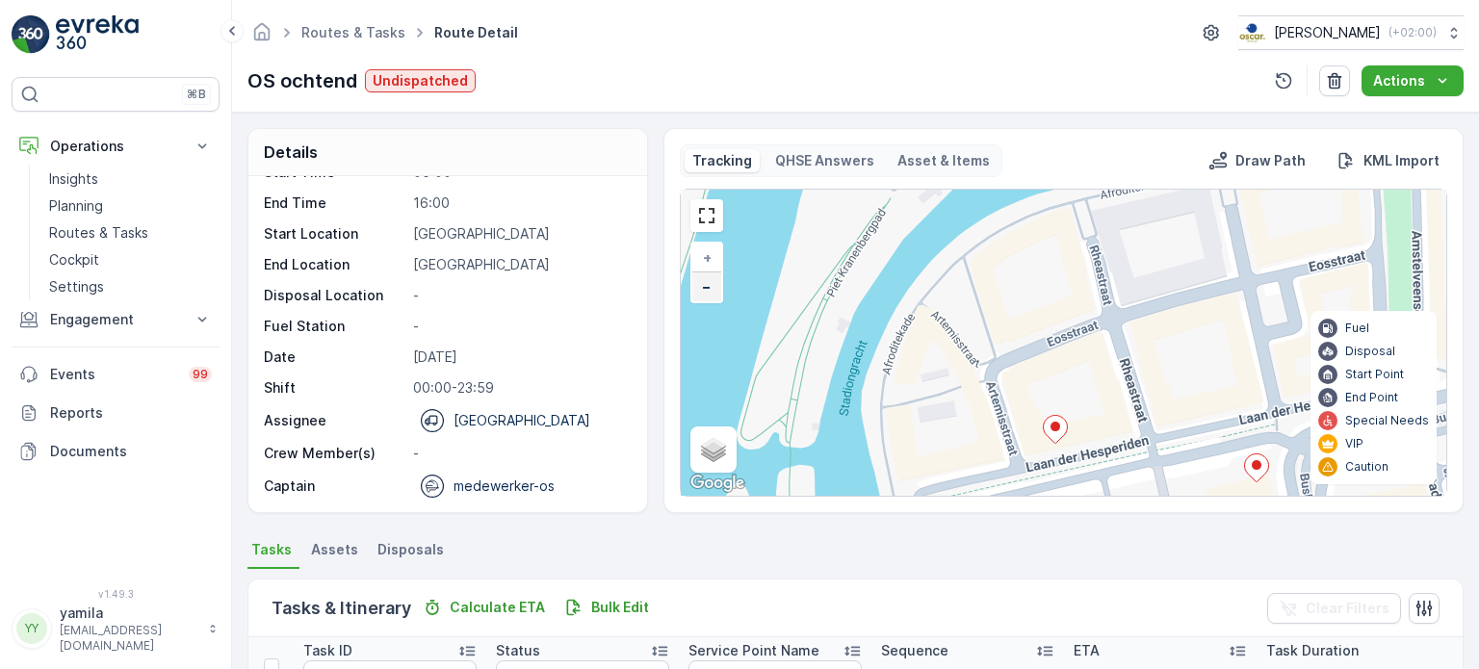
click at [716, 292] on link "−" at bounding box center [706, 286] width 29 height 29
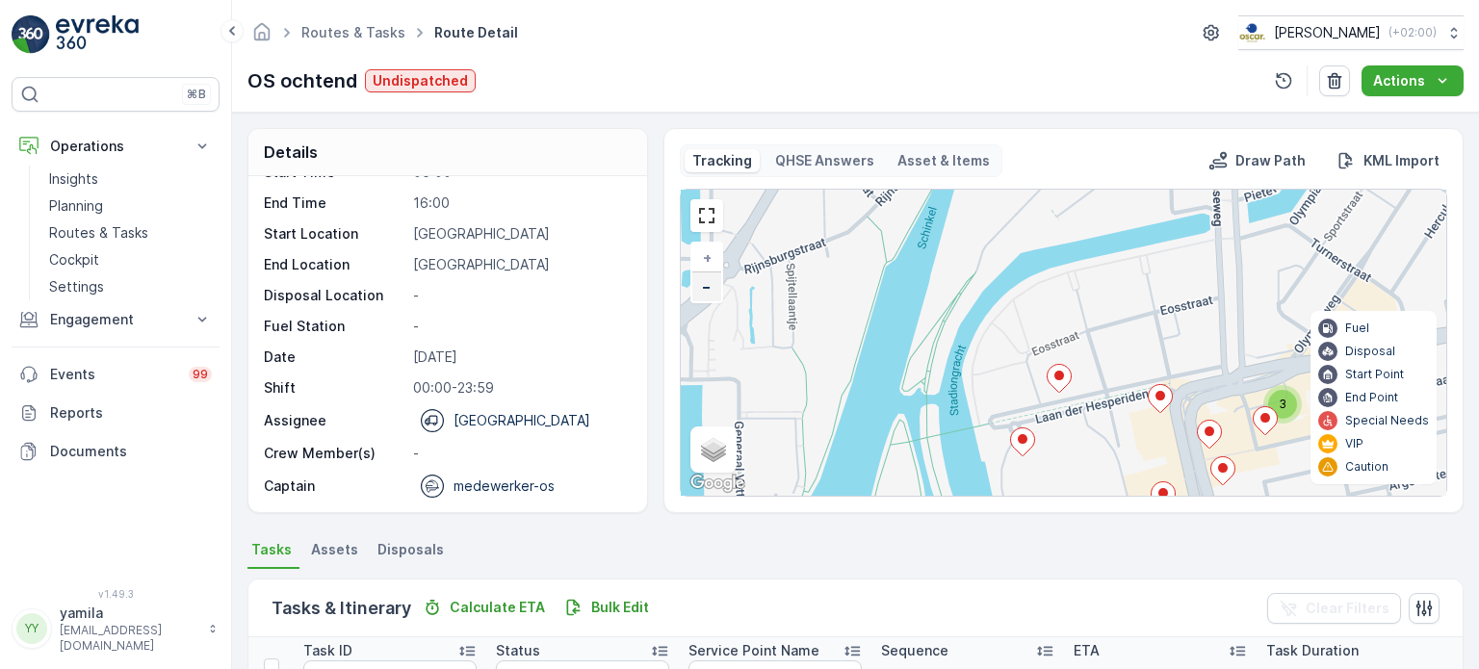
click at [716, 292] on link "−" at bounding box center [706, 286] width 29 height 29
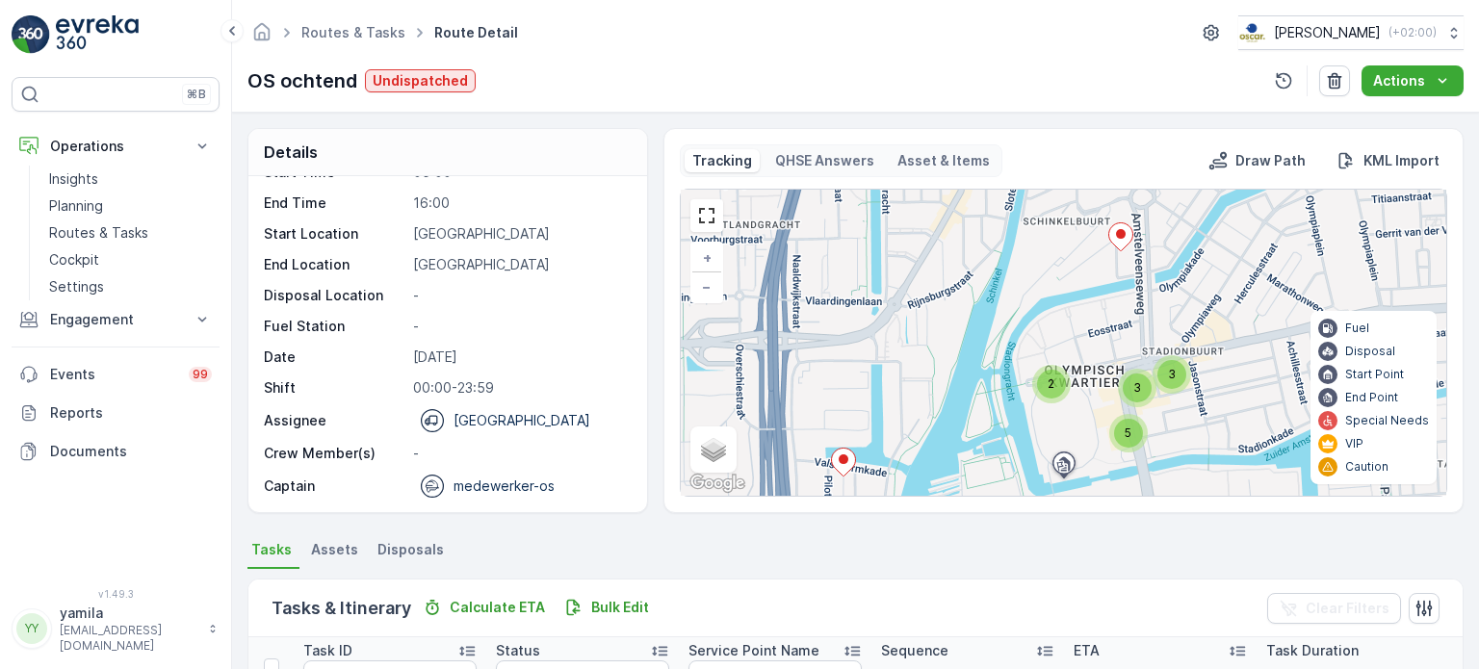
drag, startPoint x: 1071, startPoint y: 364, endPoint x: 927, endPoint y: 284, distance: 164.2
click at [927, 284] on div "2 3 3 5 + − Satellite Roadmap Terrain Hybrid Leaflet Keyboard shortcuts Map Dat…" at bounding box center [1063, 343] width 765 height 306
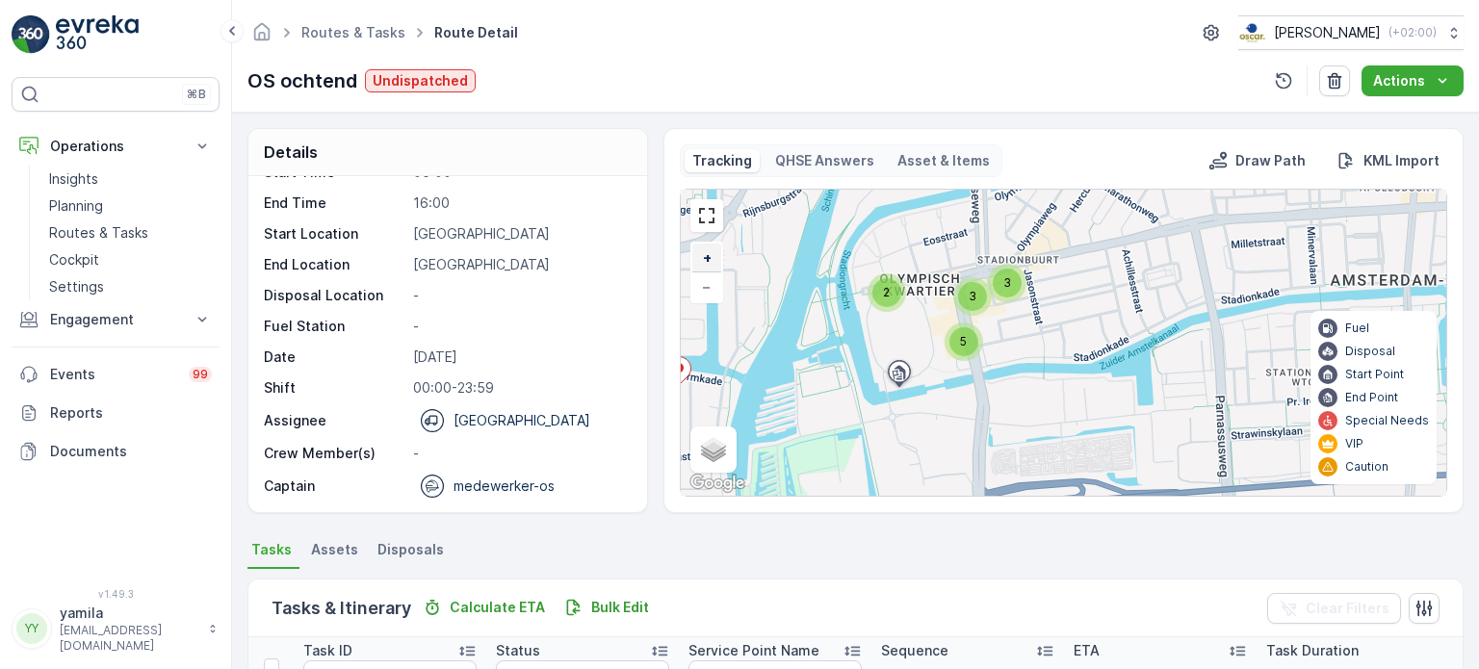
click at [692, 255] on link "+" at bounding box center [706, 258] width 29 height 29
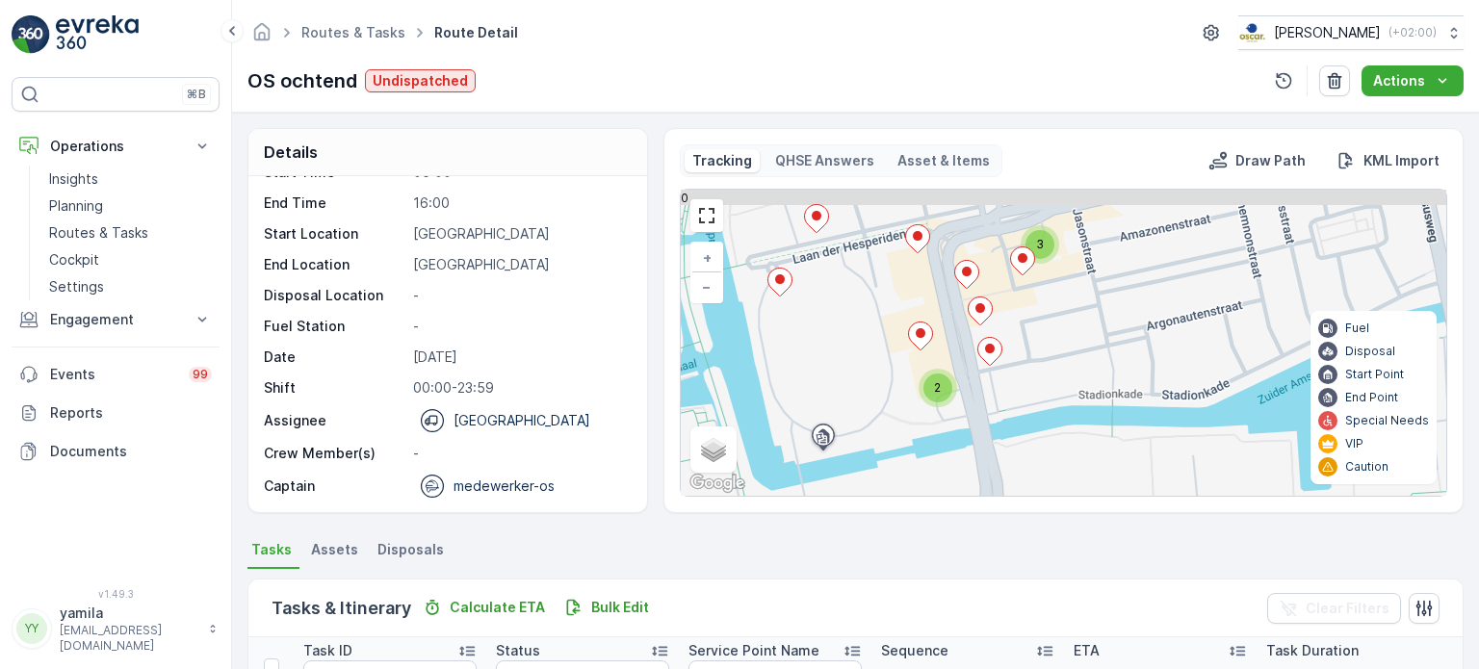
drag, startPoint x: 1072, startPoint y: 334, endPoint x: 1096, endPoint y: 343, distance: 25.6
click at [1096, 343] on div "3 2 + − Satellite Roadmap Terrain Hybrid Leaflet Keyboard shortcuts Map Data Ma…" at bounding box center [1063, 343] width 765 height 306
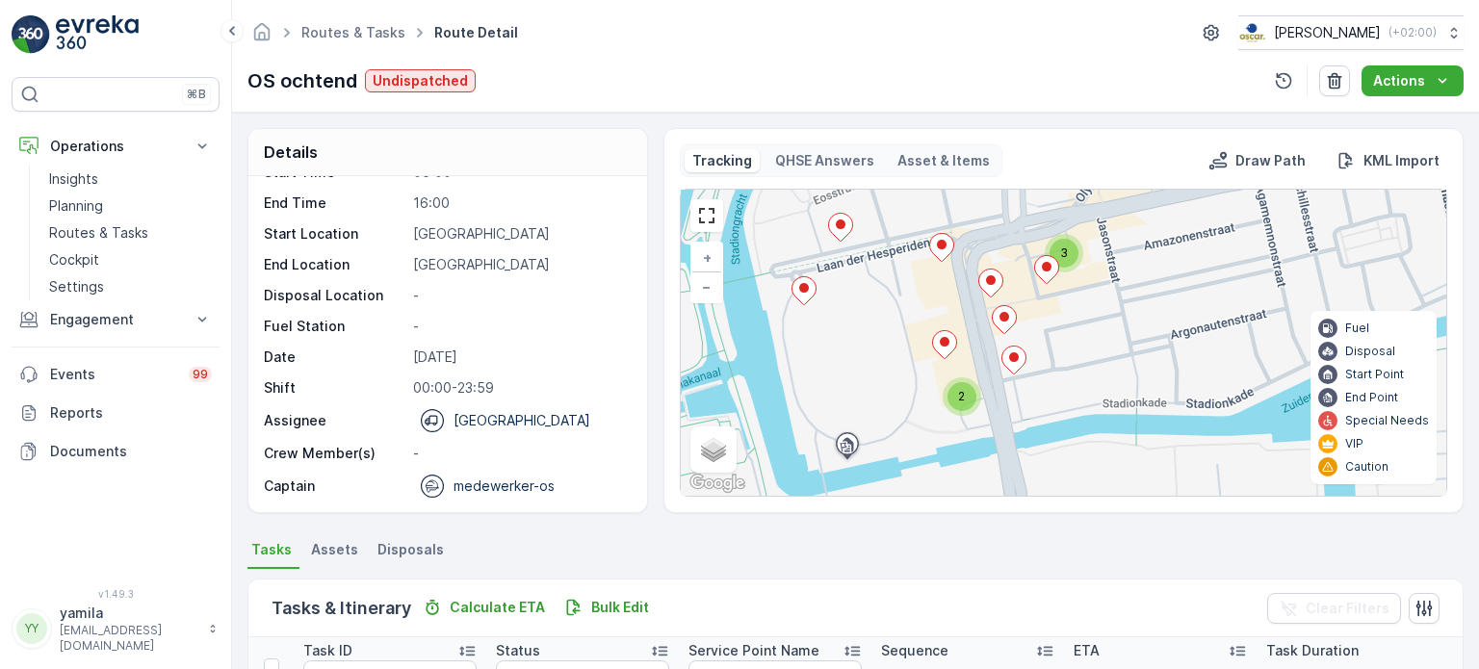
click at [939, 242] on ellipse at bounding box center [942, 245] width 10 height 10
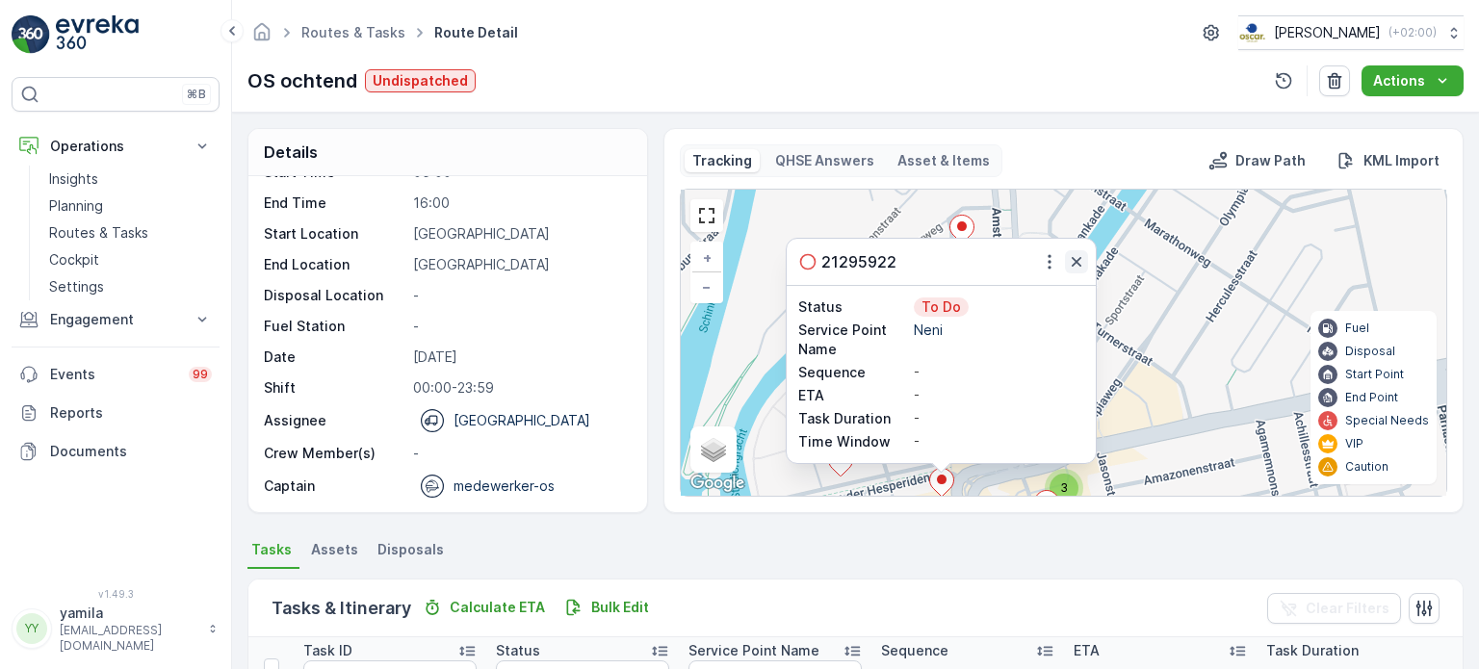
click at [1082, 257] on icon "button" at bounding box center [1076, 261] width 19 height 19
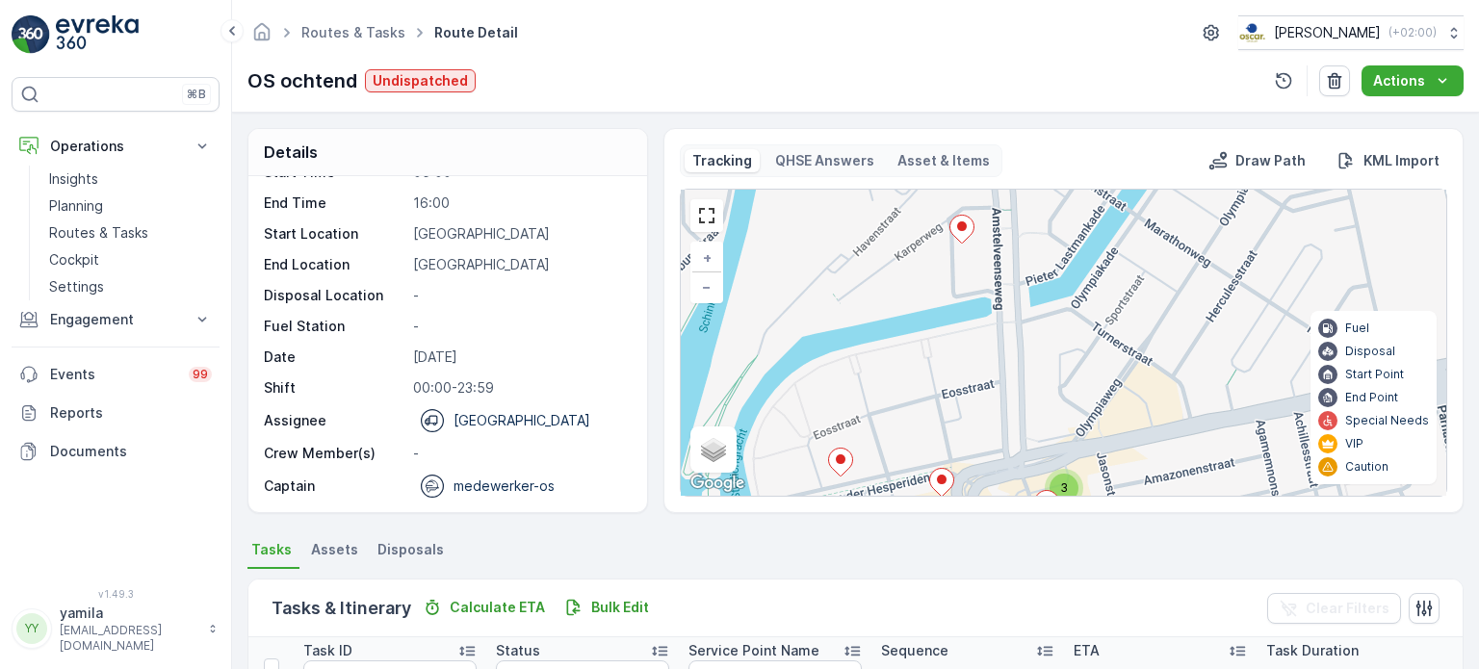
drag, startPoint x: 1051, startPoint y: 391, endPoint x: 1047, endPoint y: 304, distance: 86.7
click at [1047, 304] on div "3 2 + − Satellite Roadmap Terrain Hybrid Leaflet Keyboard shortcuts Map Data Ma…" at bounding box center [1063, 343] width 765 height 306
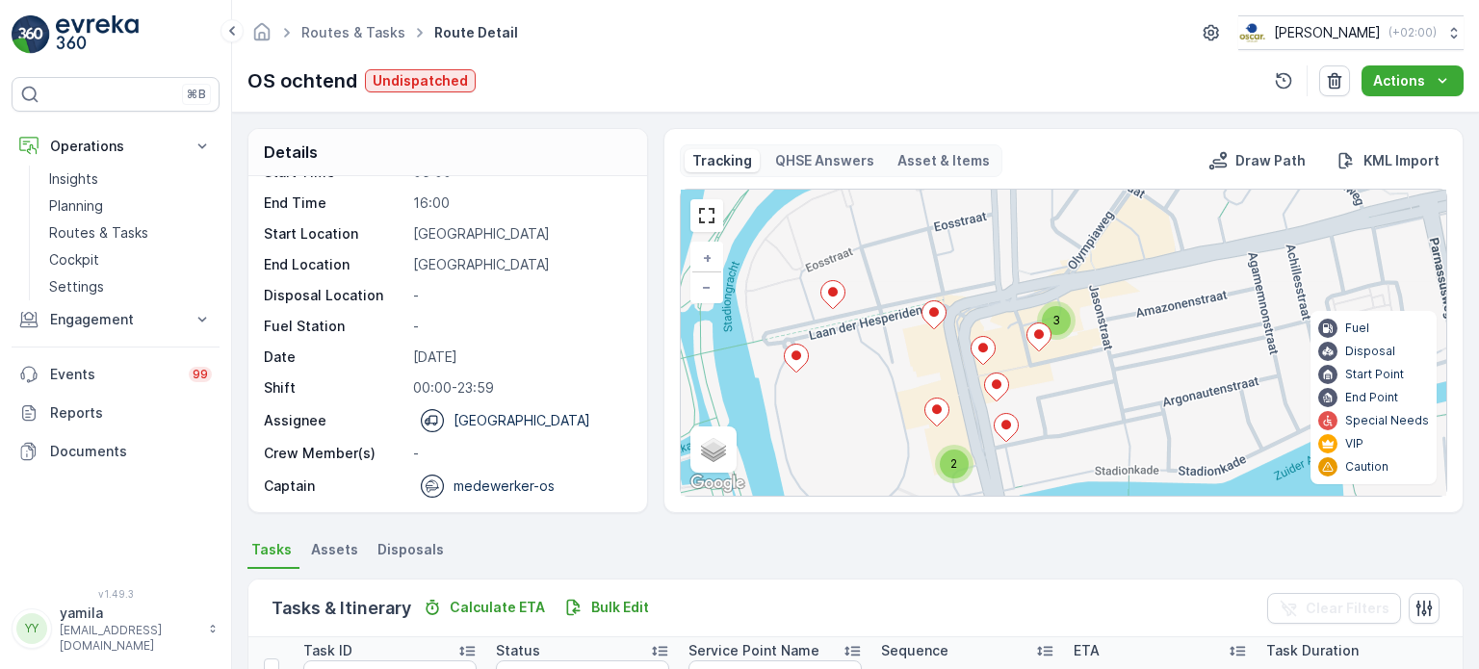
drag, startPoint x: 1013, startPoint y: 334, endPoint x: 1013, endPoint y: 297, distance: 37.5
click at [1013, 297] on div "3 2 + − Satellite Roadmap Terrain Hybrid Leaflet Keyboard shortcuts Map Data Ma…" at bounding box center [1063, 343] width 765 height 306
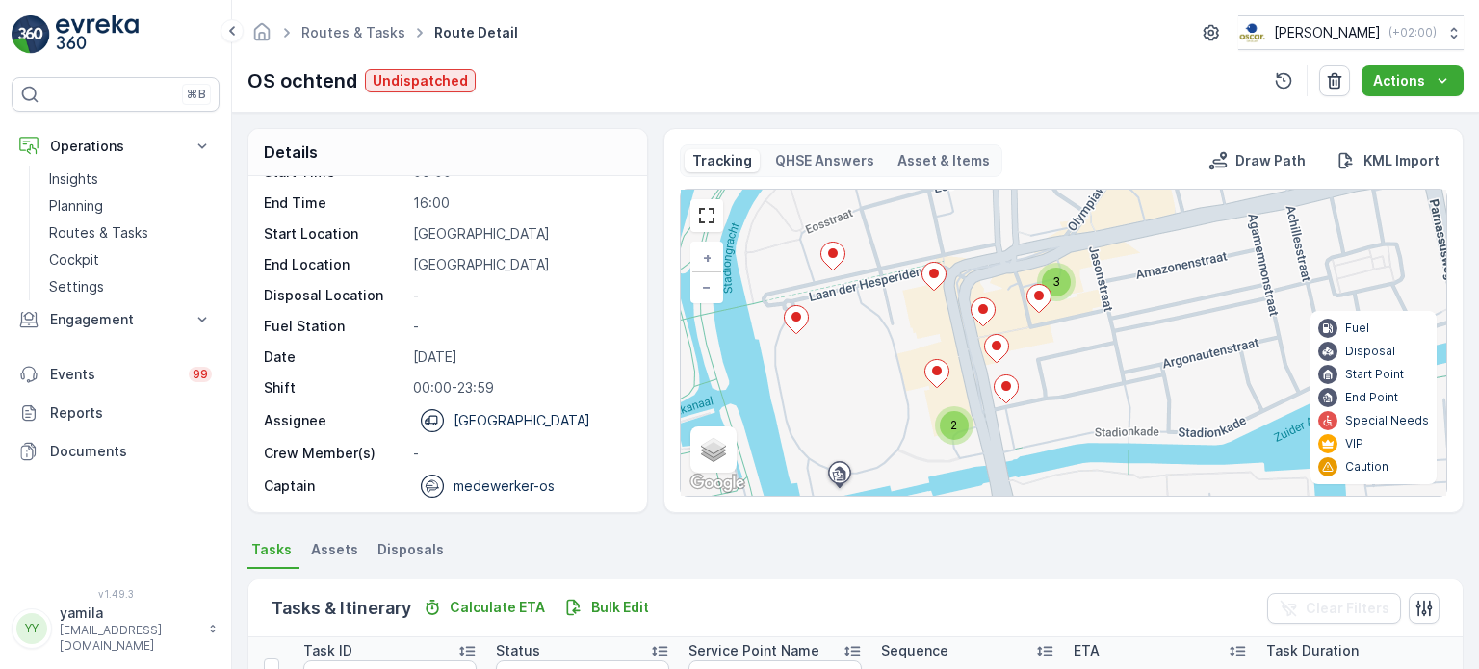
click at [979, 306] on ellipse at bounding box center [983, 309] width 10 height 10
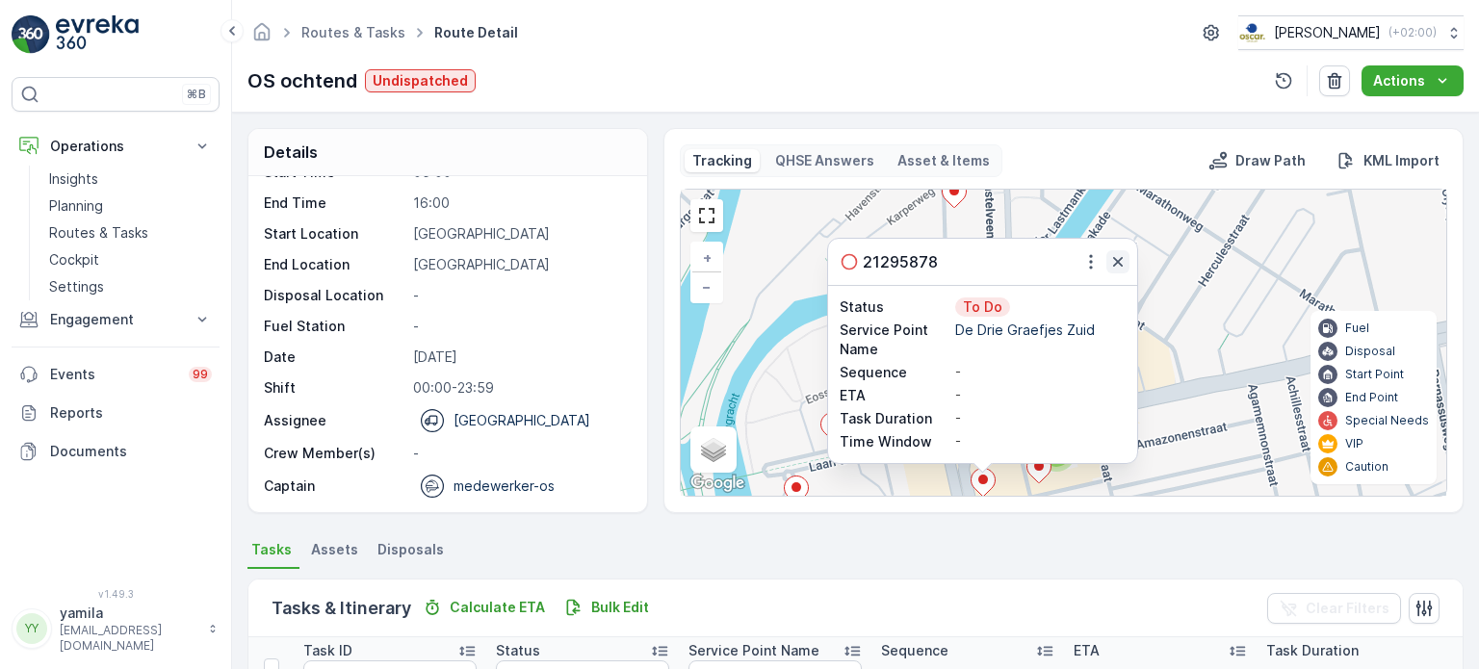
click at [1113, 264] on icon "button" at bounding box center [1118, 262] width 10 height 10
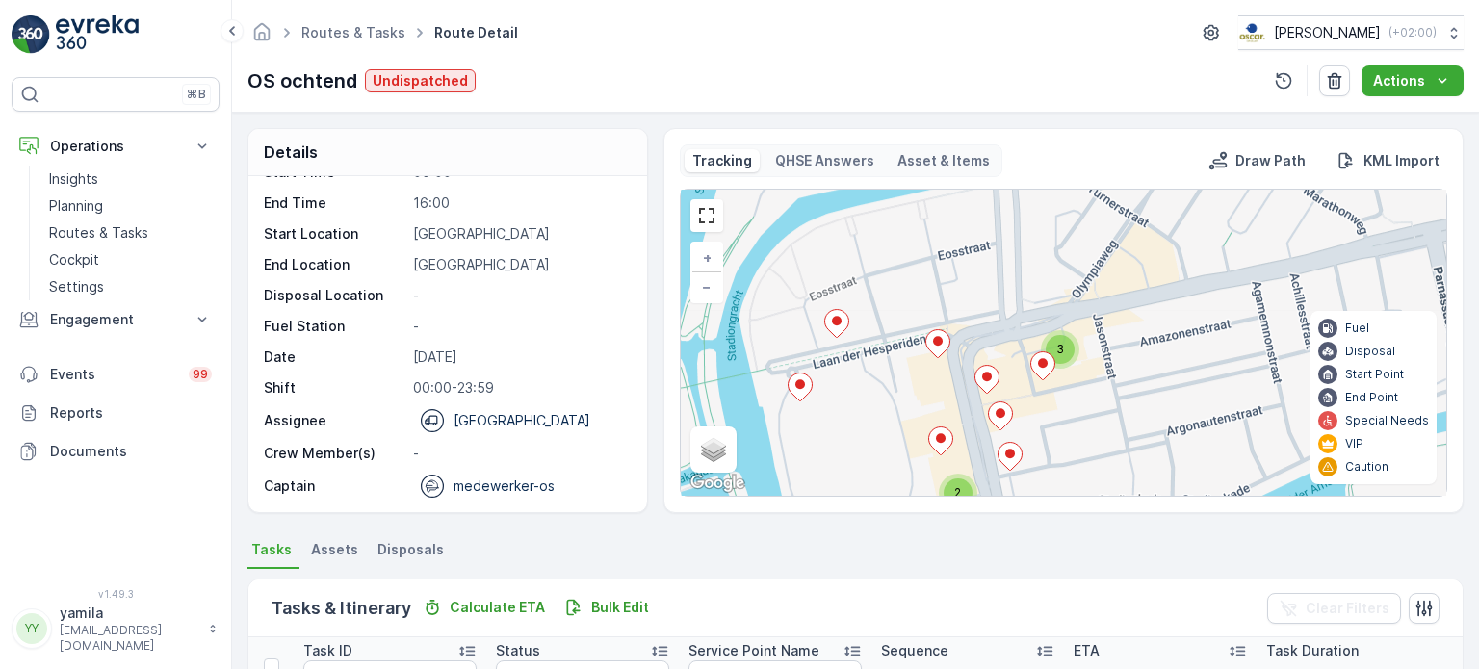
drag, startPoint x: 1001, startPoint y: 388, endPoint x: 1005, endPoint y: 312, distance: 76.2
click at [1005, 312] on div "3 2 + − Satellite Roadmap Terrain Hybrid Leaflet Keyboard shortcuts Map Data Ma…" at bounding box center [1063, 343] width 765 height 306
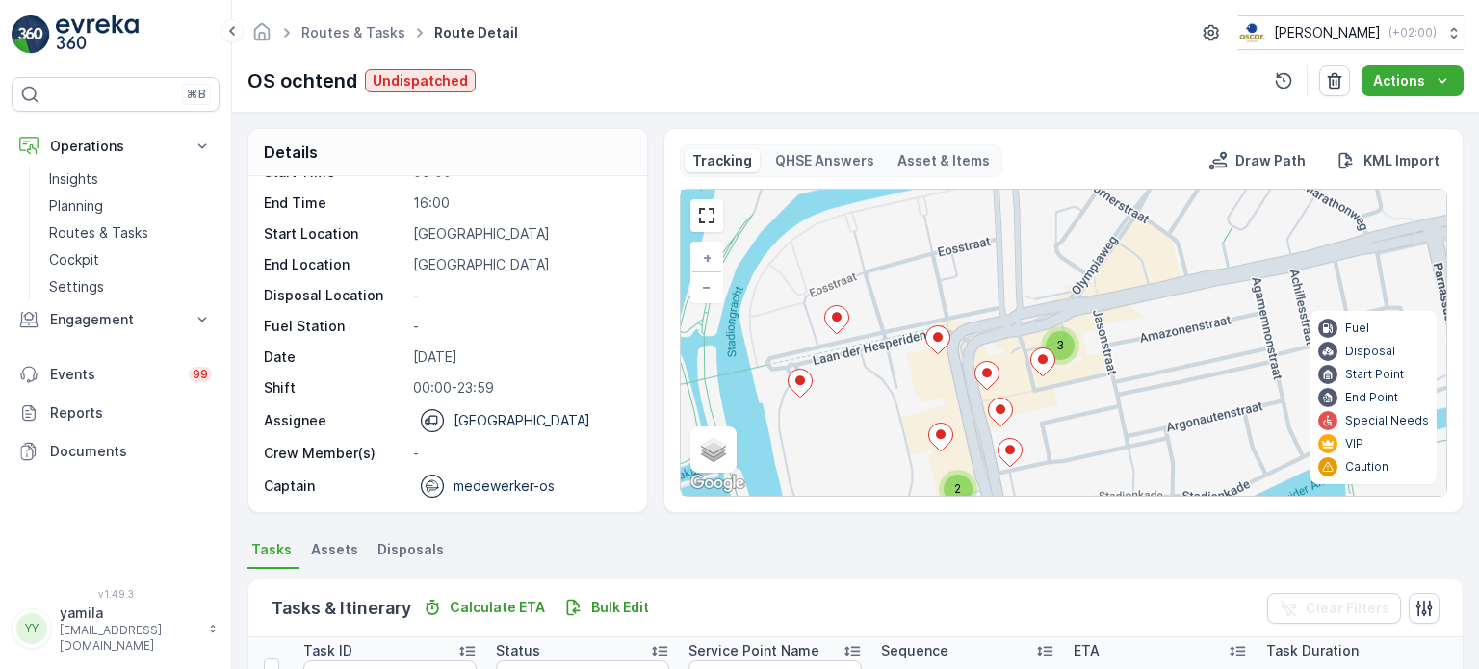
click at [998, 413] on icon at bounding box center [1000, 413] width 24 height 28
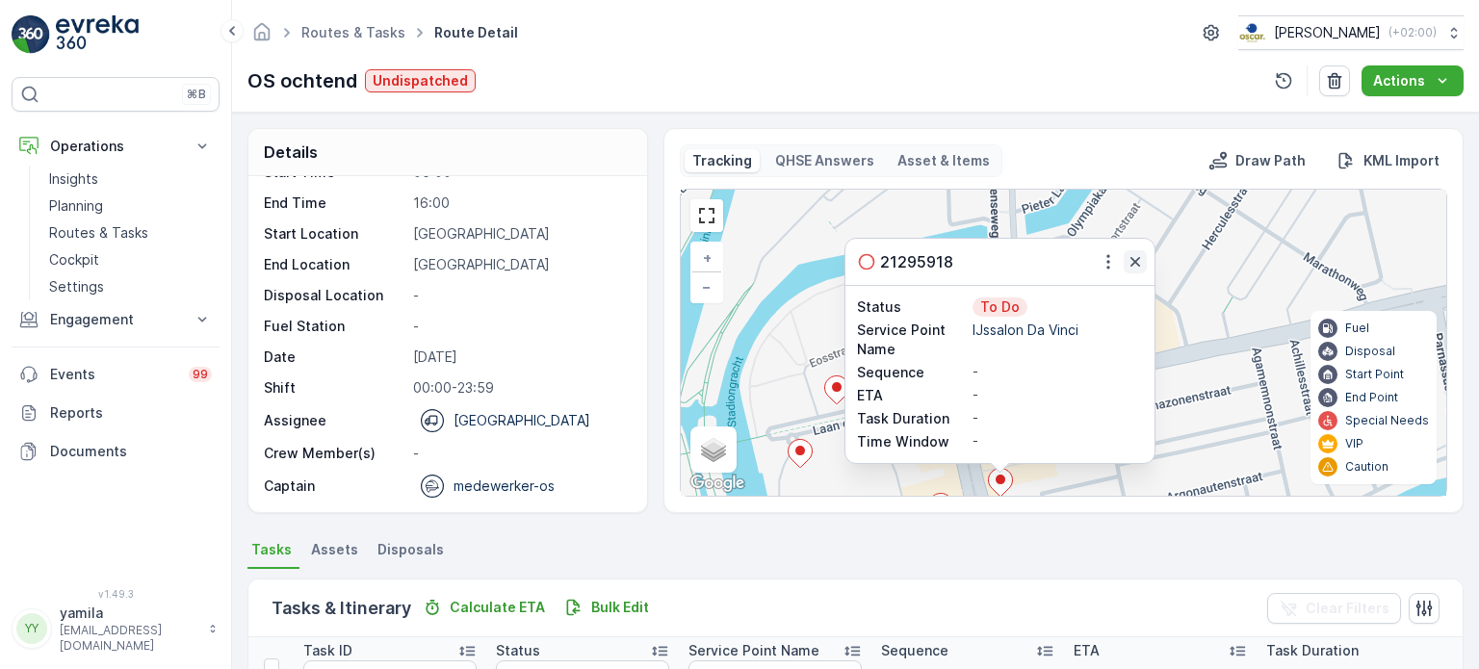
click at [1127, 252] on icon "button" at bounding box center [1134, 261] width 19 height 19
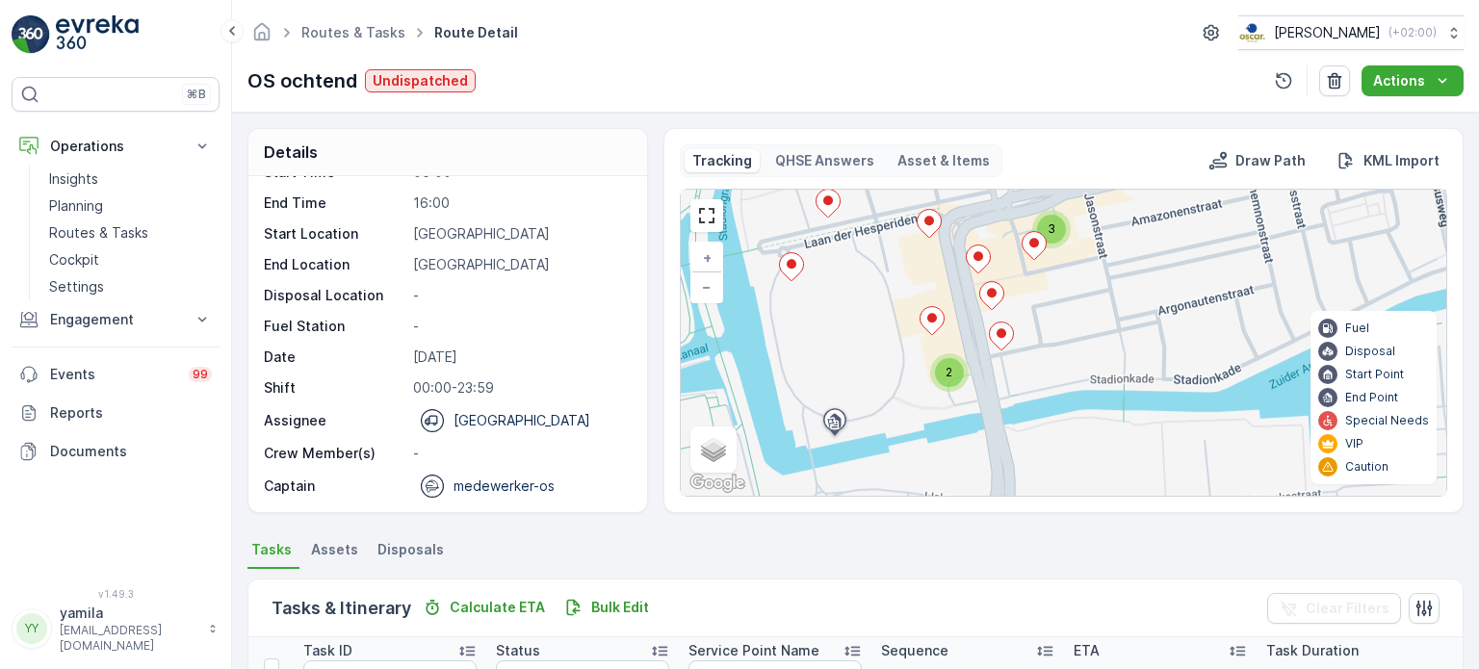
drag, startPoint x: 1043, startPoint y: 414, endPoint x: 1034, endPoint y: 226, distance: 187.9
click at [1037, 226] on div "3" at bounding box center [1051, 229] width 29 height 29
click at [111, 234] on p "Routes & Tasks" at bounding box center [98, 232] width 99 height 19
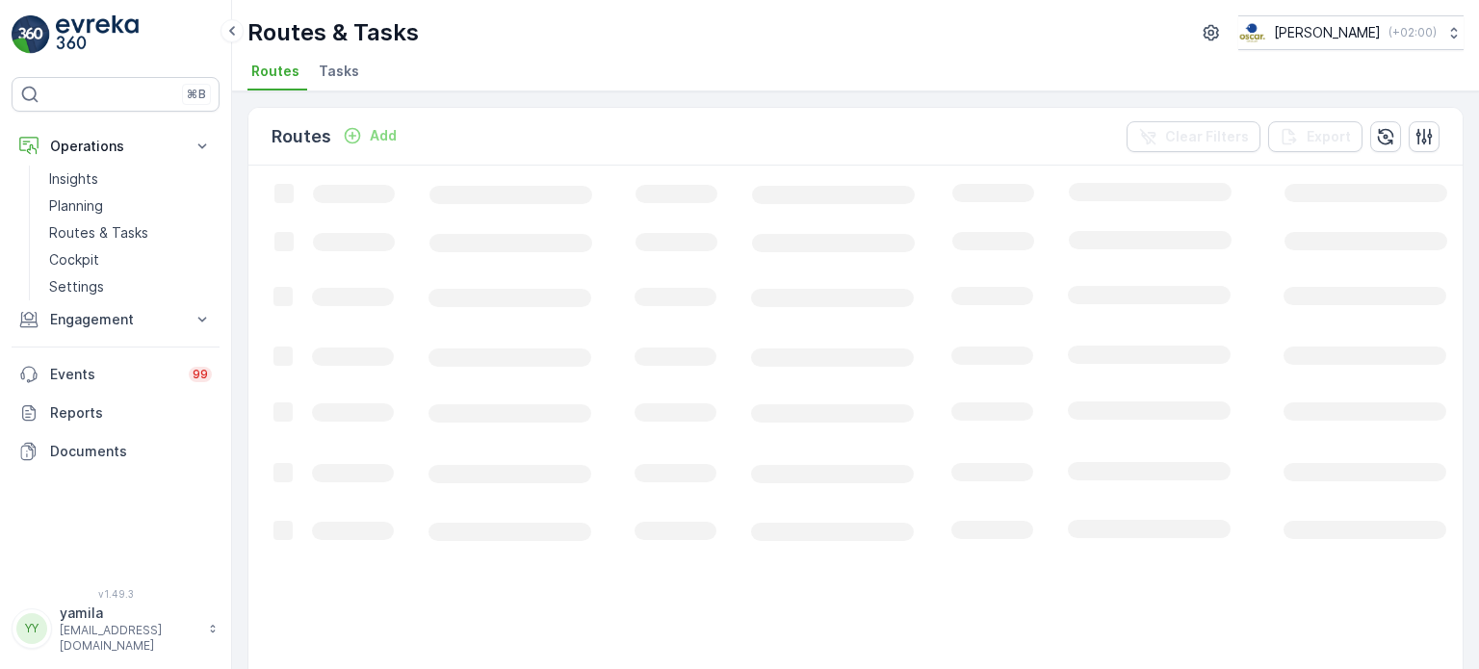
click at [358, 75] on li "Tasks" at bounding box center [341, 74] width 52 height 33
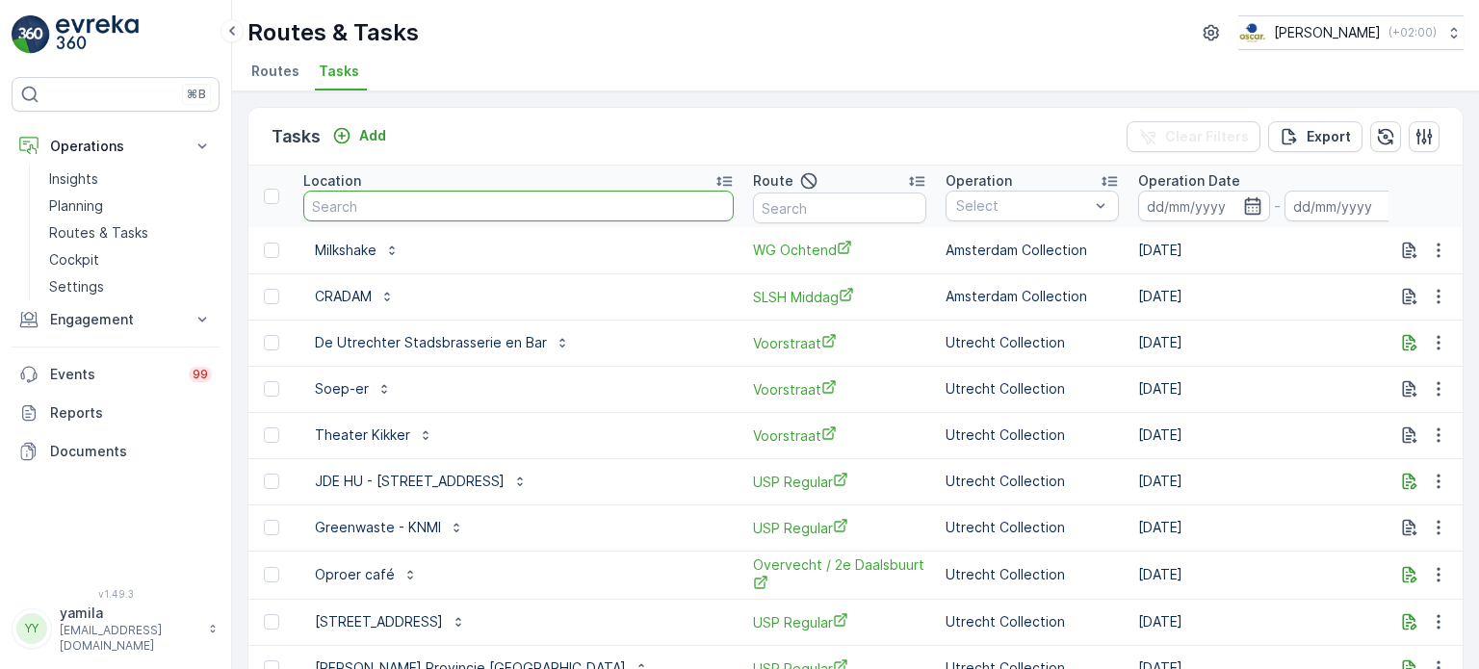
click at [357, 200] on input "text" at bounding box center [518, 206] width 430 height 31
type input "apotheek"
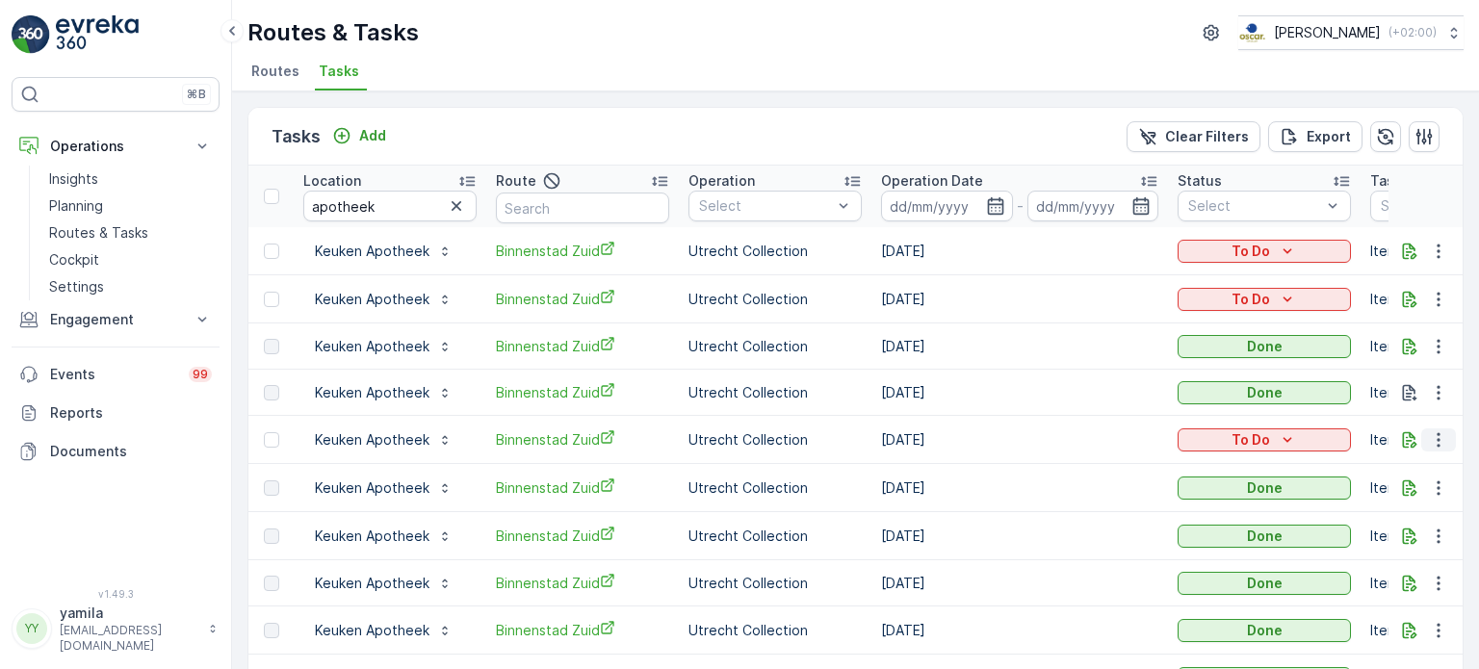
click at [1437, 438] on icon "button" at bounding box center [1438, 439] width 19 height 19
click at [1373, 512] on span "Change Route" at bounding box center [1388, 519] width 93 height 19
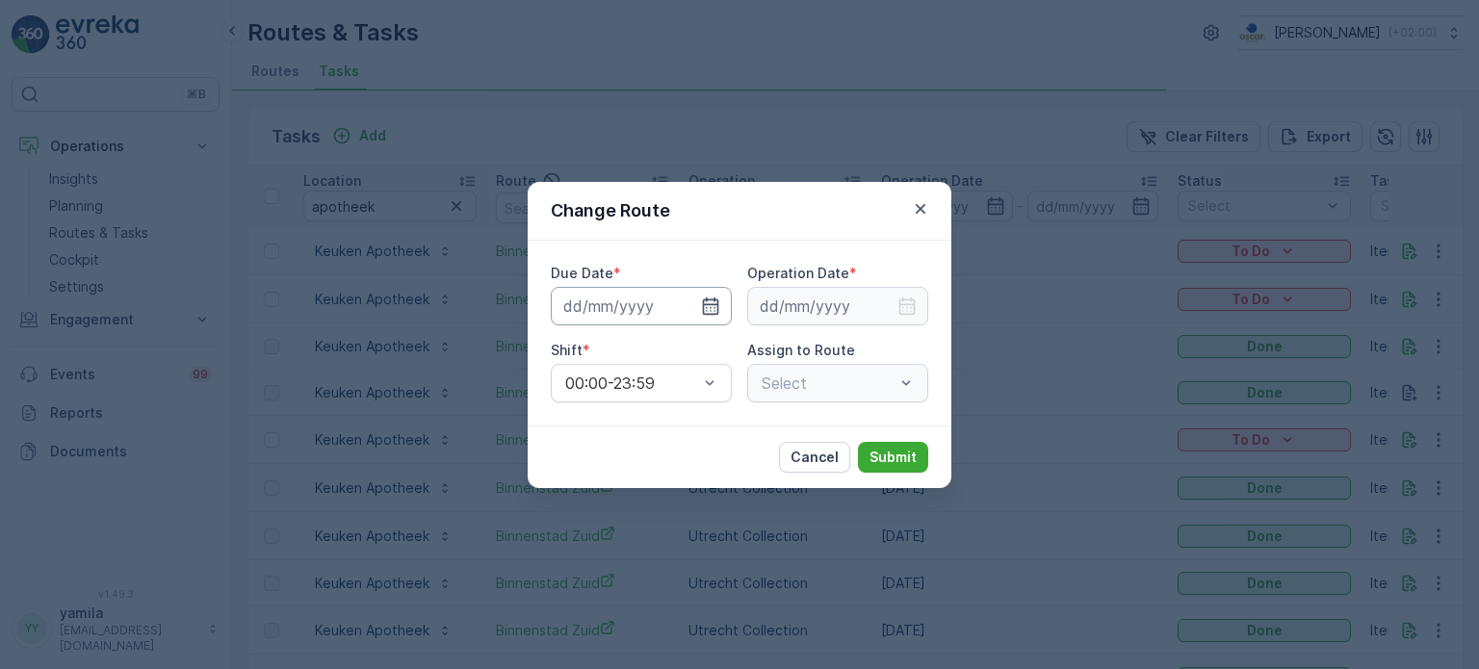
type input "[DATE]"
click at [684, 302] on icon "button" at bounding box center [687, 306] width 19 height 19
type input "[DATE]"
click at [850, 303] on input at bounding box center [837, 306] width 181 height 39
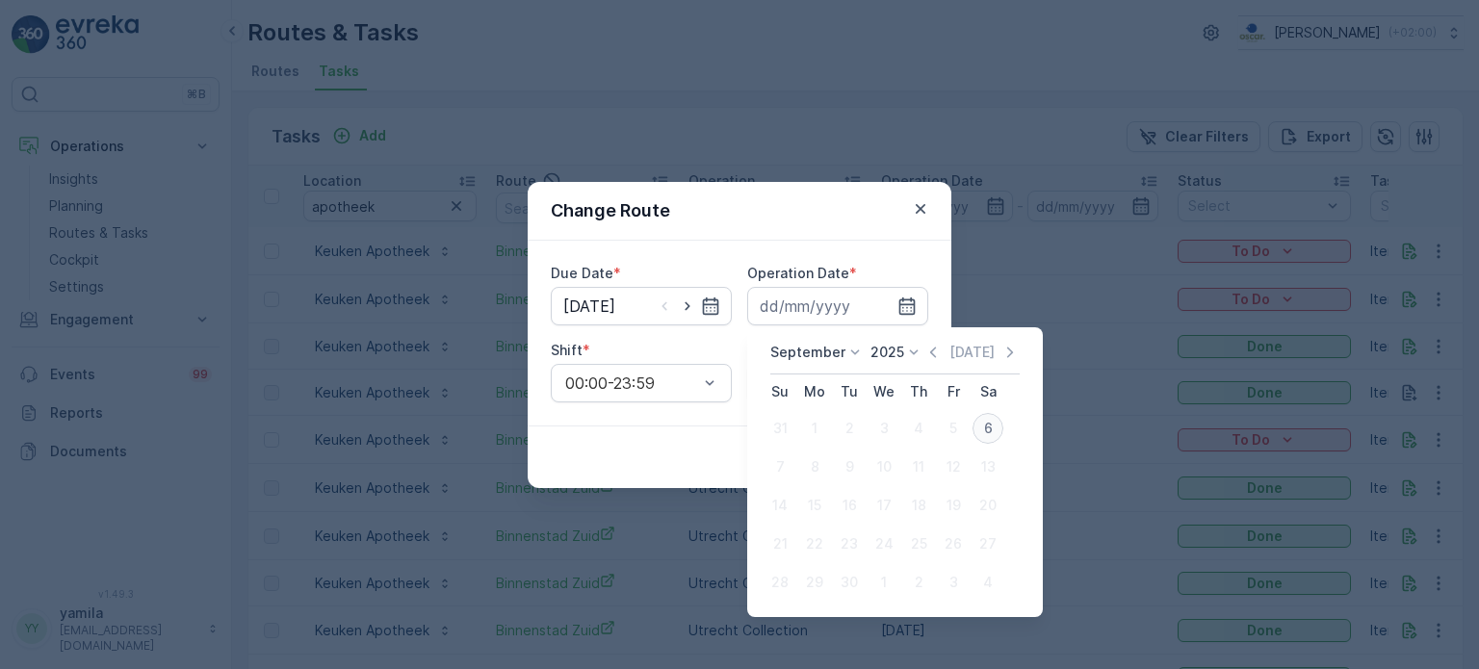
click at [982, 430] on div "6" at bounding box center [987, 428] width 31 height 31
type input "[DATE]"
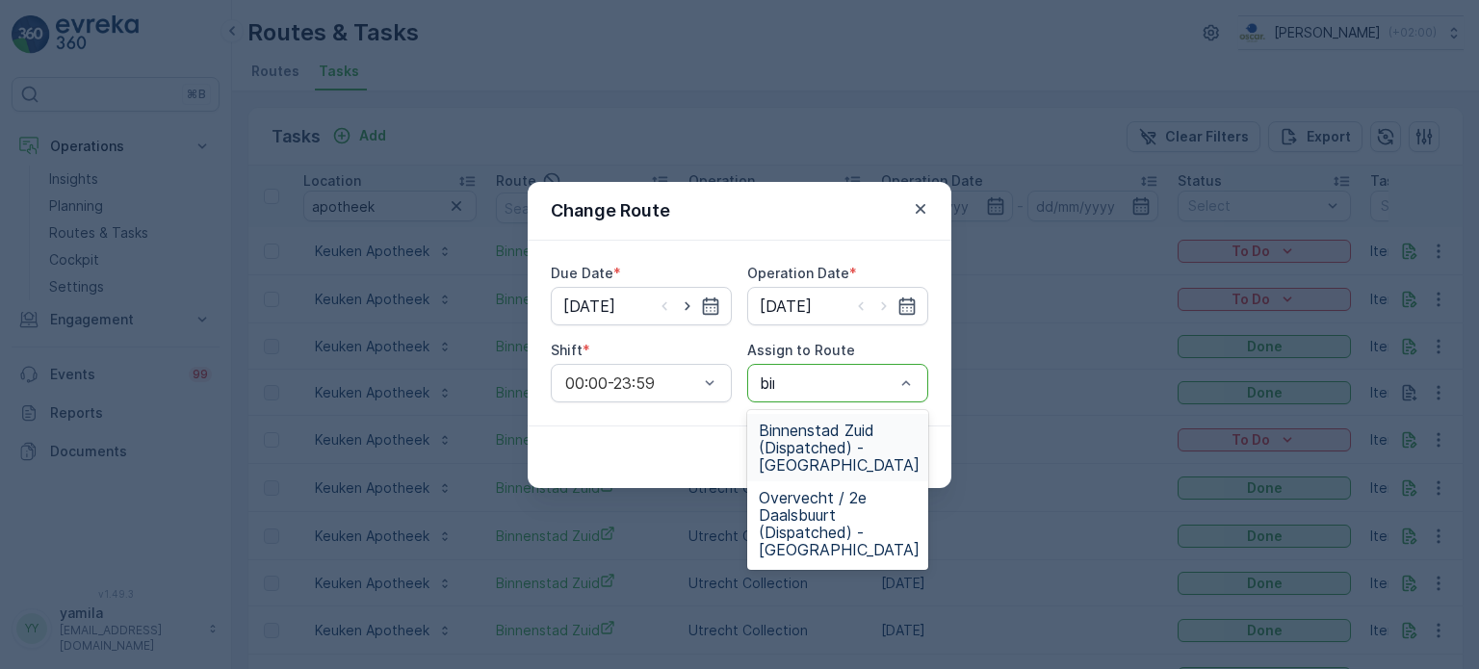
type input "binn"
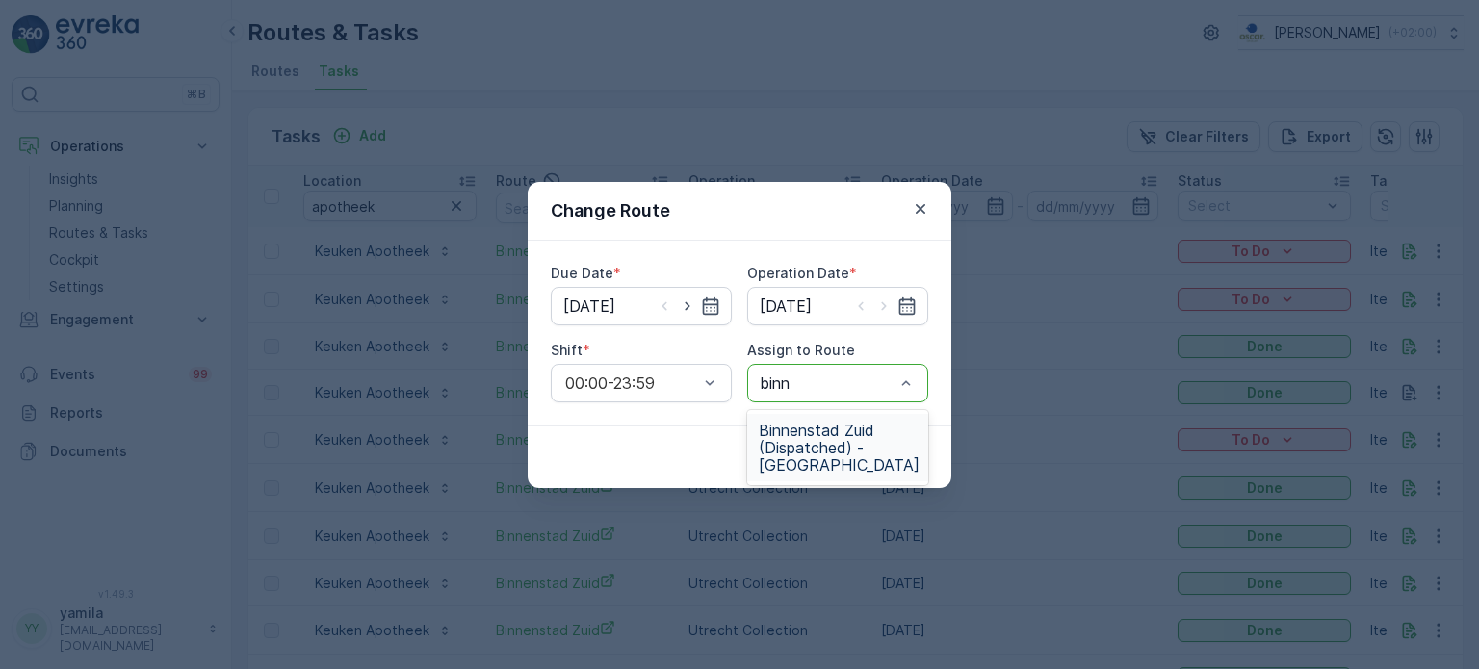
click at [806, 454] on span "Binnenstad Zuid (Dispatched) - Utrecht" at bounding box center [839, 448] width 161 height 52
click at [874, 453] on p "Submit" at bounding box center [892, 457] width 47 height 19
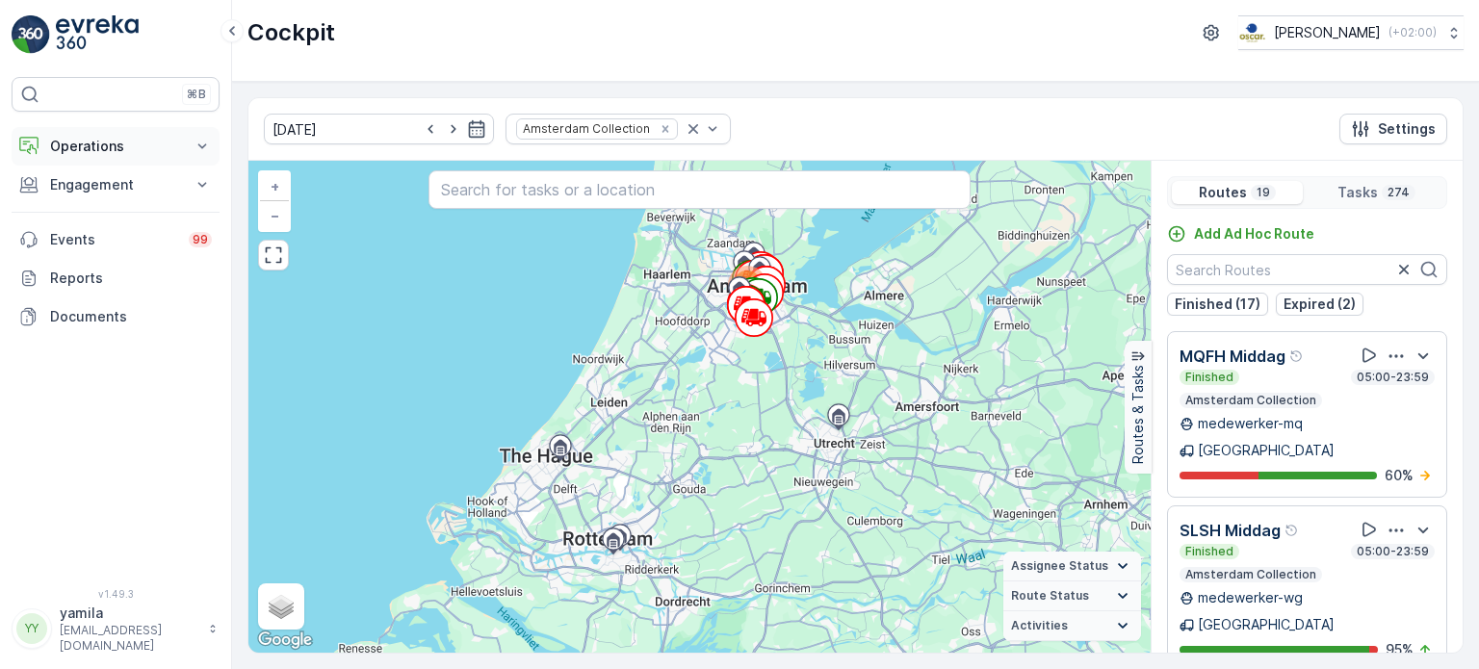
click at [123, 159] on button "Operations" at bounding box center [116, 146] width 208 height 39
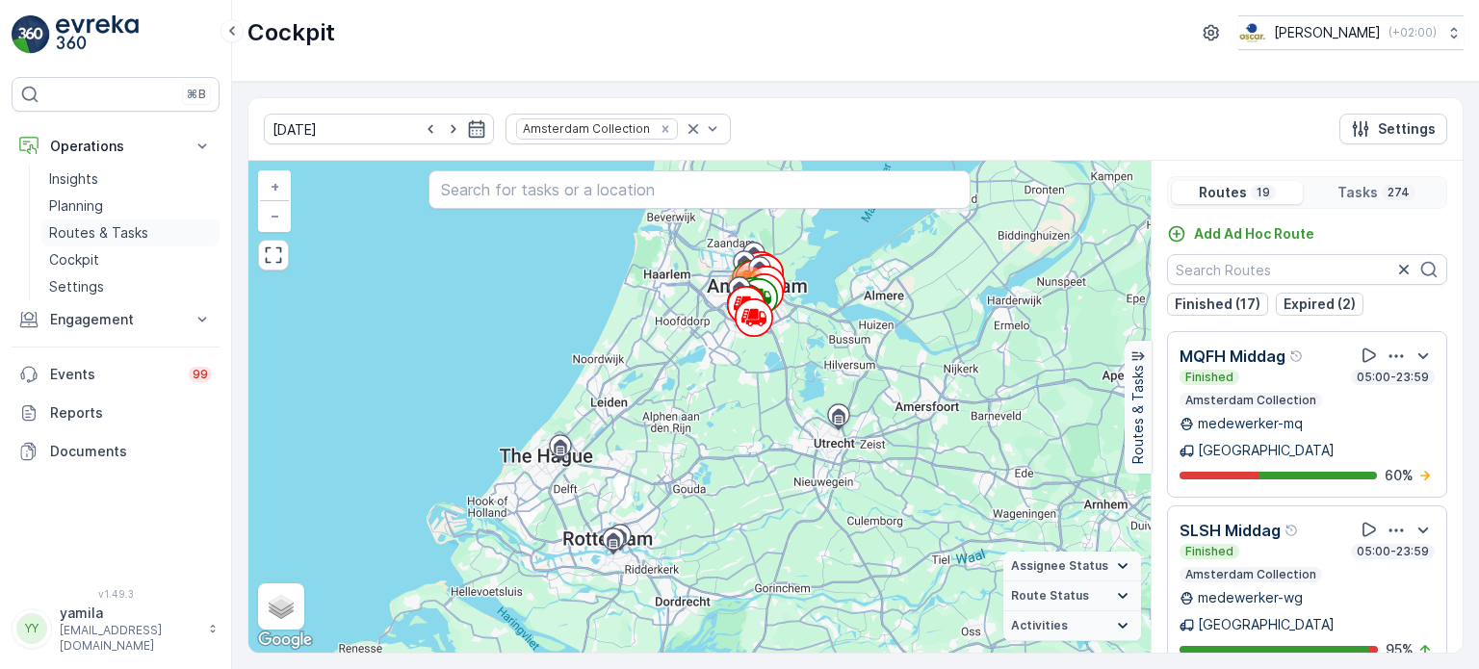
click at [100, 236] on p "Routes & Tasks" at bounding box center [98, 232] width 99 height 19
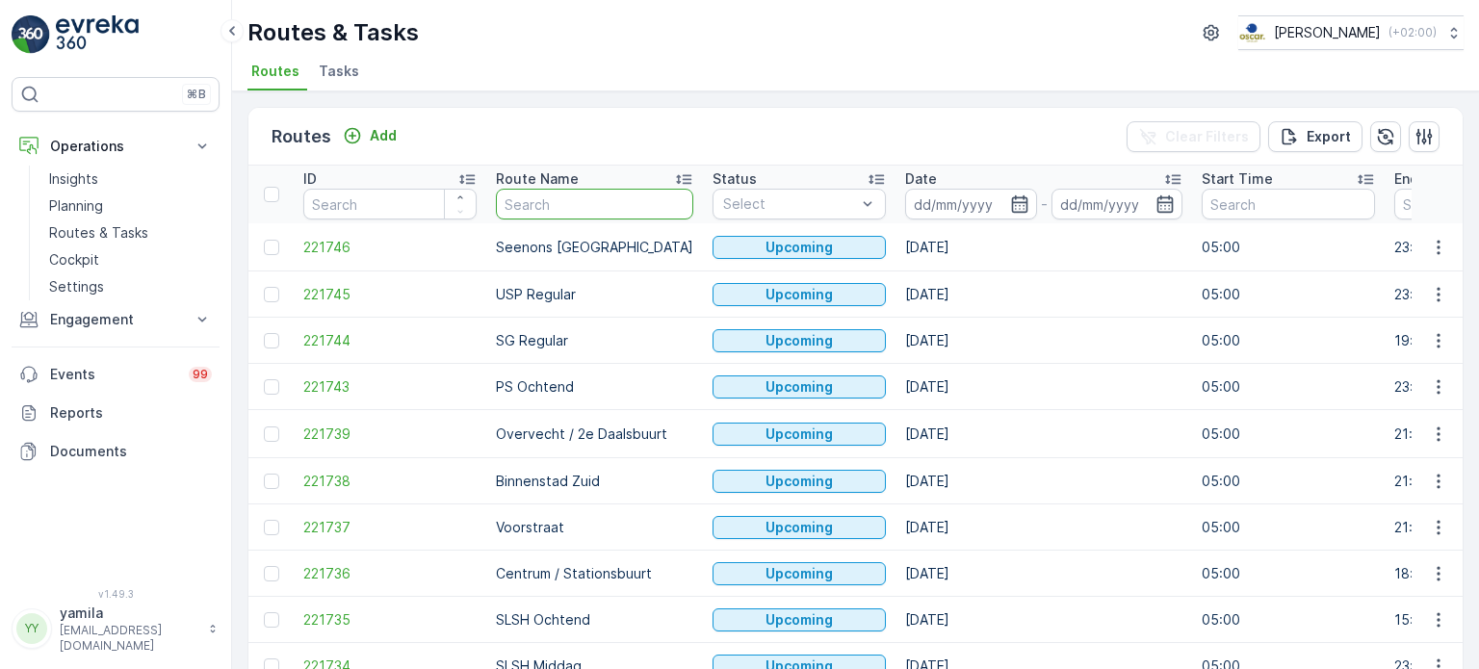
click at [536, 199] on input "text" at bounding box center [594, 204] width 197 height 31
type input "s"
type input "g"
type input "[PERSON_NAME]"
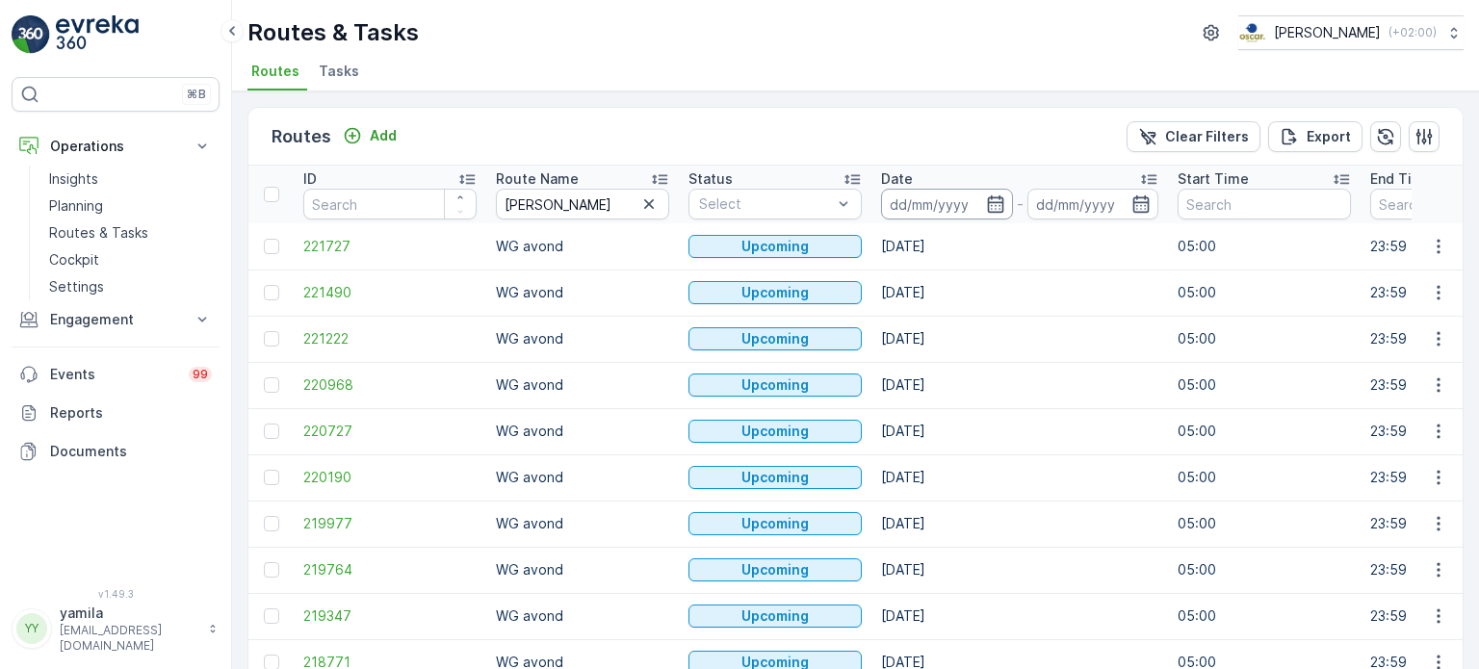
click at [927, 196] on input at bounding box center [947, 204] width 132 height 31
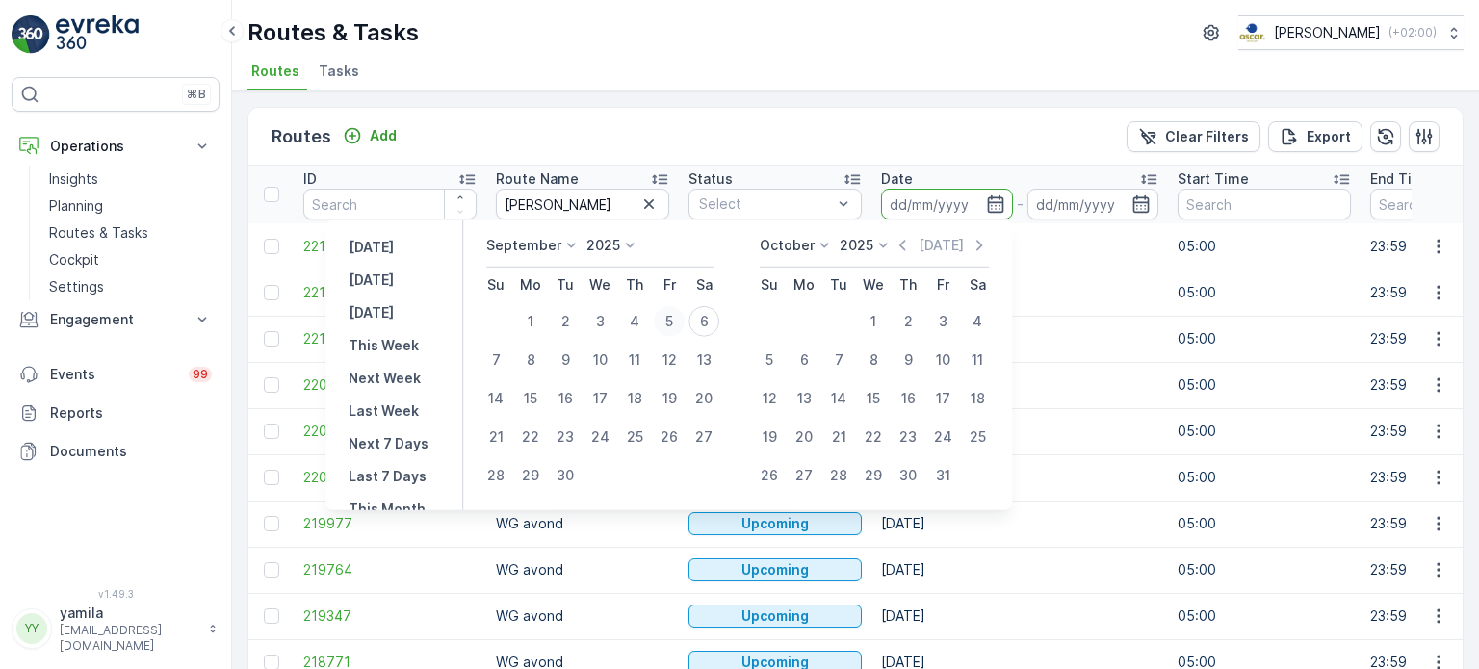
click at [662, 319] on div "5" at bounding box center [669, 321] width 31 height 31
type input "[DATE]"
click at [662, 319] on div "5" at bounding box center [669, 321] width 31 height 31
type input "[DATE]"
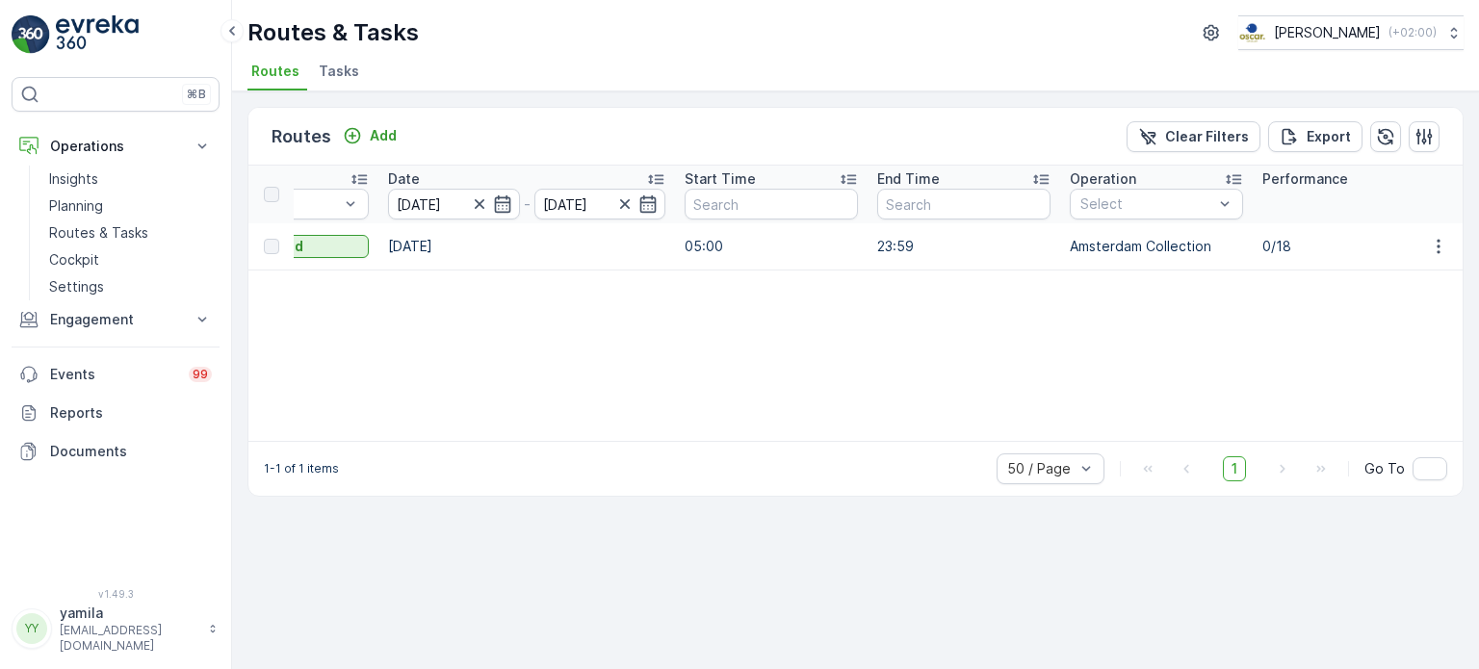
scroll to position [0, 503]
click at [1452, 245] on button "button" at bounding box center [1438, 246] width 35 height 23
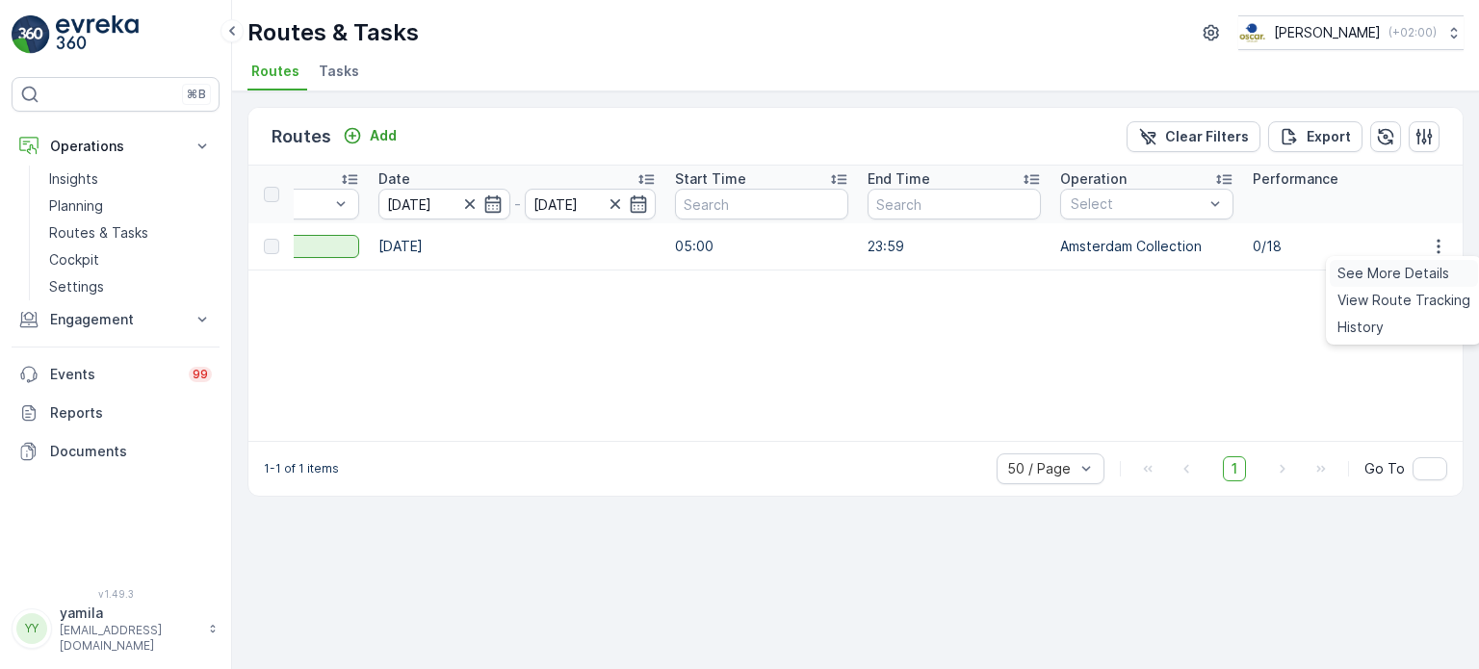
click at [1427, 266] on span "See More Details" at bounding box center [1393, 273] width 112 height 19
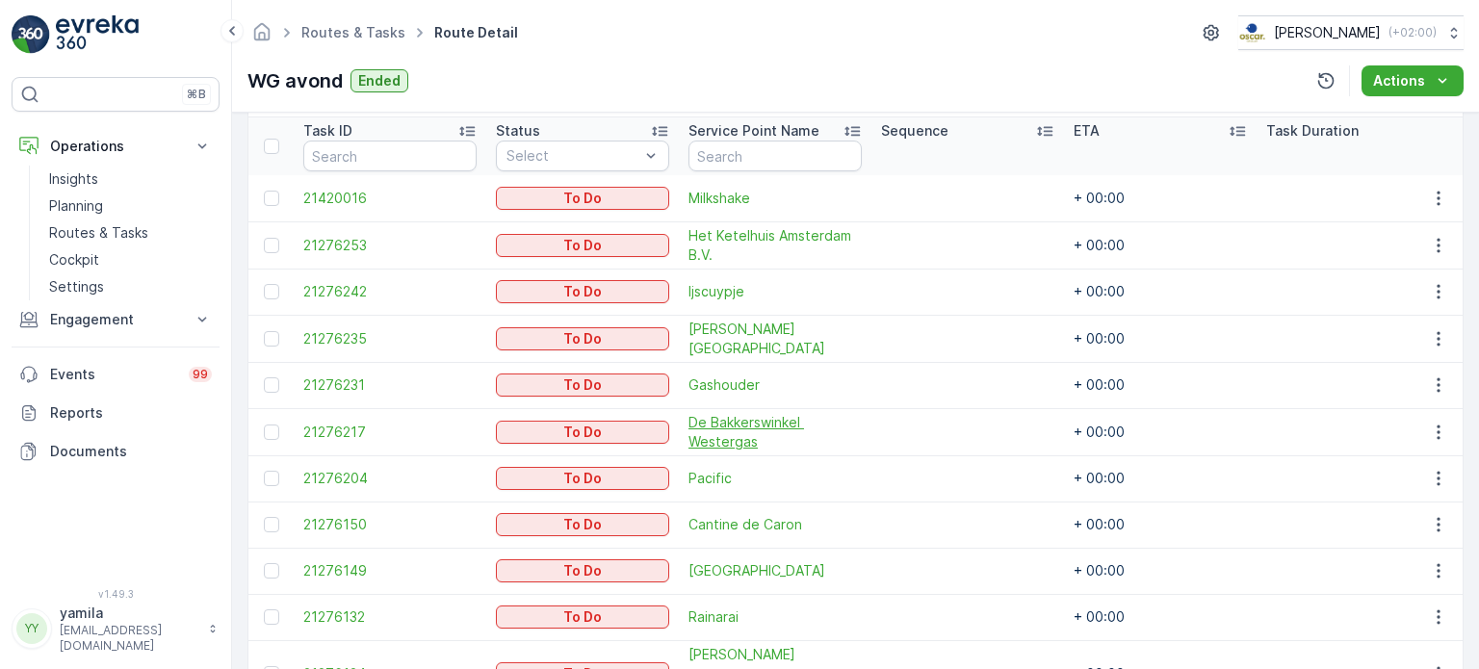
scroll to position [518, 0]
click at [1432, 296] on icon "button" at bounding box center [1438, 293] width 19 height 19
click at [1422, 317] on span "See More Details" at bounding box center [1398, 320] width 112 height 19
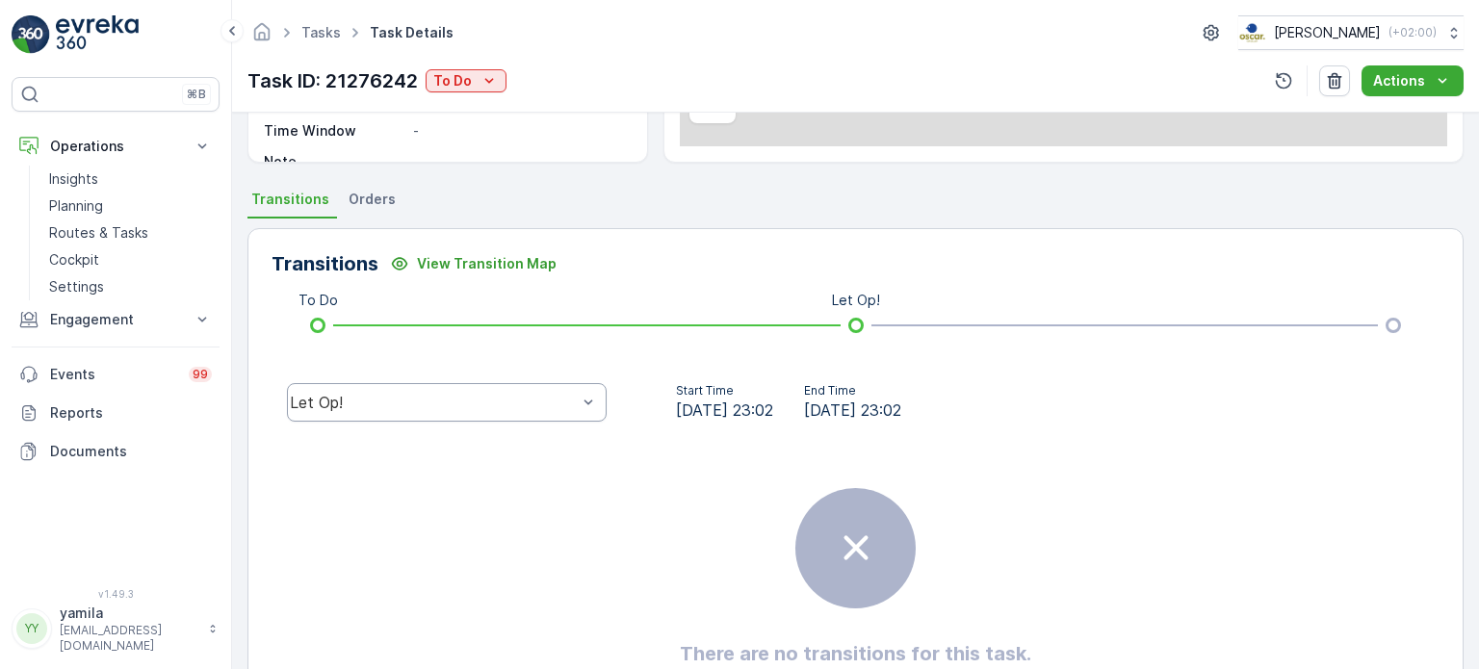
scroll to position [374, 0]
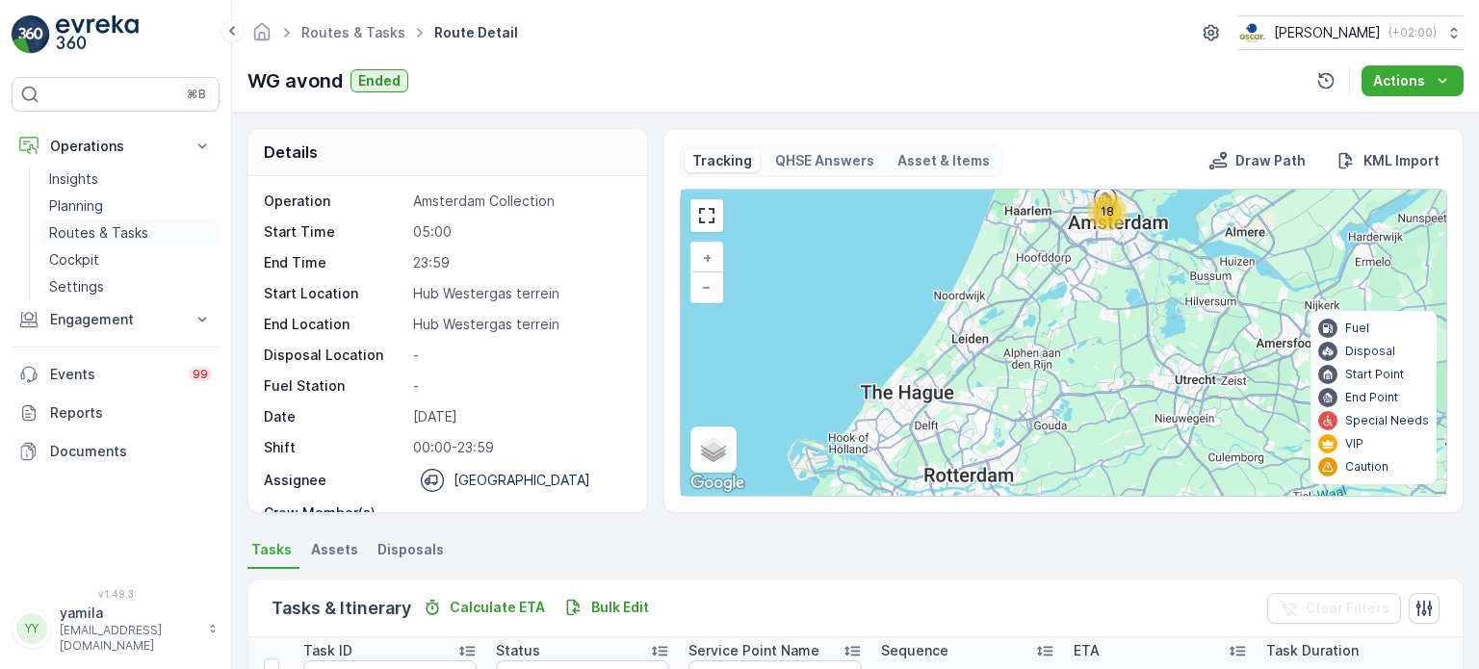
click at [118, 223] on p "Routes & Tasks" at bounding box center [98, 232] width 99 height 19
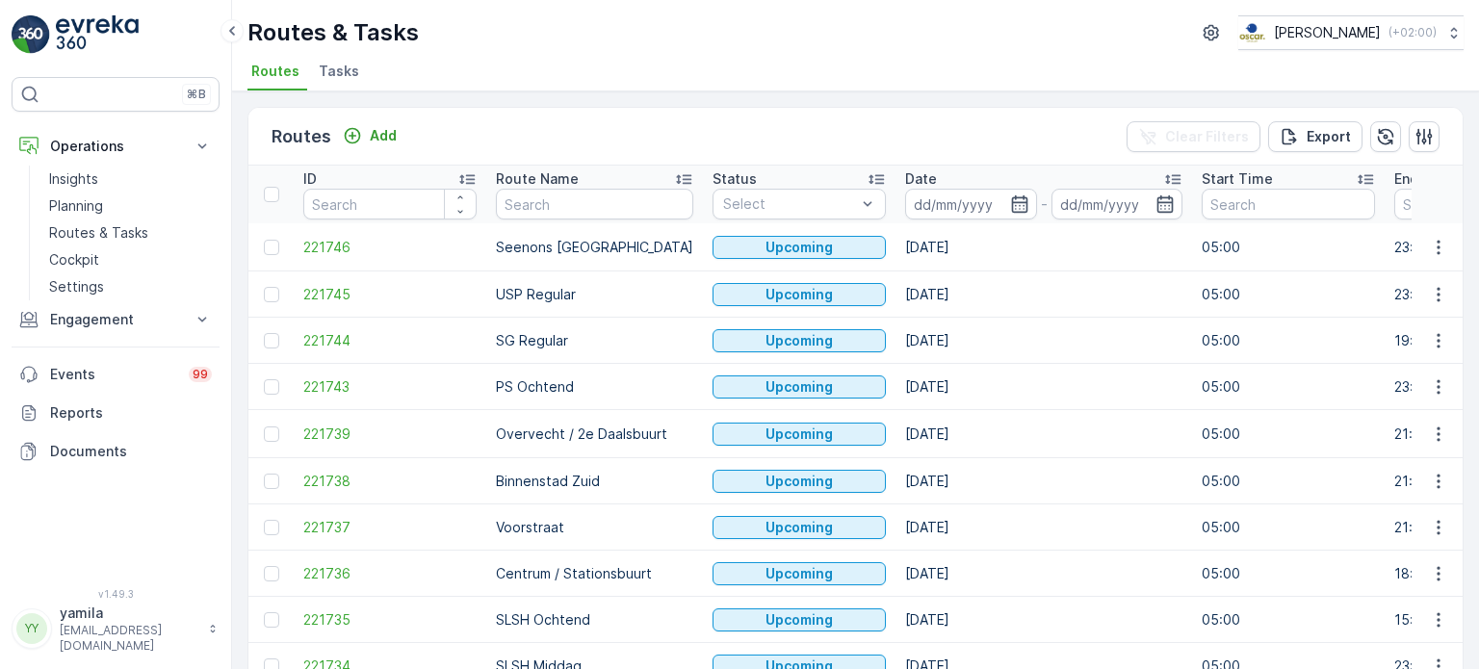
click at [335, 62] on span "Tasks" at bounding box center [339, 71] width 40 height 19
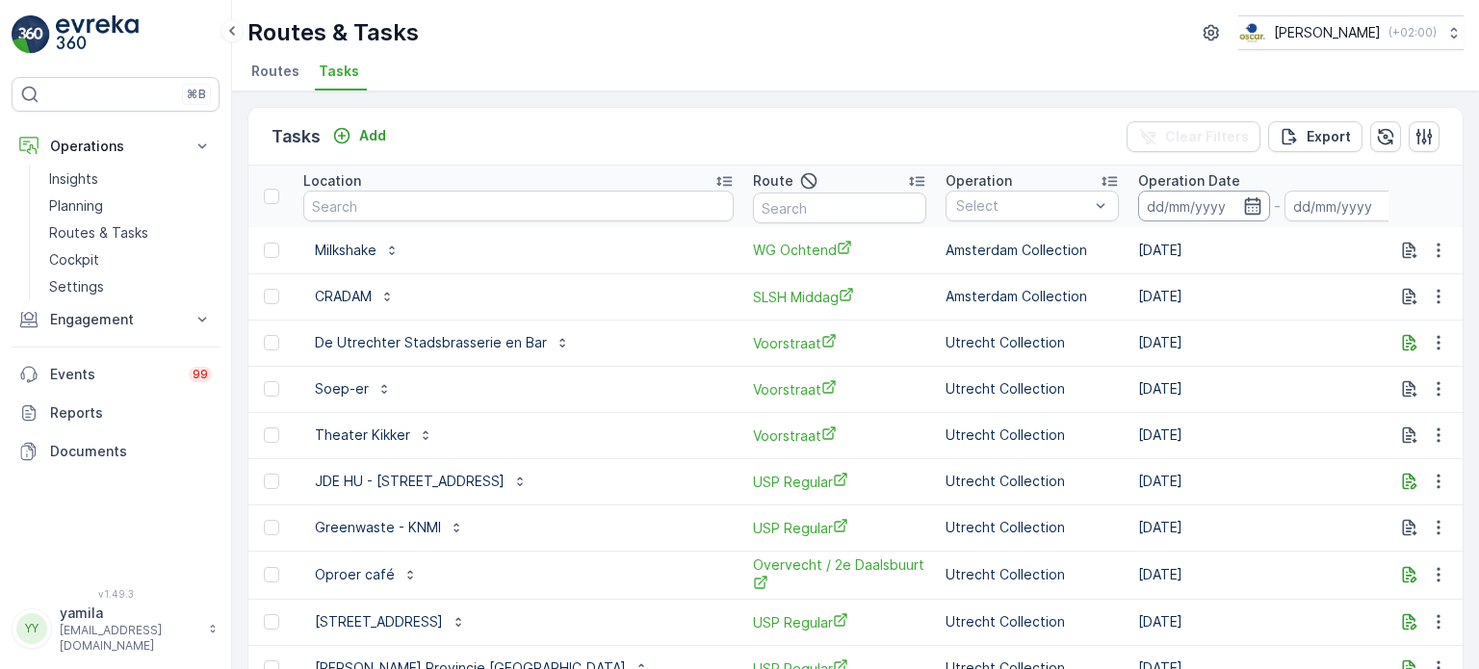
click at [1138, 205] on input at bounding box center [1204, 206] width 132 height 31
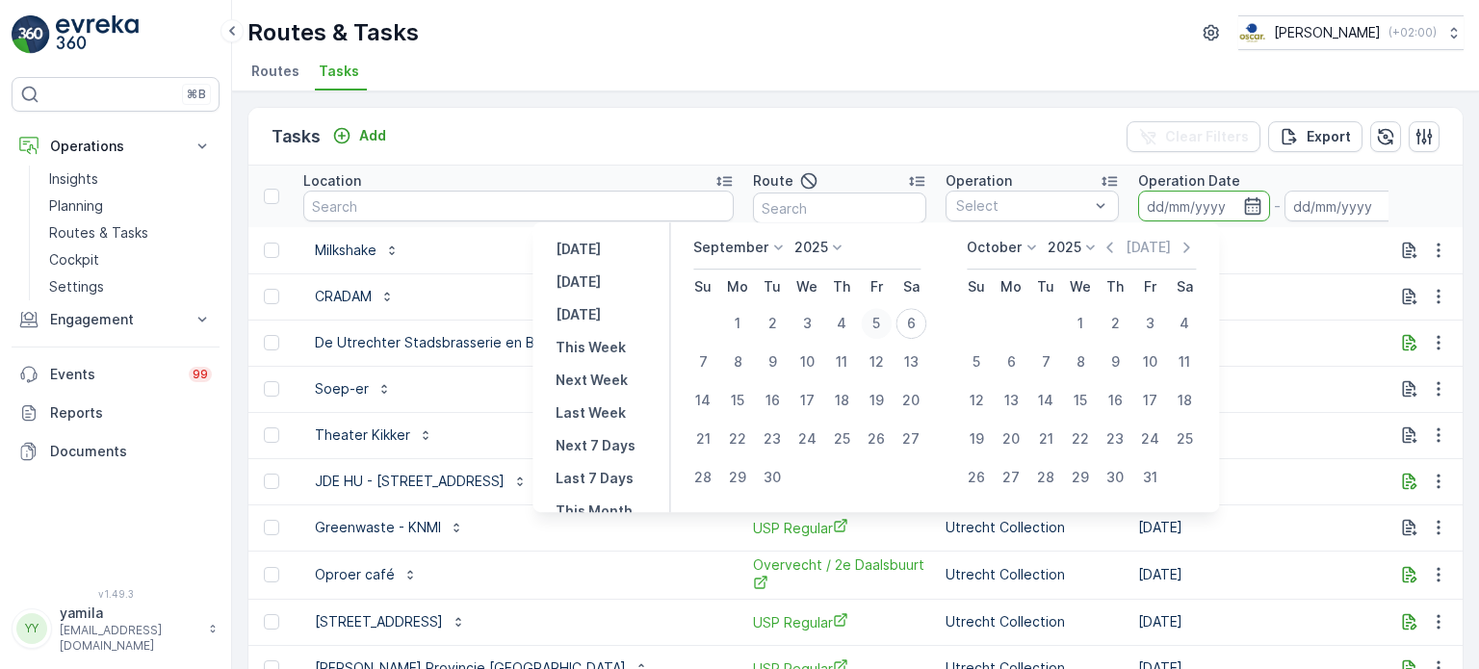
click at [875, 321] on div "5" at bounding box center [876, 323] width 31 height 31
type input "[DATE]"
click at [875, 321] on div "5" at bounding box center [876, 323] width 31 height 31
type input "[DATE]"
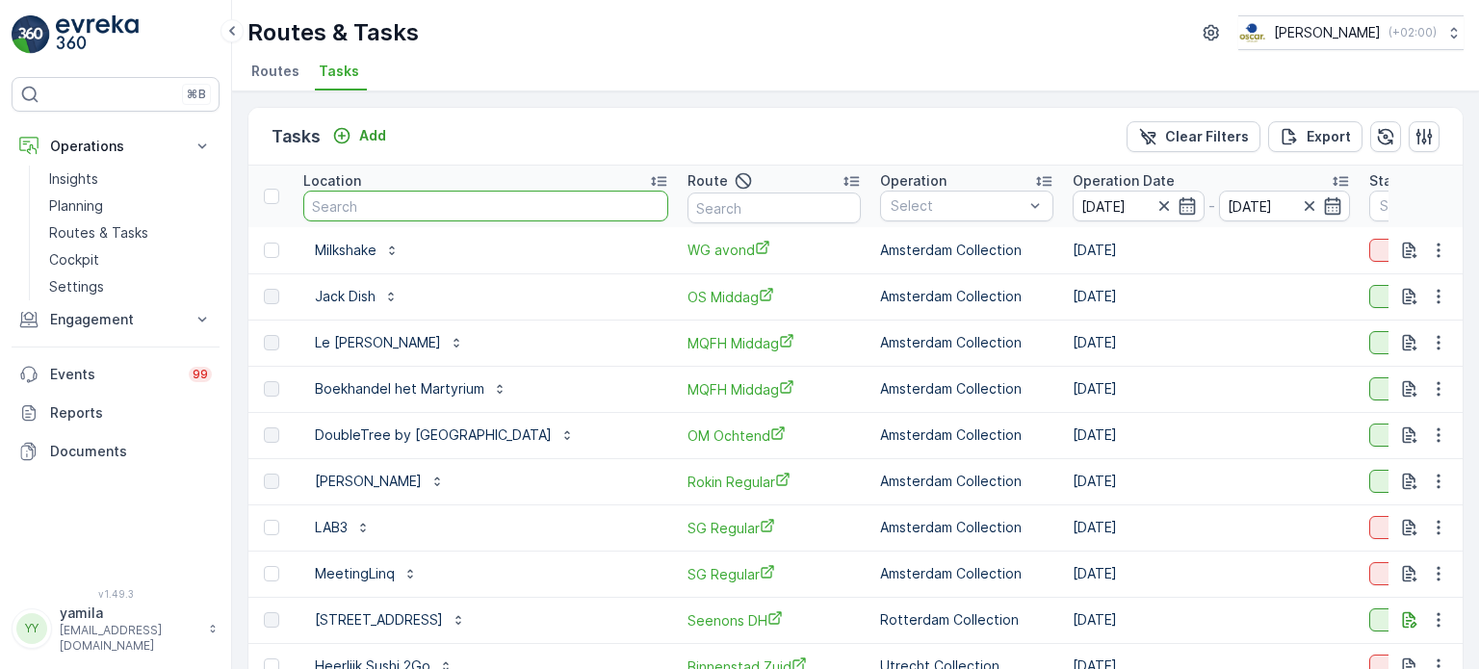
click at [358, 204] on input "text" at bounding box center [485, 206] width 365 height 31
type input "ijscuy"
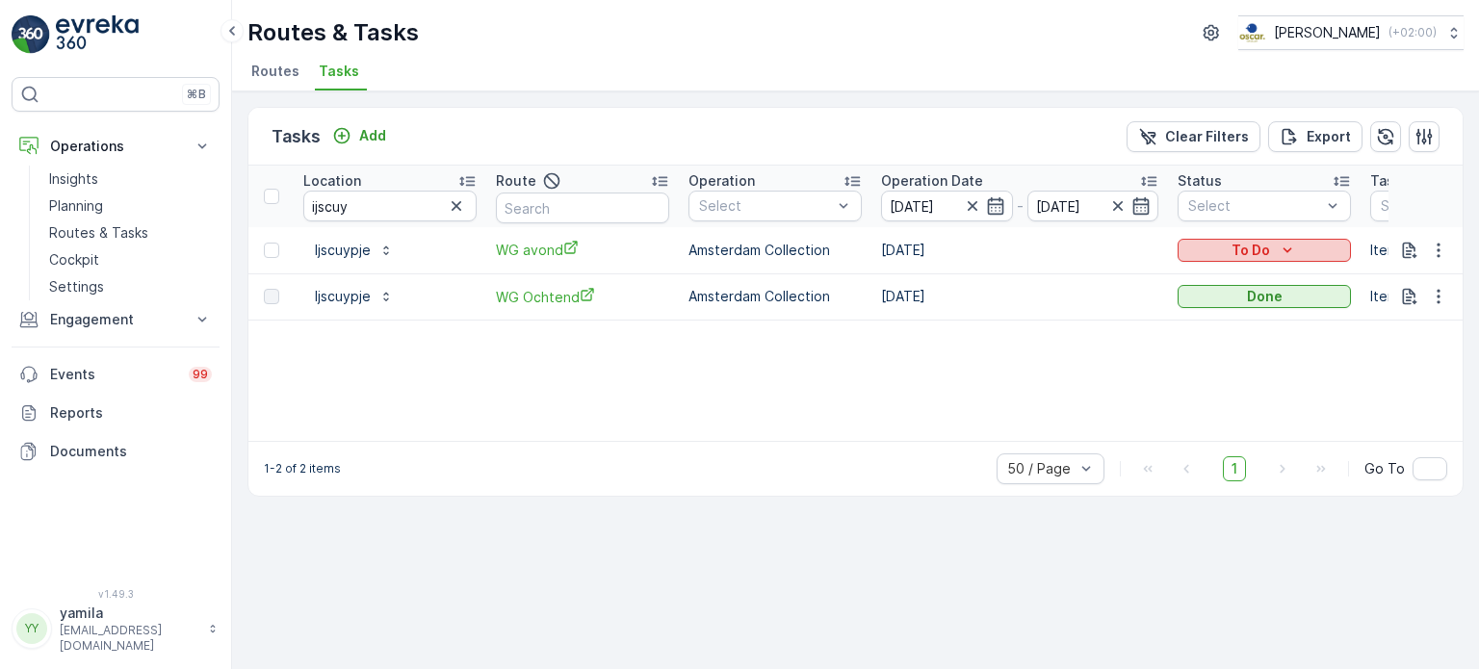
click at [1323, 242] on div "To Do" at bounding box center [1264, 250] width 158 height 19
click at [1202, 329] on span "Done" at bounding box center [1206, 331] width 35 height 19
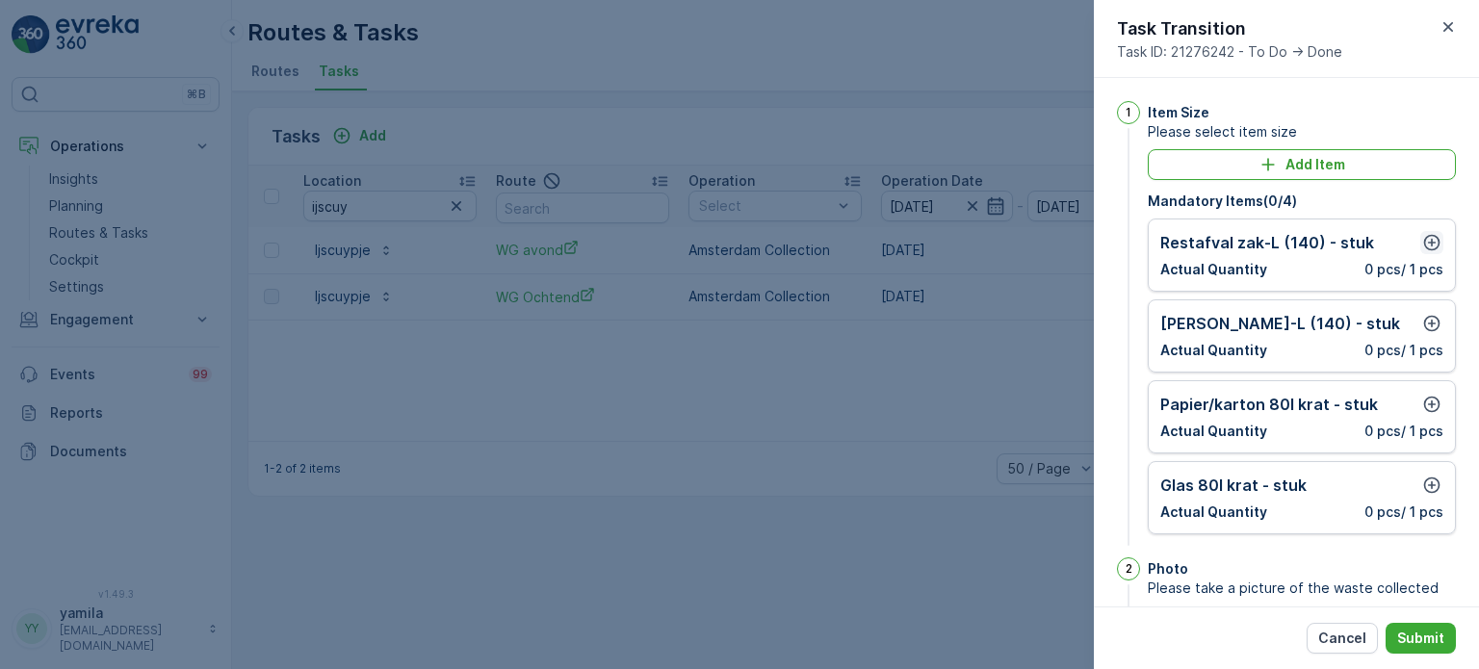
click at [1424, 241] on icon "button" at bounding box center [1431, 242] width 19 height 19
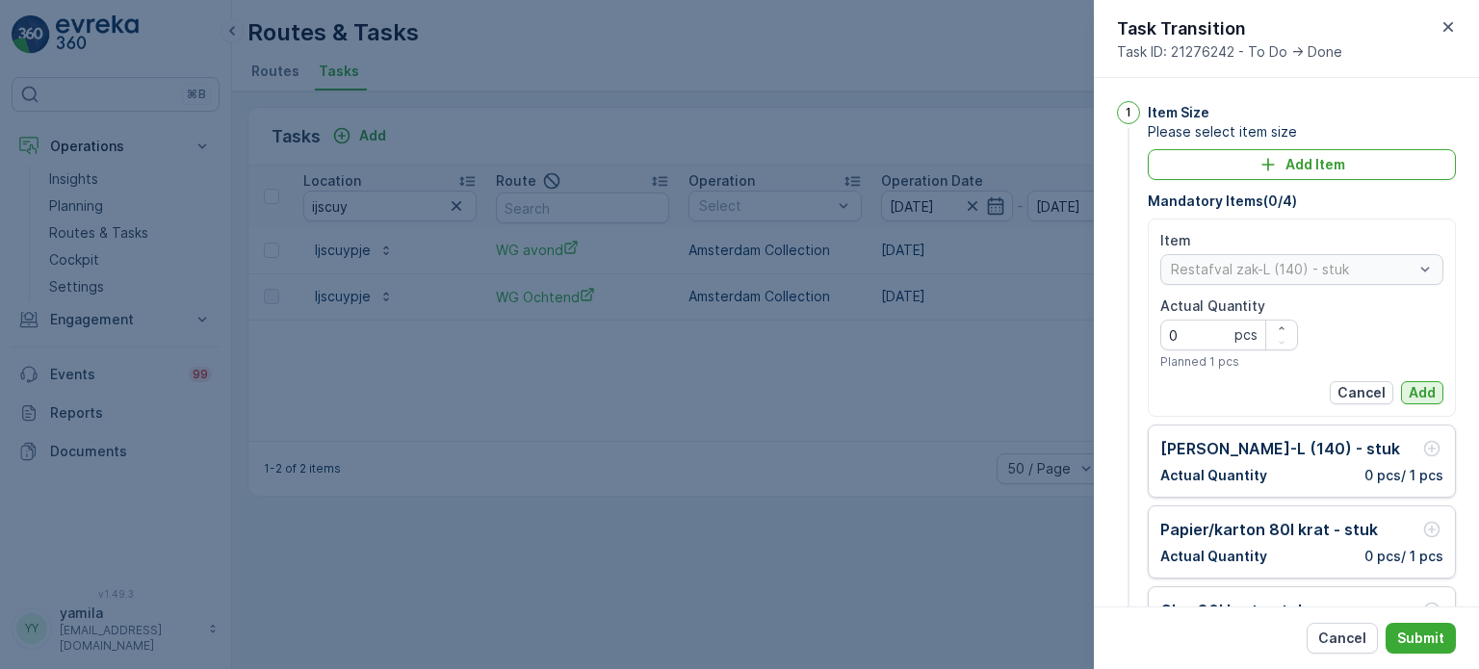
click at [1410, 386] on p "Add" at bounding box center [1421, 392] width 27 height 19
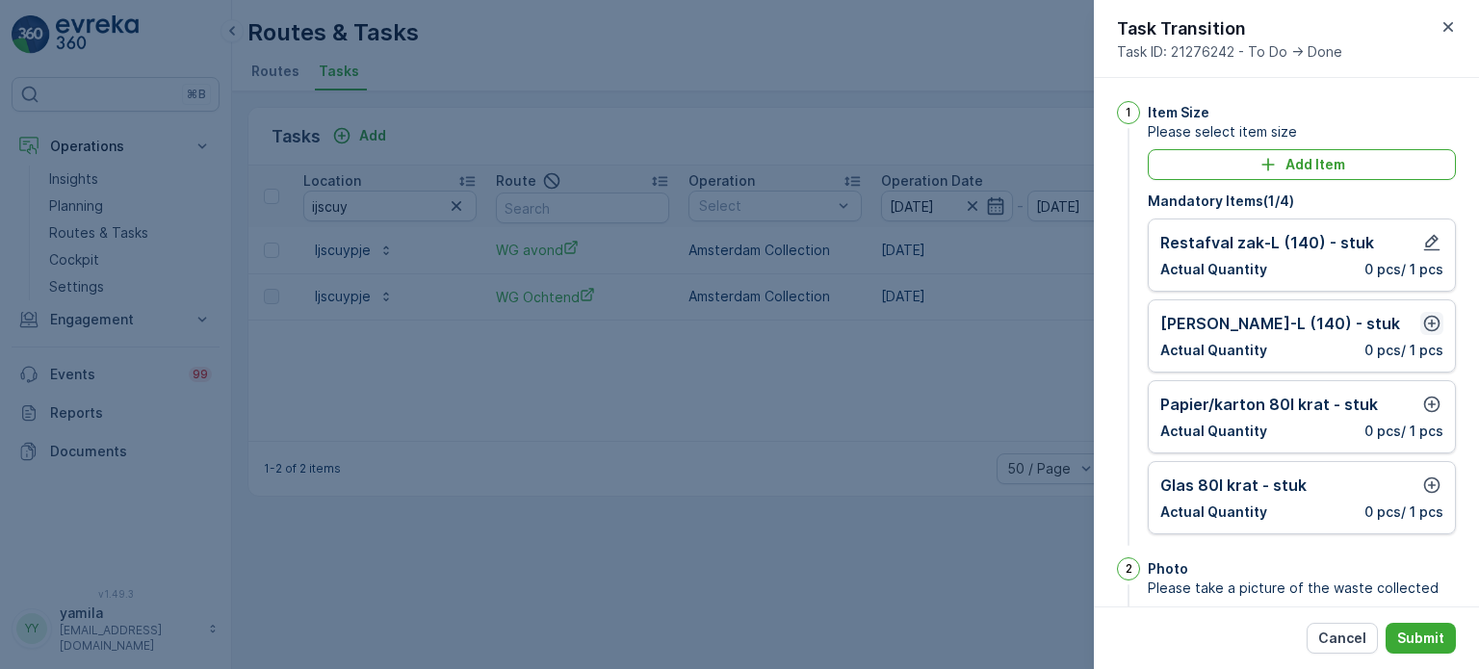
click at [1428, 320] on icon "button" at bounding box center [1432, 324] width 16 height 16
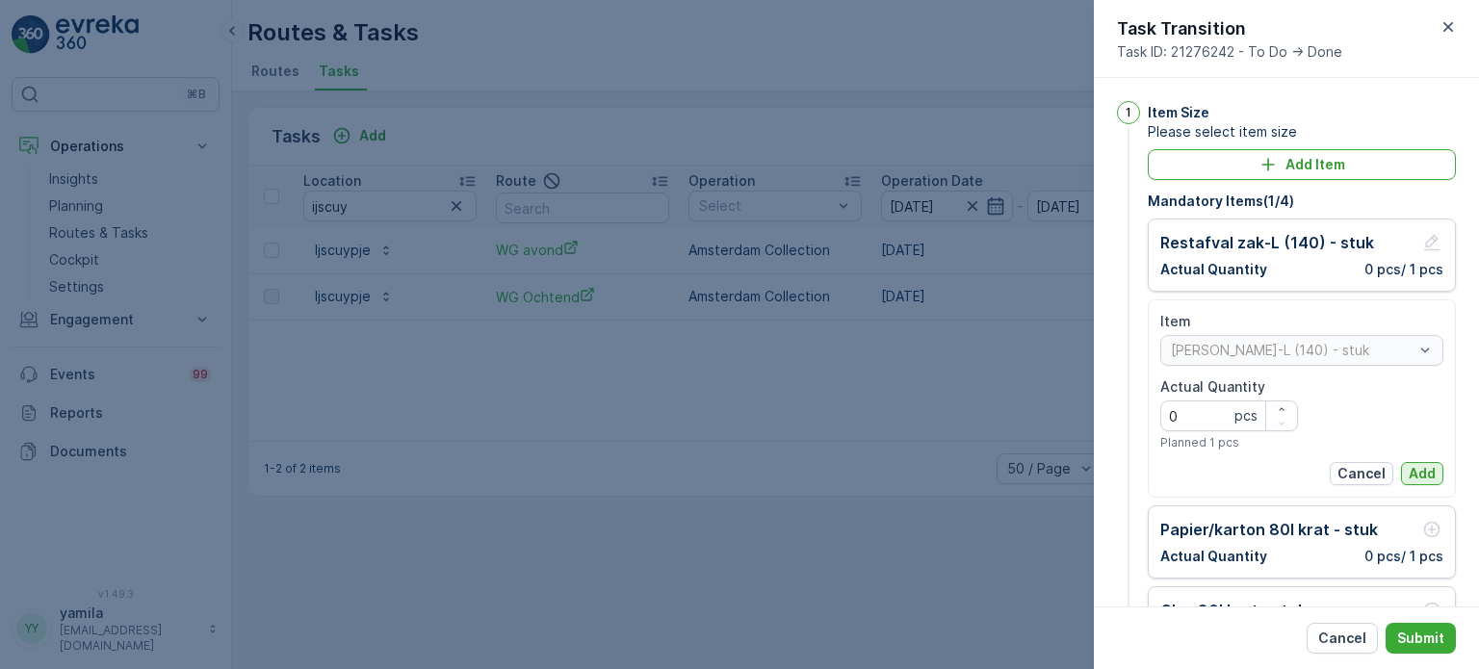
click at [1420, 466] on p "Add" at bounding box center [1421, 473] width 27 height 19
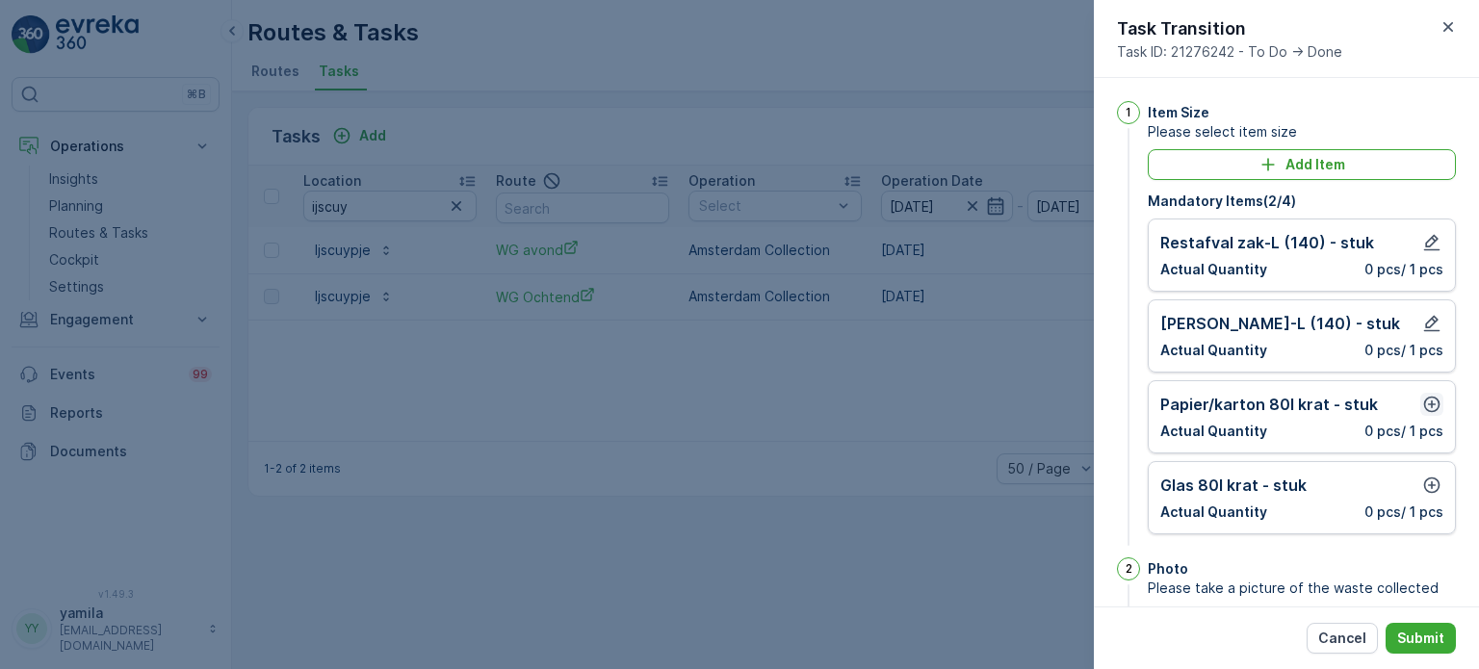
click at [1432, 404] on icon "button" at bounding box center [1431, 404] width 19 height 19
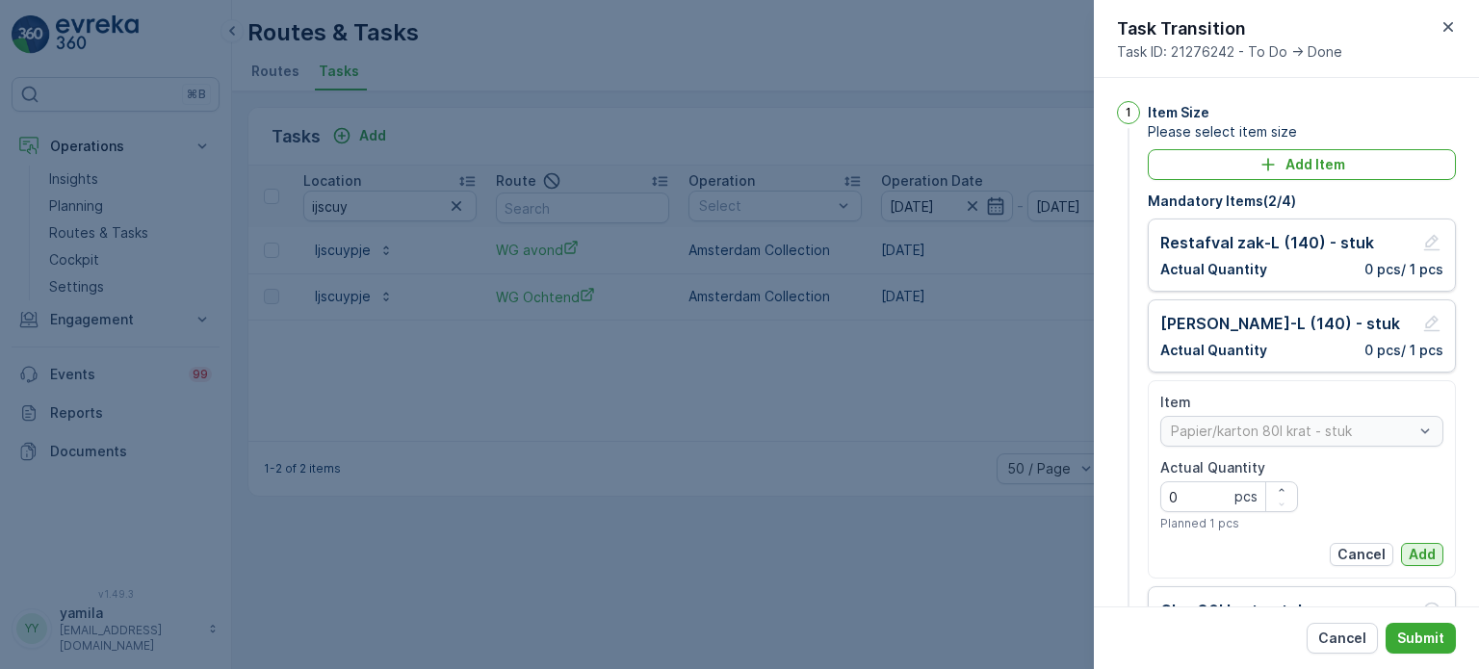
click at [1421, 546] on p "Add" at bounding box center [1421, 554] width 27 height 19
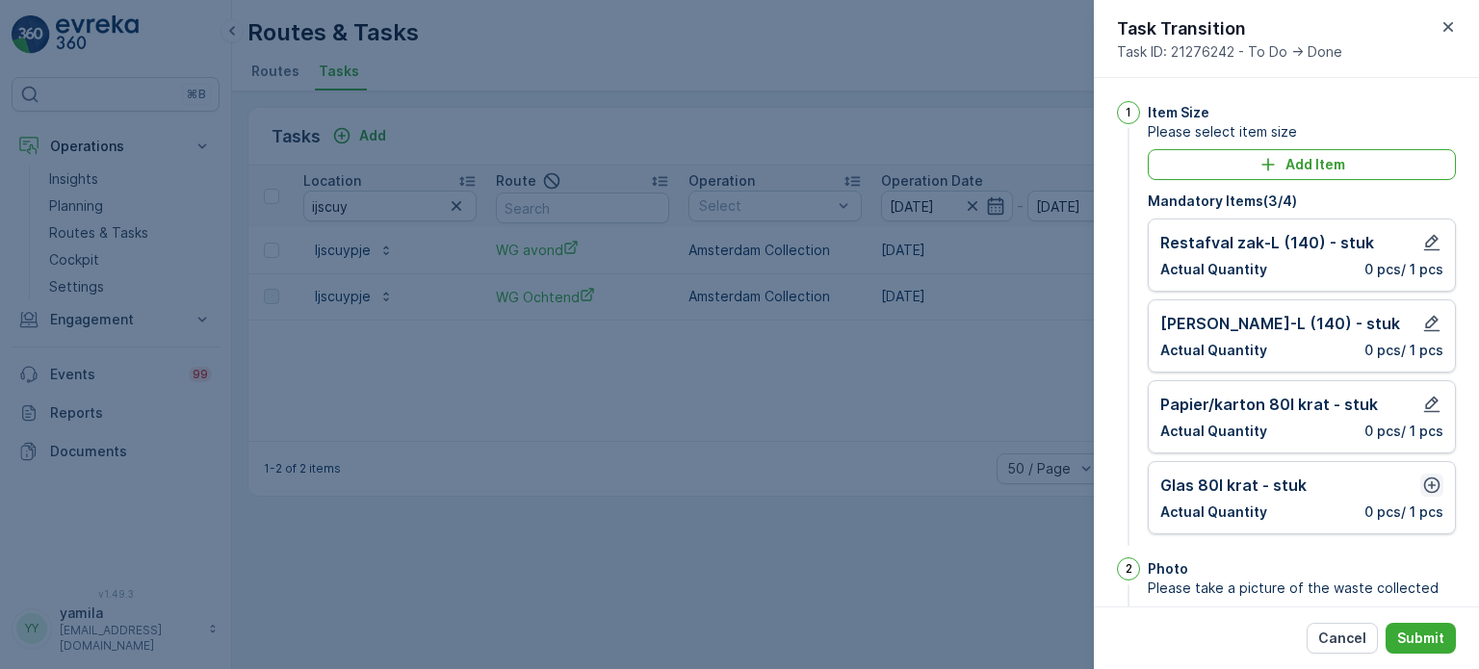
click at [1433, 480] on icon "button" at bounding box center [1432, 486] width 16 height 16
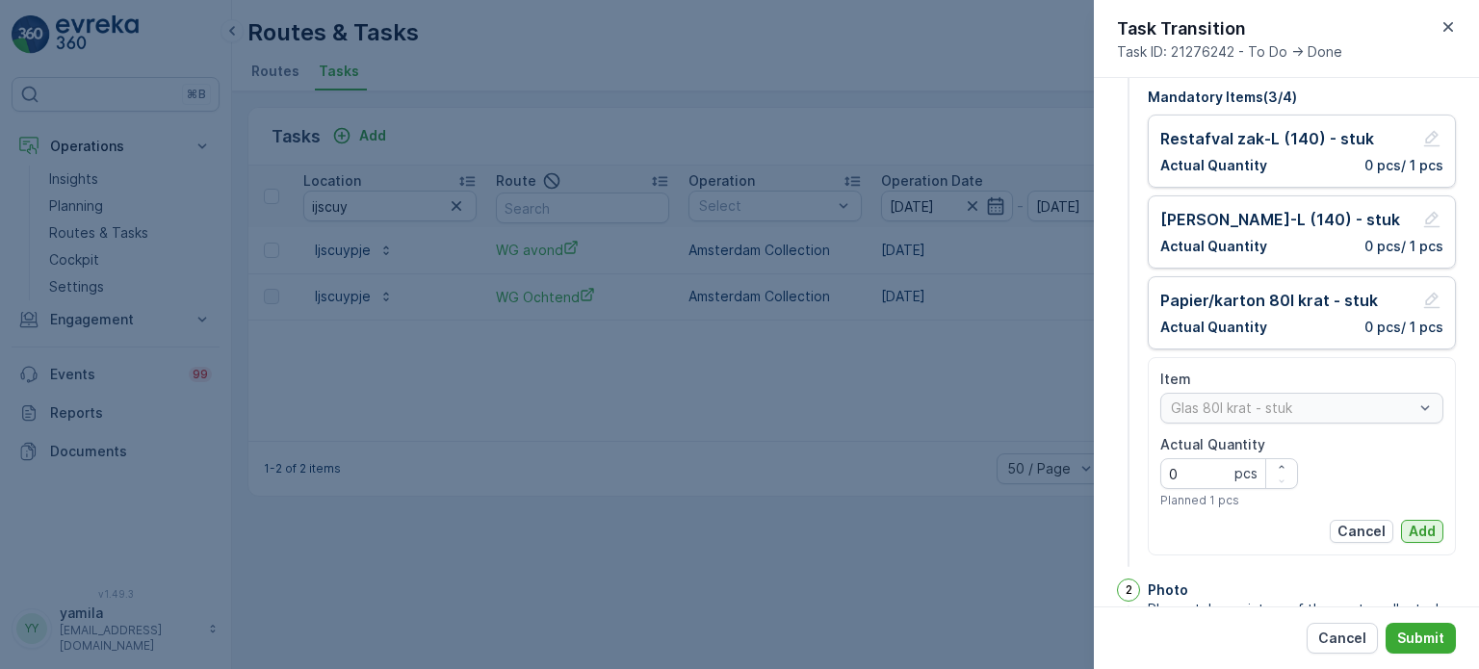
click at [1413, 522] on p "Add" at bounding box center [1421, 531] width 27 height 19
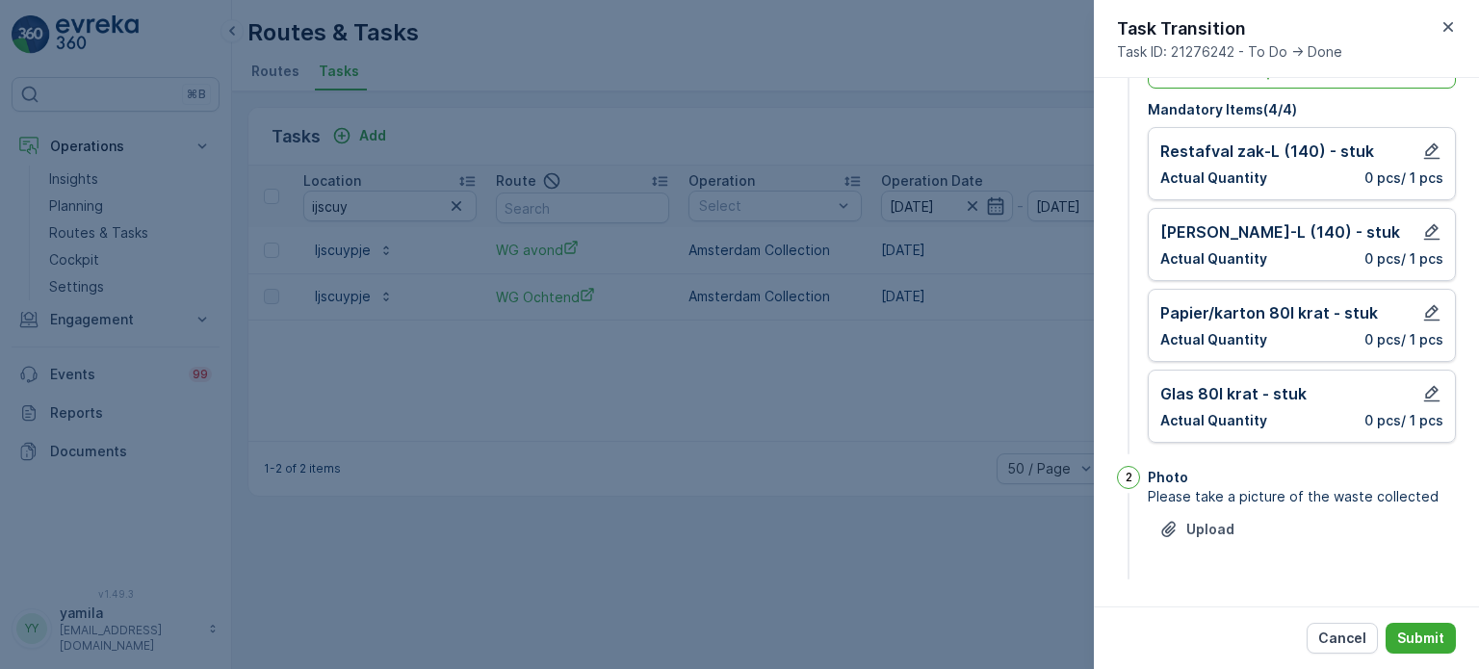
scroll to position [89, 0]
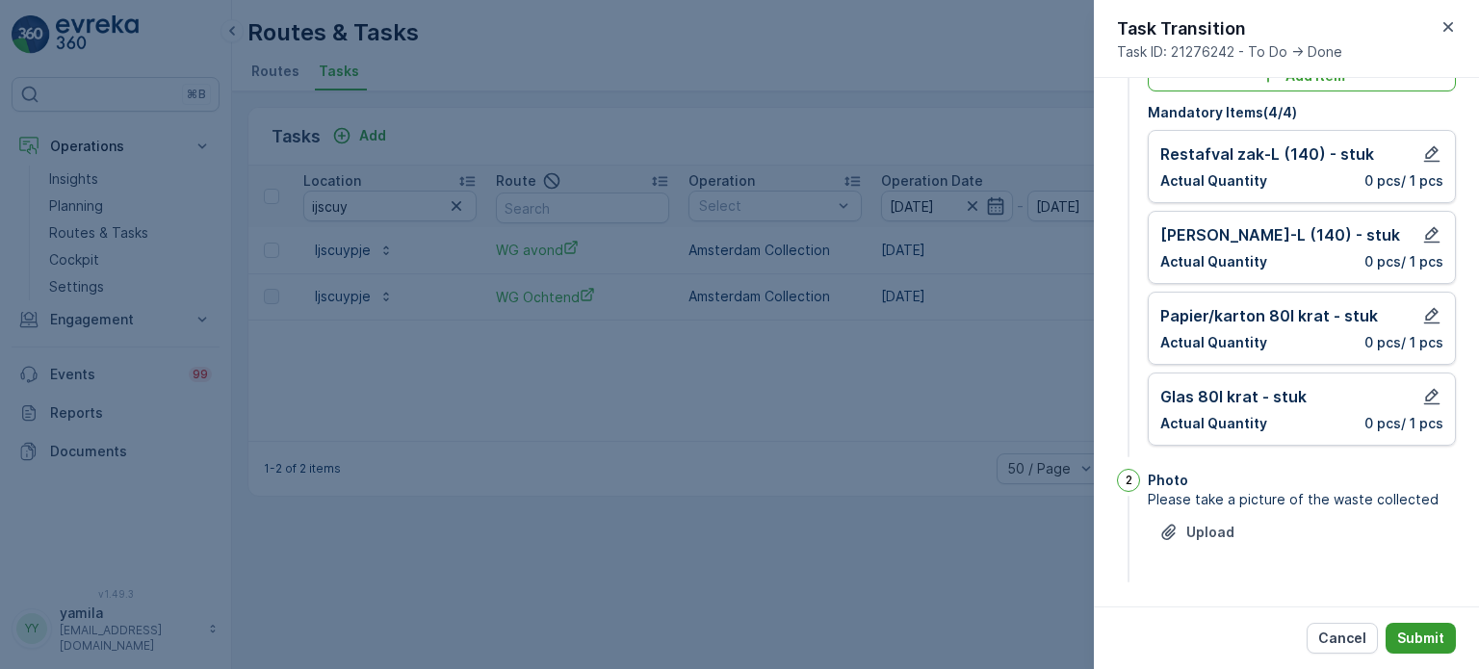
click at [1417, 641] on p "Submit" at bounding box center [1420, 638] width 47 height 19
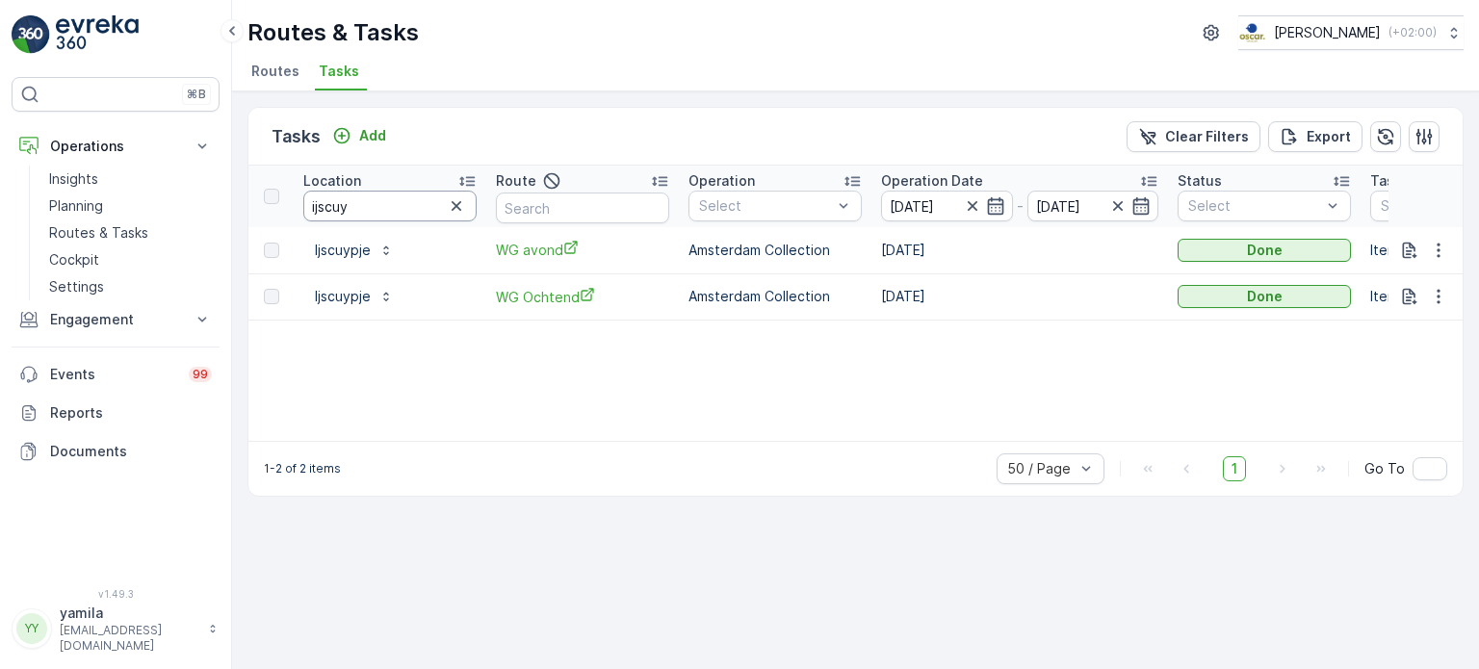
click at [345, 205] on input "ijscuy" at bounding box center [389, 206] width 173 height 31
type input "[PERSON_NAME]"
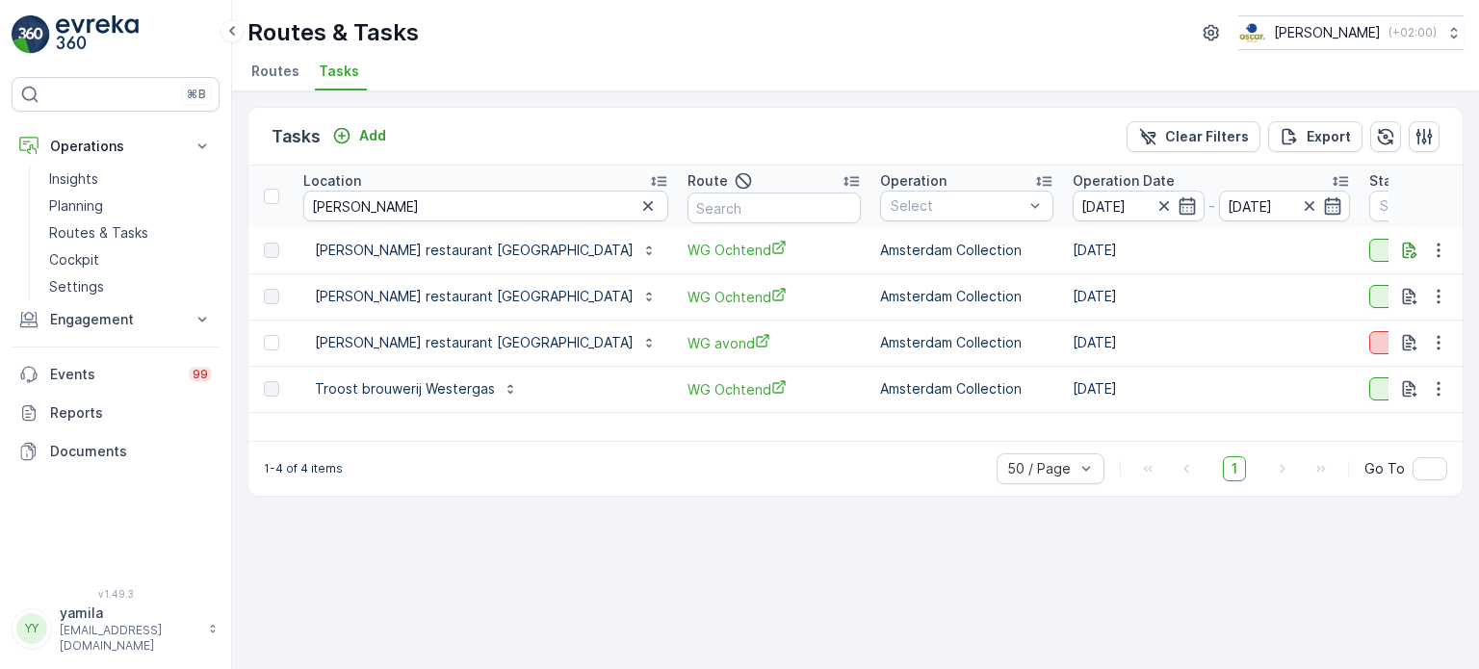
click at [1423, 333] on p "To Do" at bounding box center [1442, 342] width 39 height 19
click at [1275, 421] on span "Done" at bounding box center [1260, 423] width 35 height 19
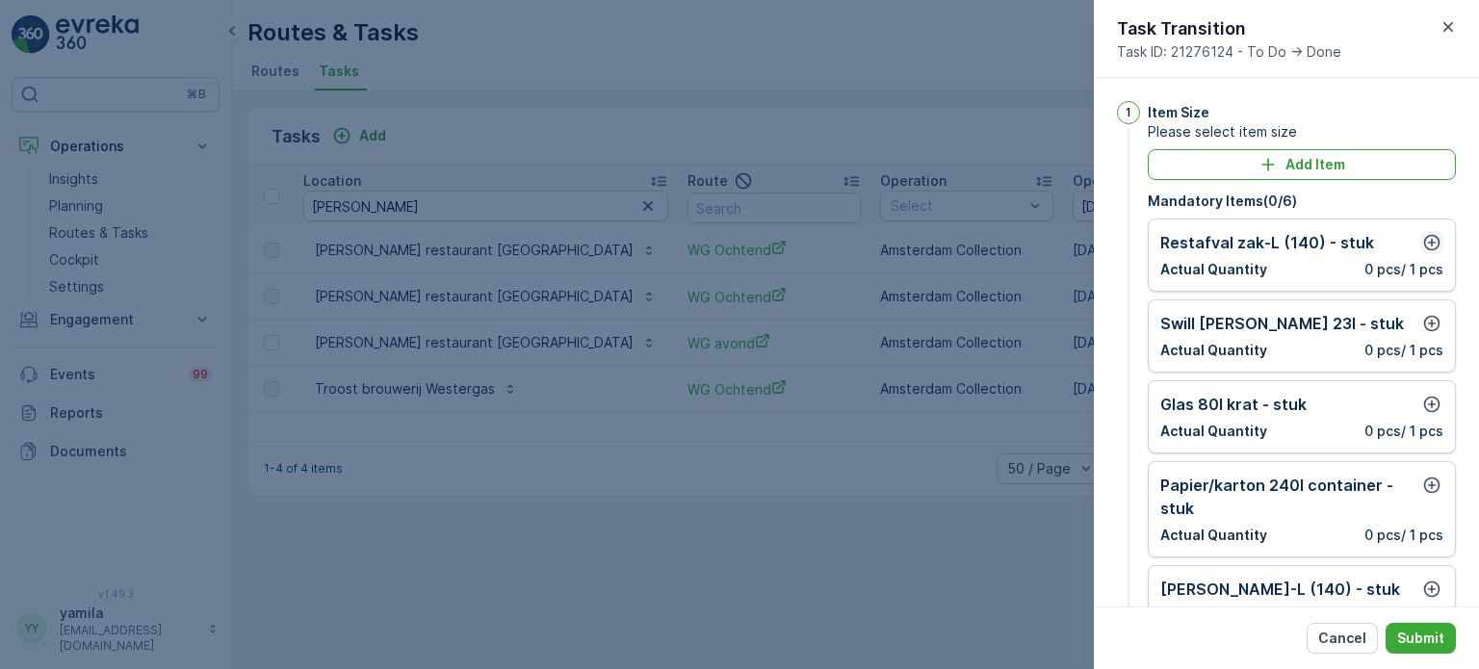
click at [1422, 234] on icon "button" at bounding box center [1431, 242] width 19 height 19
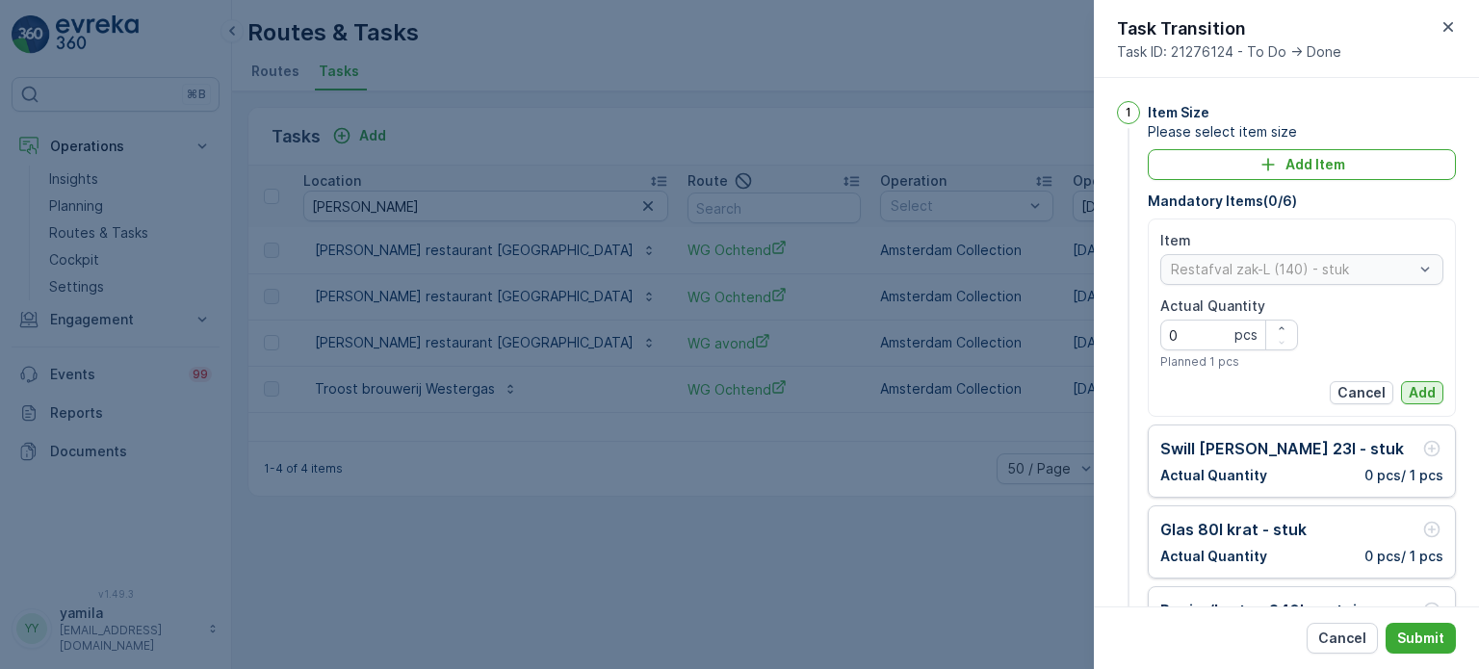
click at [1423, 383] on p "Add" at bounding box center [1421, 392] width 27 height 19
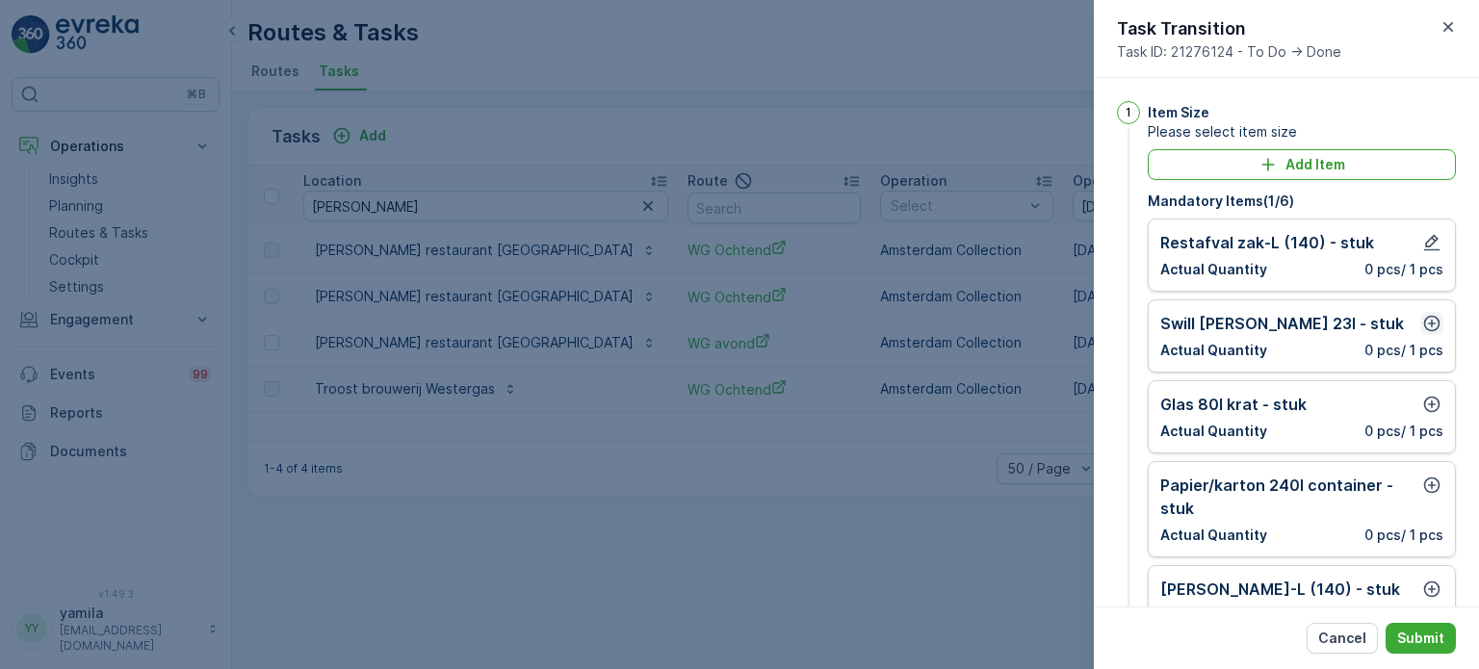
click at [1431, 325] on icon "button" at bounding box center [1431, 323] width 19 height 19
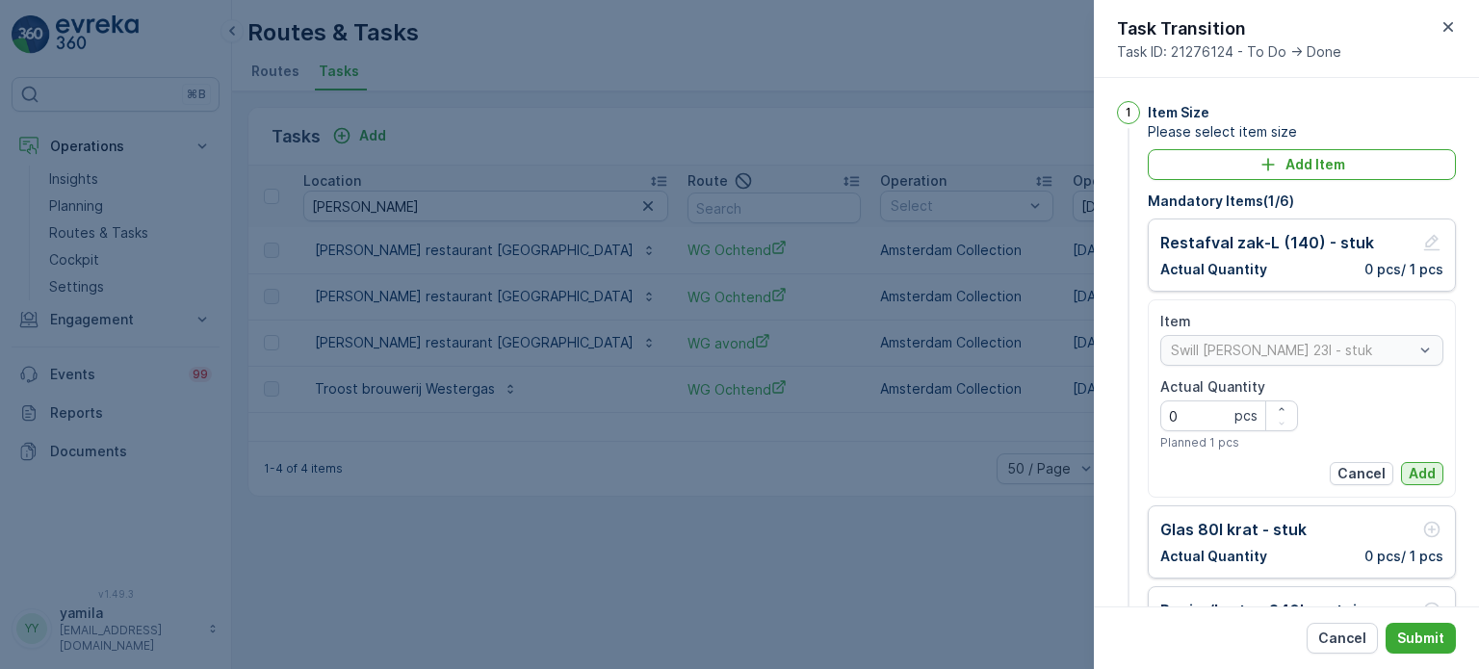
click at [1424, 473] on p "Add" at bounding box center [1421, 473] width 27 height 19
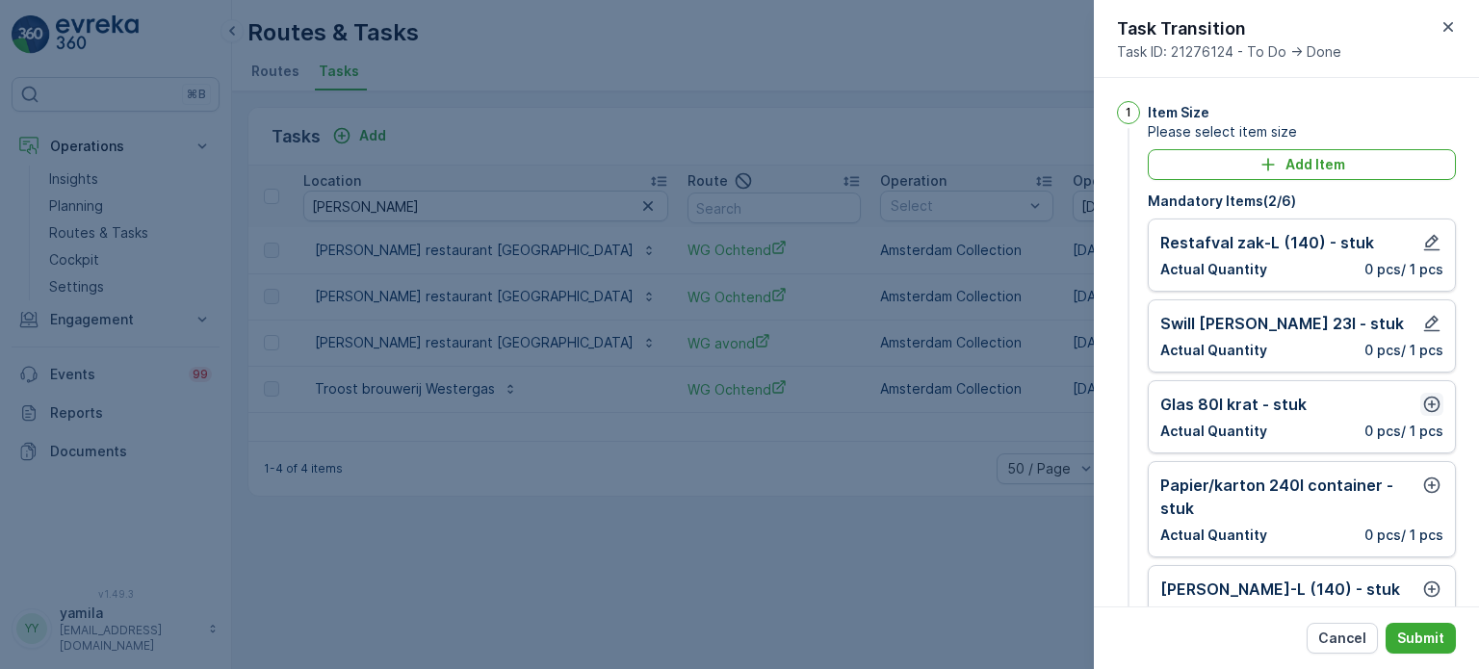
click at [1431, 407] on icon "button" at bounding box center [1432, 405] width 16 height 16
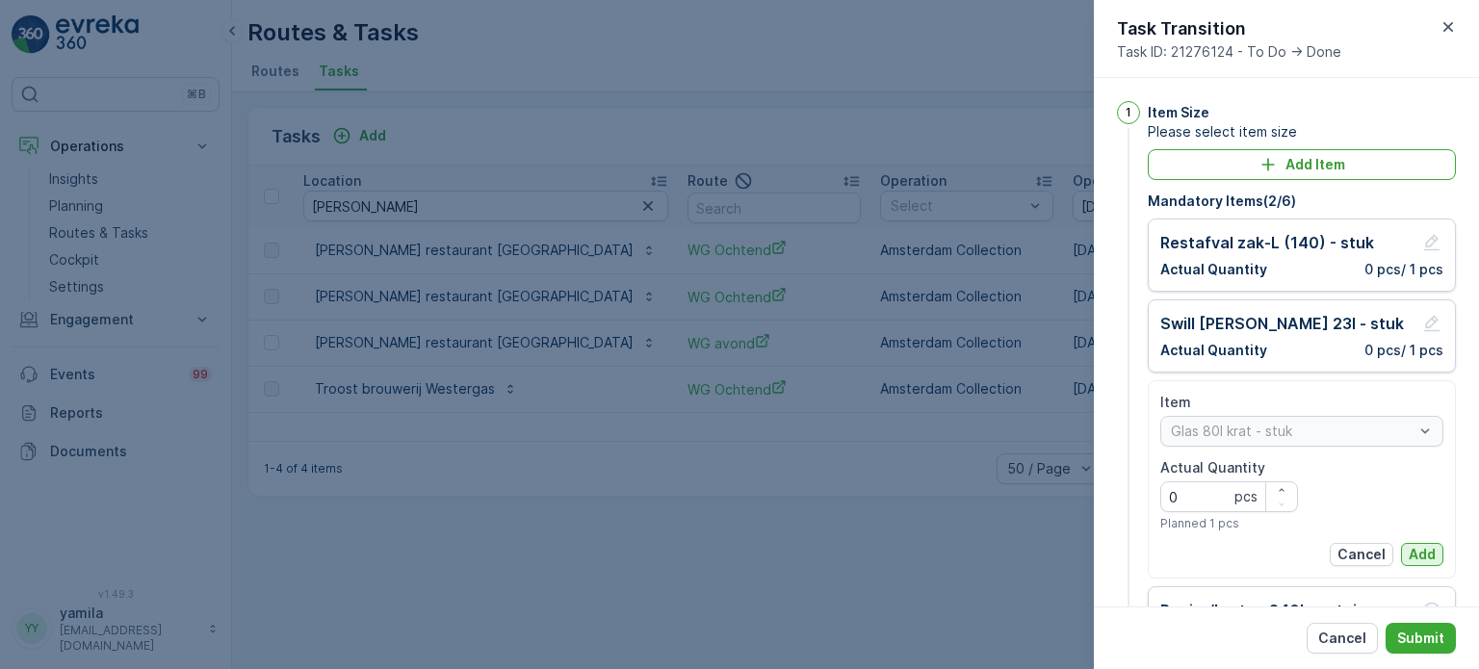
click at [1421, 546] on p "Add" at bounding box center [1421, 554] width 27 height 19
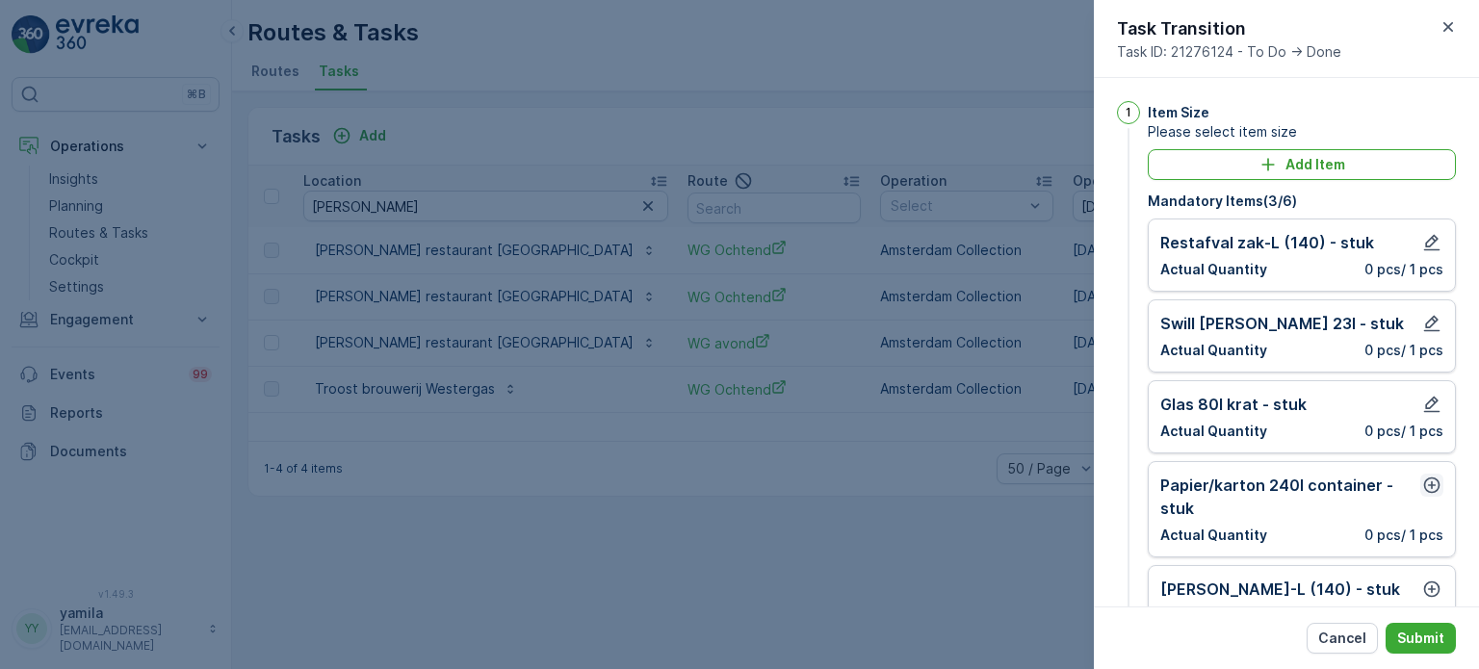
click at [1433, 476] on icon "button" at bounding box center [1431, 485] width 19 height 19
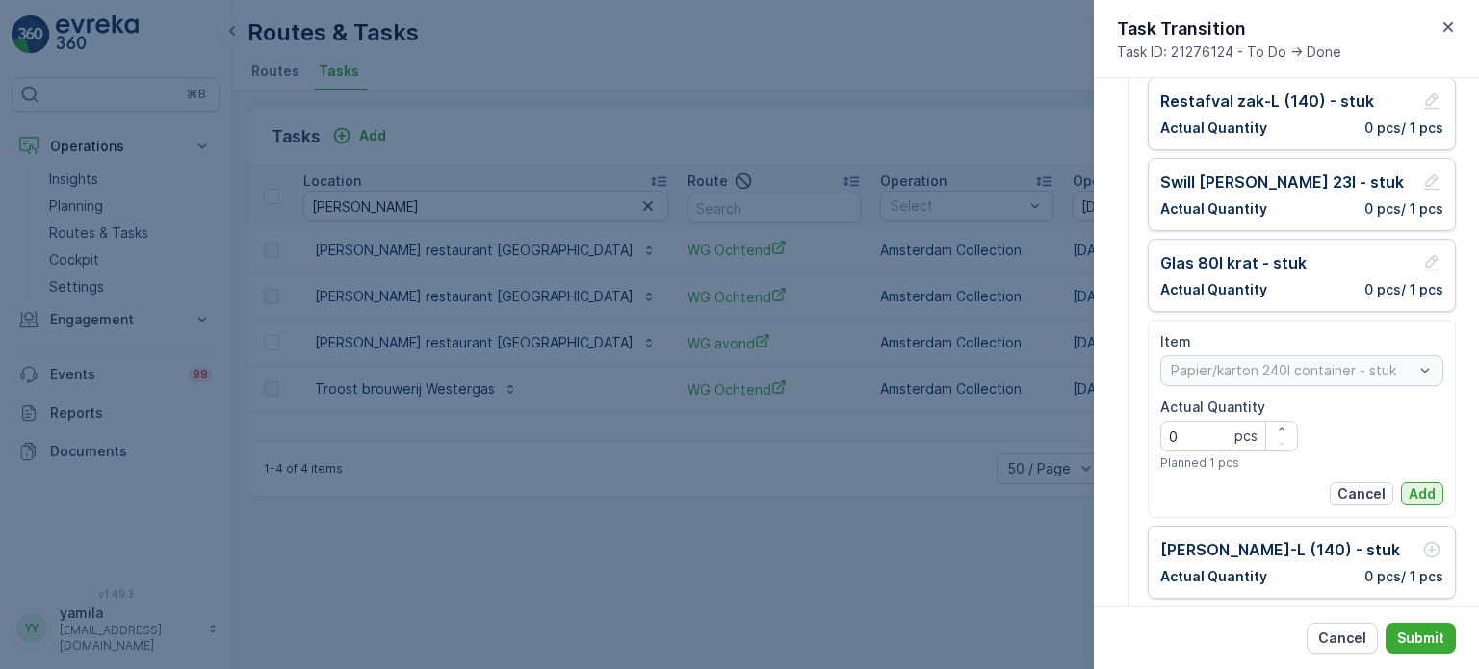
scroll to position [144, 0]
click at [1422, 503] on div "Item Papier/karton 240l container - stuk Actual Quantity 0 pcs Planned 1 pcs Ca…" at bounding box center [1302, 416] width 308 height 198
click at [1425, 496] on p "Add" at bounding box center [1421, 490] width 27 height 19
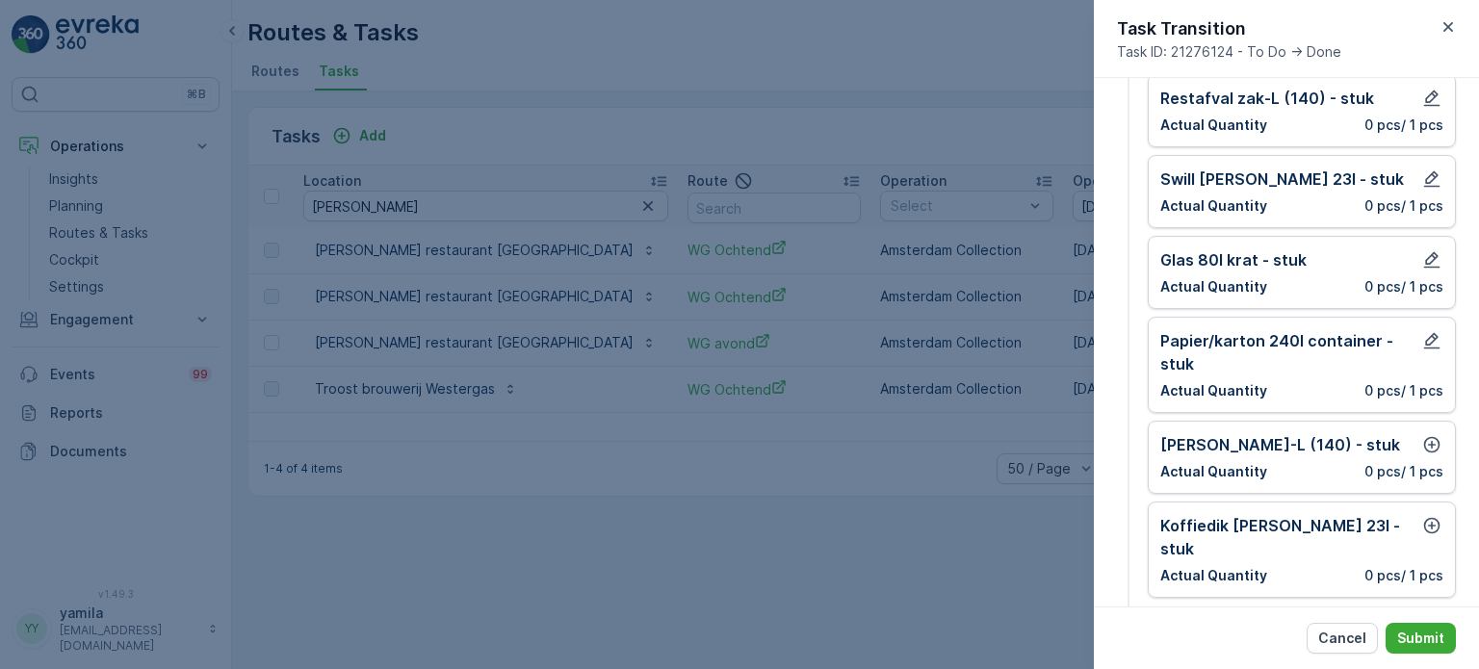
scroll to position [273, 0]
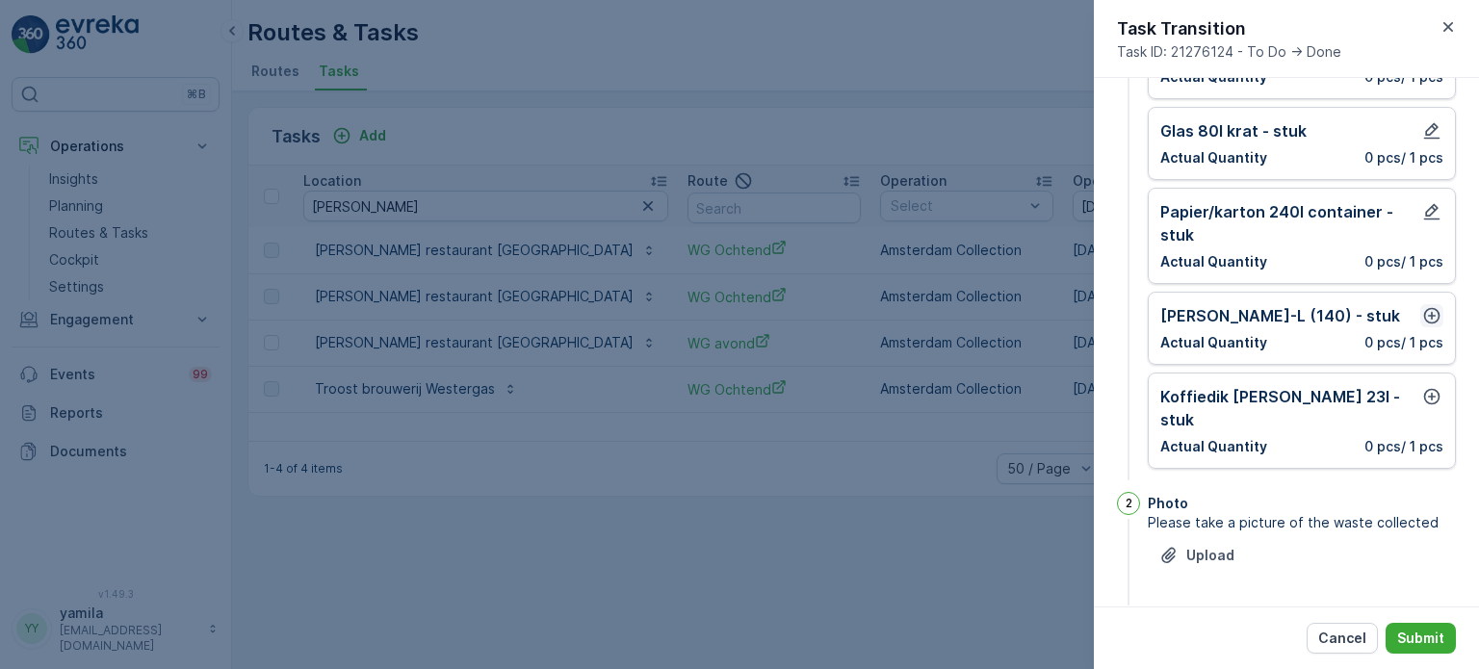
click at [1430, 319] on icon "button" at bounding box center [1432, 316] width 16 height 16
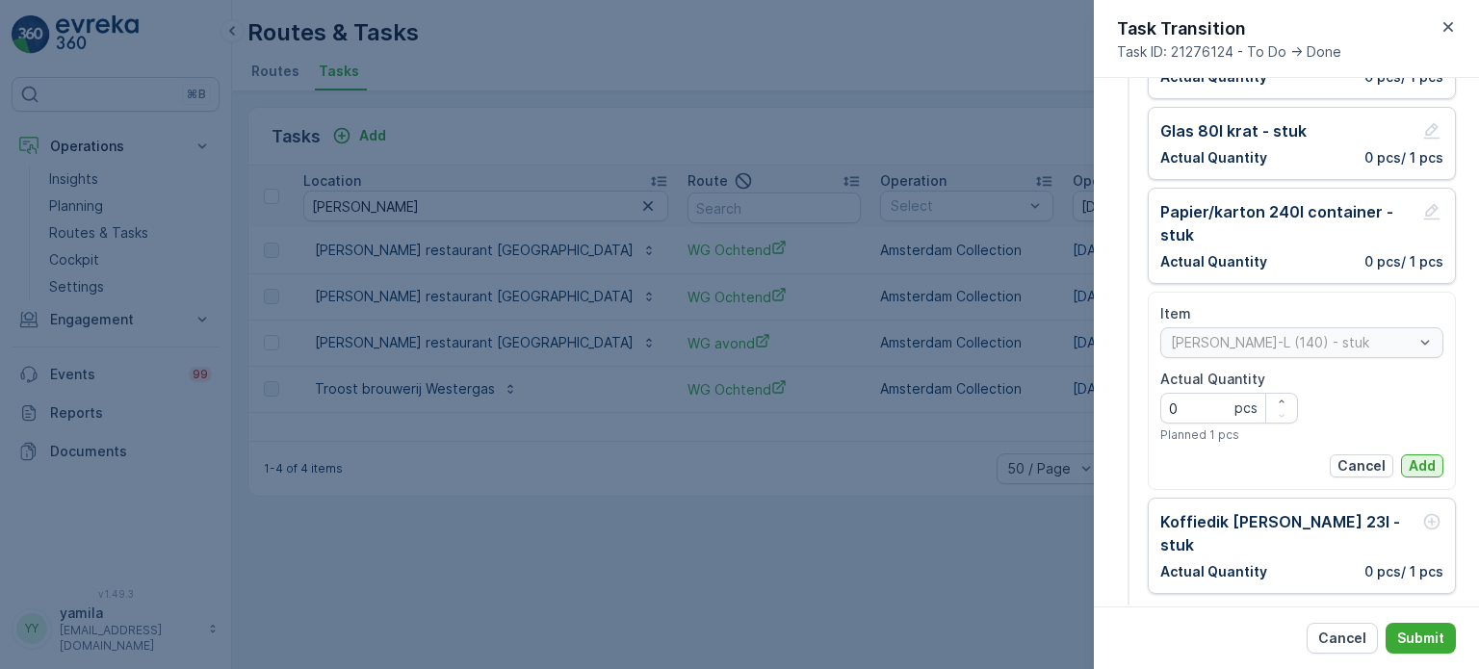
click at [1408, 466] on p "Add" at bounding box center [1421, 465] width 27 height 19
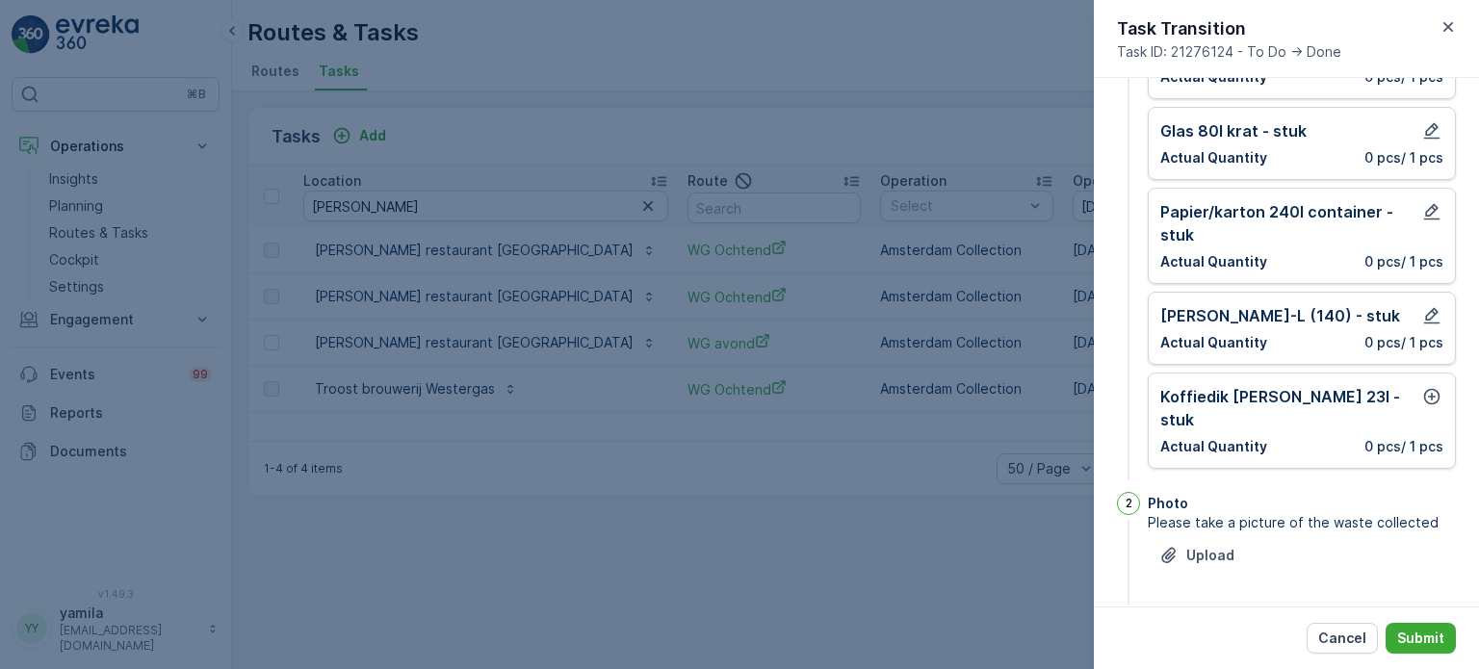
click at [1430, 376] on div "Koffiedik [PERSON_NAME] 23l - stuk Actual Quantity 0 pcs / 1 pcs" at bounding box center [1302, 421] width 308 height 96
click at [1430, 380] on div "Koffiedik [PERSON_NAME] 23l - stuk Actual Quantity 0 pcs / 1 pcs" at bounding box center [1302, 421] width 308 height 96
click at [1430, 392] on icon "button" at bounding box center [1431, 396] width 19 height 19
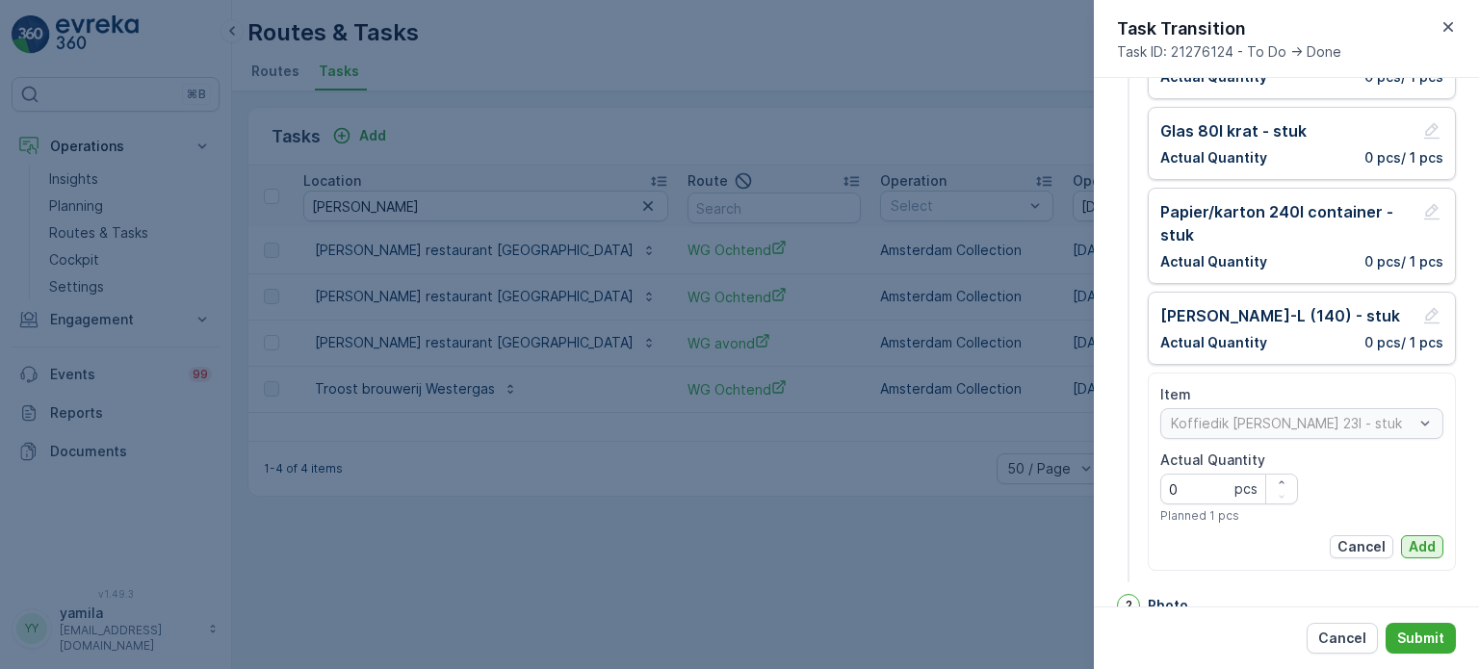
click at [1417, 546] on p "Add" at bounding box center [1421, 546] width 27 height 19
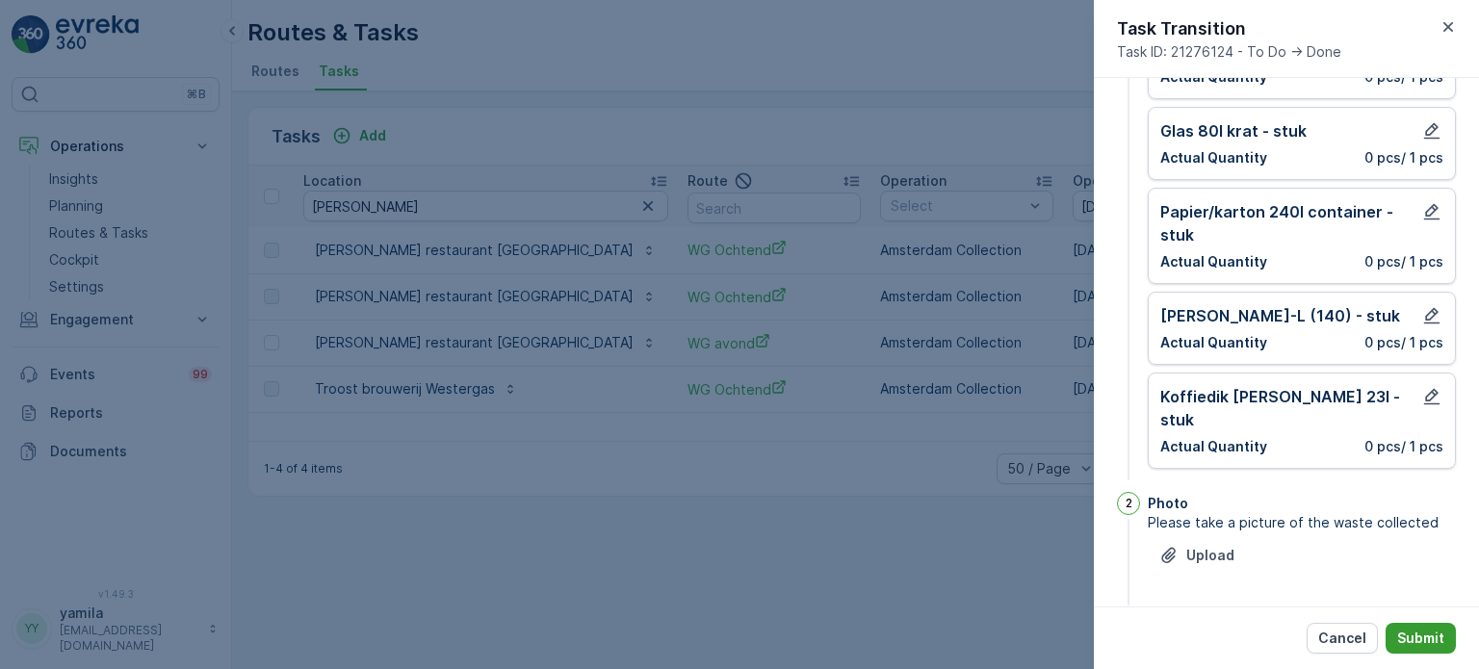
click at [1417, 646] on p "Submit" at bounding box center [1420, 638] width 47 height 19
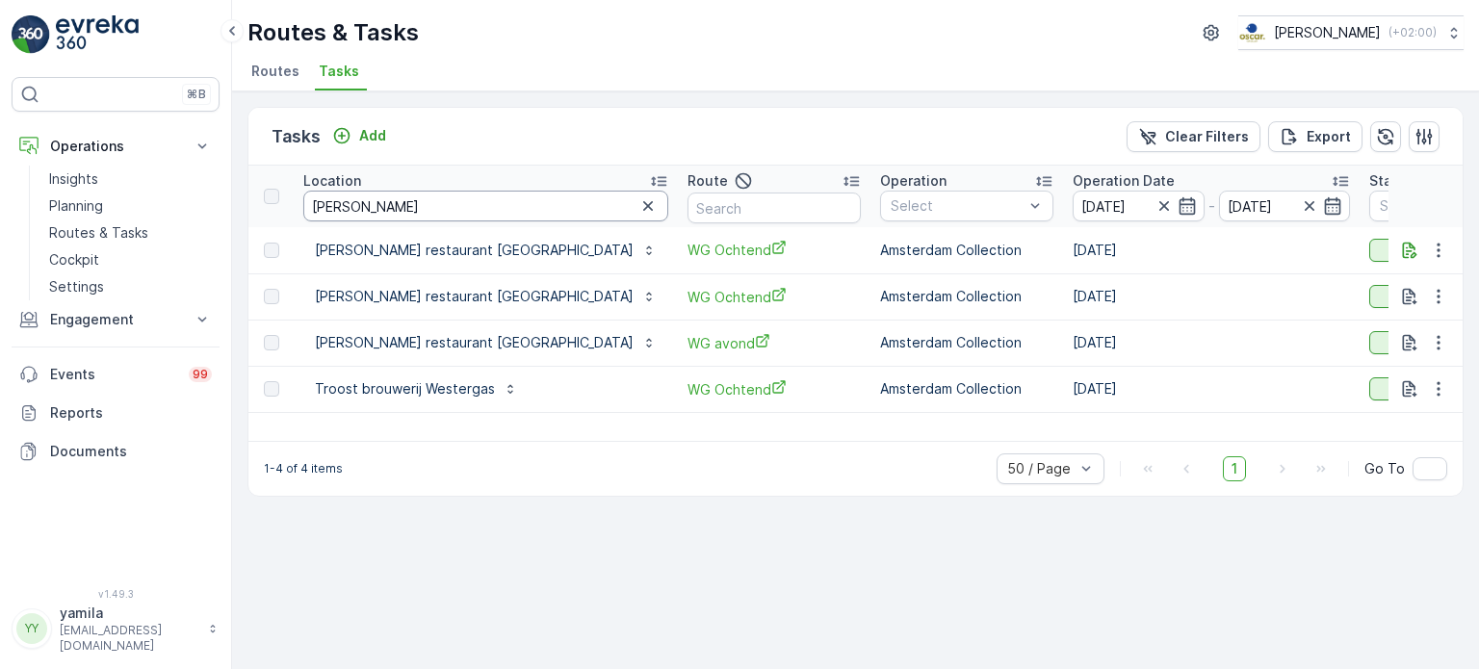
click at [421, 192] on input "[PERSON_NAME]" at bounding box center [485, 206] width 365 height 31
type input "cantine"
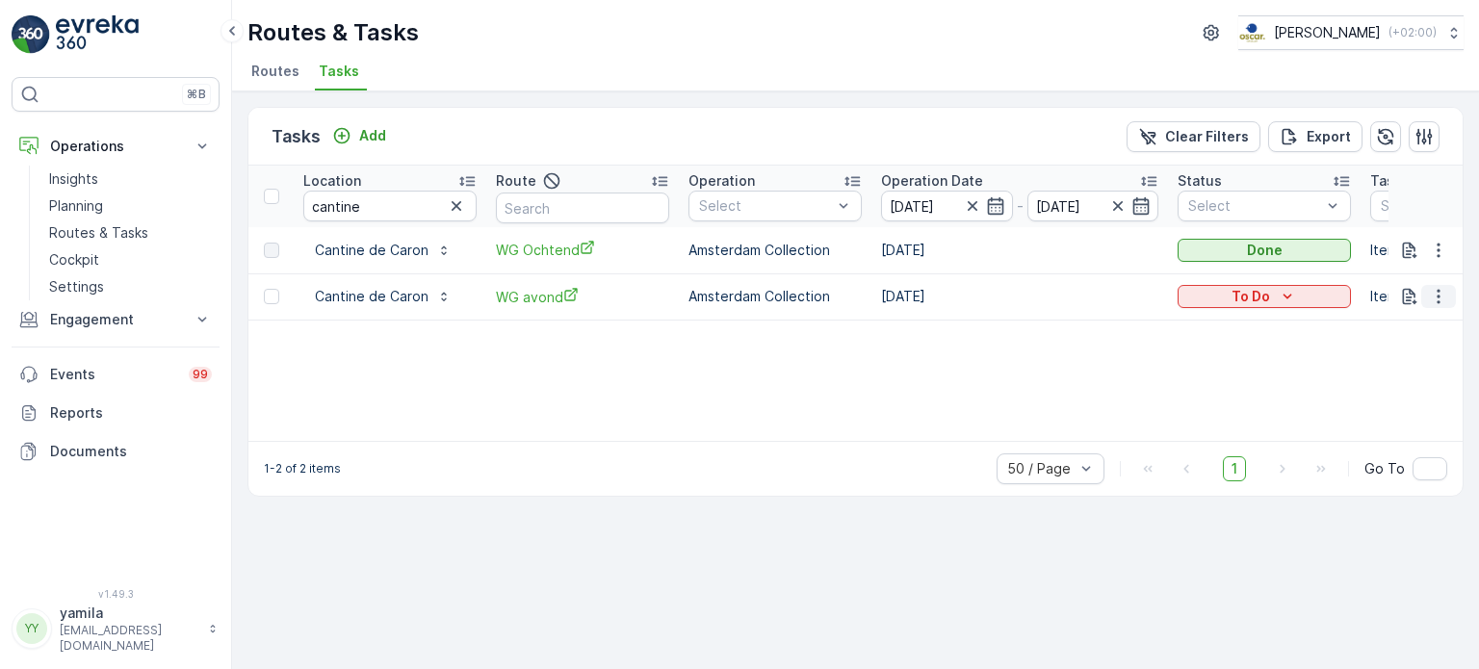
click at [1444, 290] on icon "button" at bounding box center [1438, 296] width 19 height 19
click at [1290, 315] on td "To Do" at bounding box center [1264, 296] width 193 height 46
click at [1270, 299] on div "To Do" at bounding box center [1264, 296] width 158 height 19
click at [1221, 373] on span "Done" at bounding box center [1206, 377] width 35 height 19
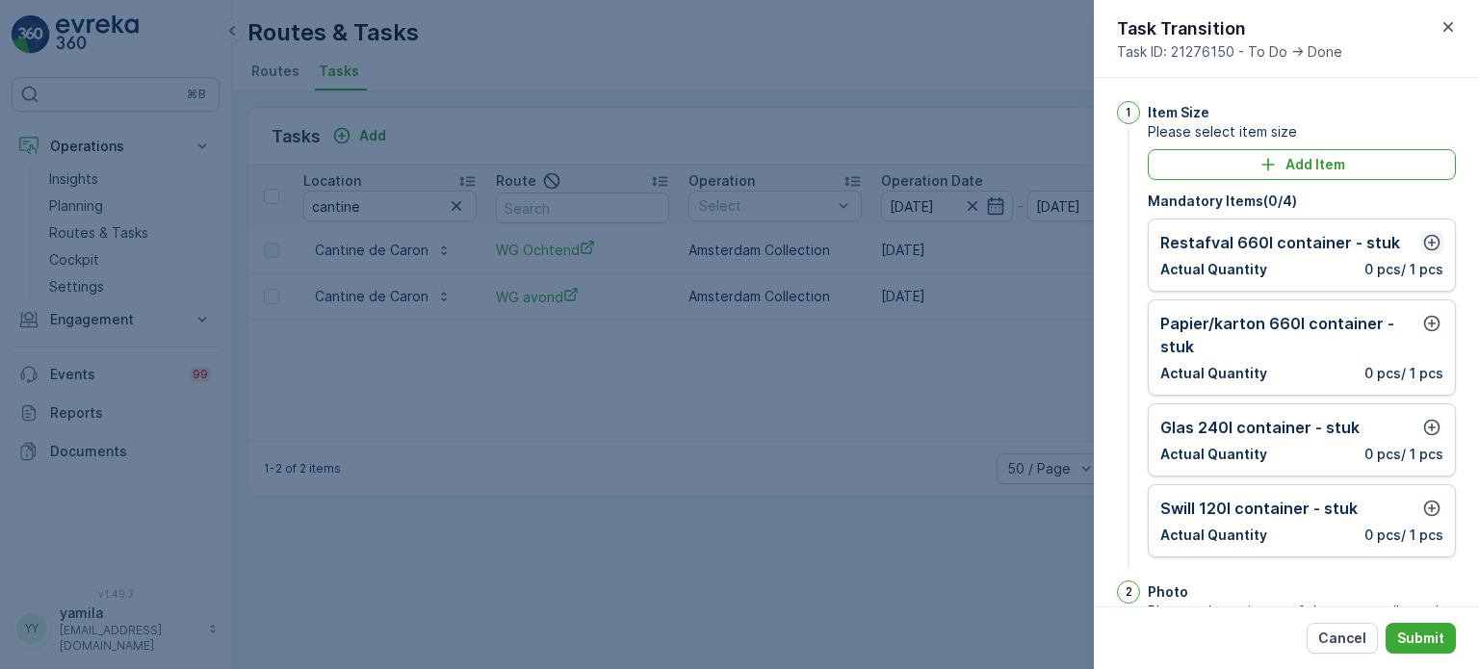
click at [1424, 238] on icon "button" at bounding box center [1431, 242] width 19 height 19
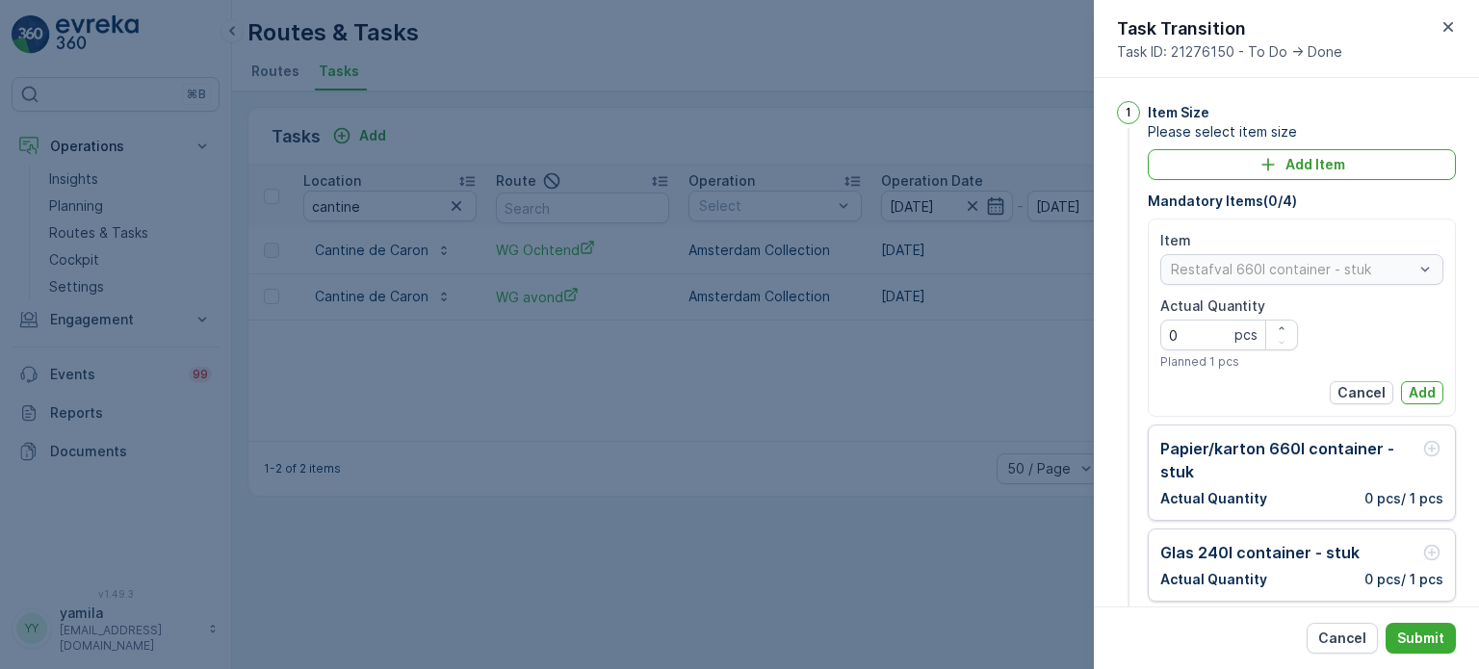
click at [1416, 378] on div "Item Restafval 660l container - stuk Actual Quantity 0 pcs Planned 1 pcs Cancel…" at bounding box center [1301, 317] width 283 height 173
click at [1417, 385] on p "Add" at bounding box center [1421, 392] width 27 height 19
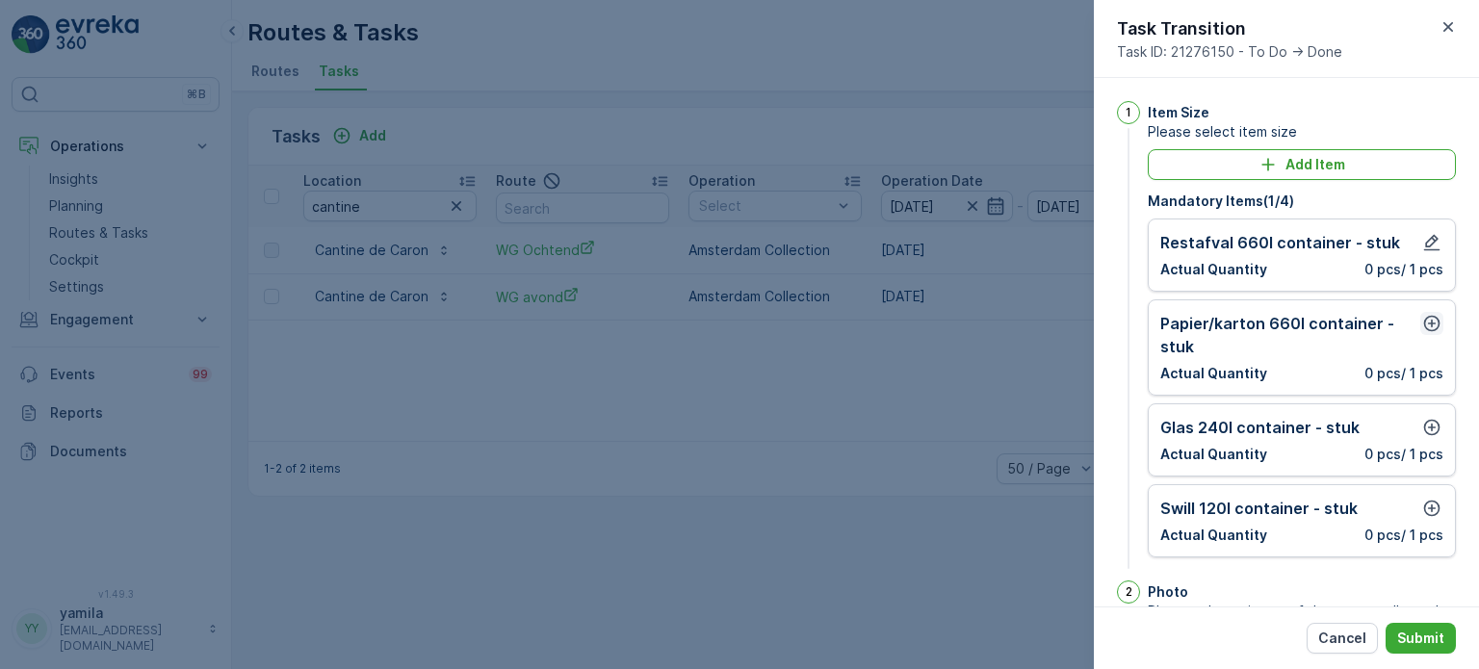
click at [1428, 319] on icon "button" at bounding box center [1431, 323] width 19 height 19
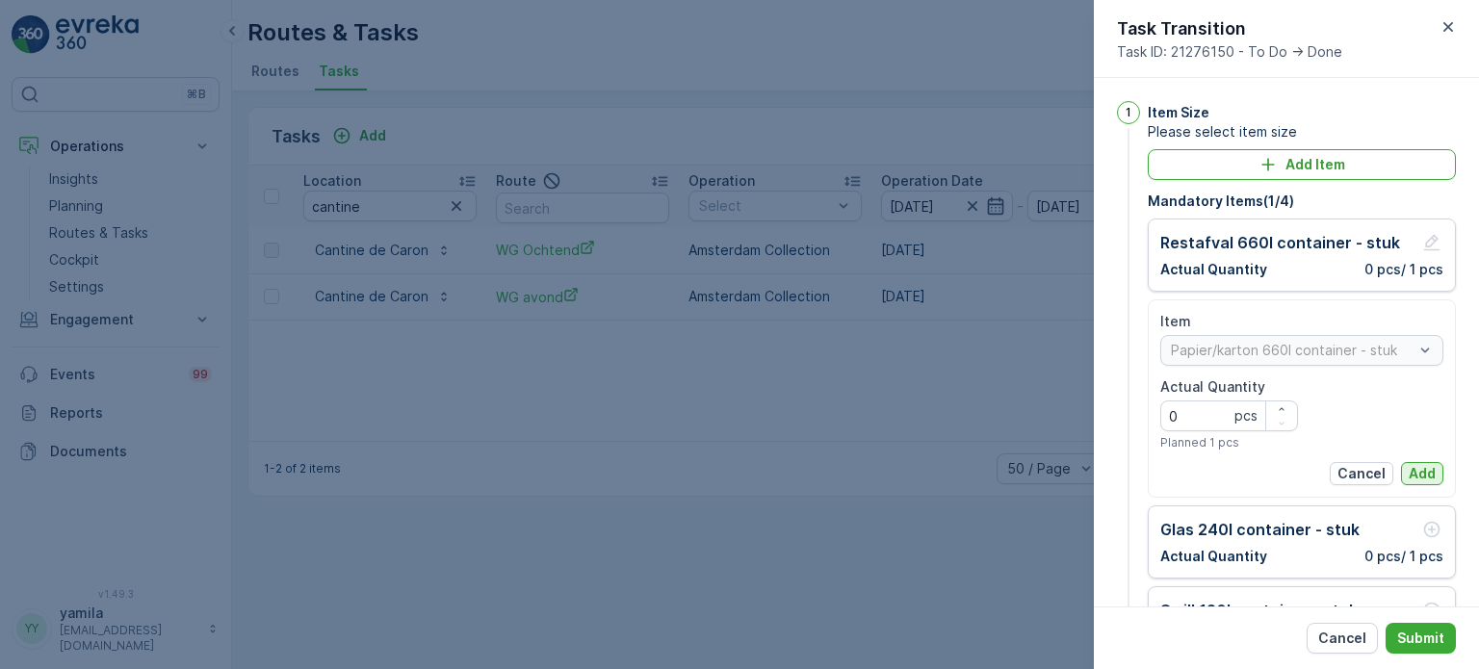
click at [1429, 465] on p "Add" at bounding box center [1421, 473] width 27 height 19
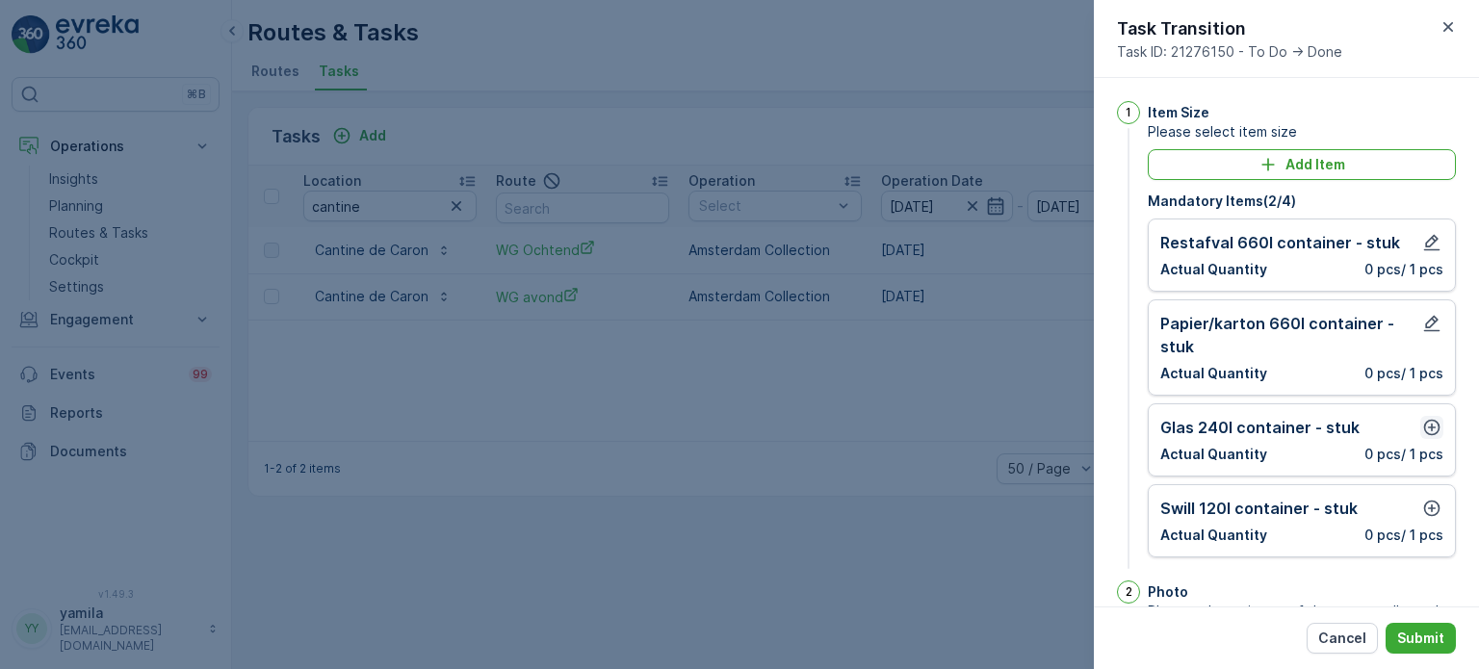
click at [1429, 418] on icon "button" at bounding box center [1431, 427] width 19 height 19
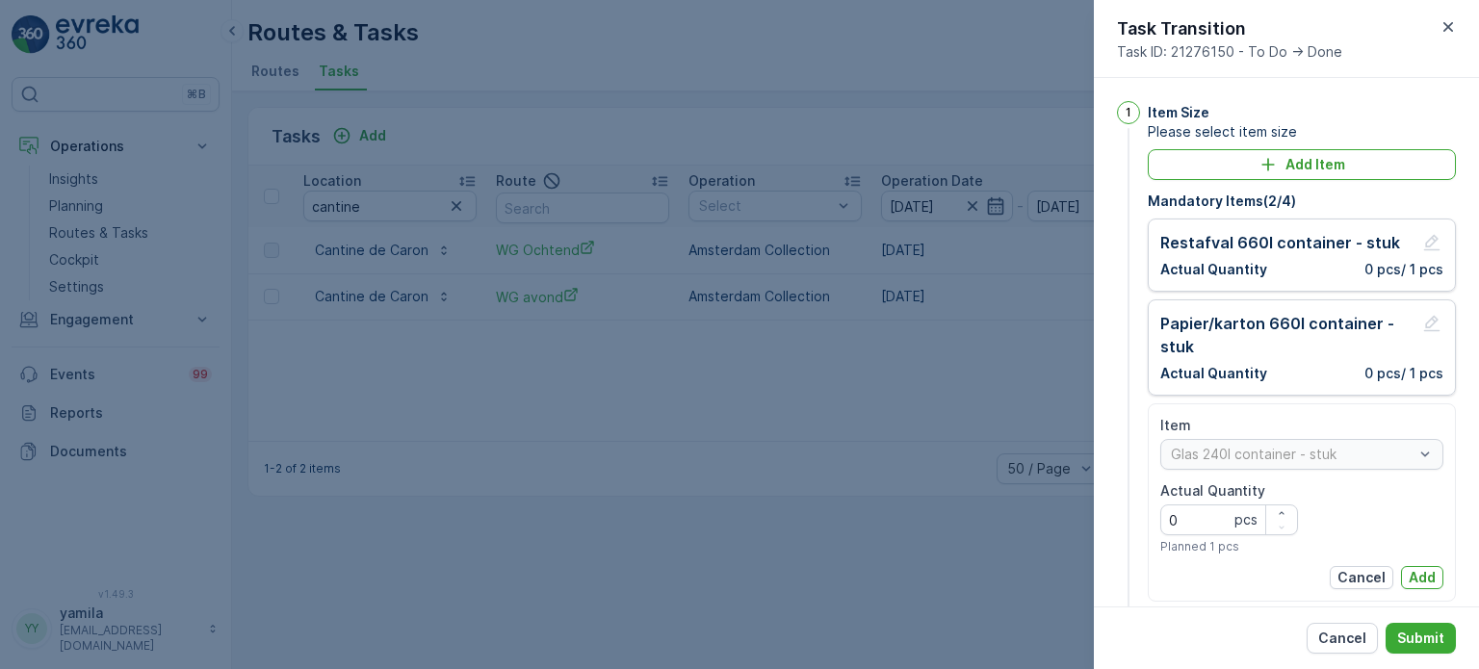
click at [1426, 557] on div "Item Glas 240l container - stuk Actual Quantity 0 pcs Planned 1 pcs Cancel Add" at bounding box center [1301, 502] width 283 height 173
click at [1425, 566] on button "Add" at bounding box center [1422, 577] width 42 height 23
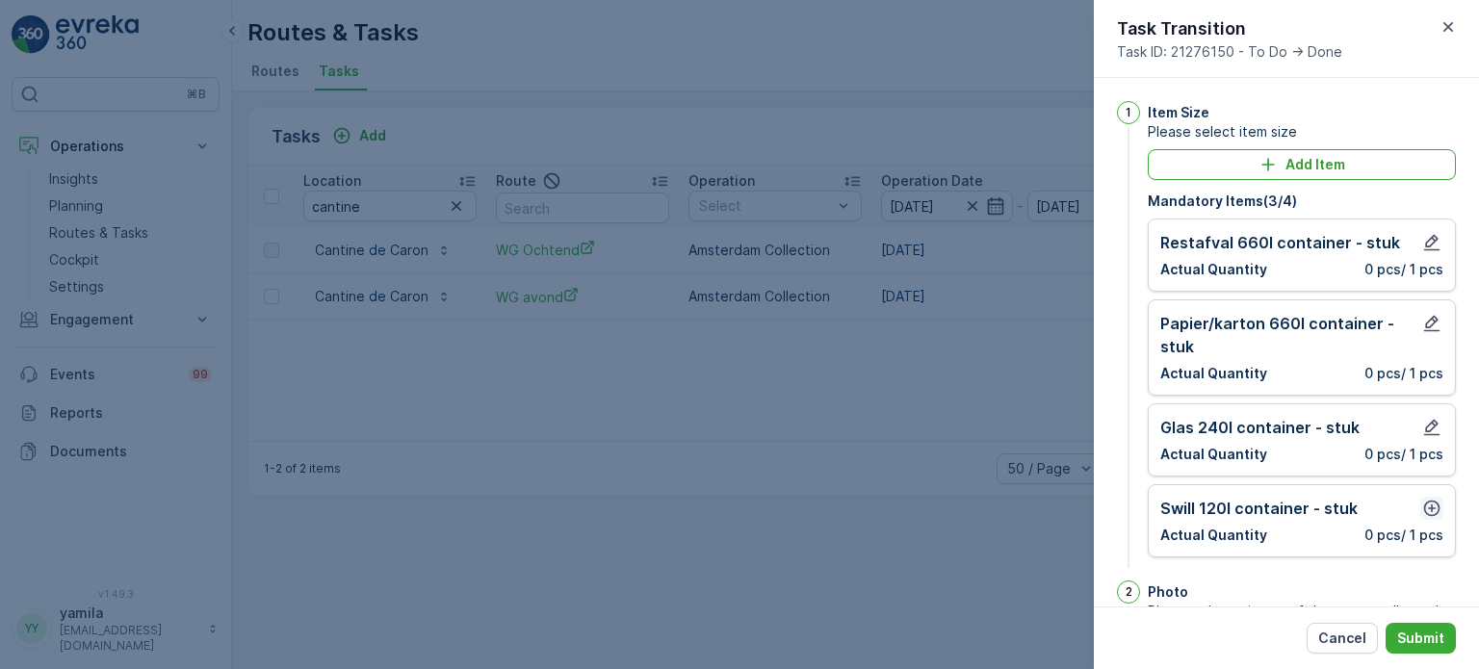
scroll to position [37, 0]
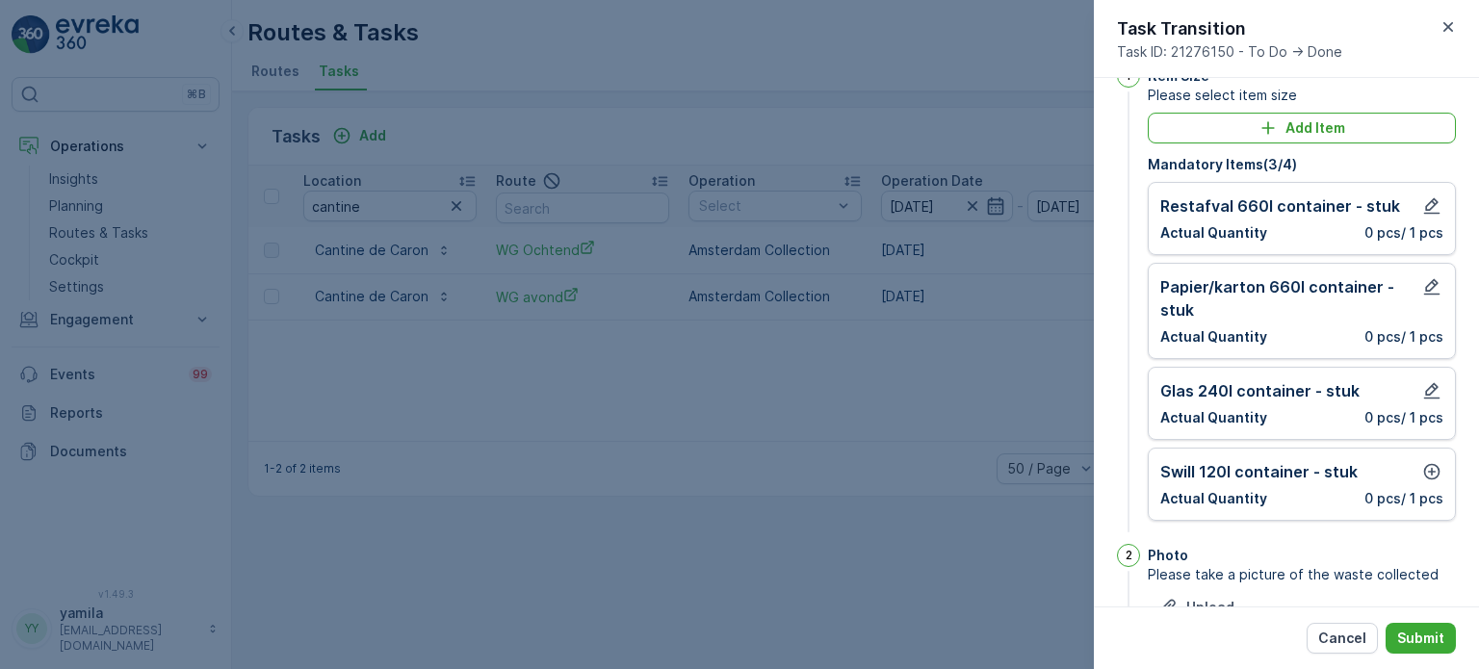
click at [1426, 481] on div "Swill 120l container - stuk Actual Quantity 0 pcs / 1 pcs" at bounding box center [1301, 484] width 283 height 48
click at [1426, 474] on icon "button" at bounding box center [1431, 471] width 19 height 19
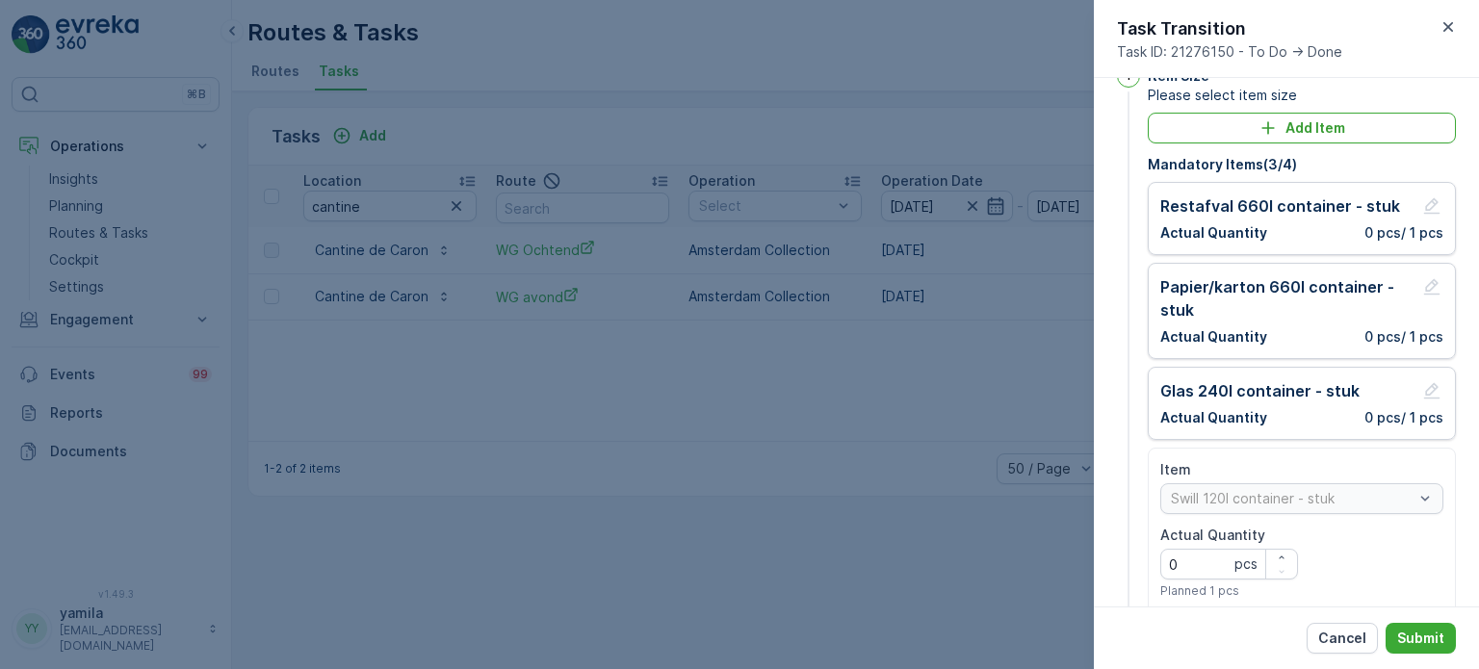
scroll to position [81, 0]
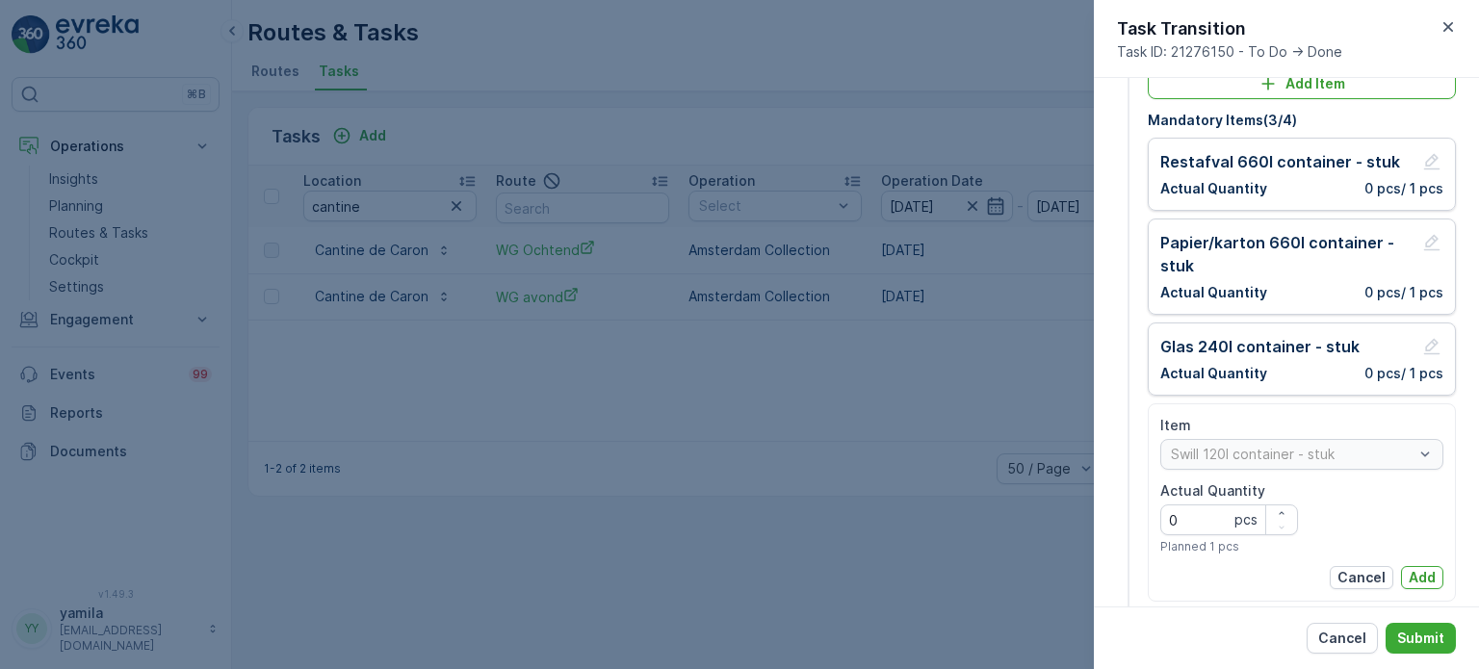
click at [1418, 559] on div "Item Swill 120l container - stuk Actual Quantity 0 pcs Planned 1 pcs Cancel Add" at bounding box center [1301, 502] width 283 height 173
click at [1418, 568] on p "Add" at bounding box center [1421, 577] width 27 height 19
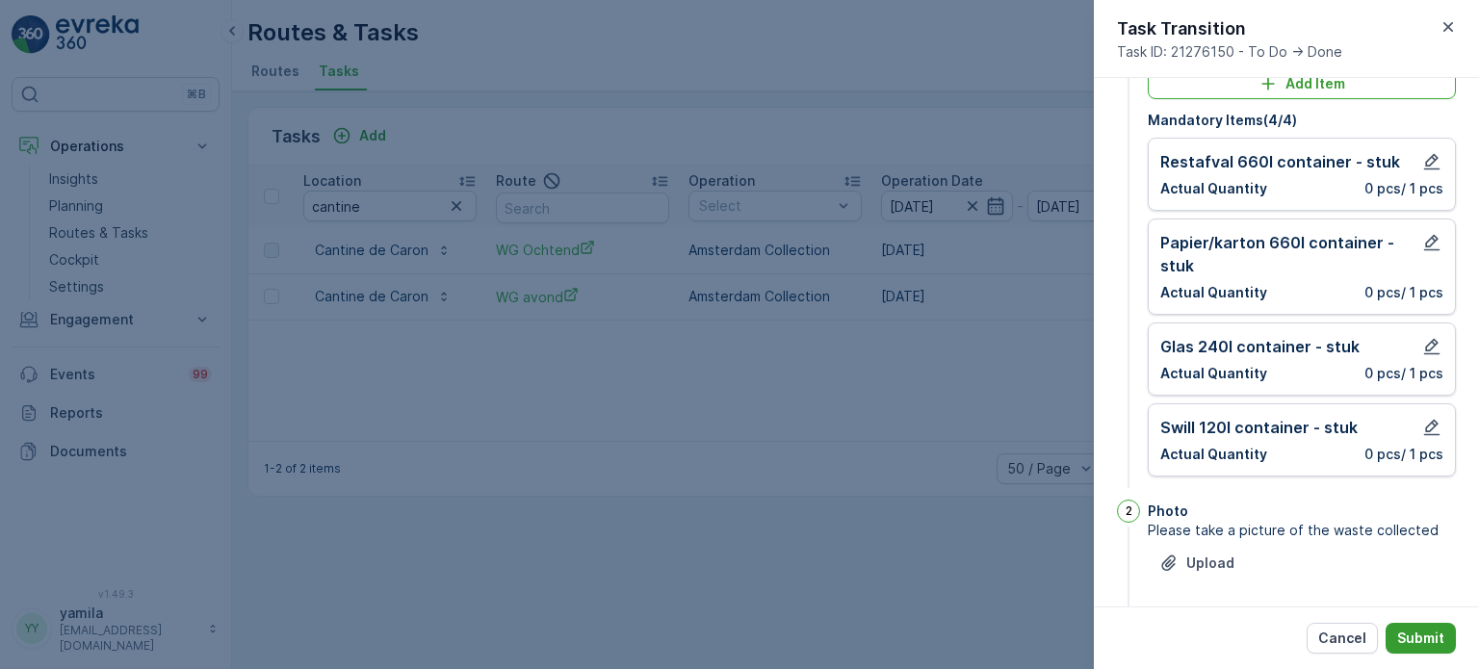
click at [1418, 634] on p "Submit" at bounding box center [1420, 638] width 47 height 19
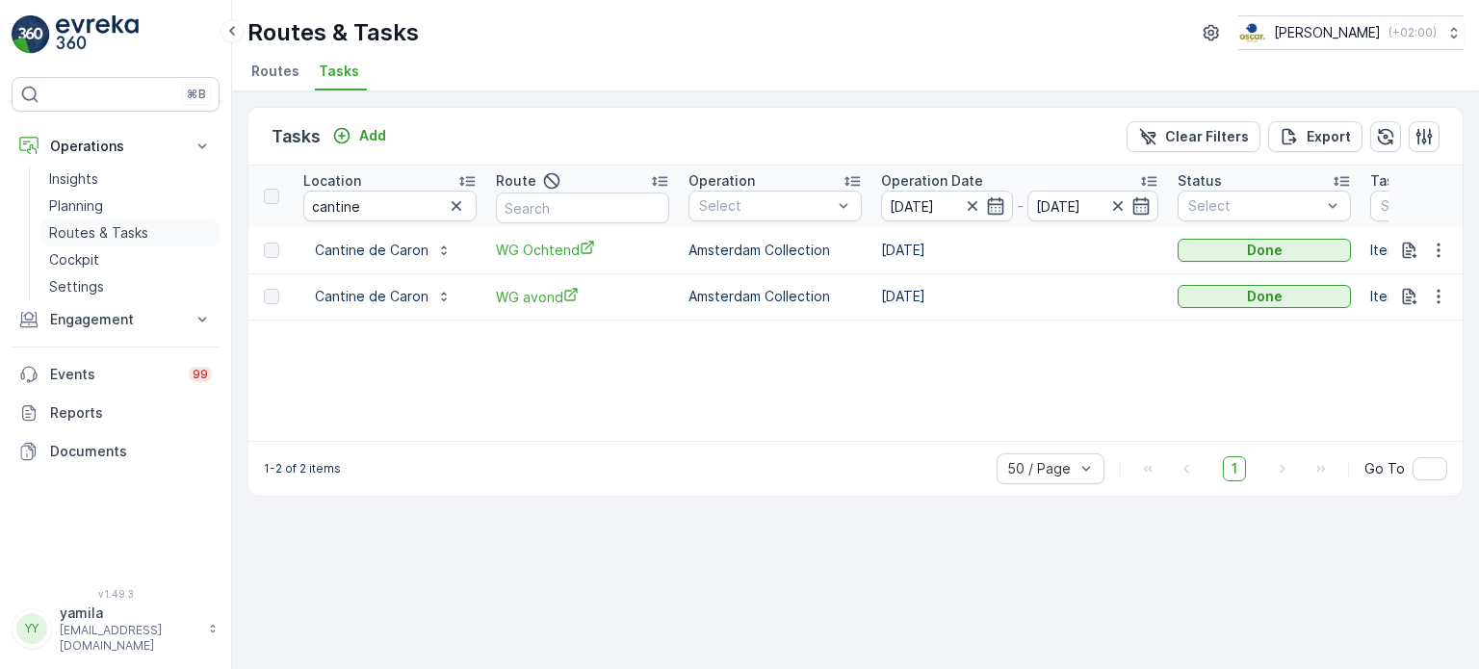
click at [139, 223] on p "Routes & Tasks" at bounding box center [98, 232] width 99 height 19
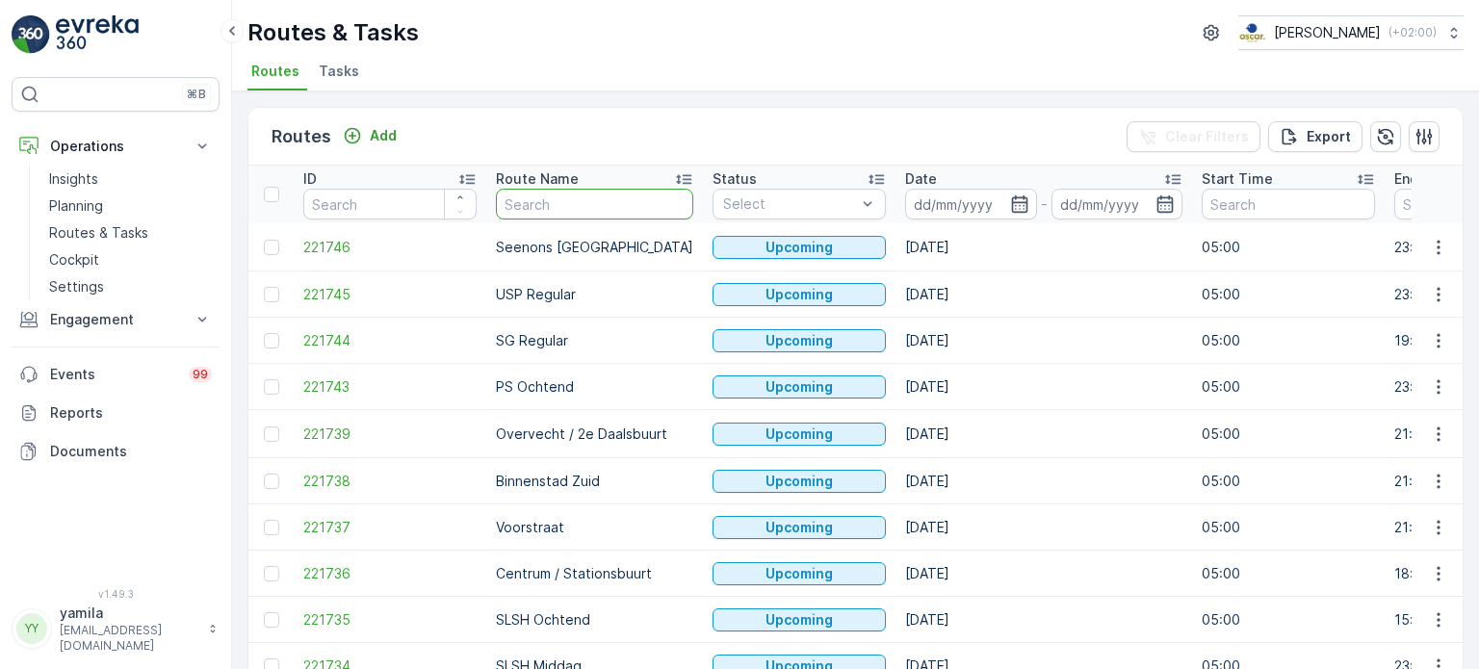
click at [504, 197] on input "text" at bounding box center [594, 204] width 197 height 31
type input "mq"
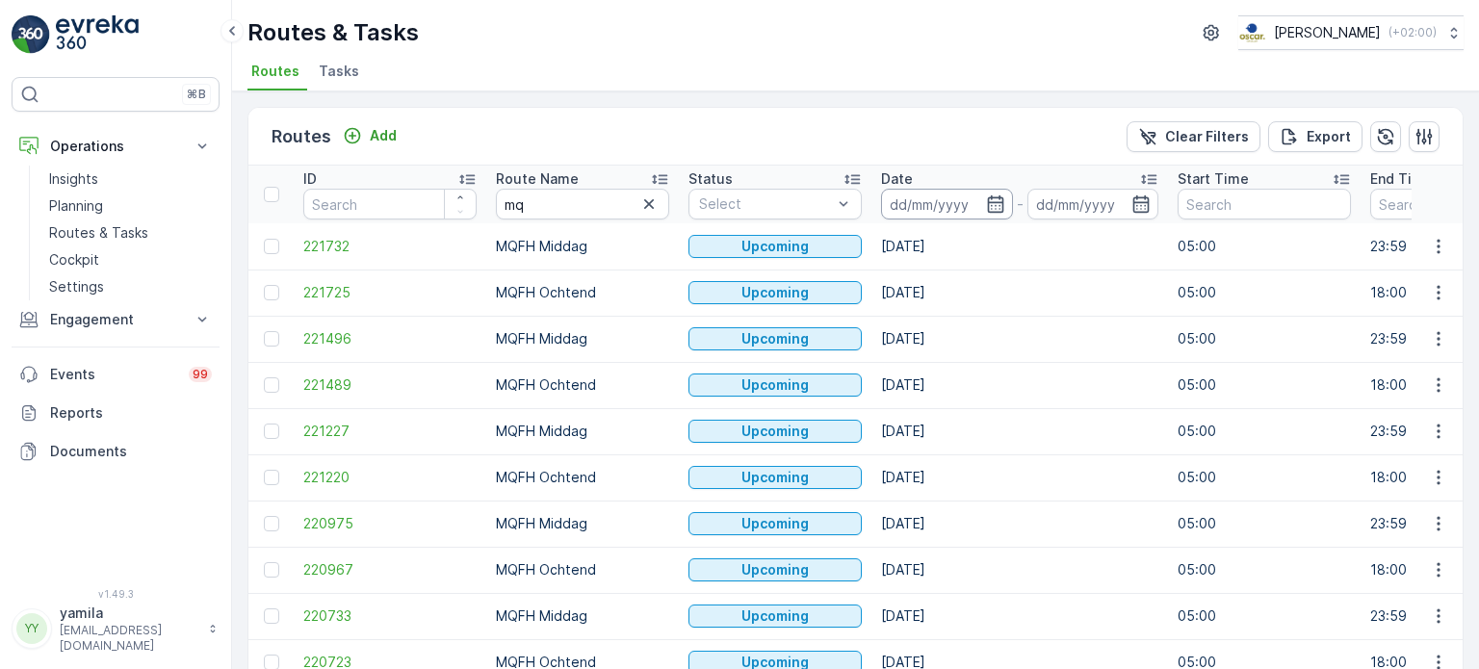
click at [930, 206] on input at bounding box center [947, 204] width 132 height 31
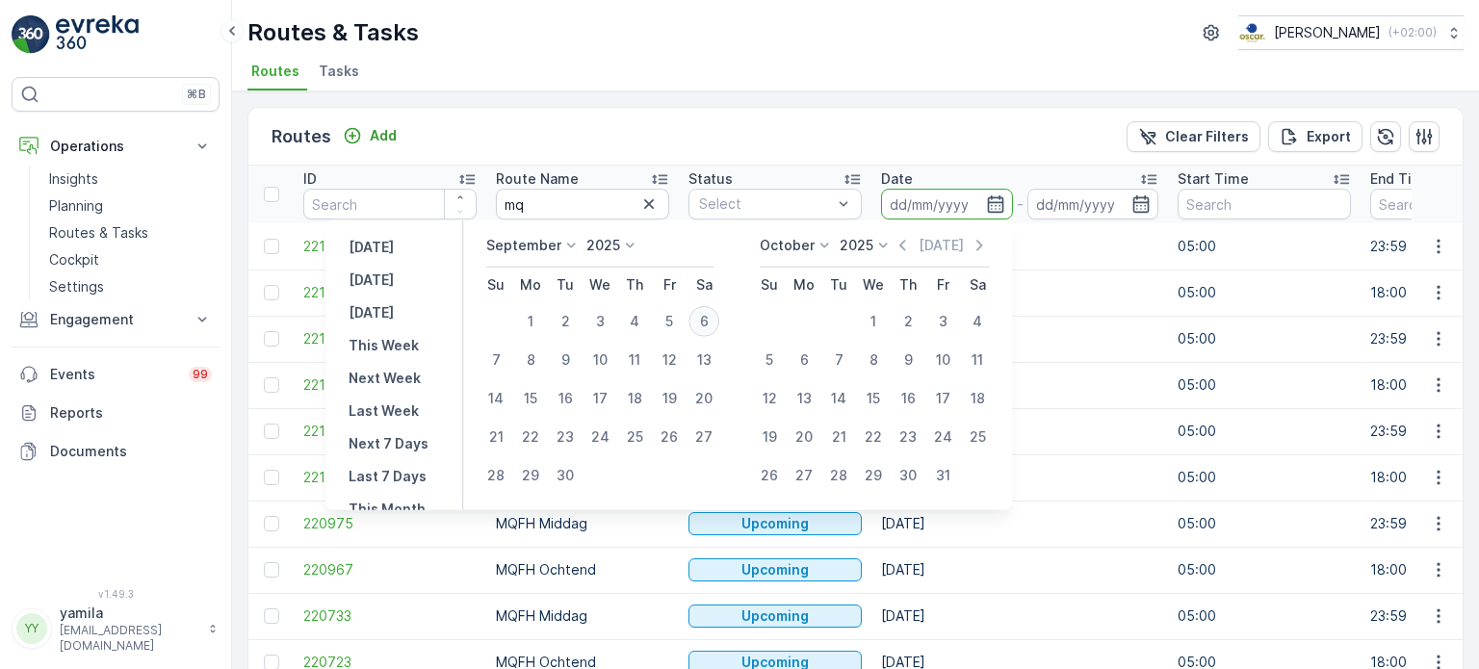
click at [708, 326] on div "6" at bounding box center [703, 321] width 31 height 31
type input "[DATE]"
click at [708, 326] on div "6" at bounding box center [703, 321] width 31 height 31
type input "[DATE]"
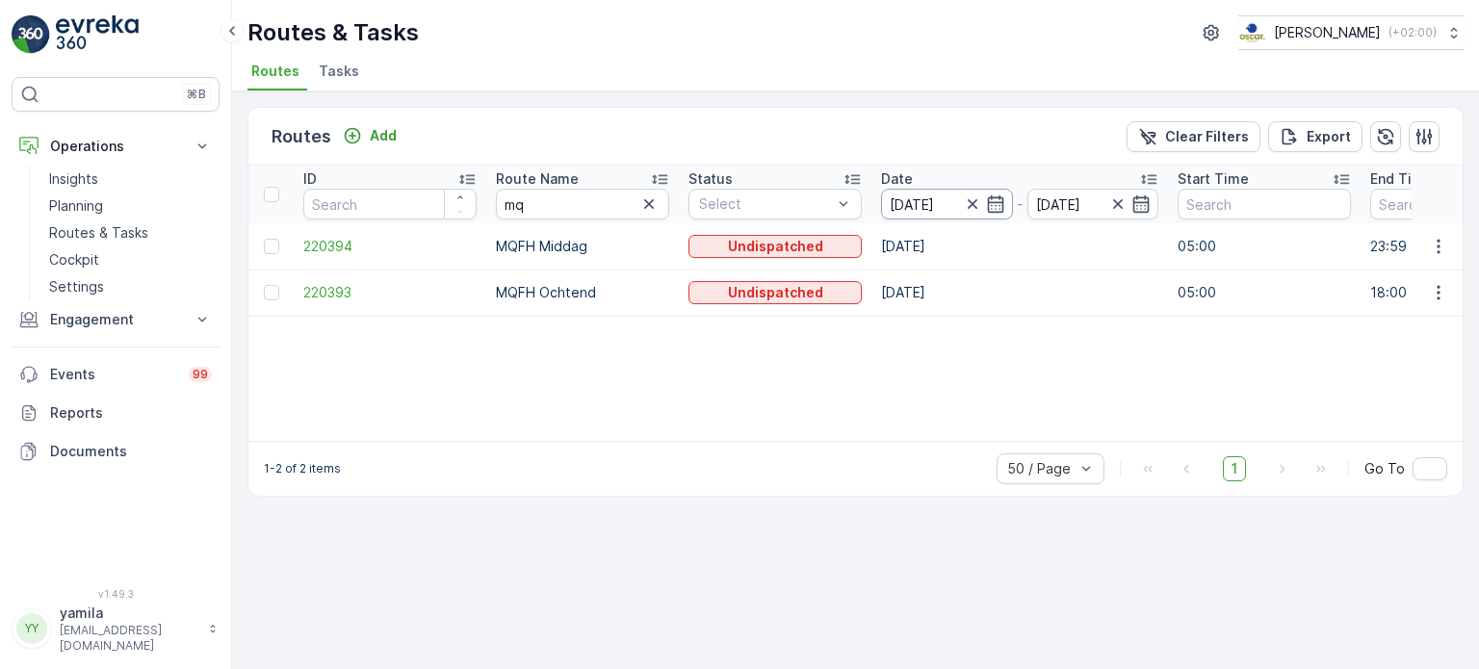
click at [925, 204] on input "[DATE]" at bounding box center [947, 204] width 132 height 31
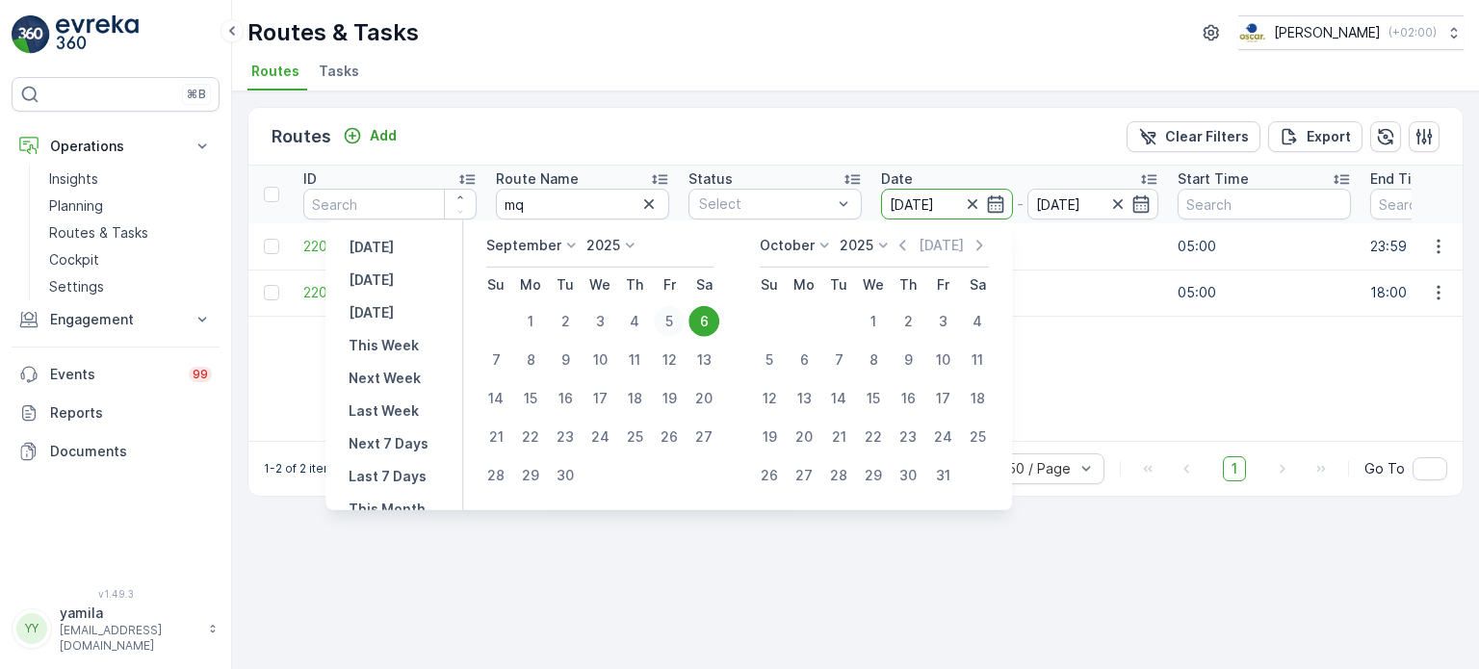
click at [665, 311] on div "5" at bounding box center [669, 321] width 31 height 31
type input "[DATE]"
click at [665, 311] on div "5" at bounding box center [669, 321] width 31 height 31
type input "[DATE]"
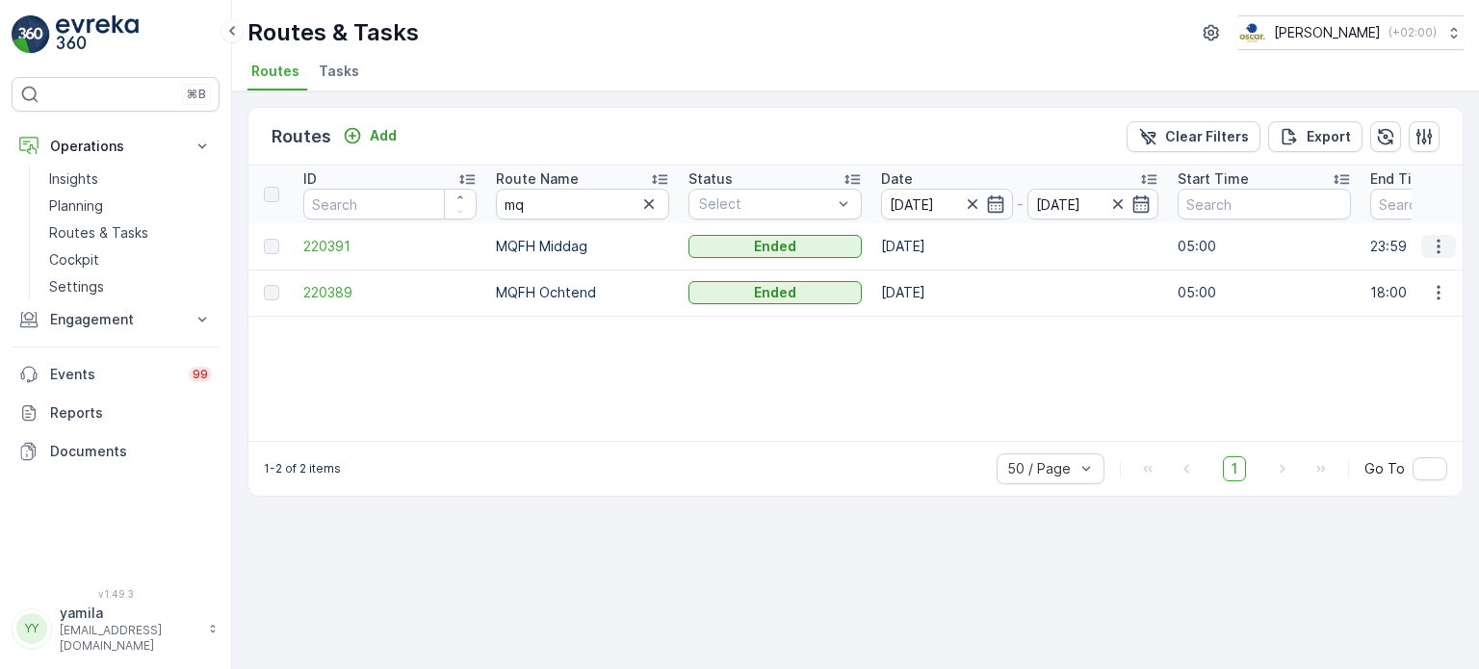
click at [1433, 255] on button "button" at bounding box center [1438, 246] width 35 height 23
click at [1149, 373] on div "ID Route Name mq Status Select Date [DATE] - [DATE] Start Time End Time Operati…" at bounding box center [855, 303] width 1214 height 275
click at [128, 233] on p "Routes & Tasks" at bounding box center [98, 232] width 99 height 19
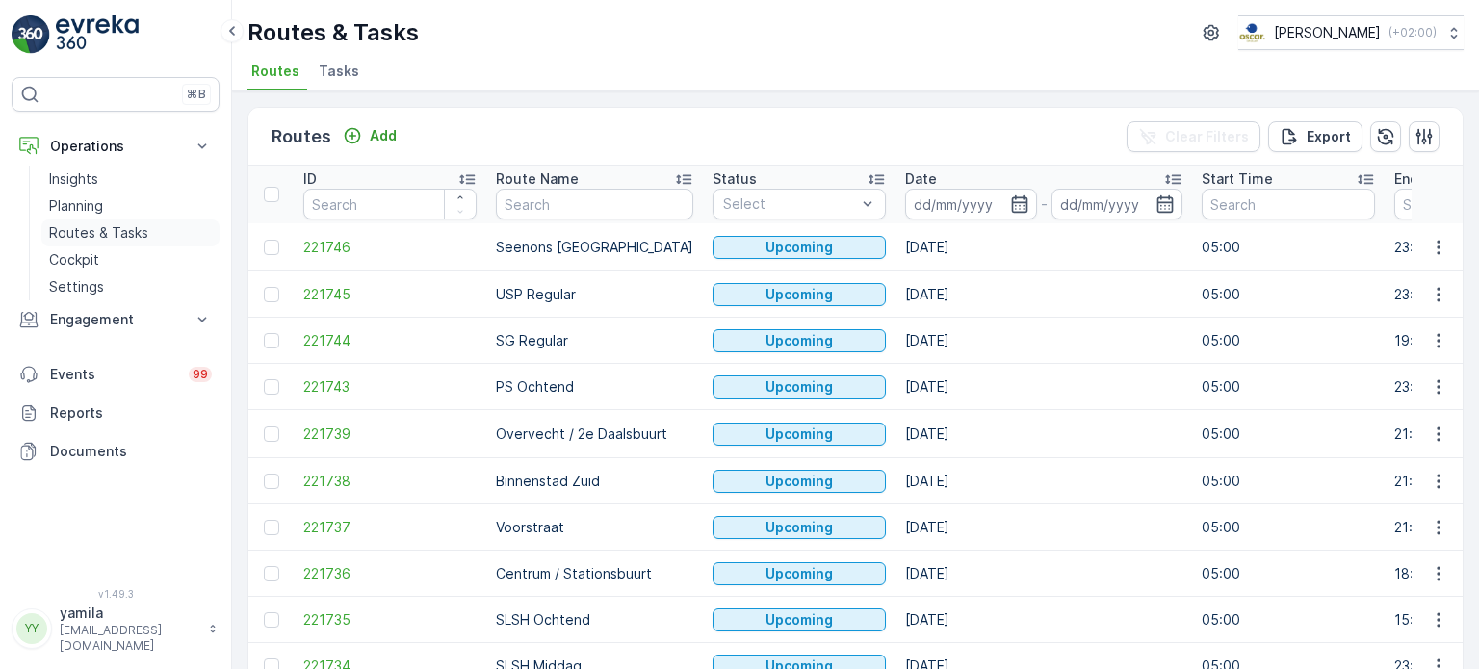
click at [122, 237] on p "Routes & Tasks" at bounding box center [98, 232] width 99 height 19
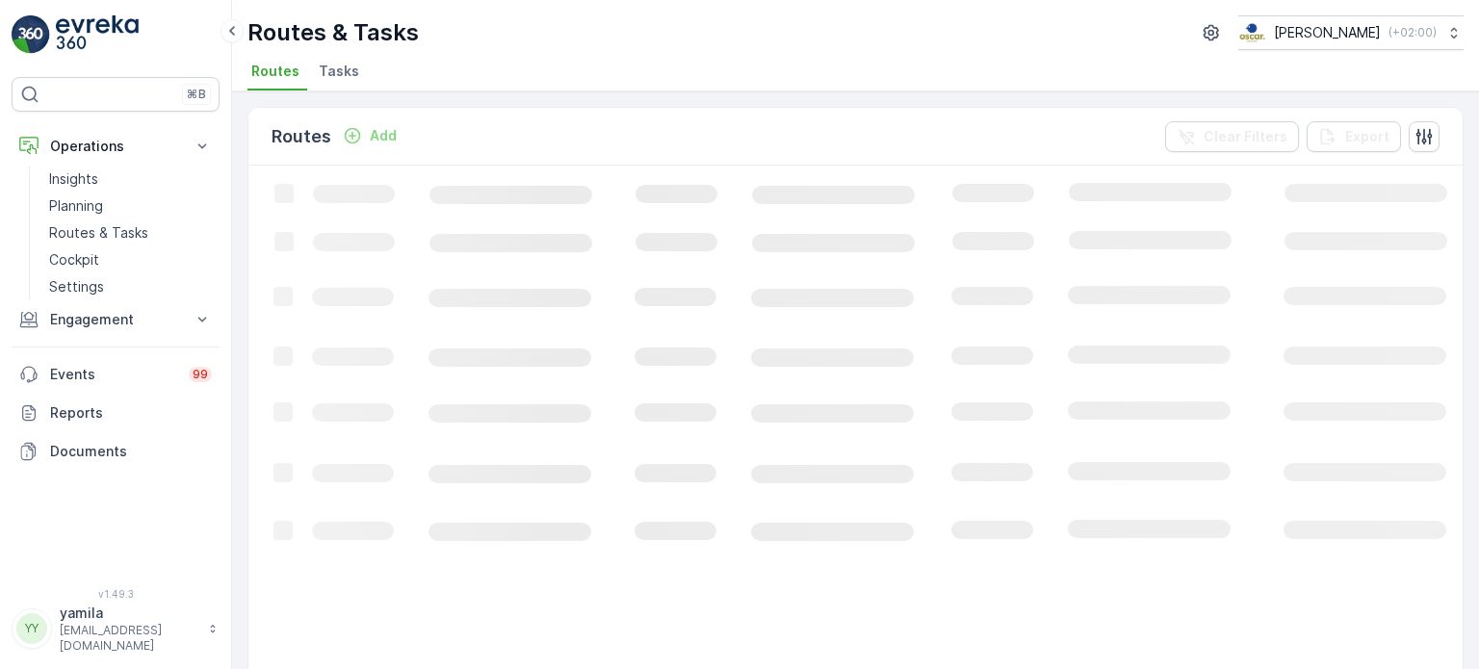
click at [349, 72] on span "Tasks" at bounding box center [339, 71] width 40 height 19
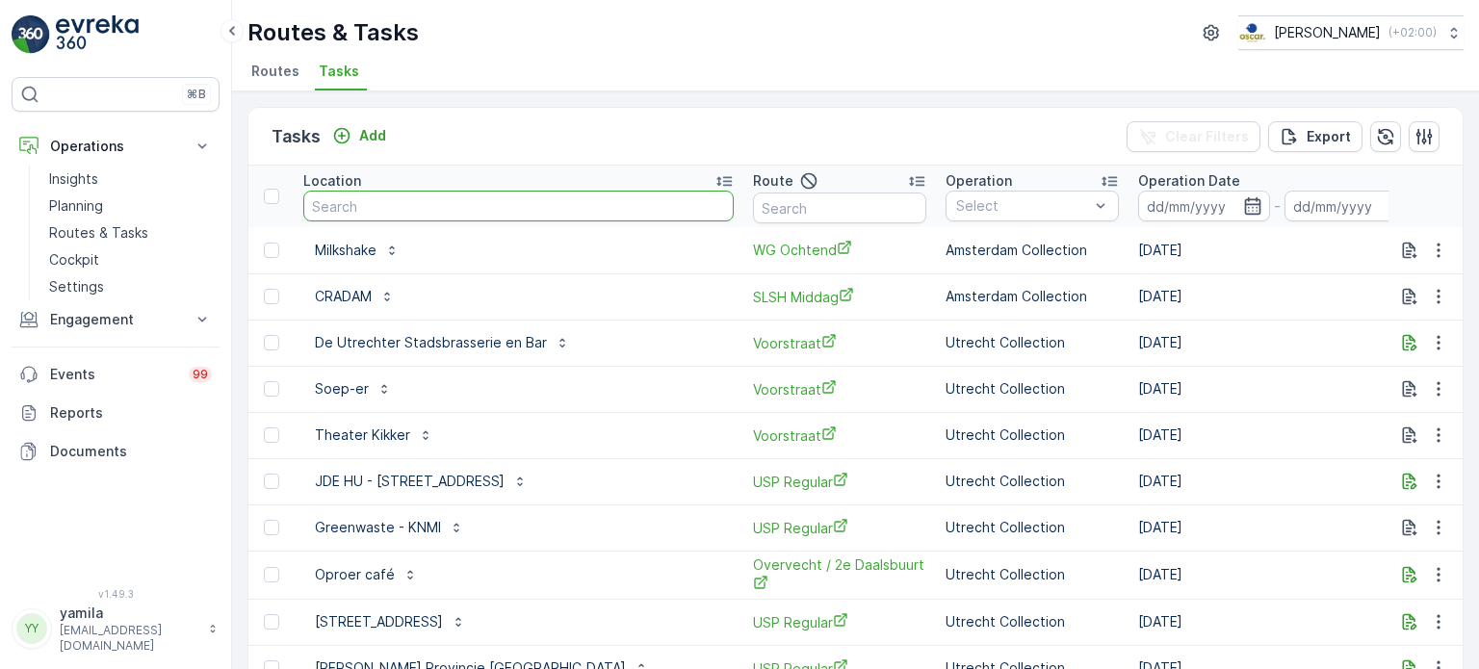
click at [381, 201] on input "text" at bounding box center [518, 206] width 430 height 31
type input "statiegeld"
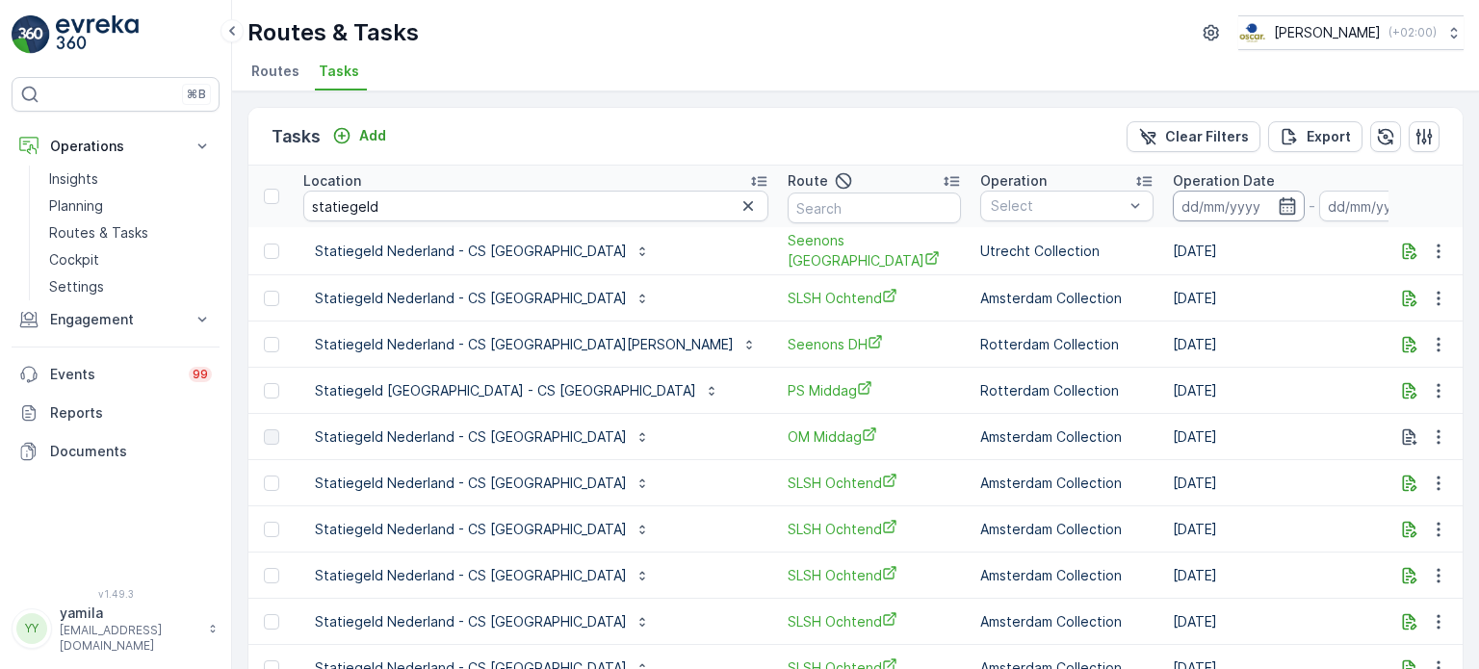
click at [1173, 203] on input at bounding box center [1239, 206] width 132 height 31
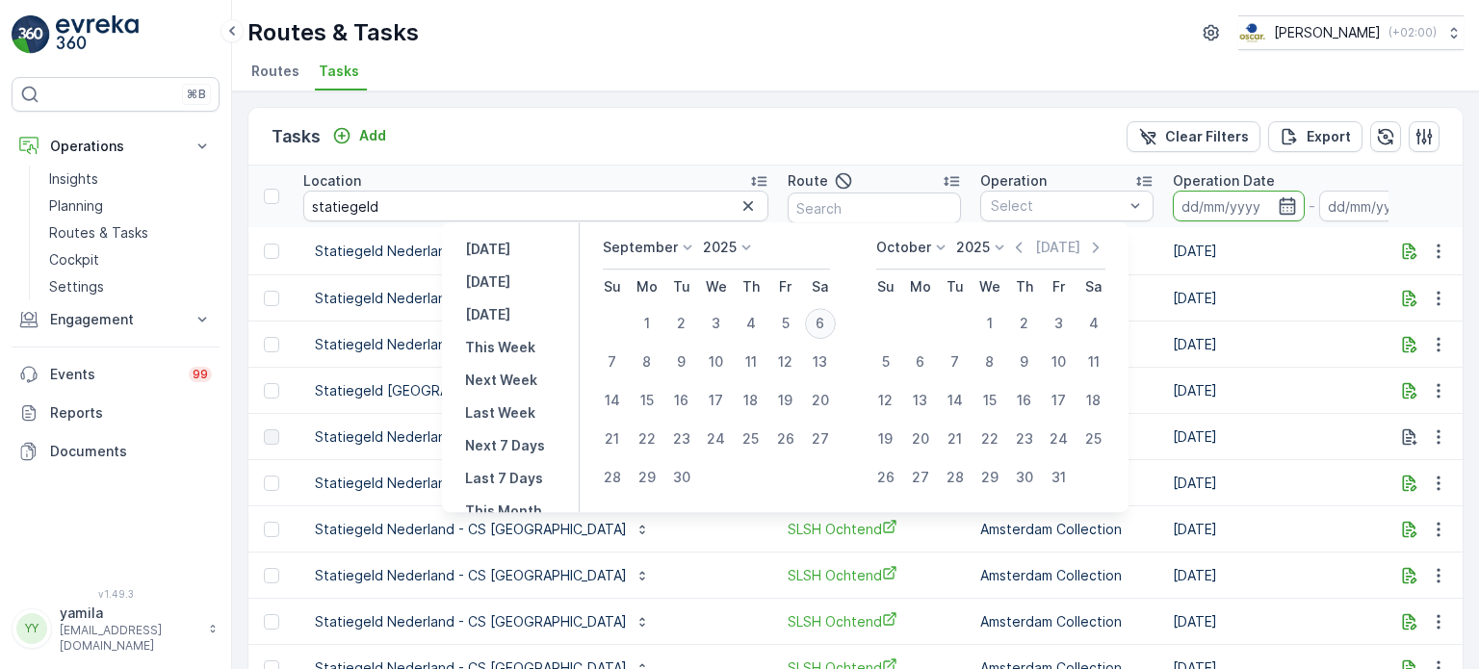
click at [819, 331] on div "6" at bounding box center [820, 323] width 31 height 31
type input "[DATE]"
click at [819, 331] on div "6" at bounding box center [820, 323] width 31 height 31
type input "[DATE]"
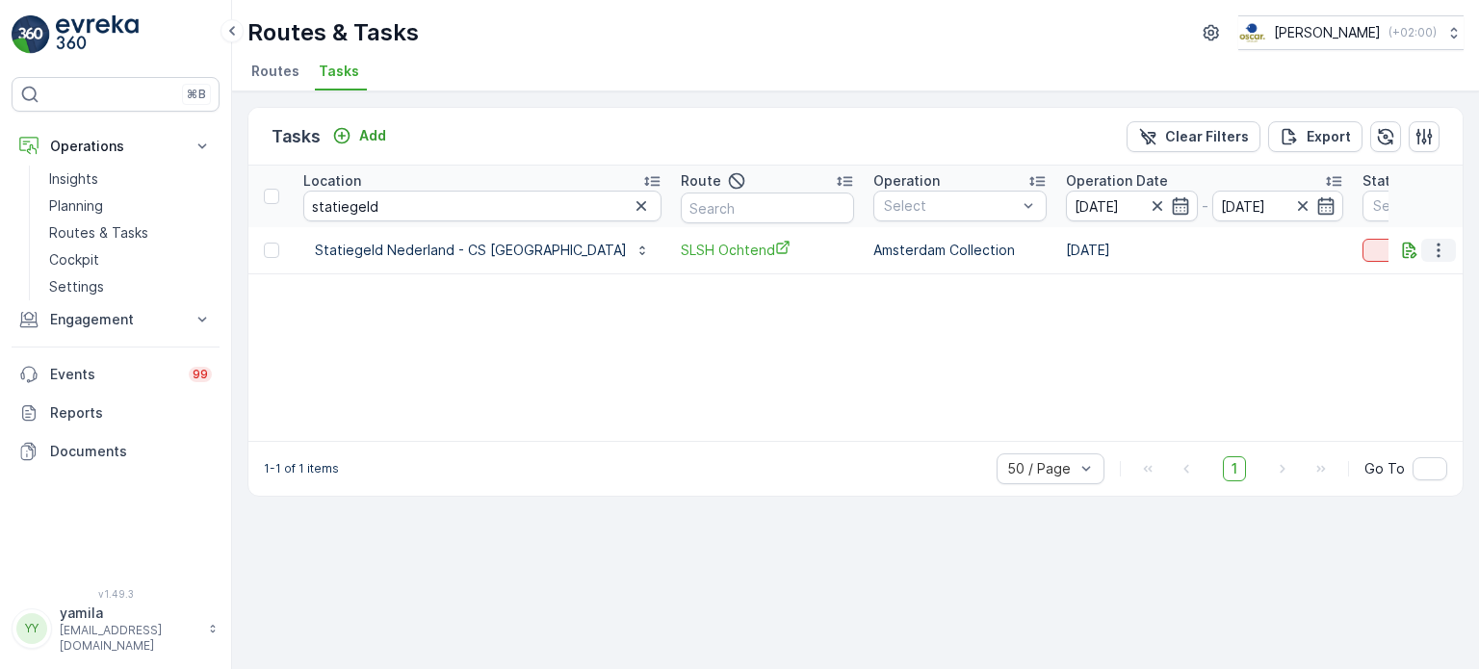
click at [1447, 249] on icon "button" at bounding box center [1438, 250] width 19 height 19
click at [1420, 272] on span "See More Details" at bounding box center [1398, 277] width 112 height 19
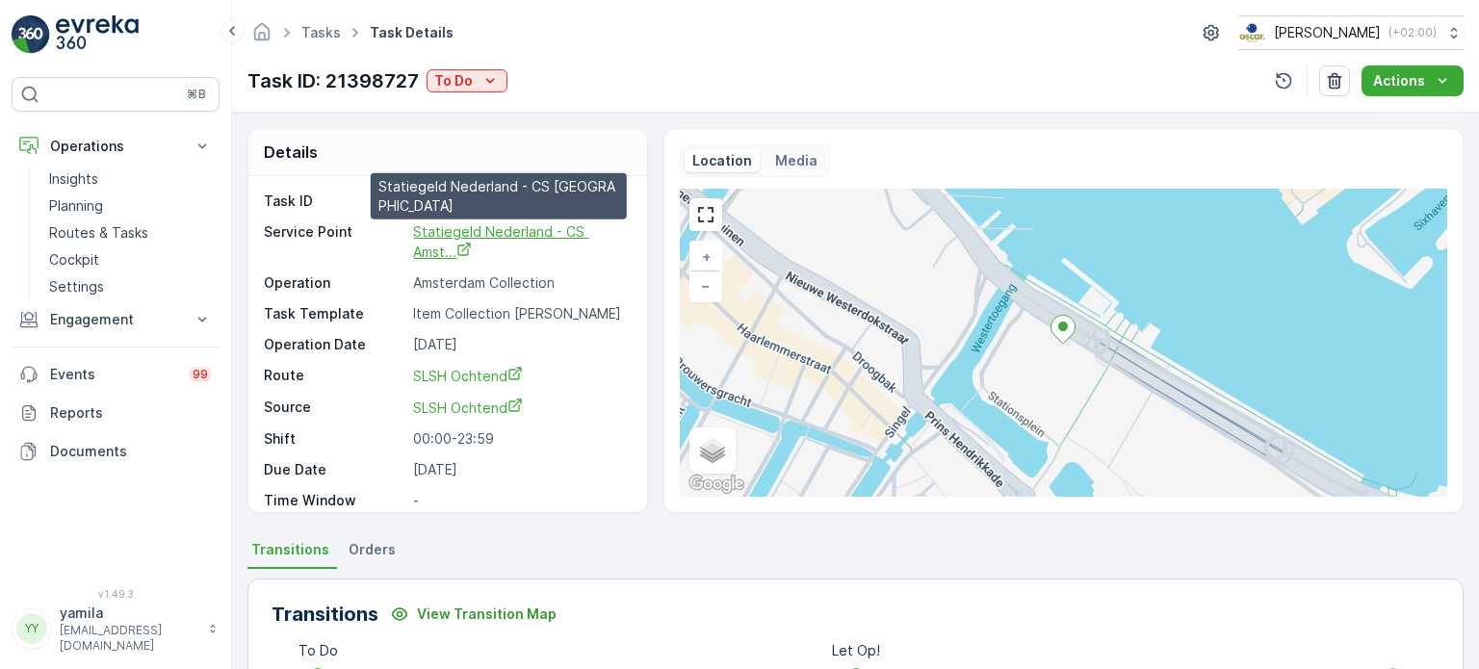
click at [496, 229] on span "Statiegeld Nederland - CS Amst..." at bounding box center [500, 241] width 175 height 37
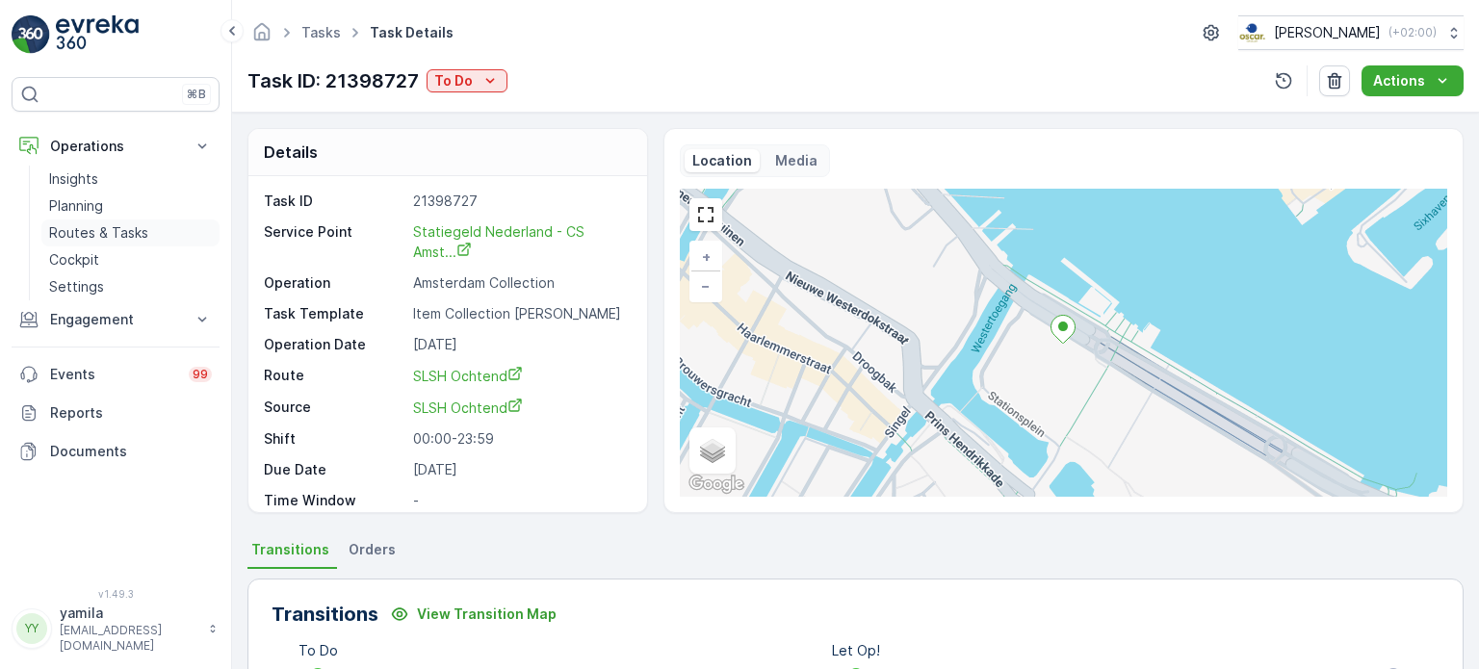
click at [126, 220] on link "Routes & Tasks" at bounding box center [130, 233] width 178 height 27
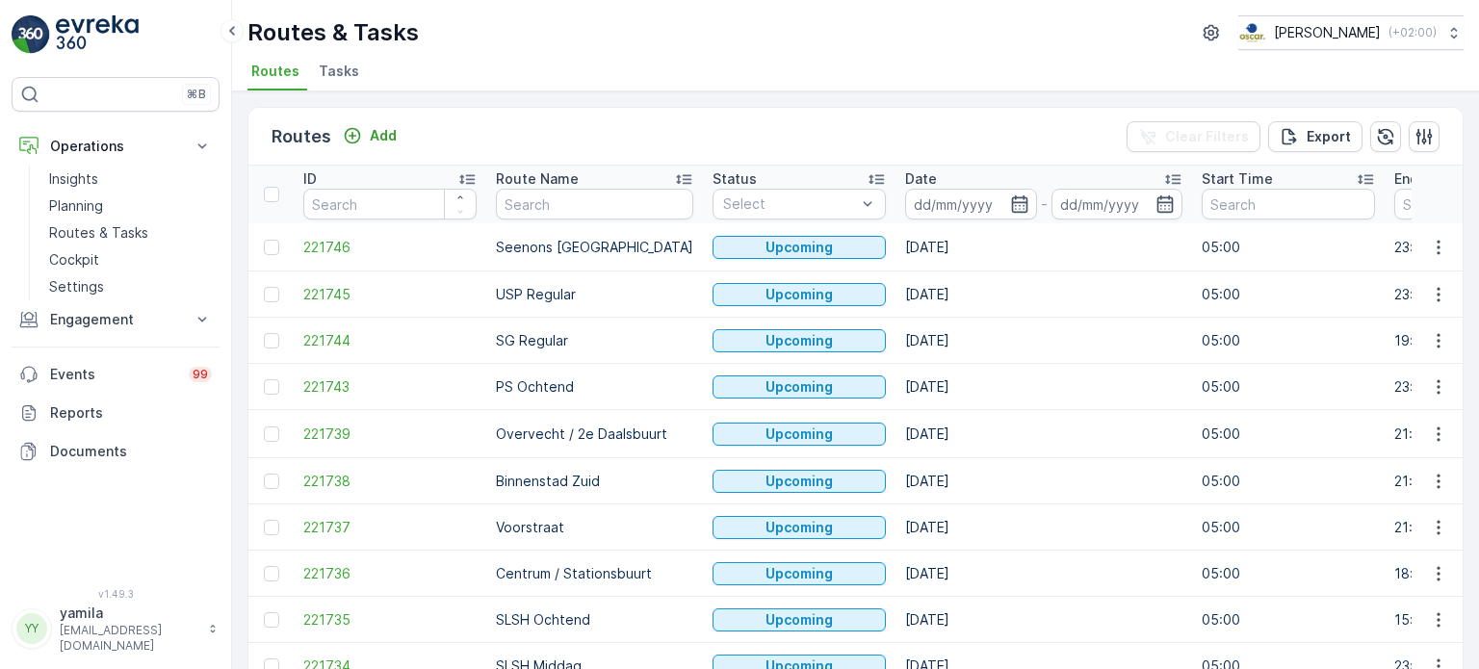
click at [339, 71] on span "Tasks" at bounding box center [339, 71] width 40 height 19
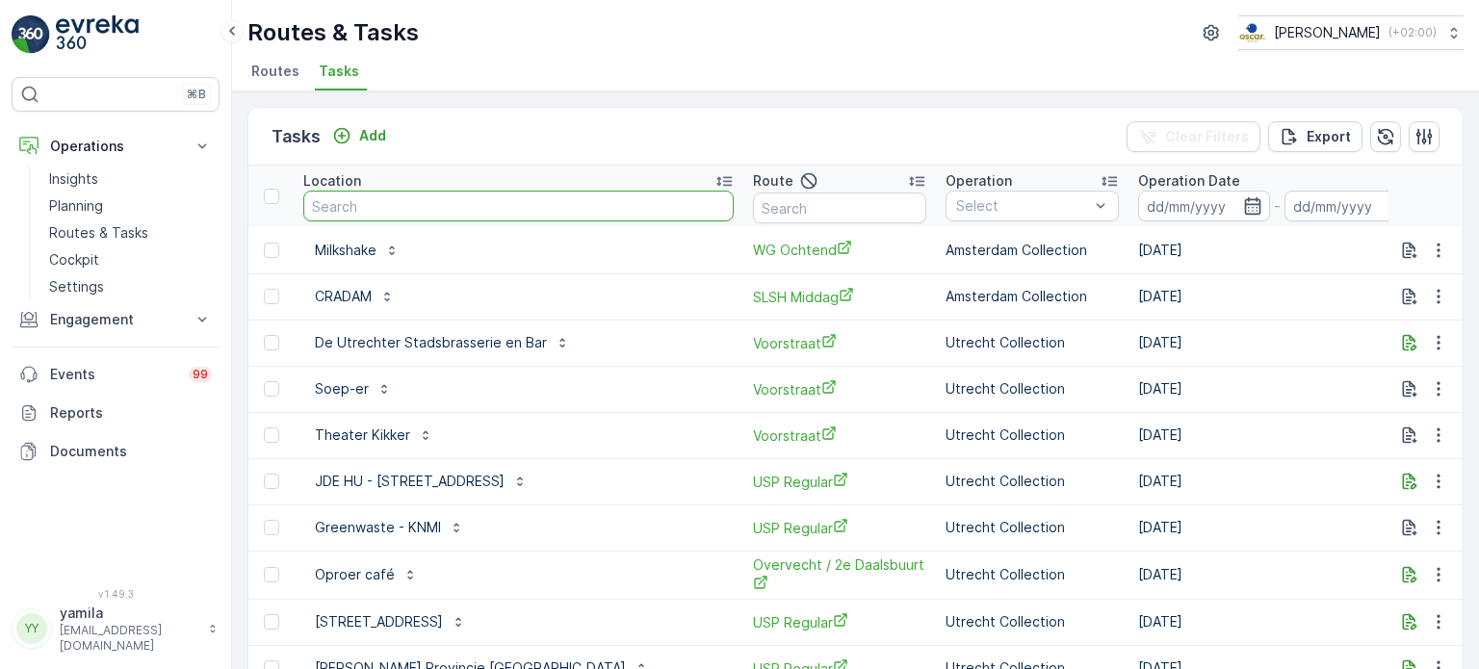
click at [405, 217] on input "text" at bounding box center [518, 206] width 430 height 31
type input "restaurant apotheek"
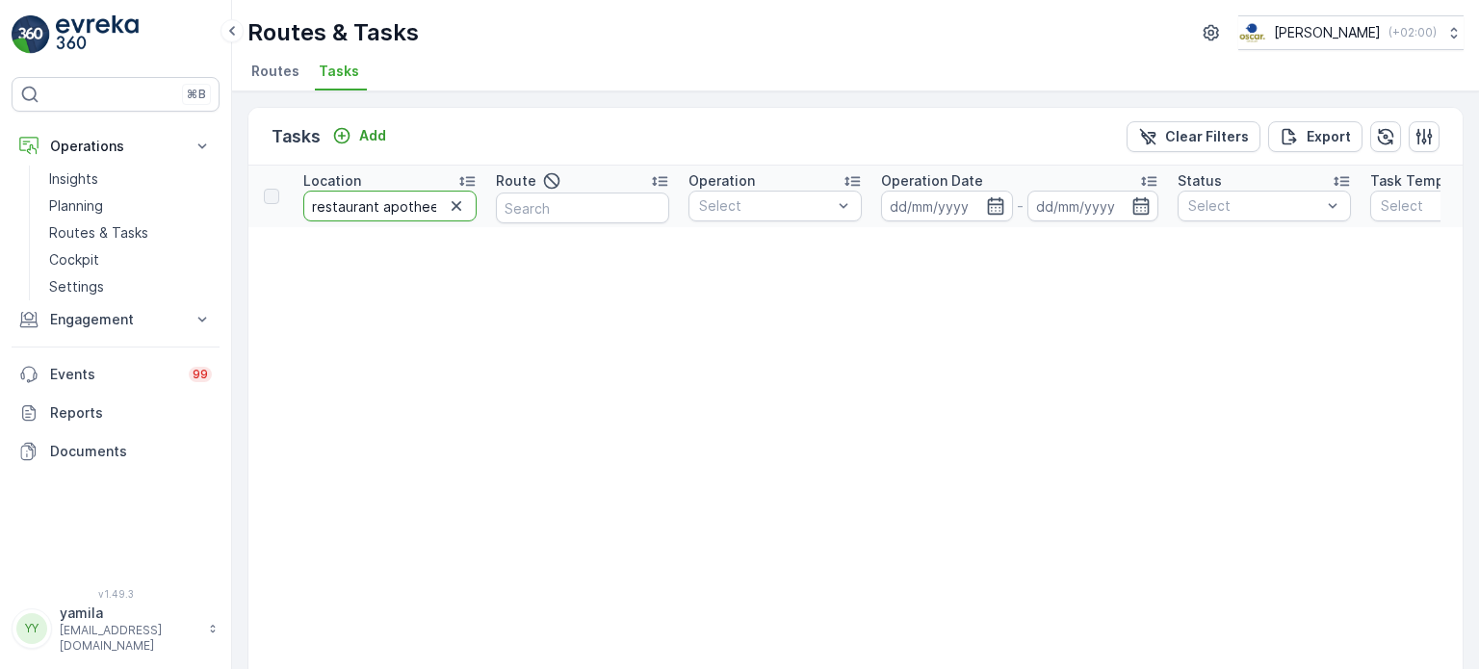
drag, startPoint x: 381, startPoint y: 205, endPoint x: 254, endPoint y: 200, distance: 127.2
type input "apotheek"
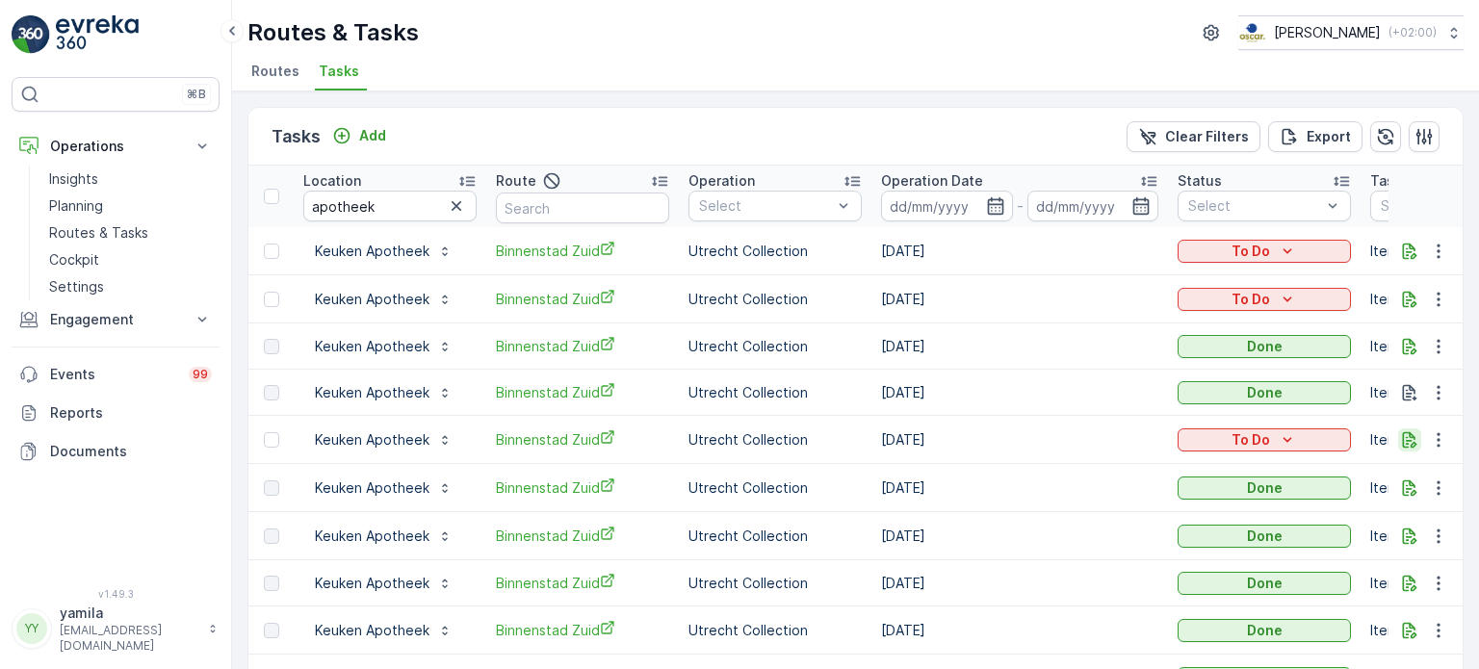
click at [1404, 443] on icon "button" at bounding box center [1409, 439] width 19 height 19
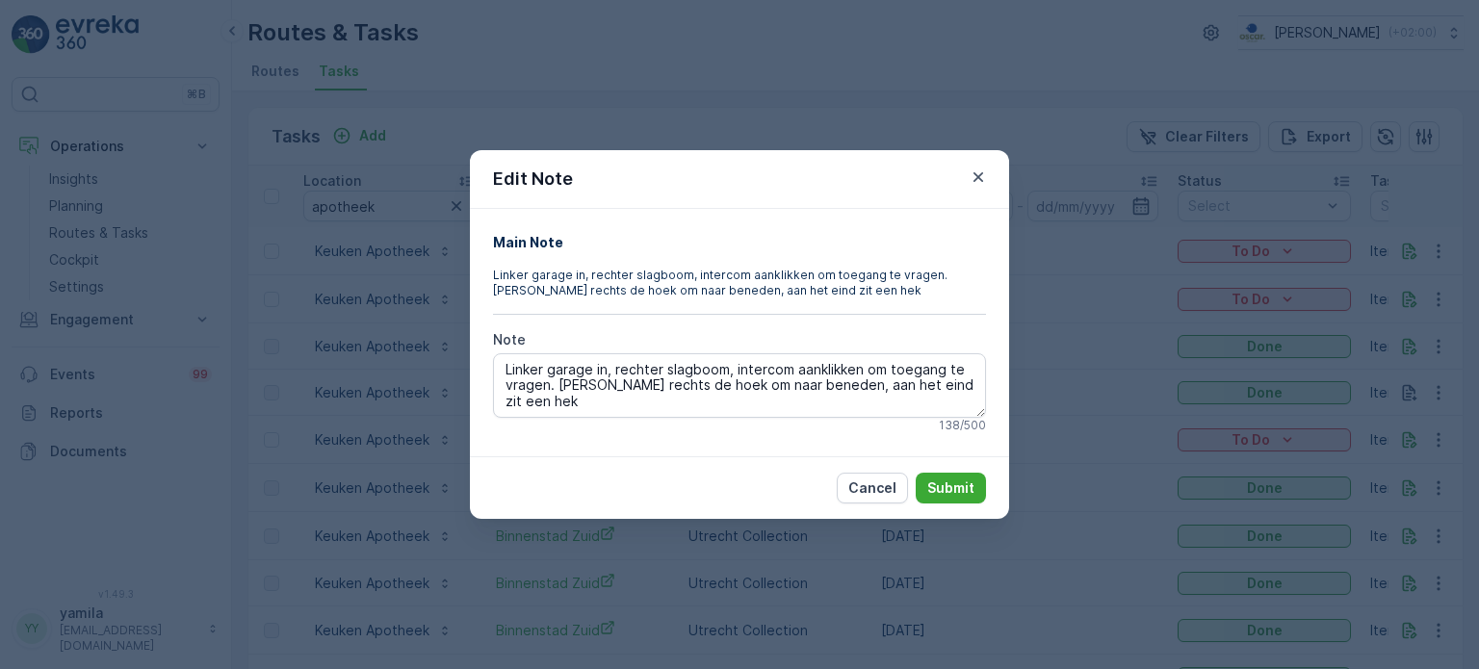
click at [974, 162] on div "Edit Note" at bounding box center [739, 179] width 539 height 59
click at [978, 168] on icon "button" at bounding box center [977, 177] width 19 height 19
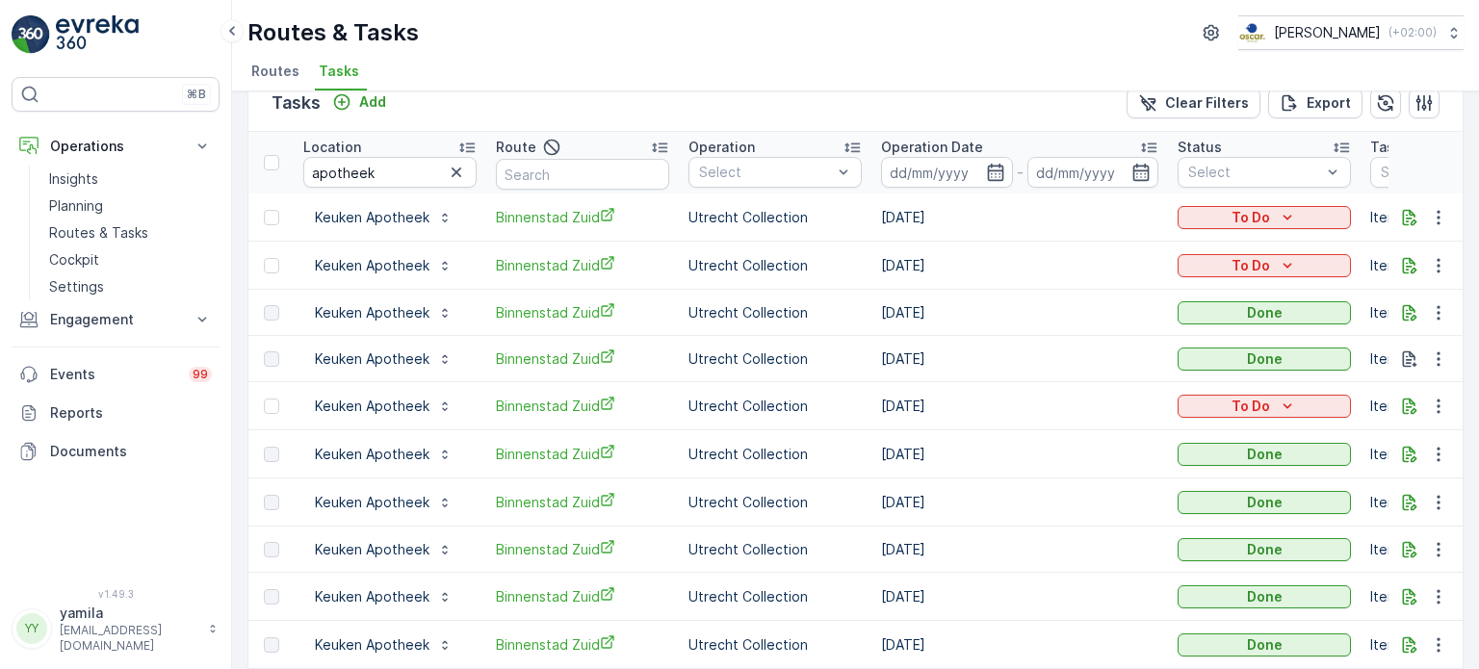
scroll to position [2, 0]
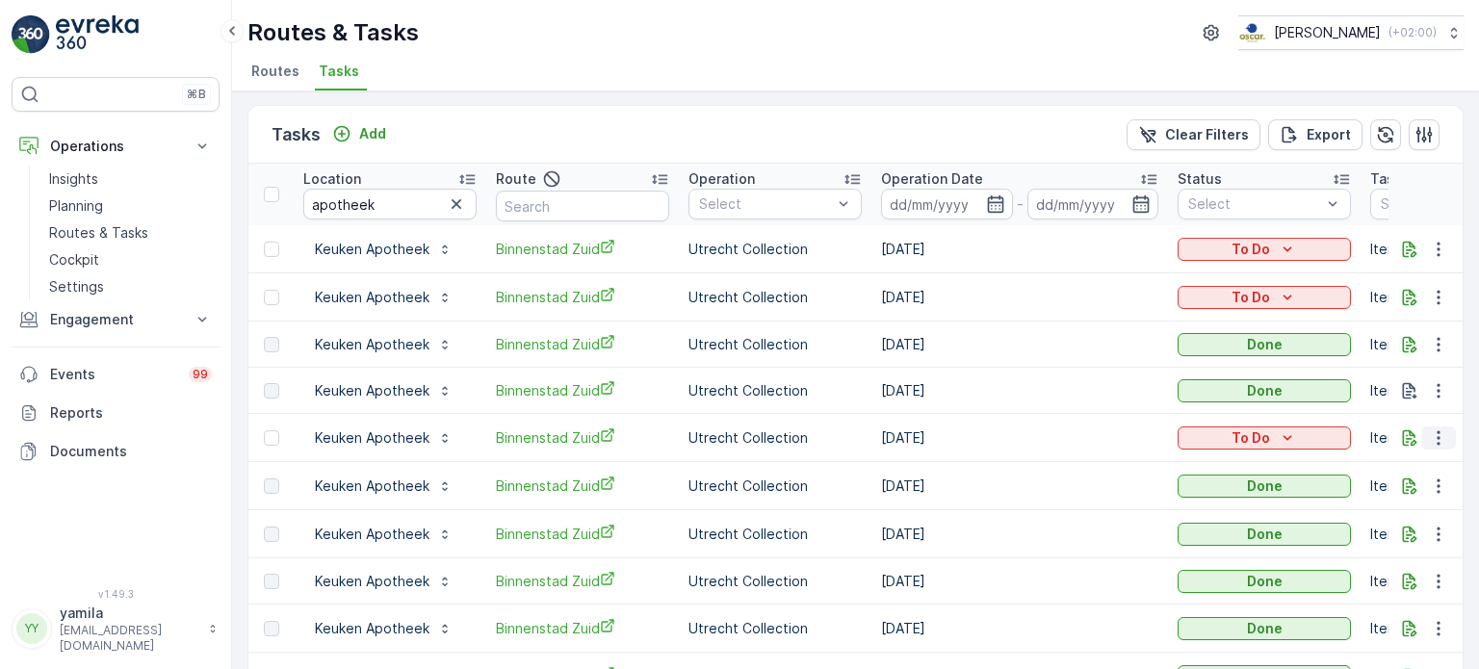
click at [1436, 430] on icon "button" at bounding box center [1437, 437] width 3 height 14
click at [968, 31] on div "Routes & Tasks [PERSON_NAME] ( +02:00 )" at bounding box center [855, 32] width 1216 height 35
click at [359, 203] on input "apotheek" at bounding box center [389, 204] width 173 height 31
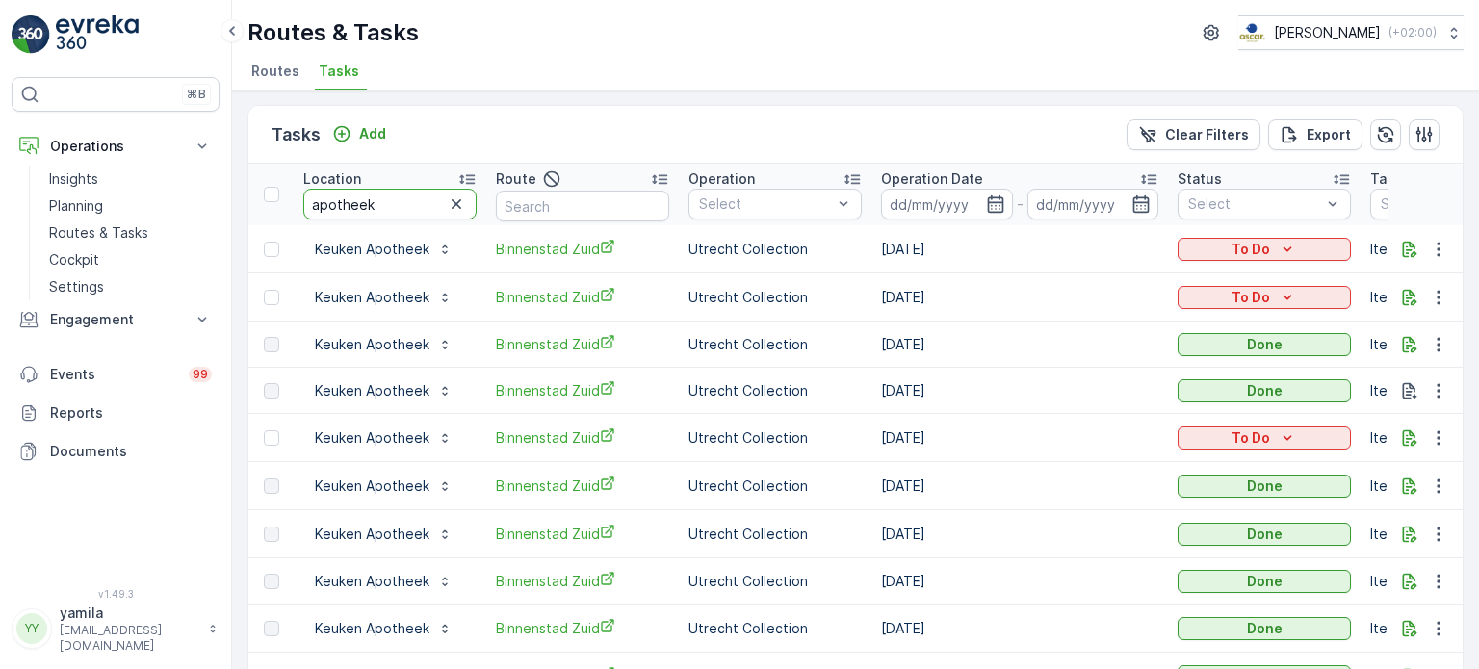
click at [359, 203] on input "apotheek" at bounding box center [389, 204] width 173 height 31
type input "respons"
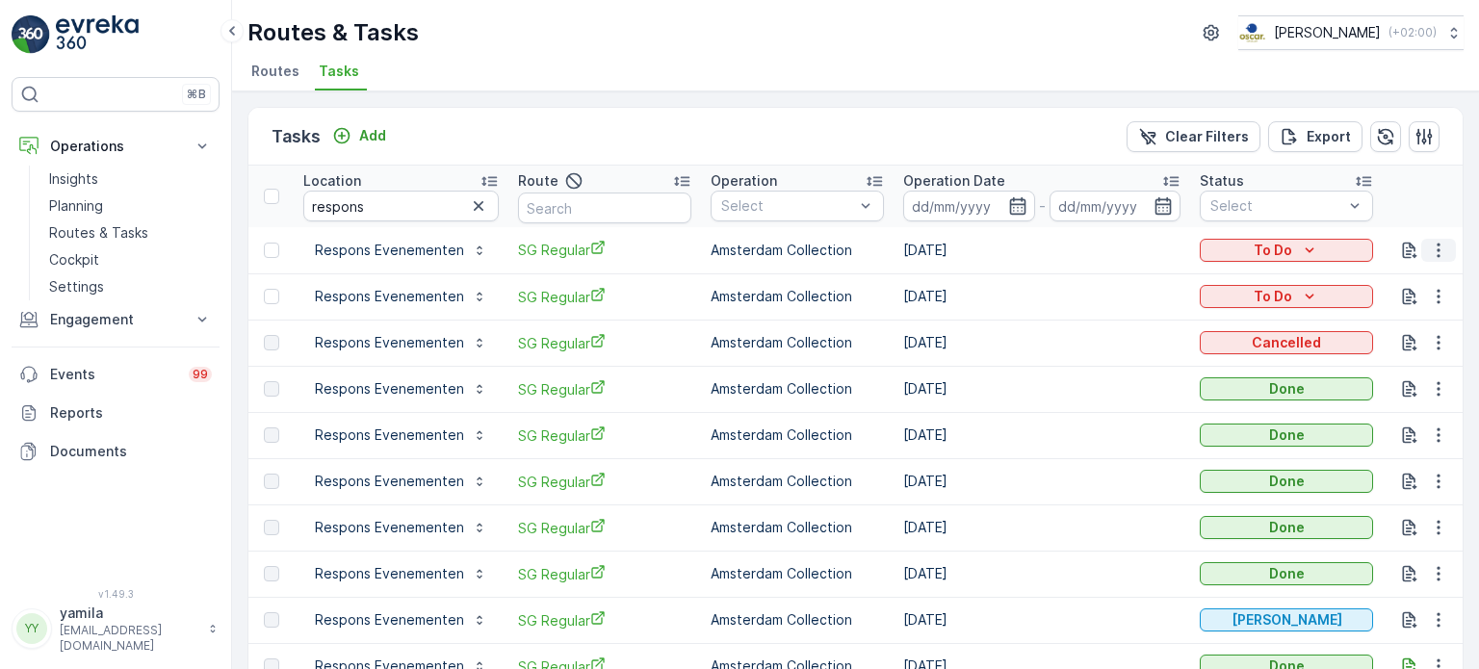
click at [1430, 255] on icon "button" at bounding box center [1438, 250] width 19 height 19
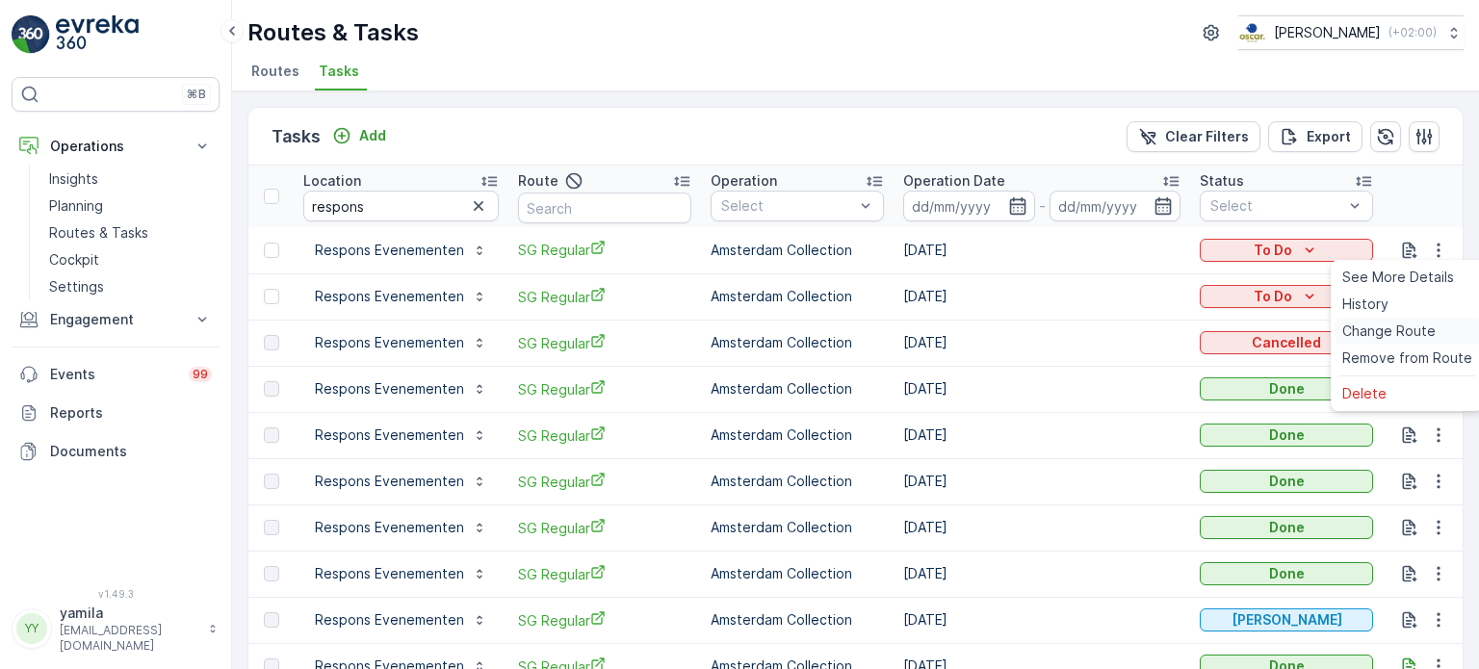
click at [1383, 327] on span "Change Route" at bounding box center [1388, 331] width 93 height 19
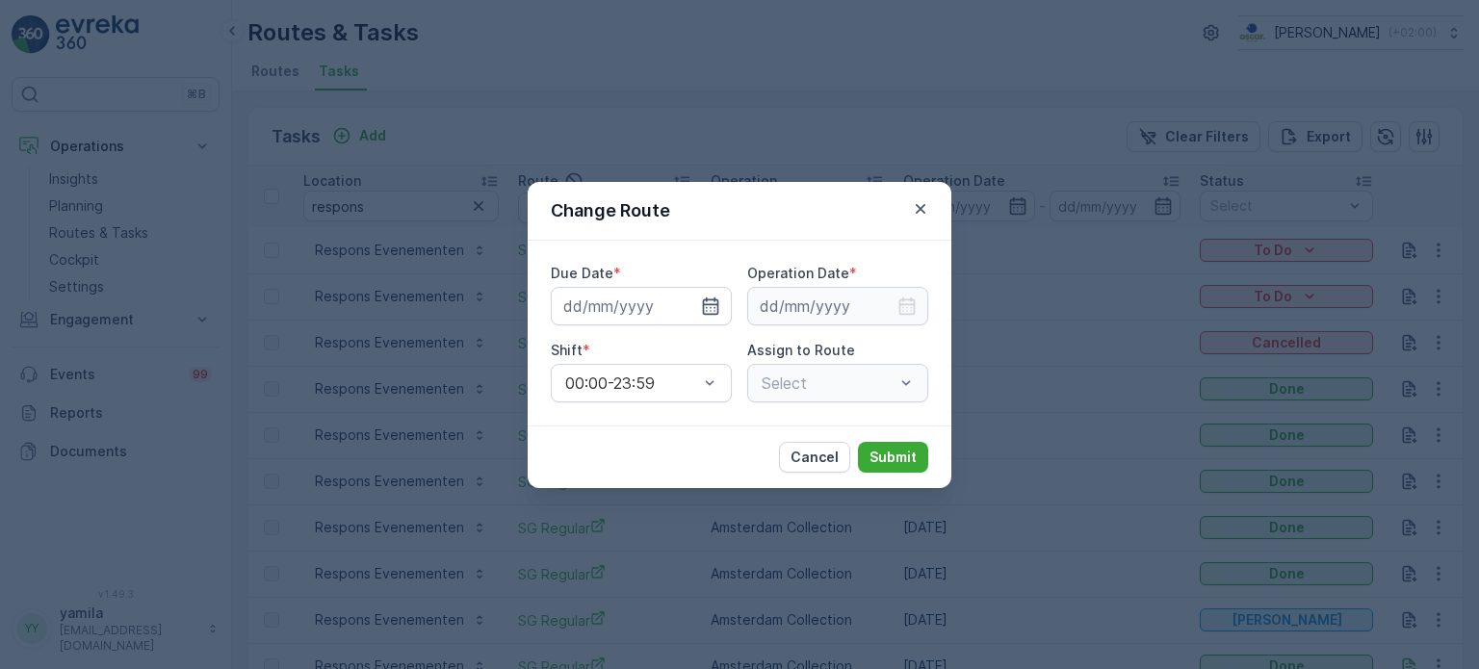
type input "[DATE]"
click at [686, 308] on icon "button" at bounding box center [686, 305] width 5 height 9
type input "[DATE]"
click at [686, 308] on icon "button" at bounding box center [686, 305] width 5 height 9
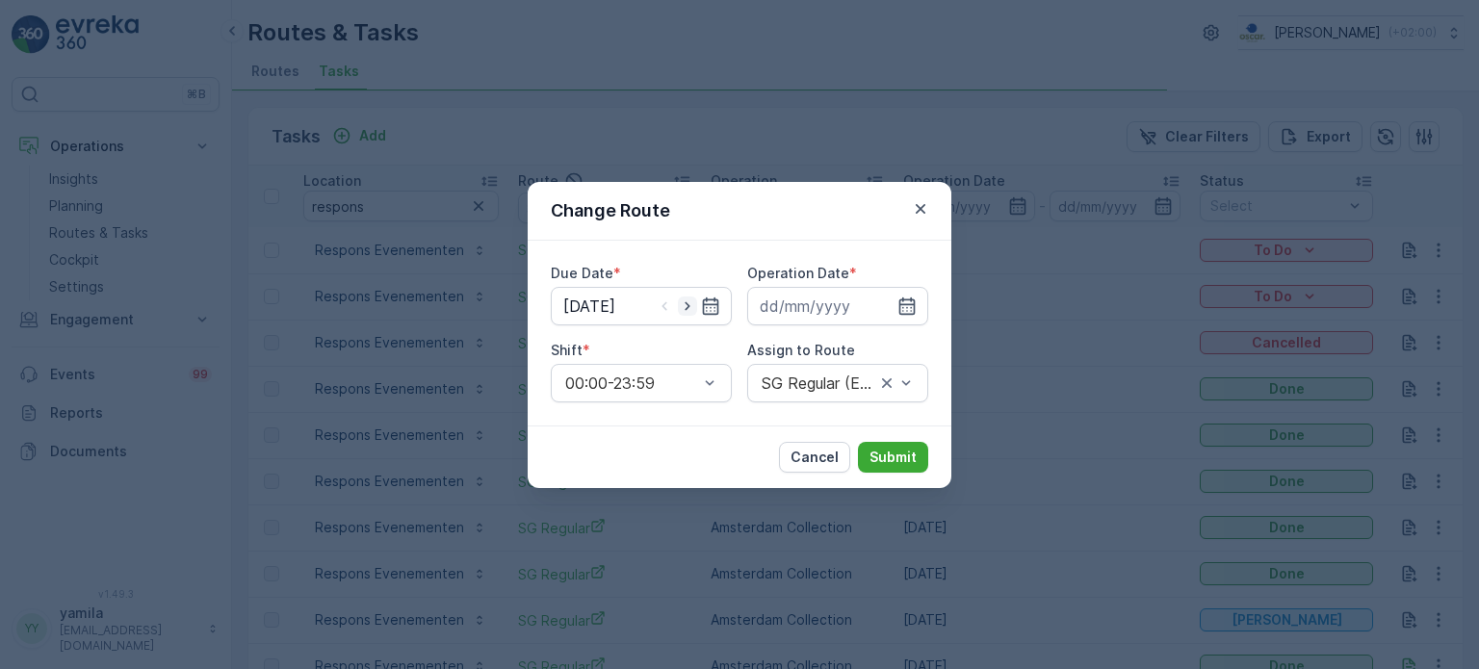
click at [686, 308] on icon "button" at bounding box center [686, 305] width 5 height 9
type input "[DATE]"
click at [844, 311] on input at bounding box center [837, 306] width 181 height 39
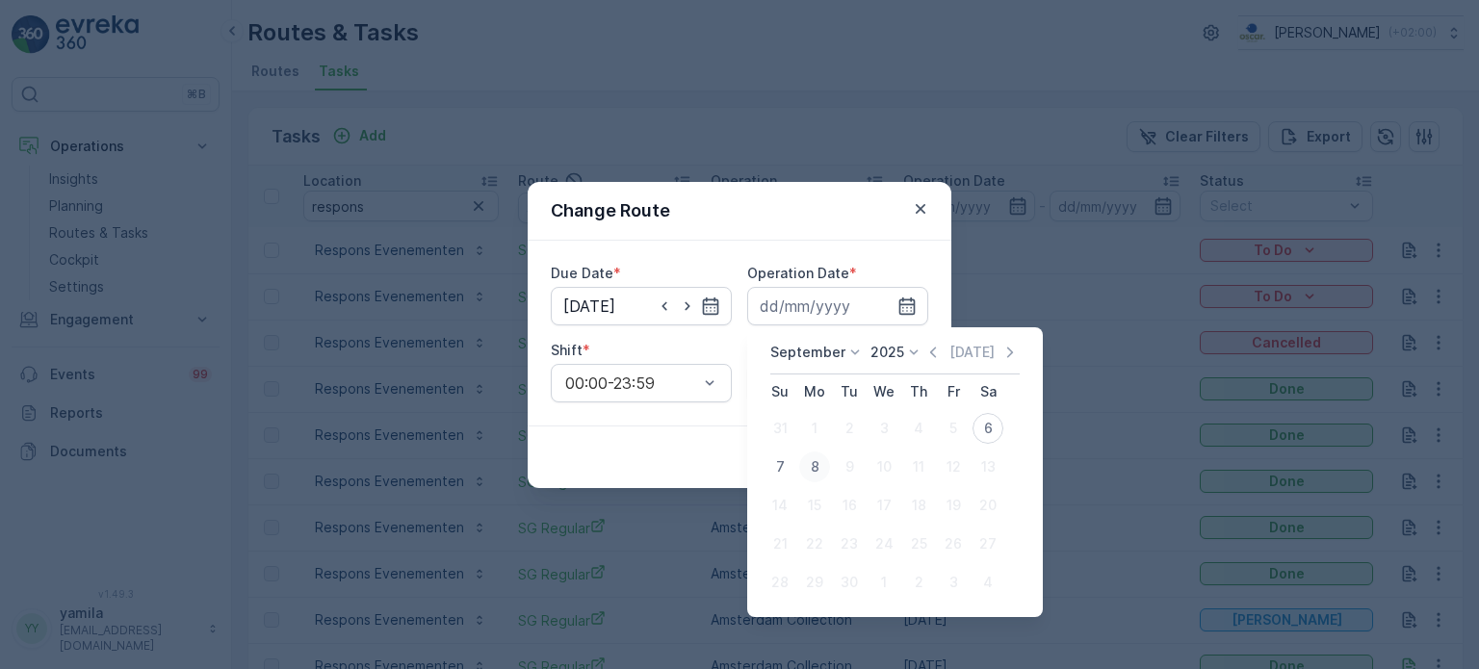
click at [819, 474] on div "8" at bounding box center [814, 467] width 31 height 31
type input "[DATE]"
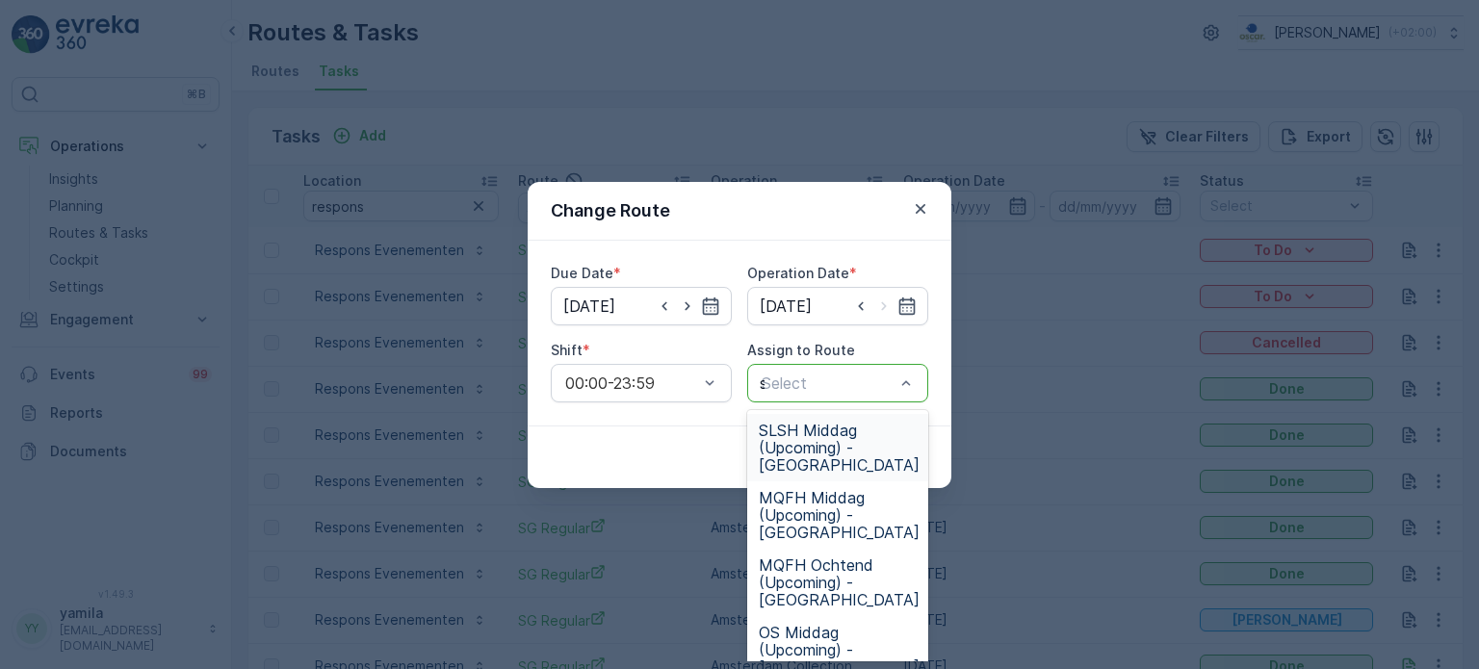
type input "sg"
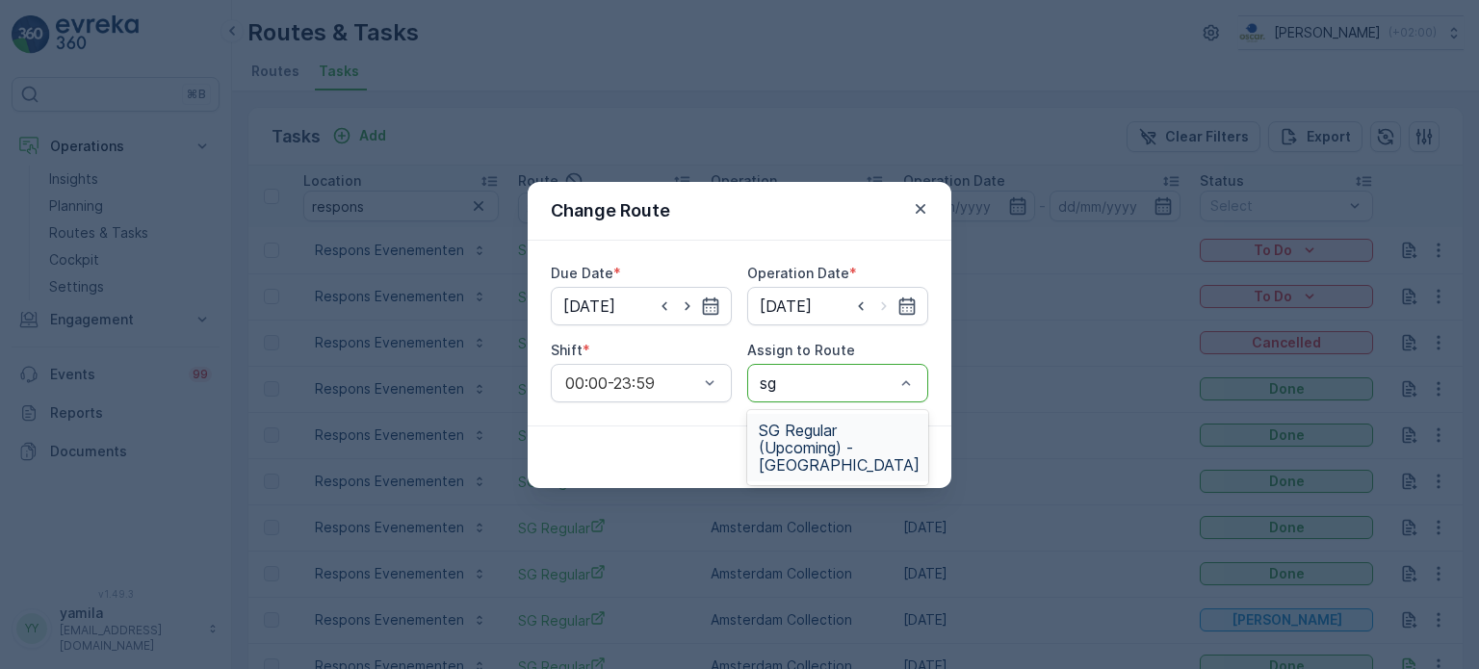
click at [825, 461] on span "SG Regular (Upcoming) - [GEOGRAPHIC_DATA]" at bounding box center [839, 448] width 161 height 52
drag, startPoint x: 880, startPoint y: 438, endPoint x: 882, endPoint y: 452, distance: 13.6
click at [882, 452] on div "Cancel Submit" at bounding box center [740, 457] width 424 height 63
click at [882, 452] on p "Submit" at bounding box center [892, 457] width 47 height 19
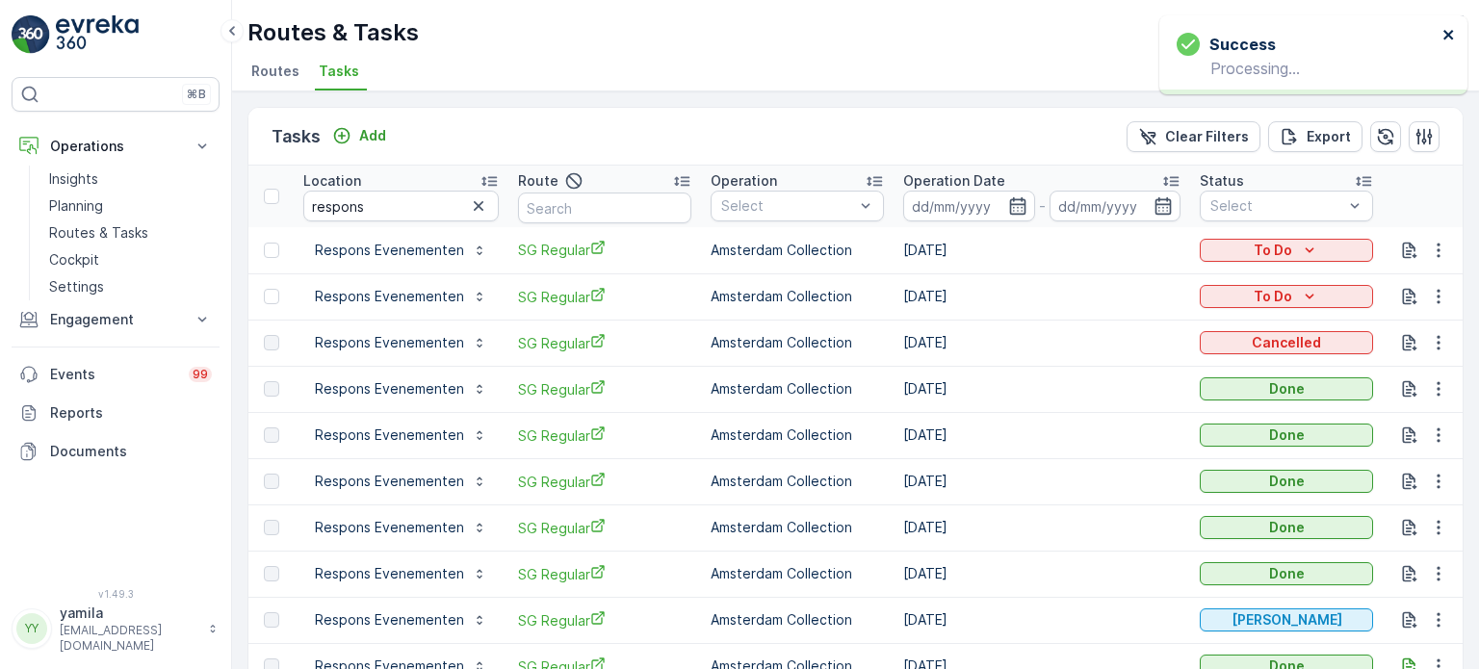
click at [1444, 36] on icon "close" at bounding box center [1448, 34] width 13 height 15
click at [129, 231] on p "Routes & Tasks" at bounding box center [98, 232] width 99 height 19
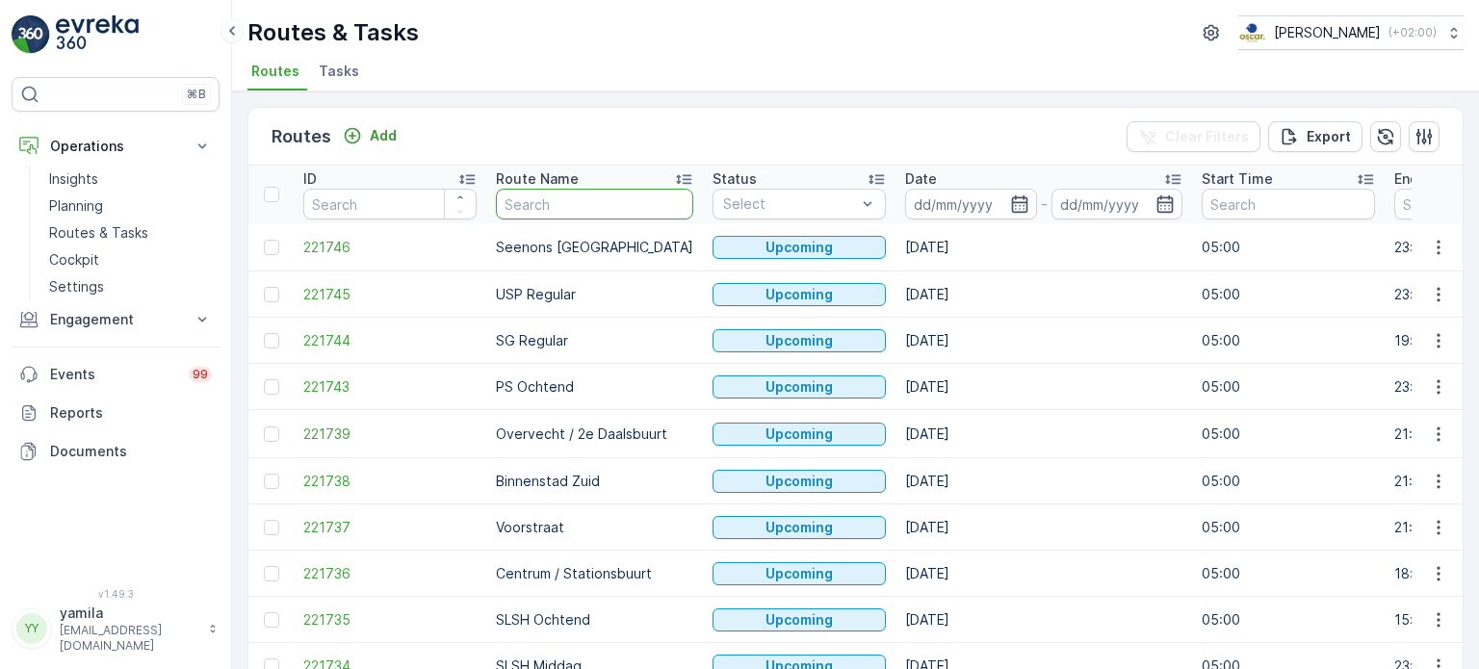
click at [529, 204] on input "text" at bounding box center [594, 204] width 197 height 31
type input "om"
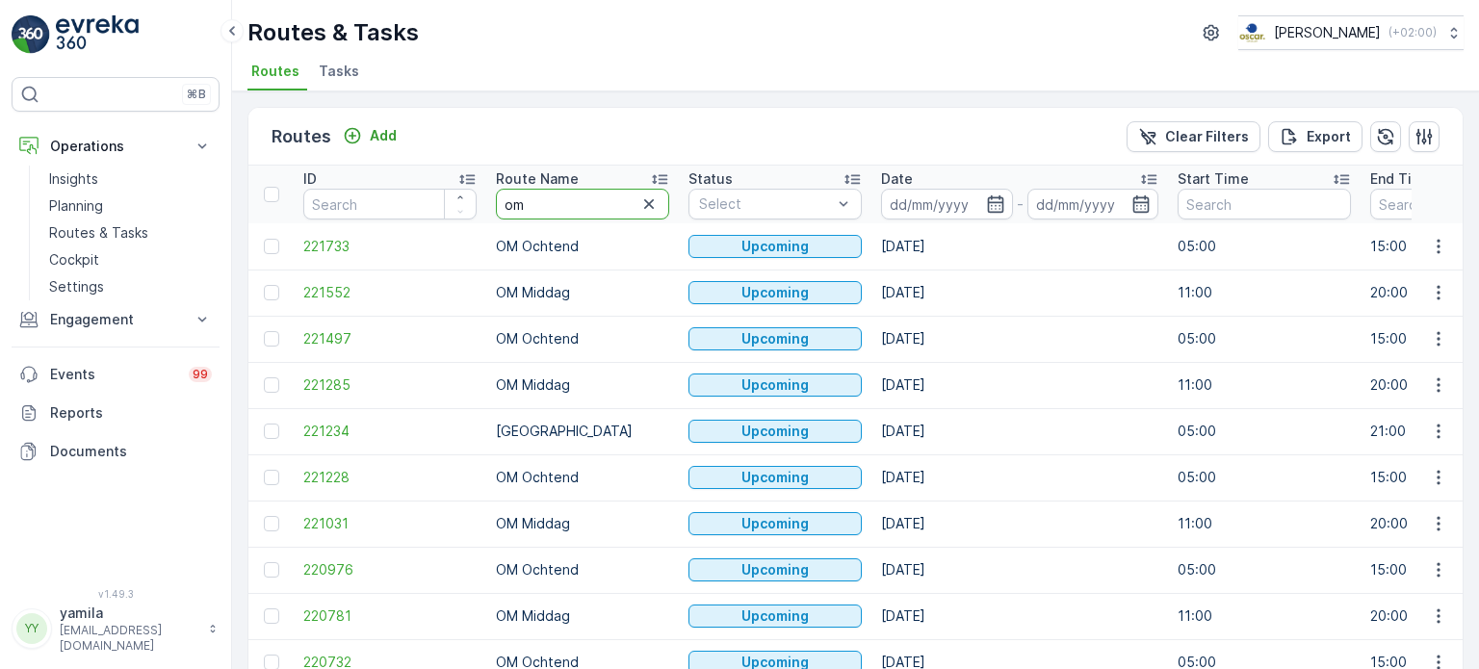
click at [940, 196] on input at bounding box center [947, 204] width 132 height 31
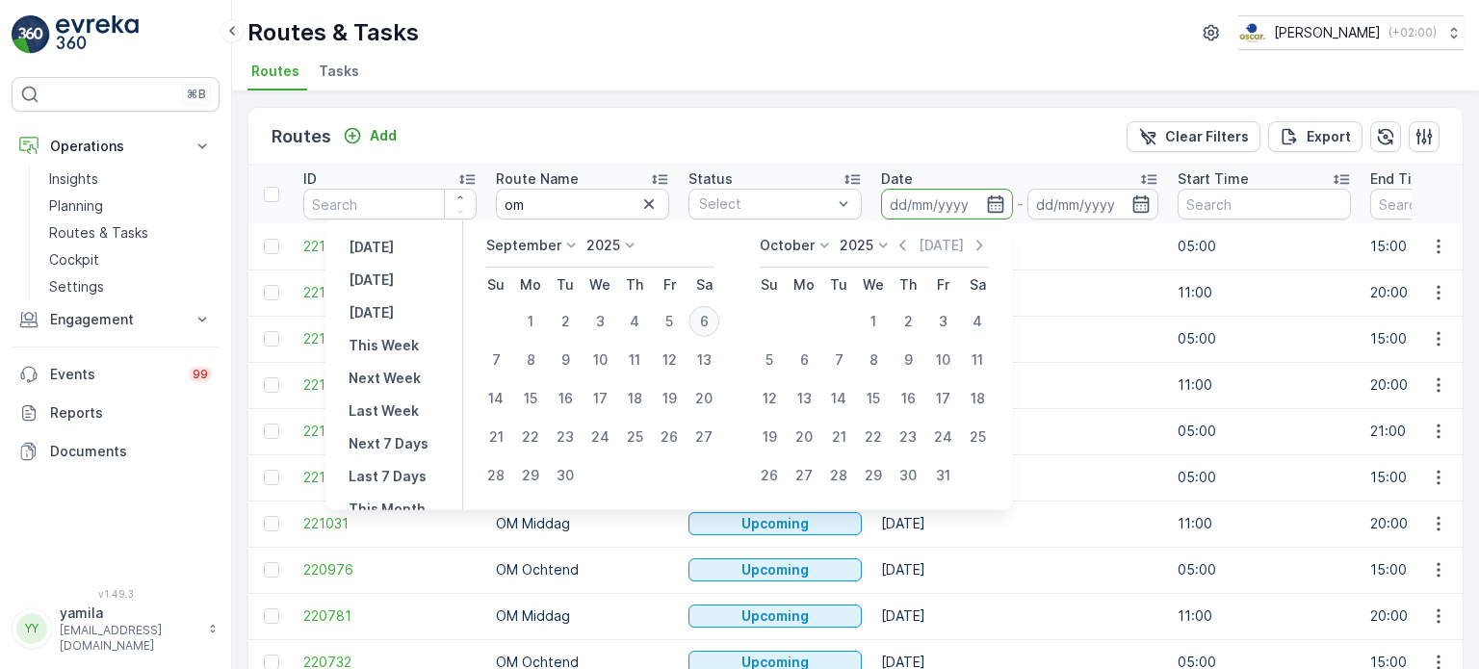
click at [704, 323] on div "6" at bounding box center [703, 321] width 31 height 31
type input "[DATE]"
click at [704, 323] on div "6" at bounding box center [703, 321] width 31 height 31
type input "[DATE]"
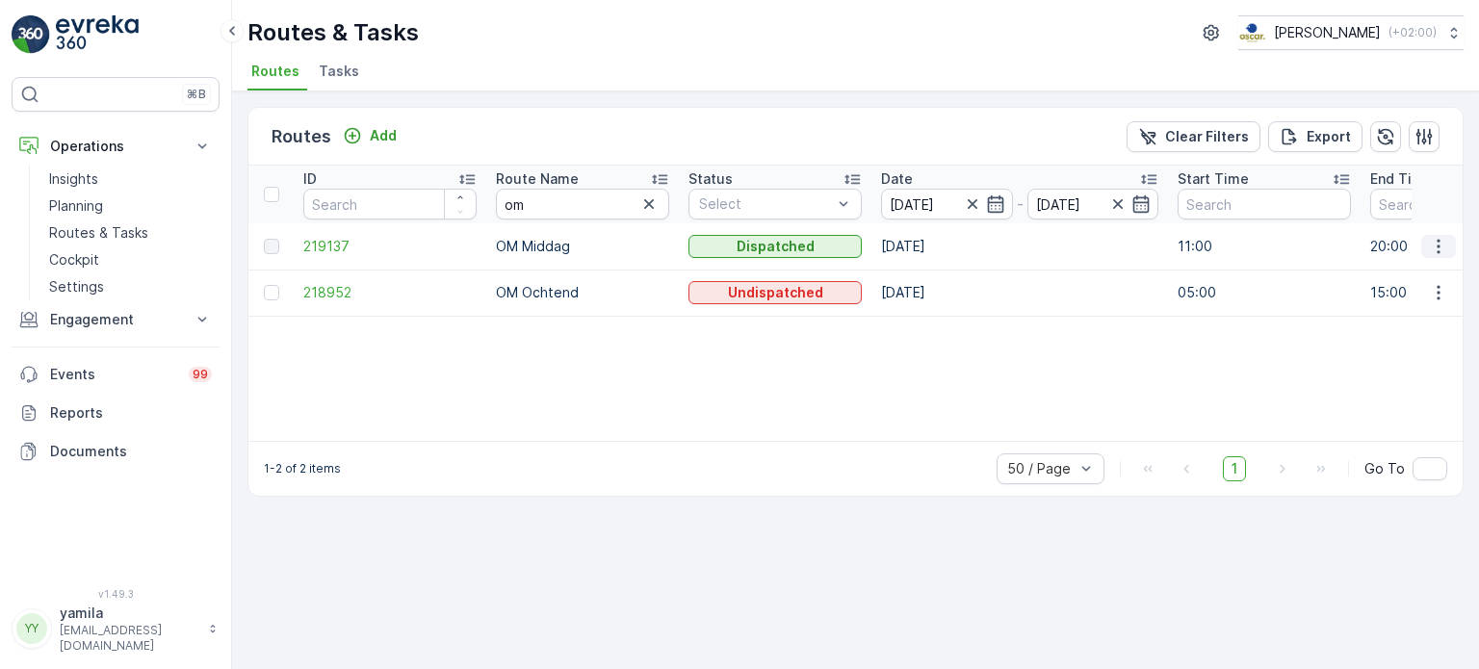
click at [1433, 241] on icon "button" at bounding box center [1438, 246] width 19 height 19
click at [1400, 271] on span "See More Details" at bounding box center [1393, 273] width 112 height 19
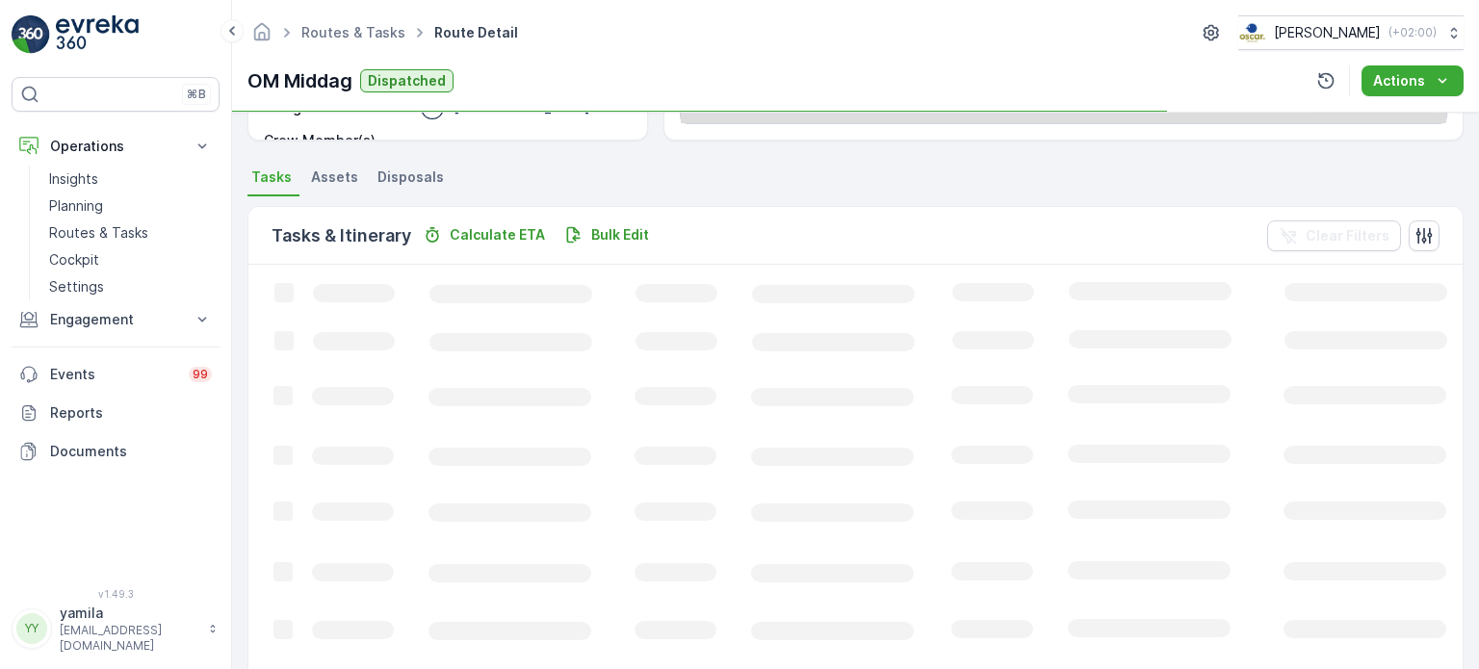
scroll to position [323, 0]
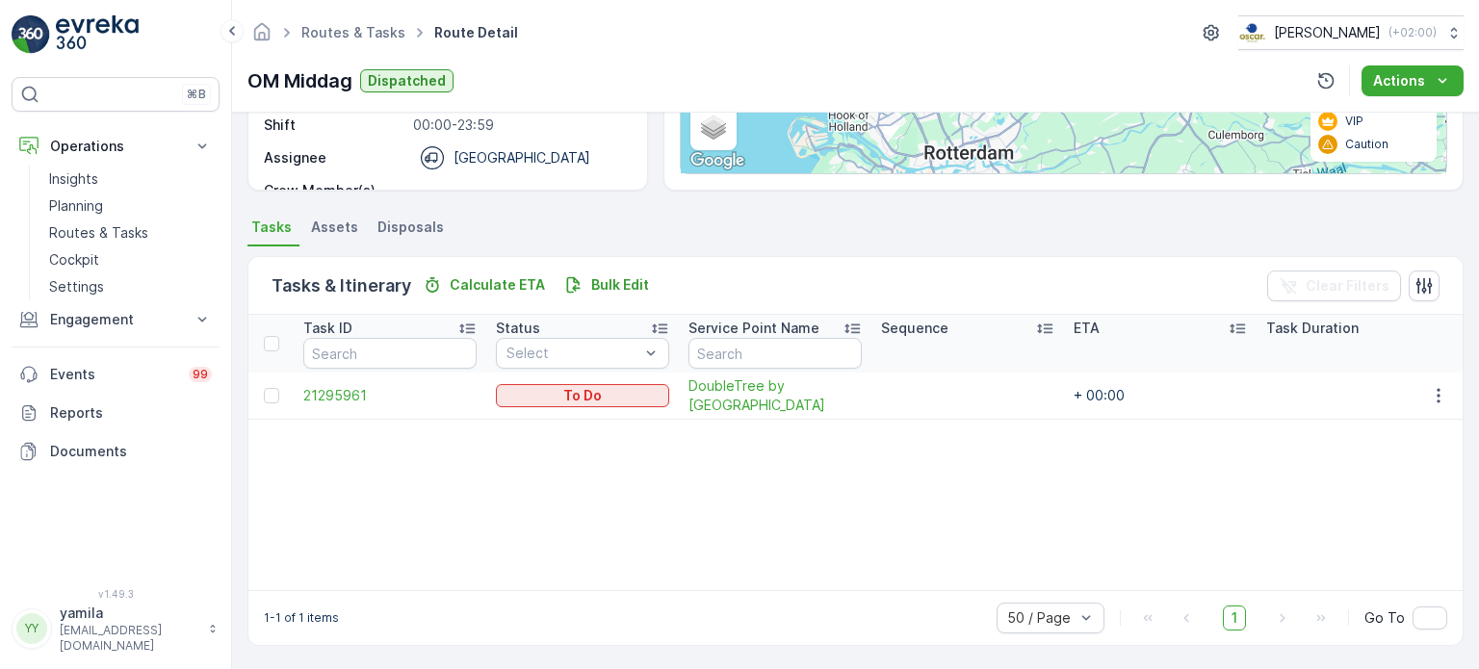
drag, startPoint x: 747, startPoint y: 546, endPoint x: 406, endPoint y: 478, distance: 347.6
click at [406, 478] on div "Task ID Status Select Service Point Name Sequence ETA Task Duration Time Window…" at bounding box center [855, 452] width 1214 height 275
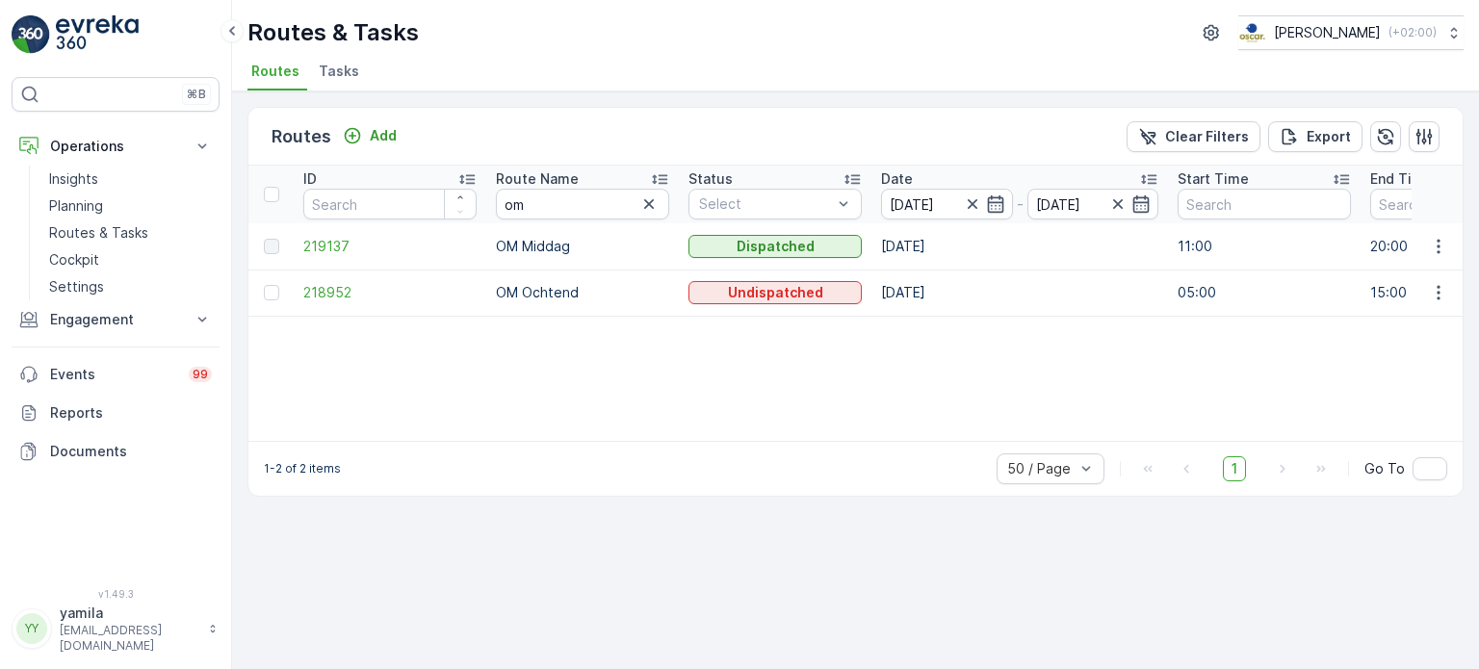
click at [328, 58] on li "Tasks" at bounding box center [341, 74] width 52 height 33
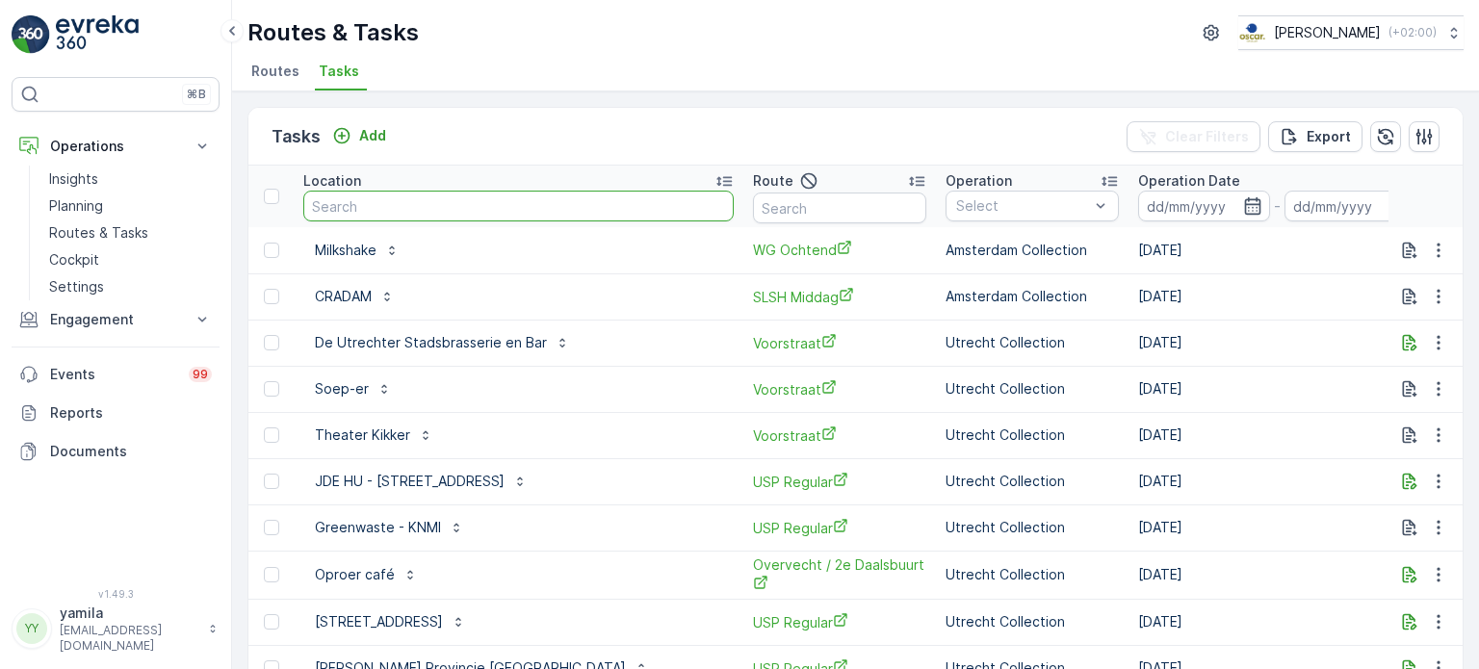
click at [375, 203] on input "text" at bounding box center [518, 206] width 430 height 31
type input "s"
type input "apotheek"
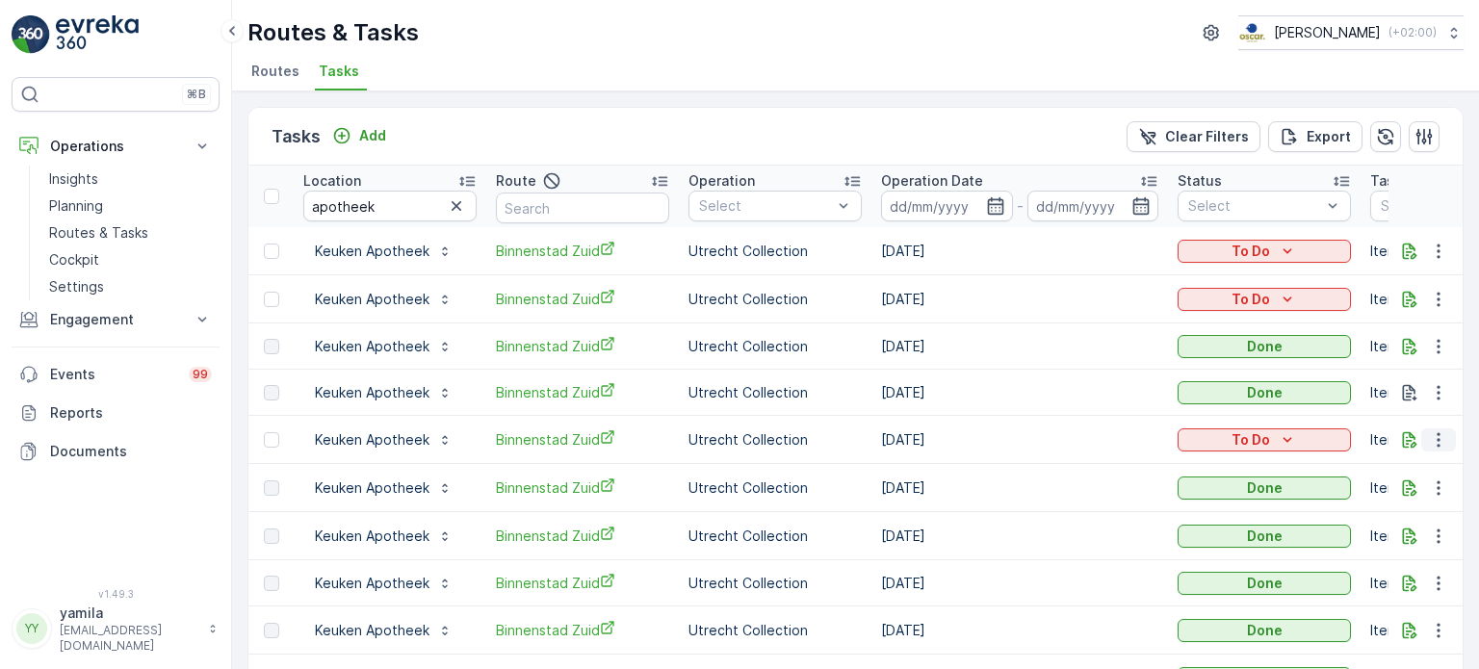
click at [1430, 438] on icon "button" at bounding box center [1438, 439] width 19 height 19
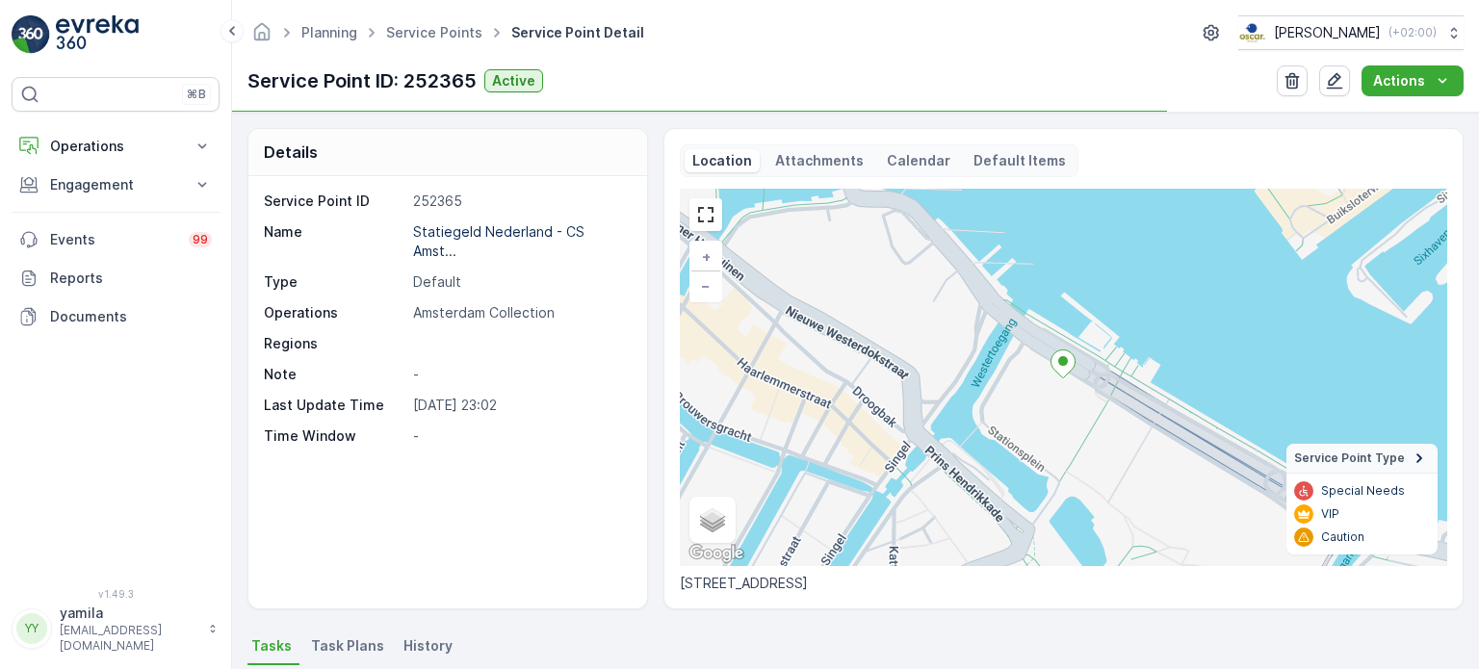
click at [817, 161] on p "Attachments" at bounding box center [819, 160] width 89 height 19
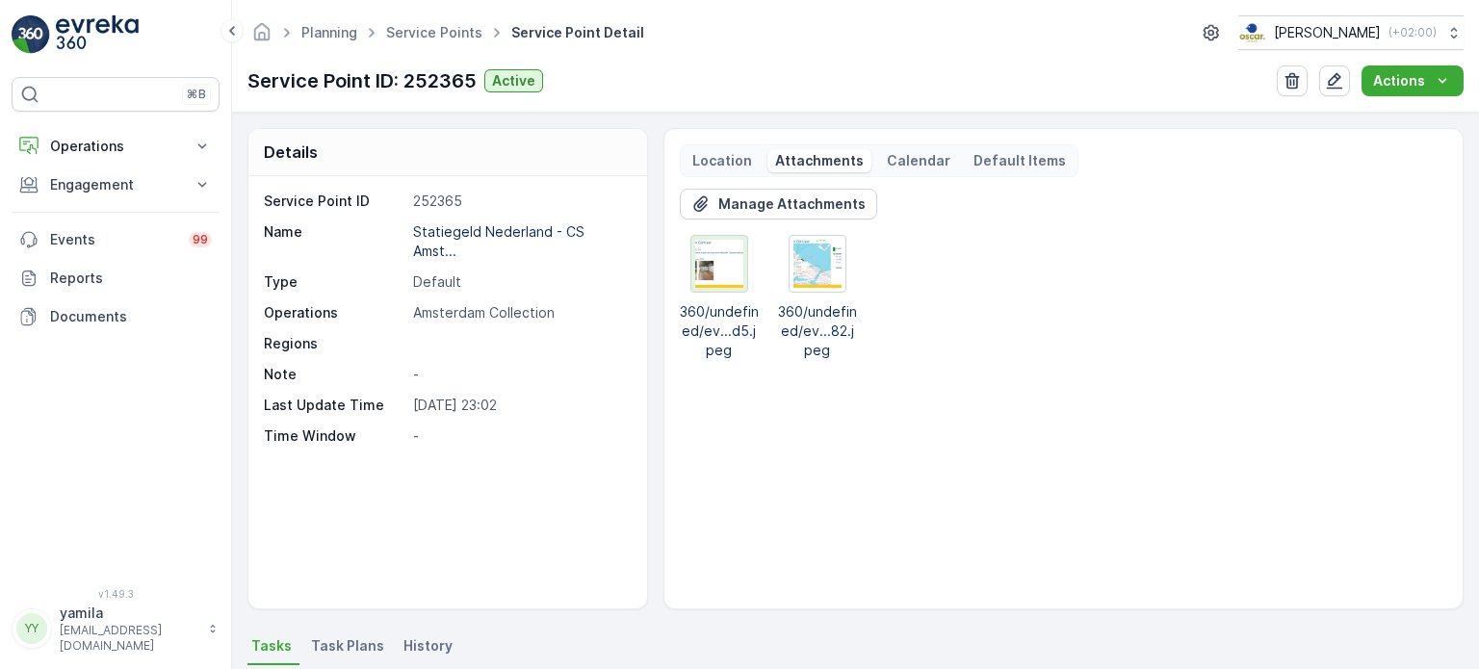
click at [714, 287] on div at bounding box center [719, 264] width 56 height 56
click at [801, 265] on img at bounding box center [817, 264] width 48 height 48
click at [709, 288] on div at bounding box center [719, 264] width 56 height 56
click at [806, 278] on img at bounding box center [817, 264] width 48 height 48
drag, startPoint x: 155, startPoint y: 165, endPoint x: 162, endPoint y: 133, distance: 32.5
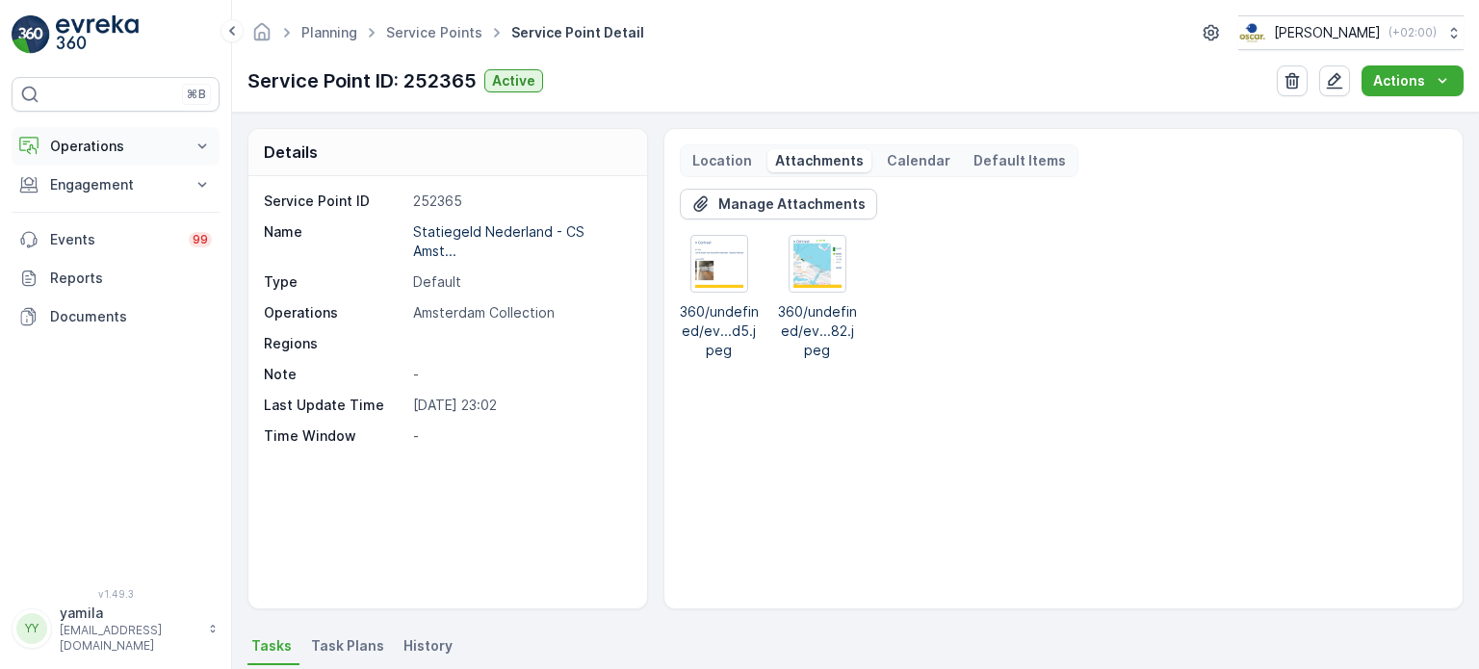
click at [162, 133] on div "Operations Insights Planning Routes & Tasks Cockpit Settings Engagement Insight…" at bounding box center [116, 231] width 208 height 209
click at [162, 133] on button "Operations" at bounding box center [116, 146] width 208 height 39
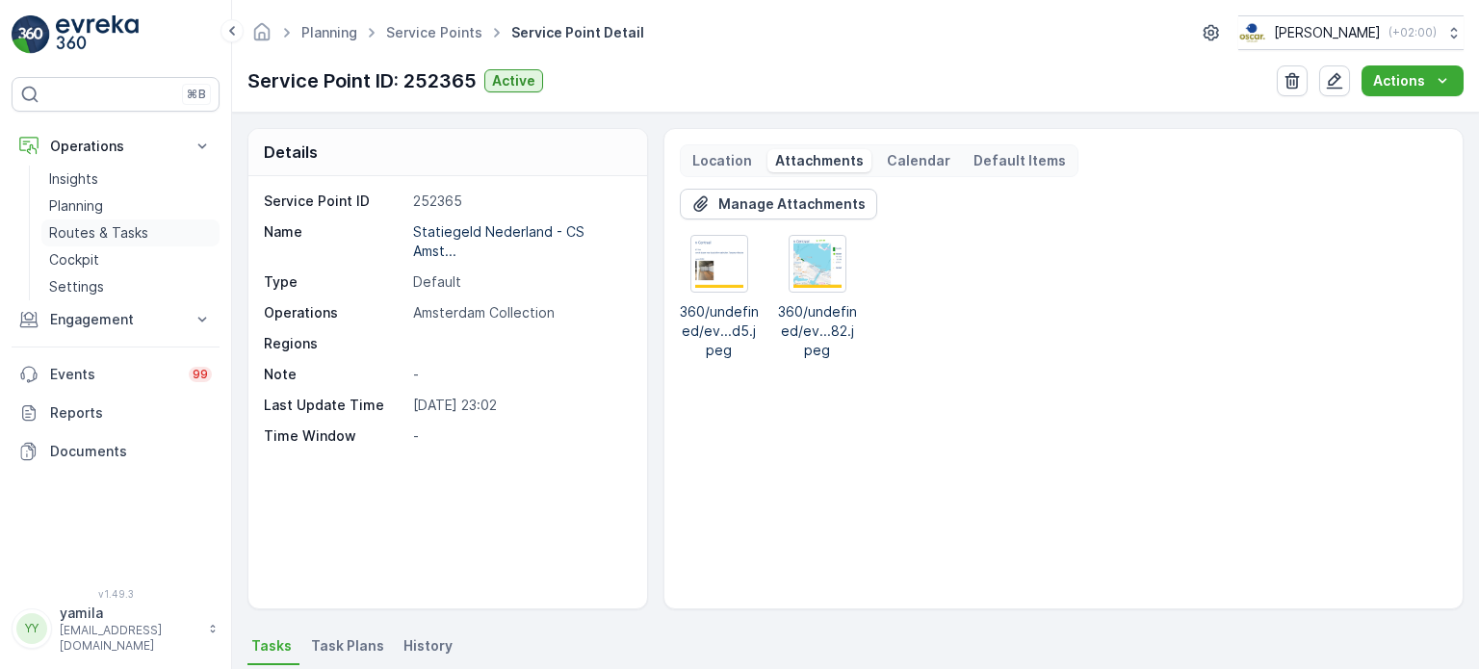
click at [126, 229] on p "Routes & Tasks" at bounding box center [98, 232] width 99 height 19
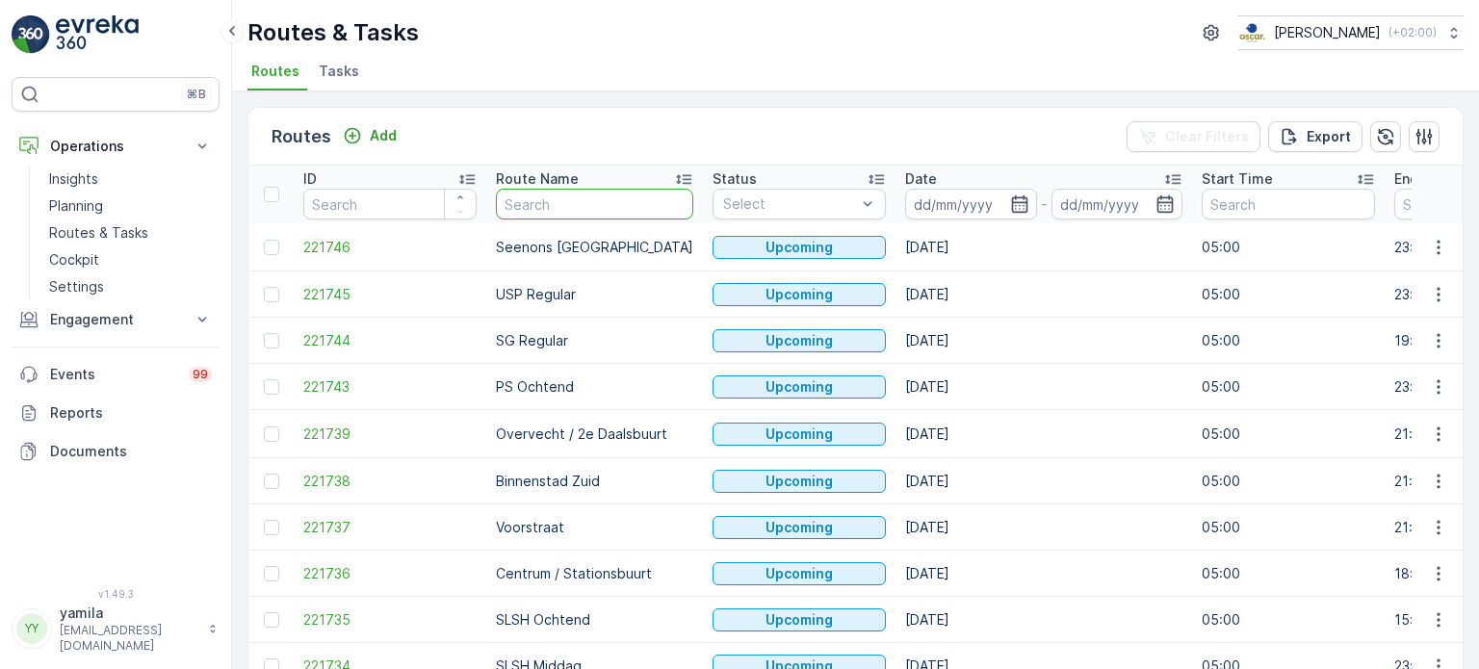
click at [516, 205] on input "text" at bounding box center [594, 204] width 197 height 31
type input "d"
type input "slsh"
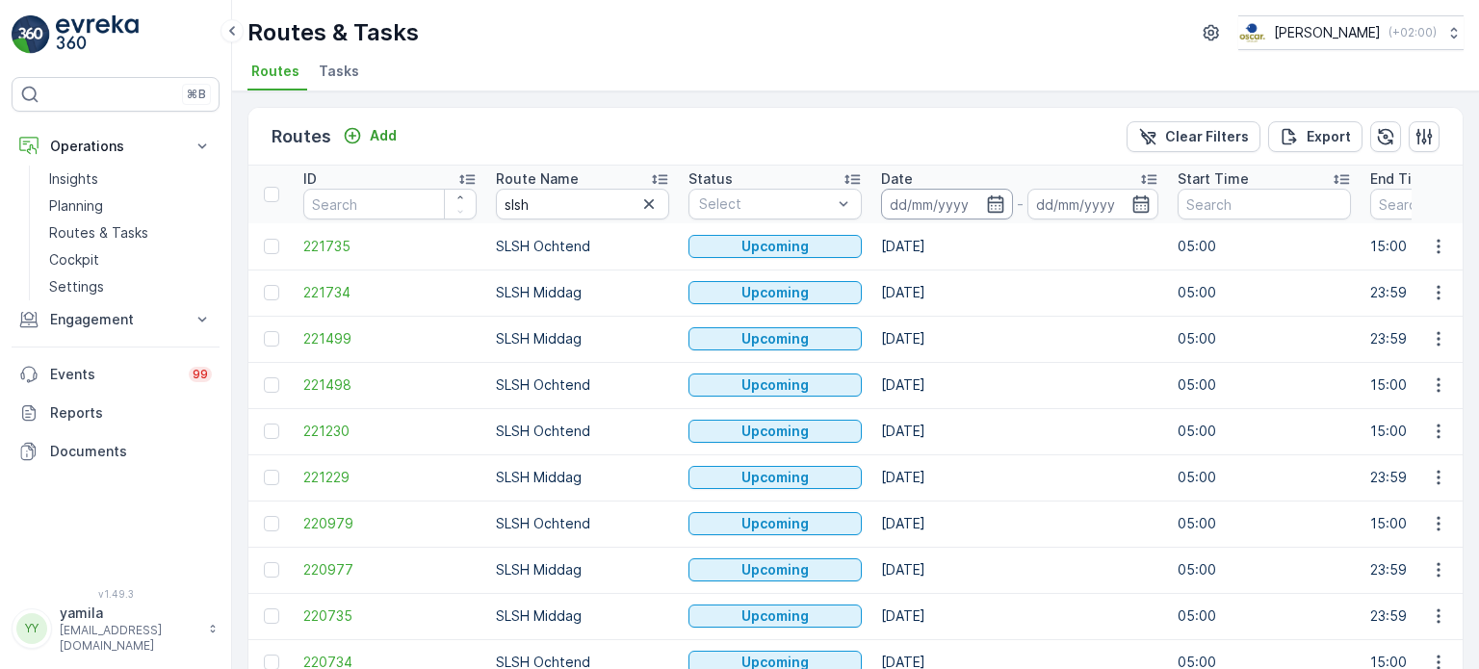
click at [915, 201] on input at bounding box center [947, 204] width 132 height 31
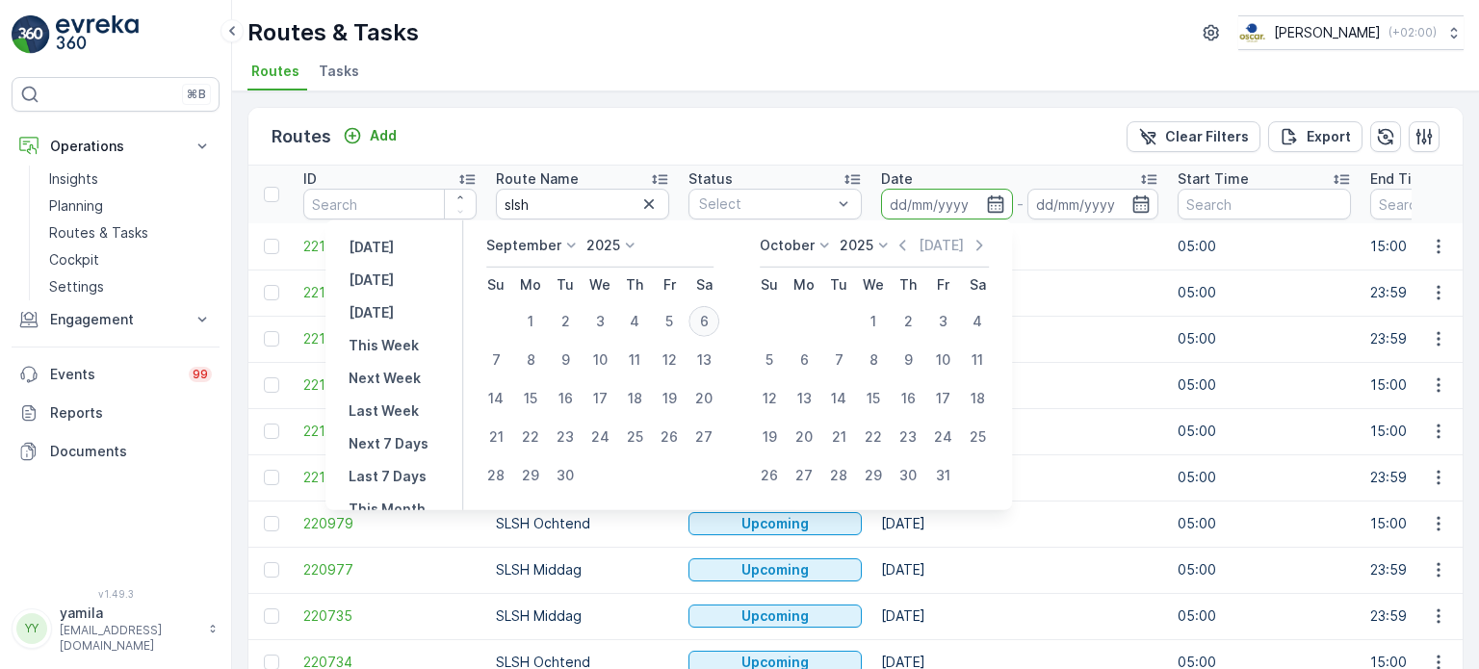
click at [693, 315] on div "6" at bounding box center [703, 321] width 31 height 31
type input "[DATE]"
click at [693, 315] on div "6" at bounding box center [703, 321] width 31 height 31
type input "[DATE]"
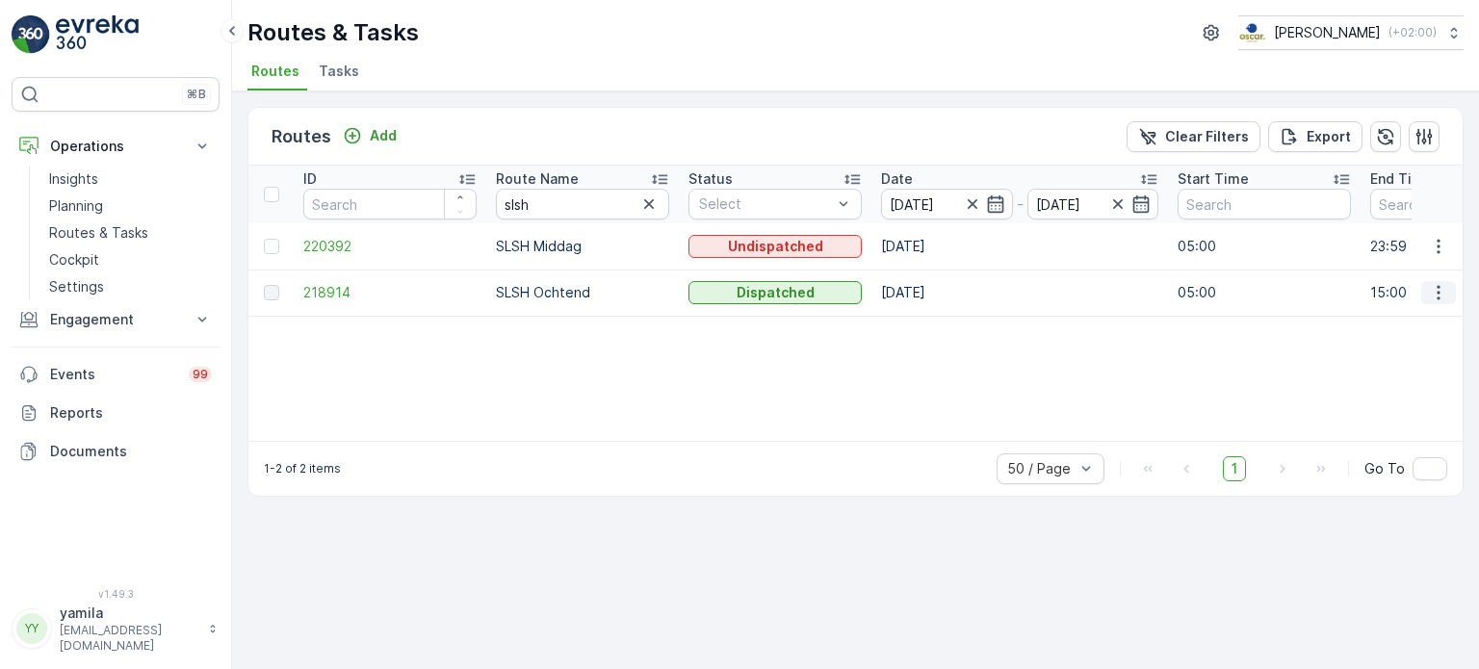
click at [1443, 294] on icon "button" at bounding box center [1438, 292] width 19 height 19
click at [1236, 340] on div "ID Route Name slsh Status Select Date 06.09.2025 - 06.09.2025 Start Time End Ti…" at bounding box center [855, 303] width 1214 height 275
